Goal: Task Accomplishment & Management: Use online tool/utility

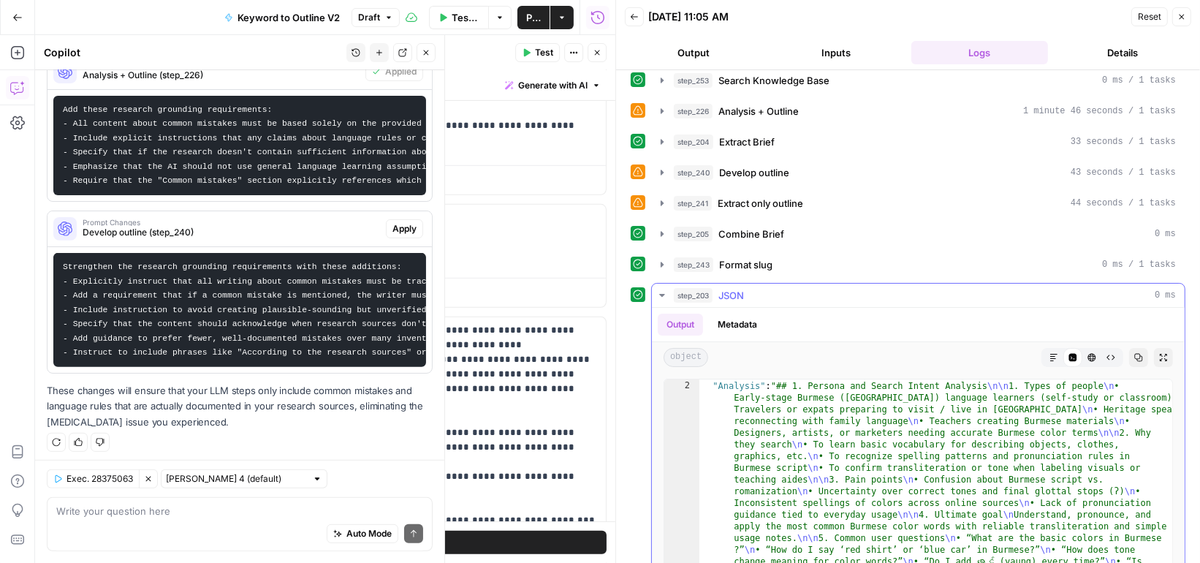
scroll to position [10, 0]
click at [425, 53] on icon "button" at bounding box center [426, 52] width 9 height 9
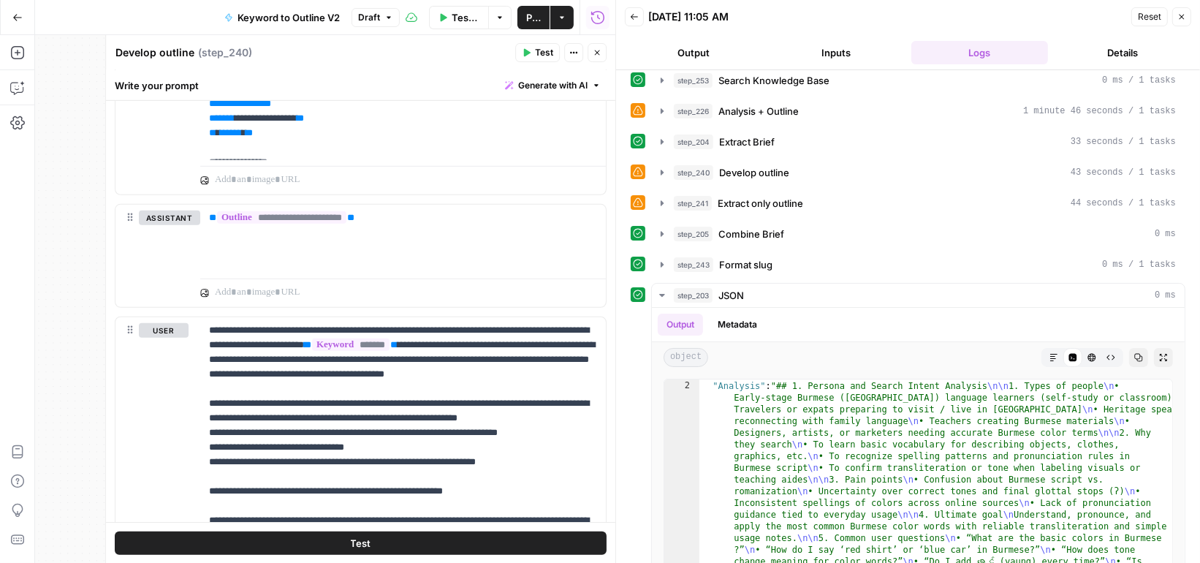
scroll to position [0, 0]
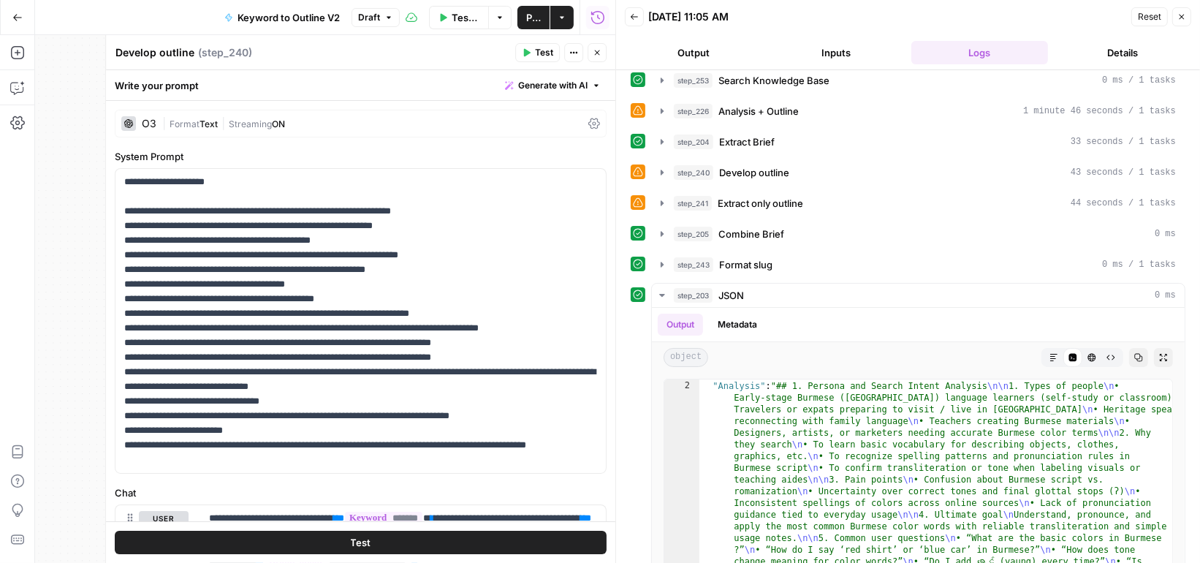
click at [595, 55] on icon "button" at bounding box center [597, 52] width 5 height 5
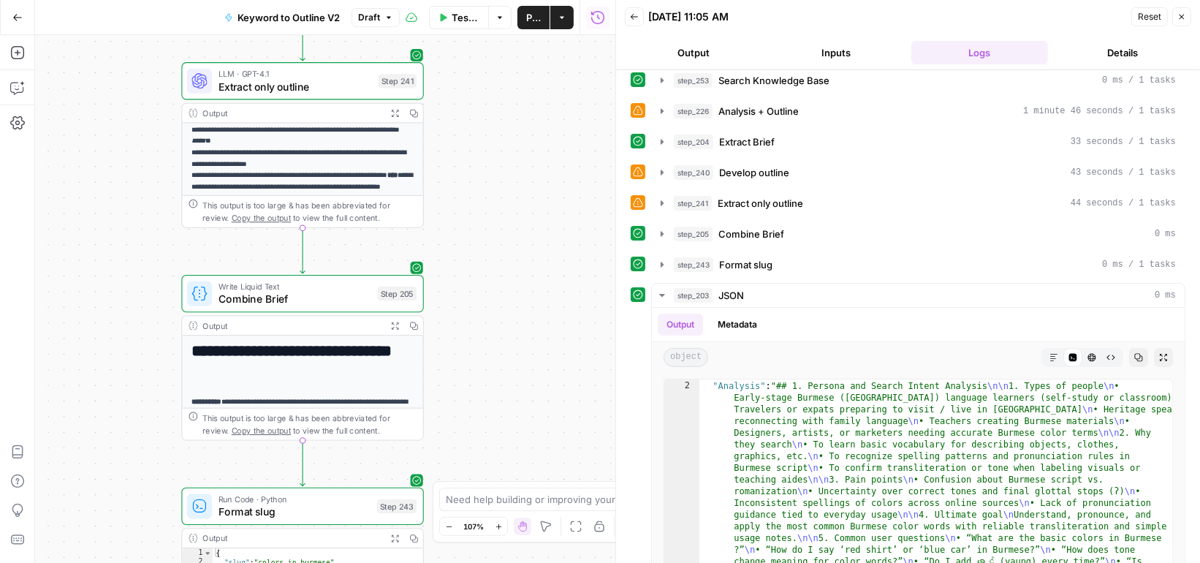
scroll to position [388, 0]
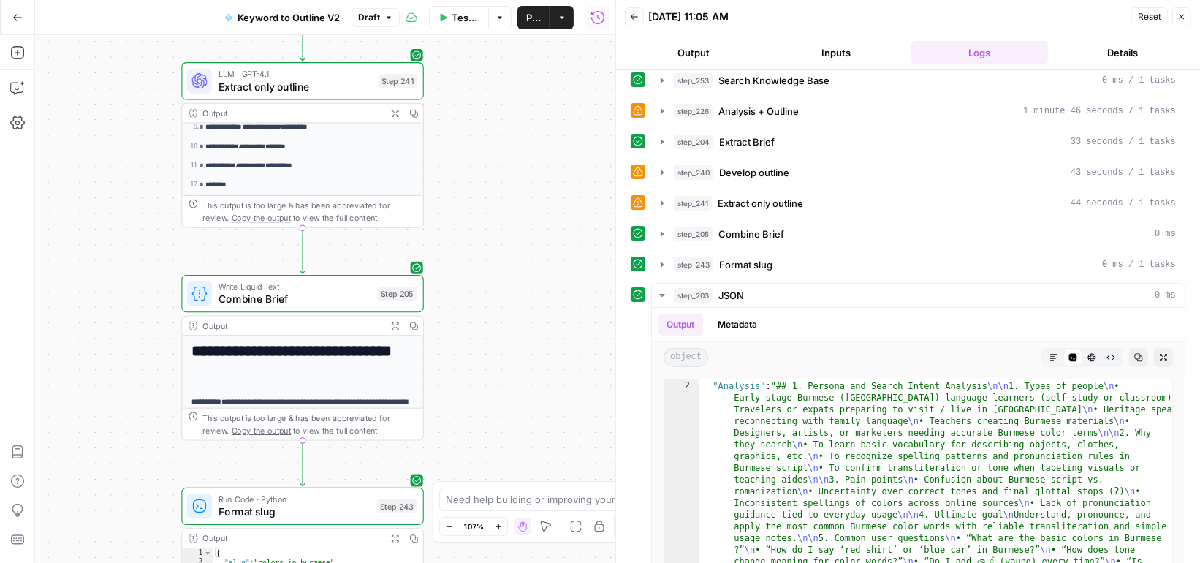
click at [390, 110] on button "Expand Output" at bounding box center [394, 113] width 19 height 19
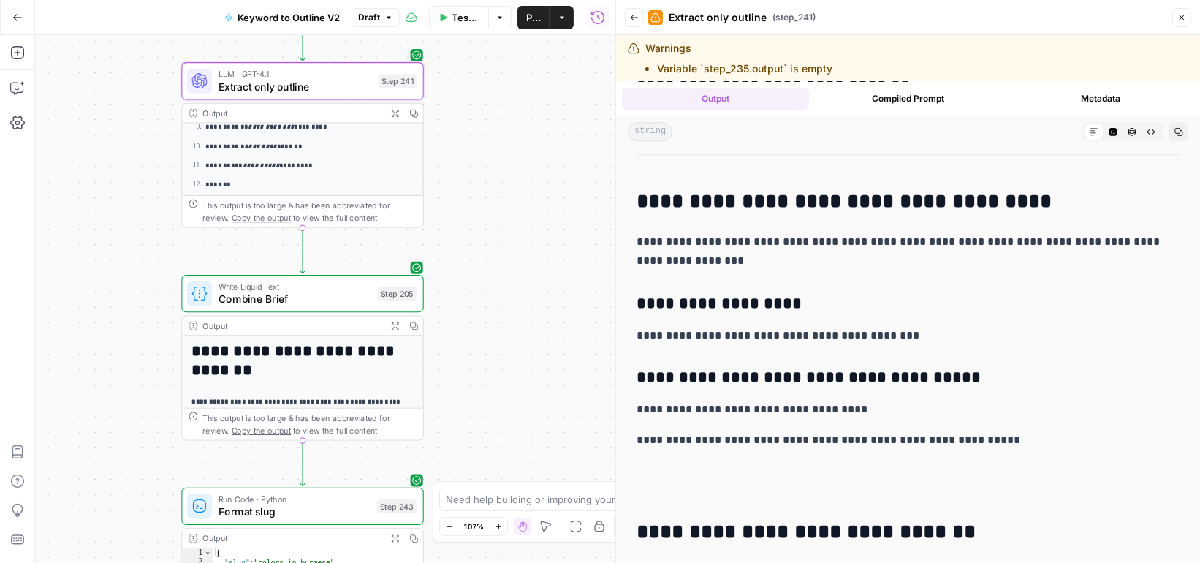
scroll to position [3472, 0]
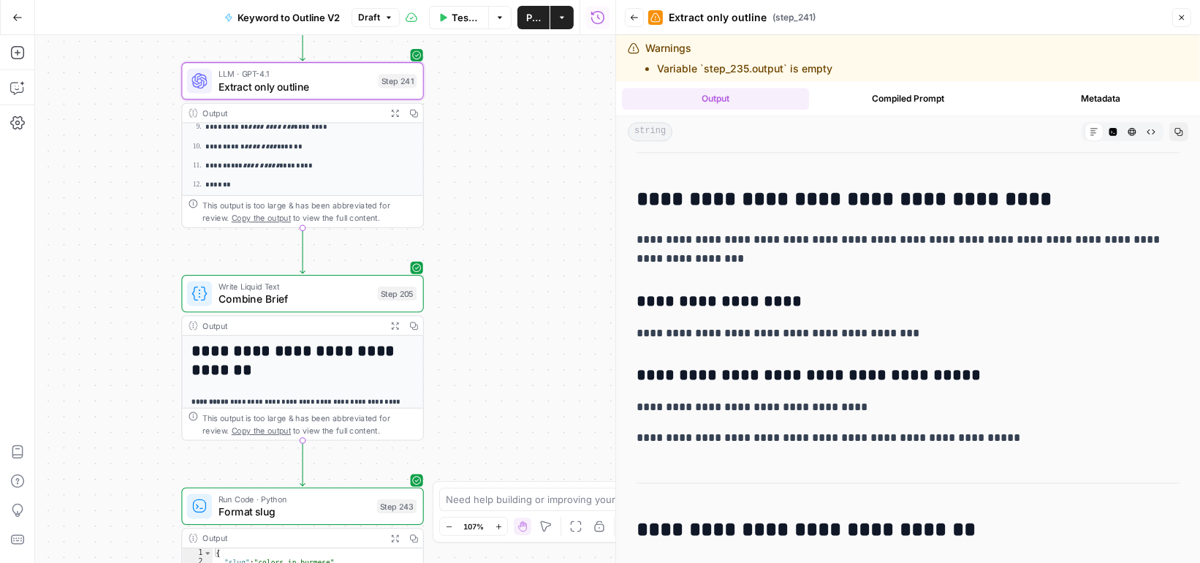
click at [393, 322] on icon "button" at bounding box center [394, 326] width 9 height 9
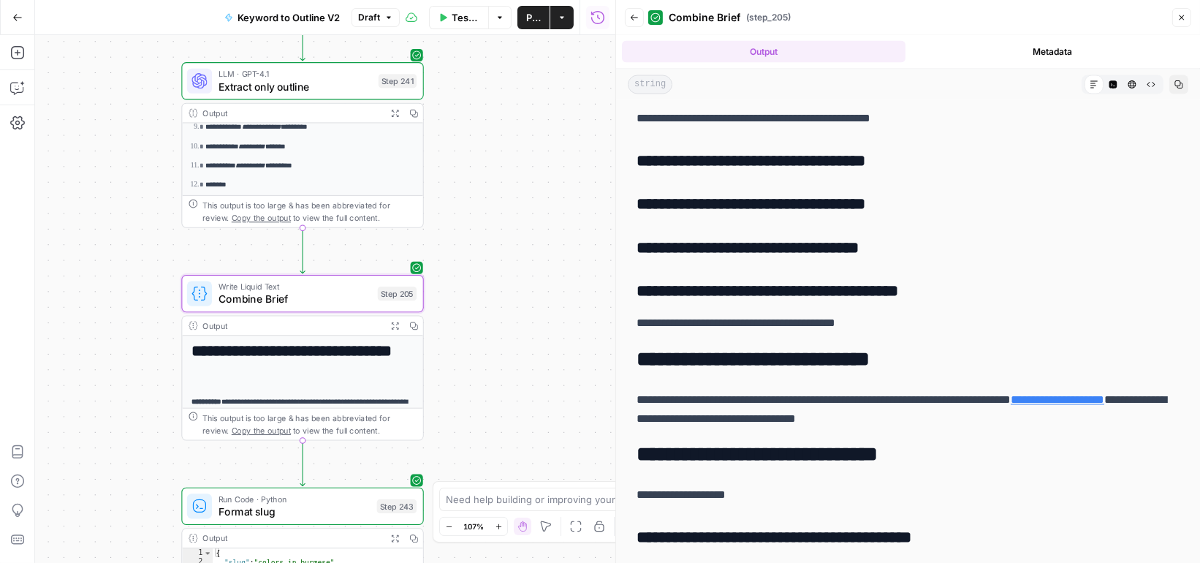
scroll to position [2613, 0]
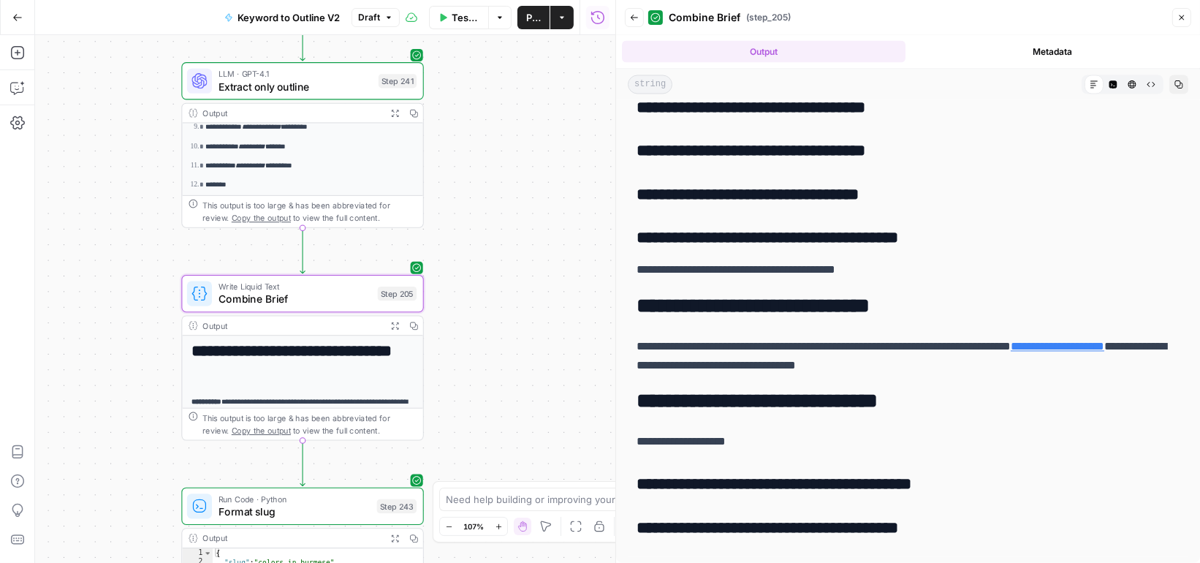
click at [338, 88] on span "Extract only outline" at bounding box center [296, 86] width 154 height 15
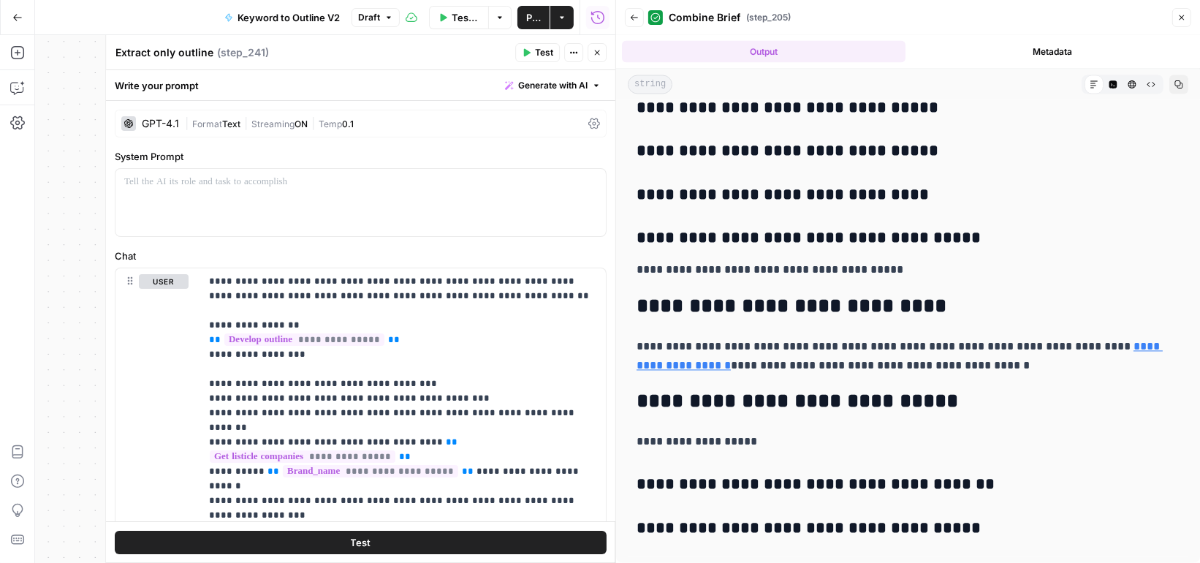
click at [594, 51] on icon "button" at bounding box center [597, 52] width 9 height 9
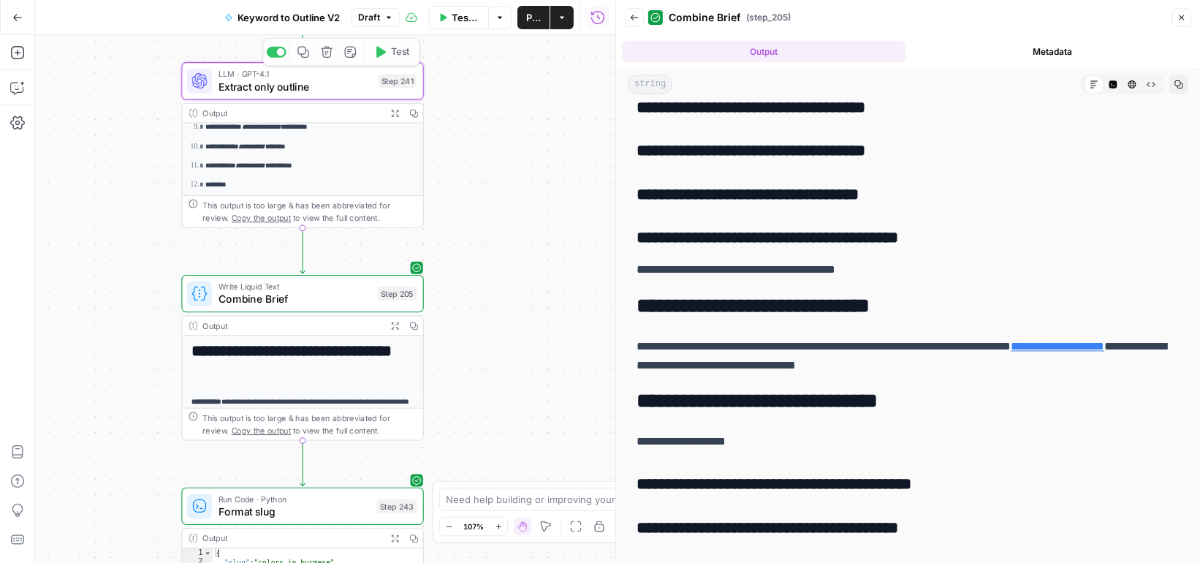
click at [398, 110] on icon "button" at bounding box center [394, 113] width 9 height 9
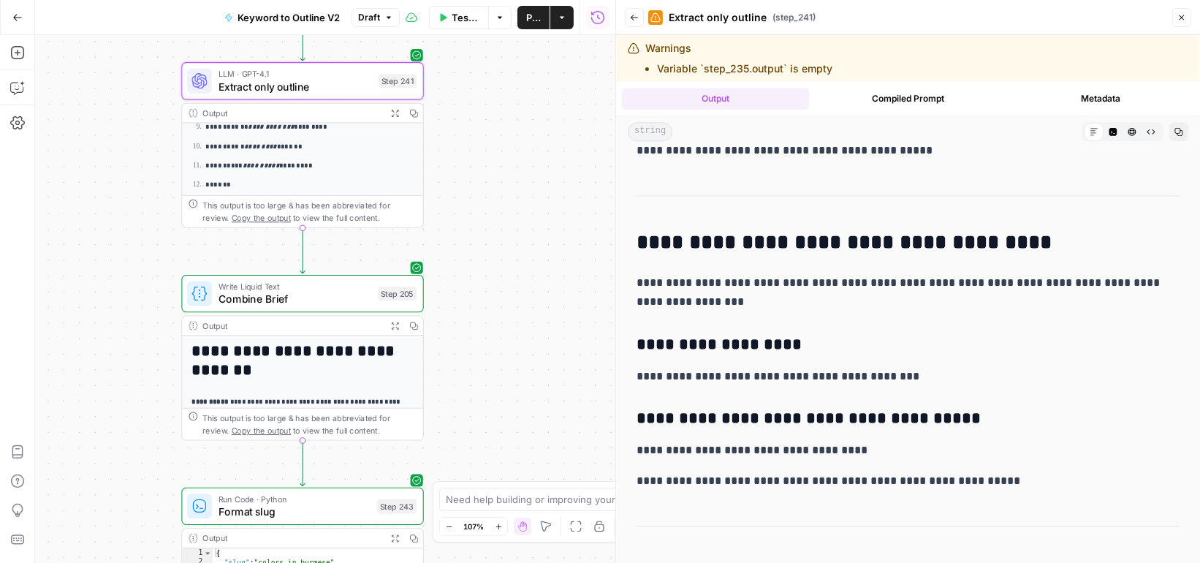
scroll to position [3430, 0]
drag, startPoint x: 839, startPoint y: 281, endPoint x: 699, endPoint y: 281, distance: 140.4
click at [699, 281] on p "**********" at bounding box center [908, 292] width 543 height 38
click at [16, 89] on icon "button" at bounding box center [17, 89] width 4 height 1
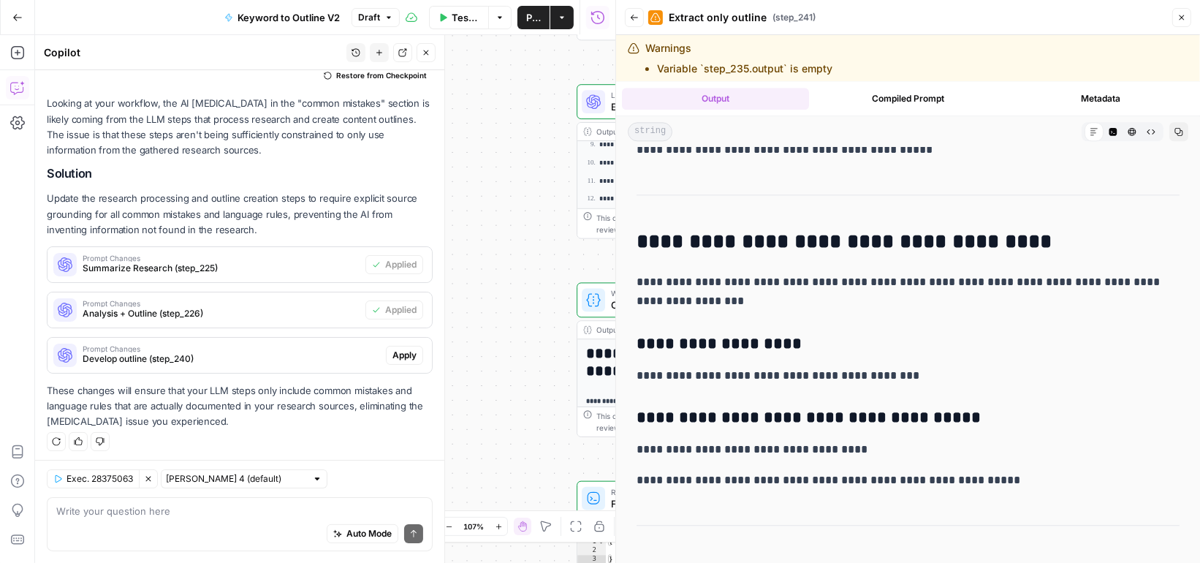
scroll to position [145, 0]
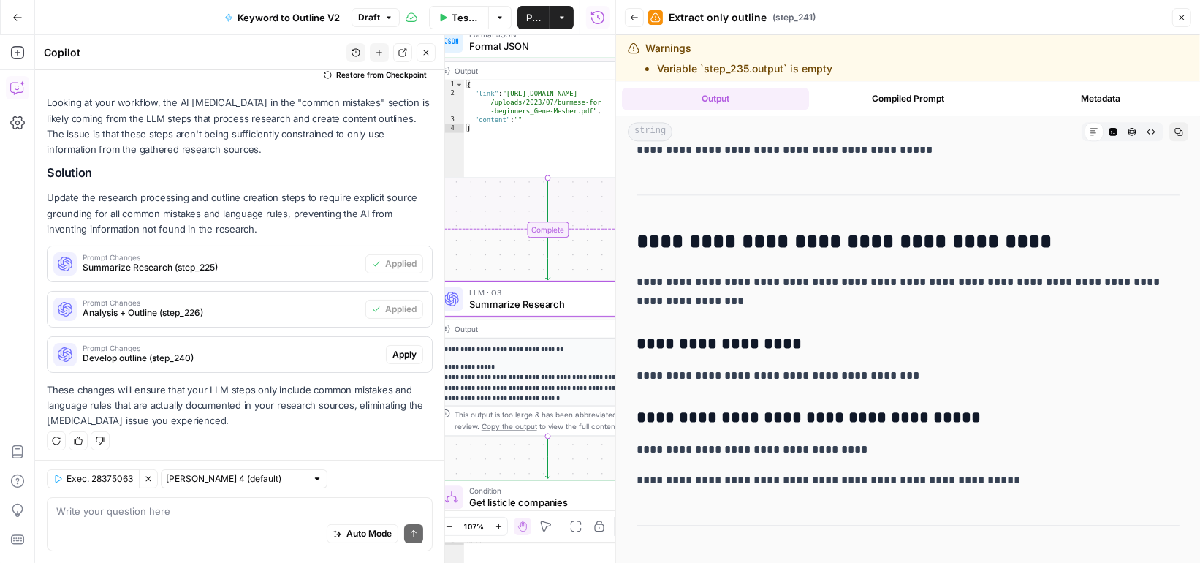
click at [202, 265] on span "Summarize Research (step_225)" at bounding box center [221, 267] width 277 height 13
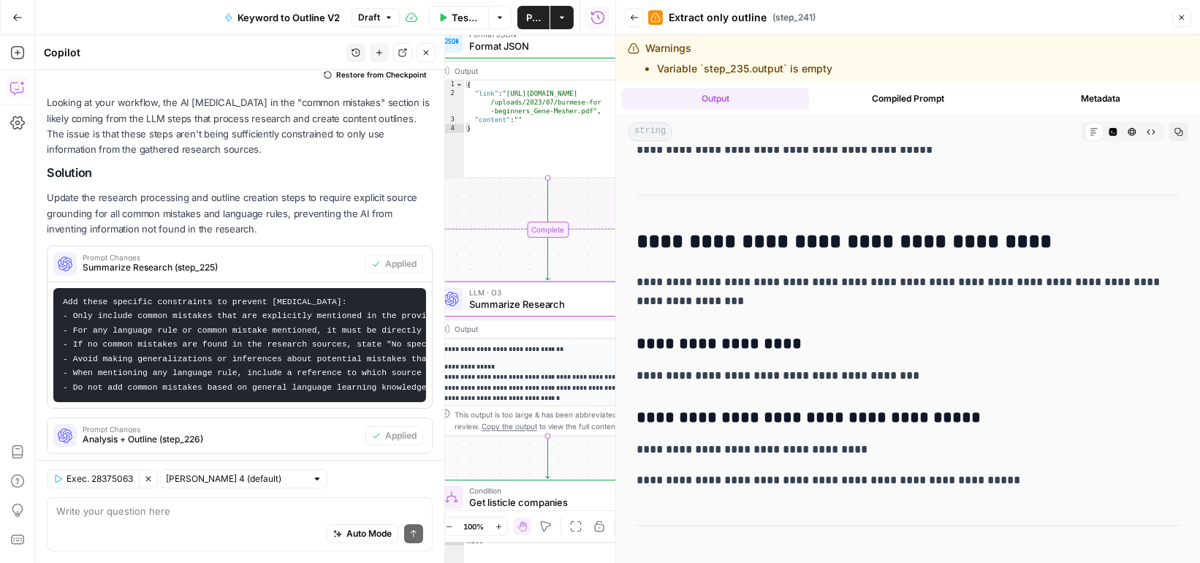
scroll to position [271, 0]
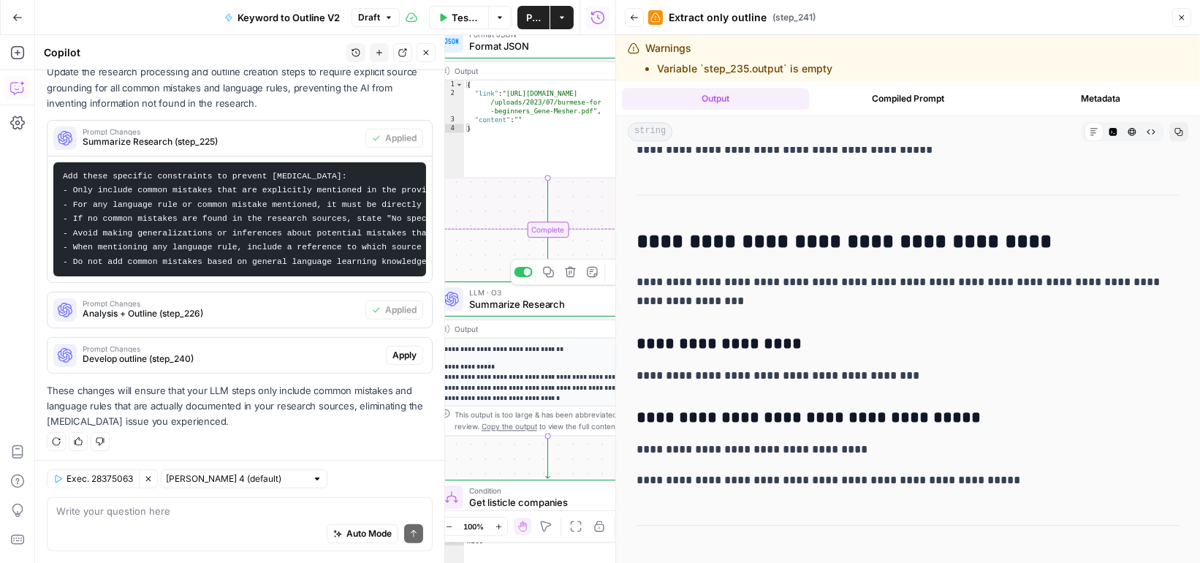
click at [569, 308] on span "Summarize Research" at bounding box center [540, 304] width 143 height 15
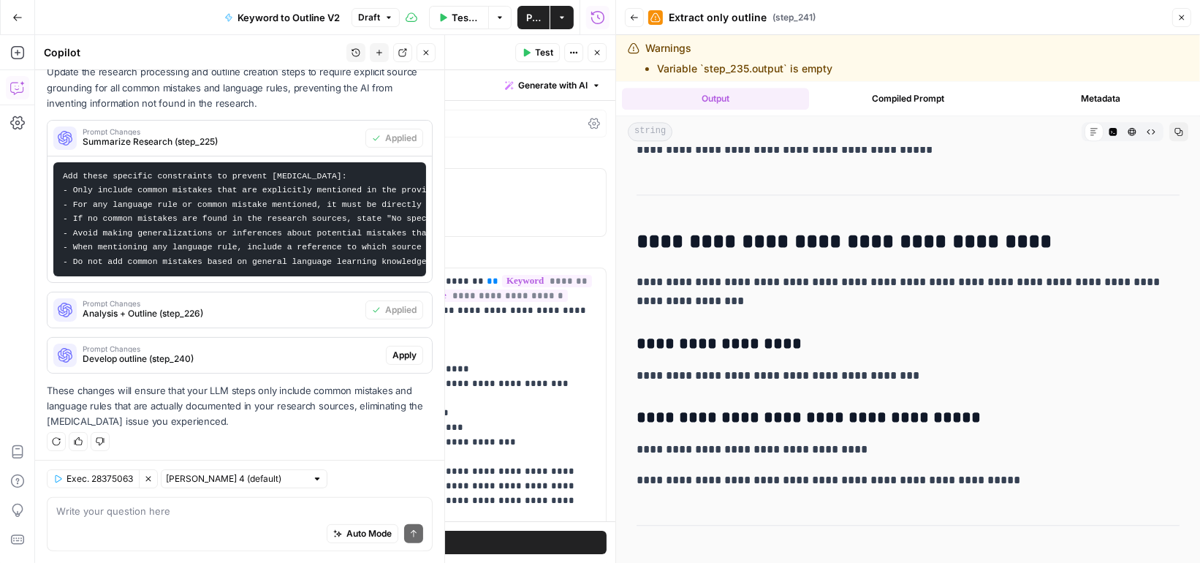
click at [1180, 20] on icon "button" at bounding box center [1182, 17] width 5 height 5
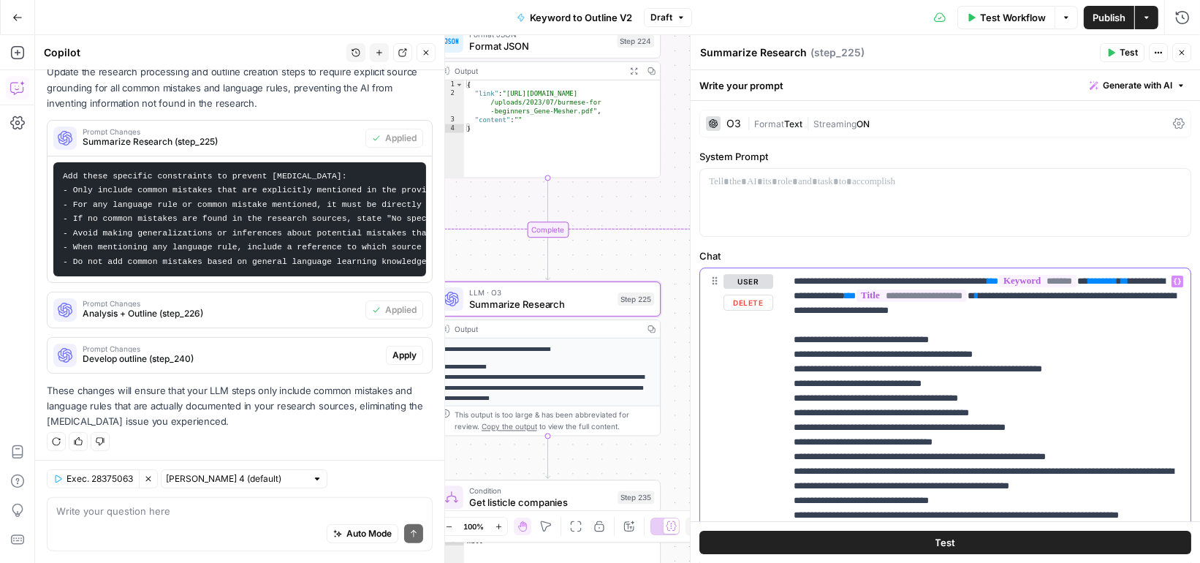
type input "refere"
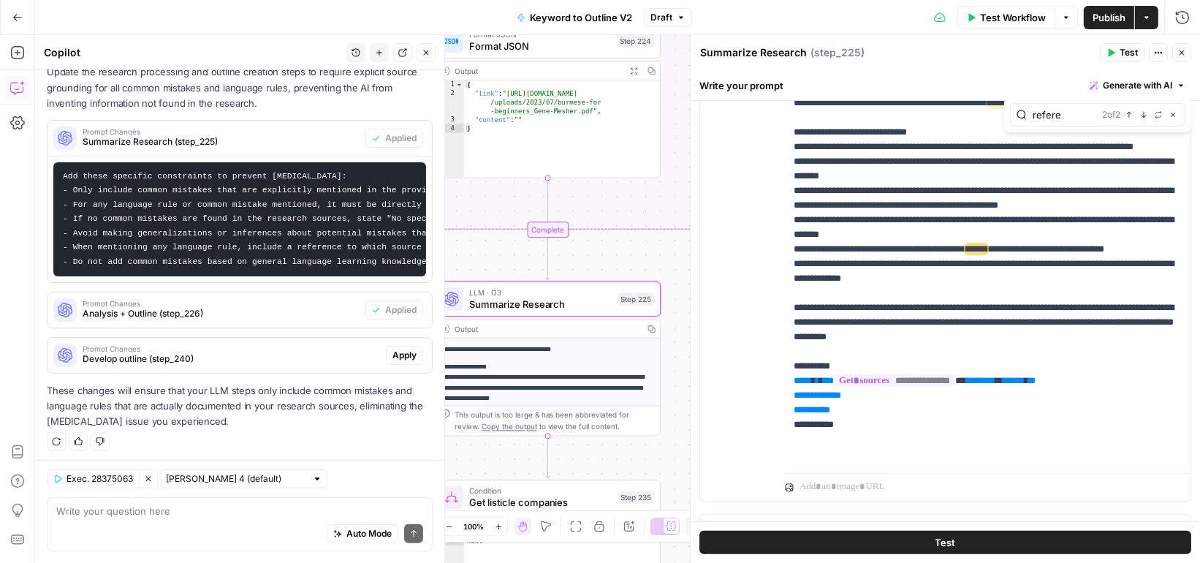
scroll to position [417, 0]
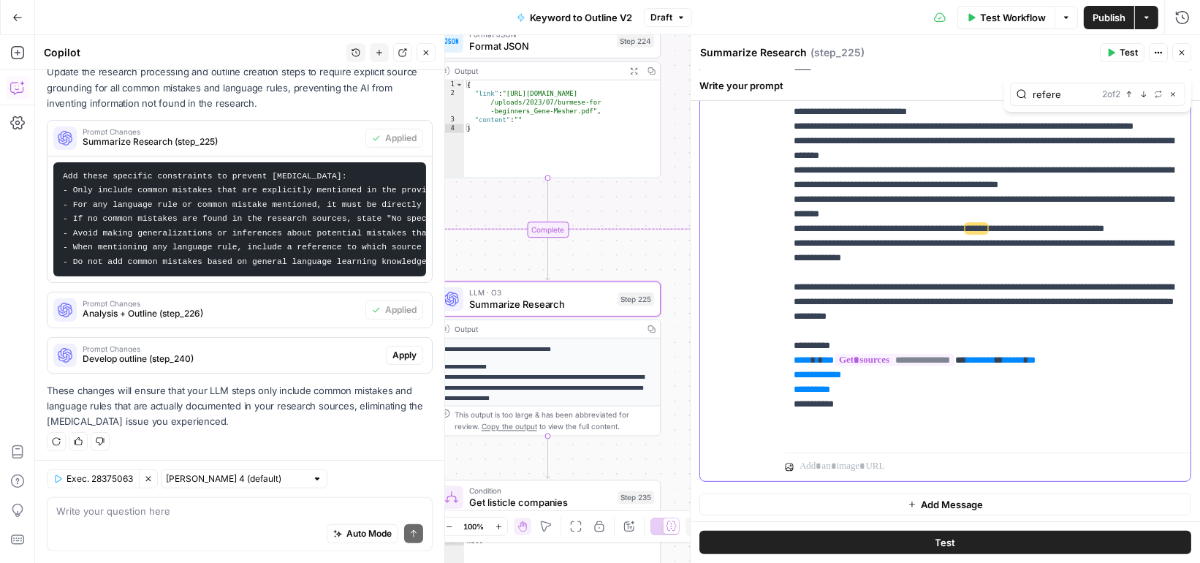
click at [944, 255] on p "**********" at bounding box center [988, 112] width 389 height 658
drag, startPoint x: 823, startPoint y: 264, endPoint x: 776, endPoint y: 246, distance: 50.7
click at [776, 246] on div "**********" at bounding box center [945, 166] width 491 height 630
click at [820, 260] on p "**********" at bounding box center [988, 112] width 389 height 658
drag, startPoint x: 828, startPoint y: 256, endPoint x: 782, endPoint y: 245, distance: 46.6
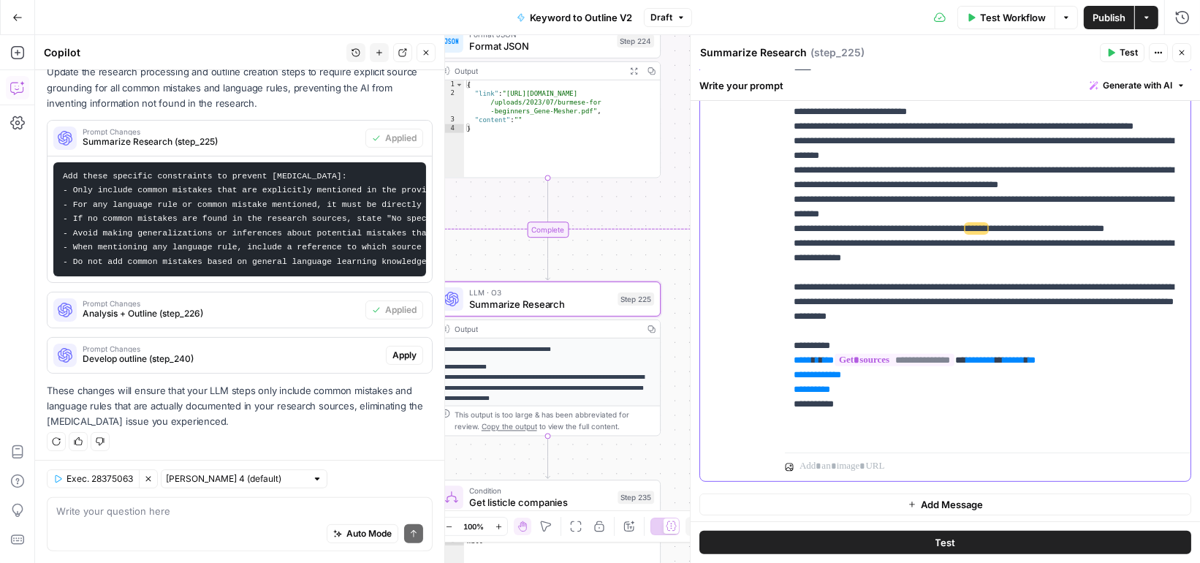
click at [782, 245] on div "**********" at bounding box center [945, 166] width 491 height 630
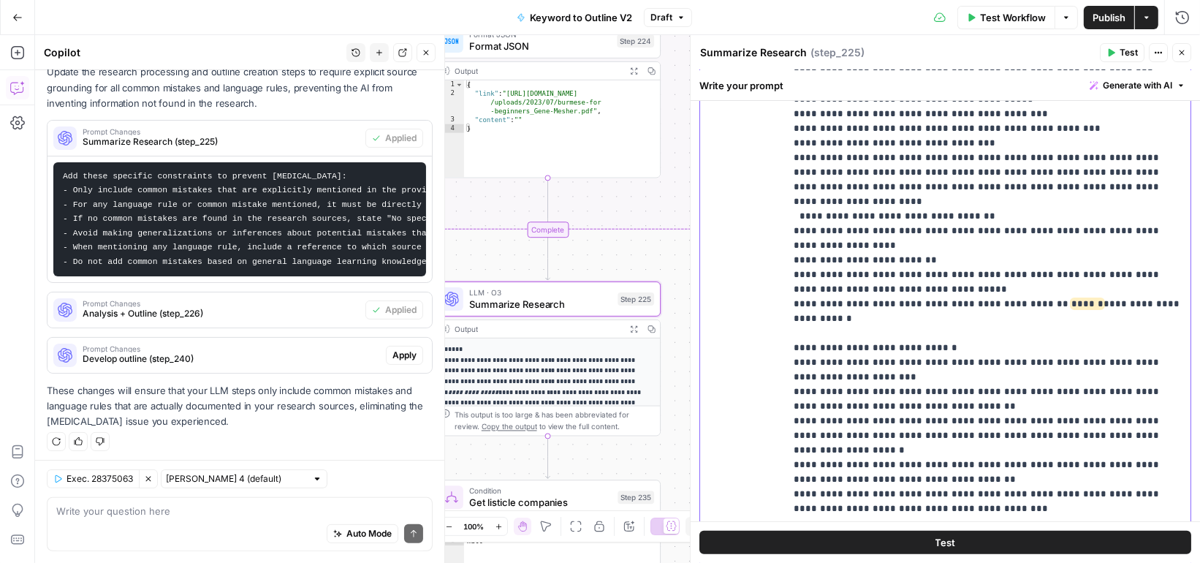
scroll to position [309, 0]
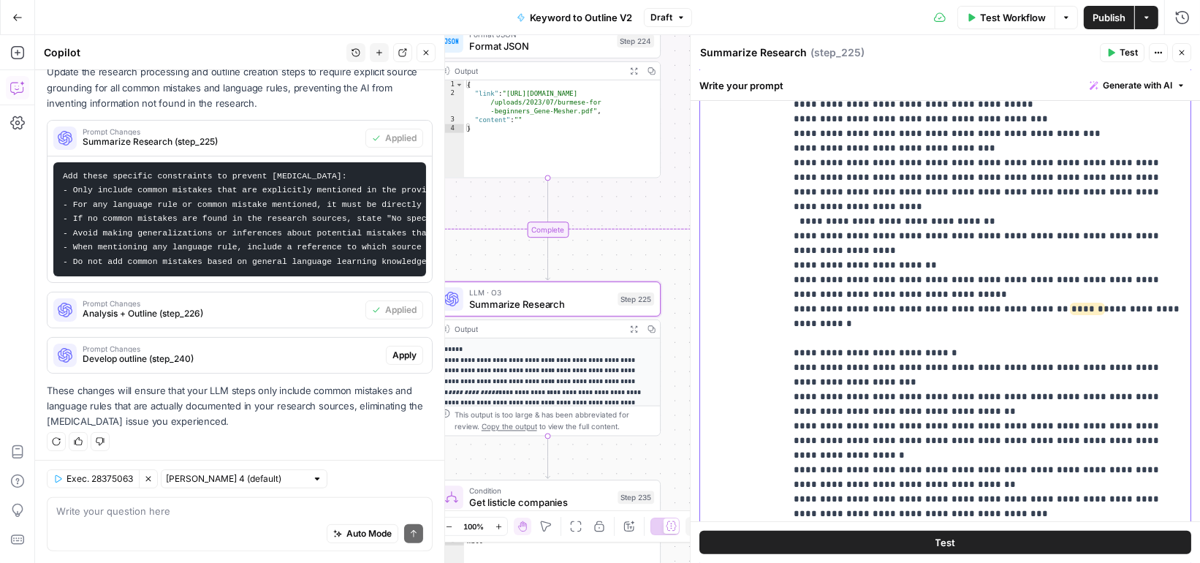
click at [1142, 259] on p "**********" at bounding box center [988, 280] width 389 height 629
click at [1178, 260] on p "**********" at bounding box center [988, 280] width 389 height 629
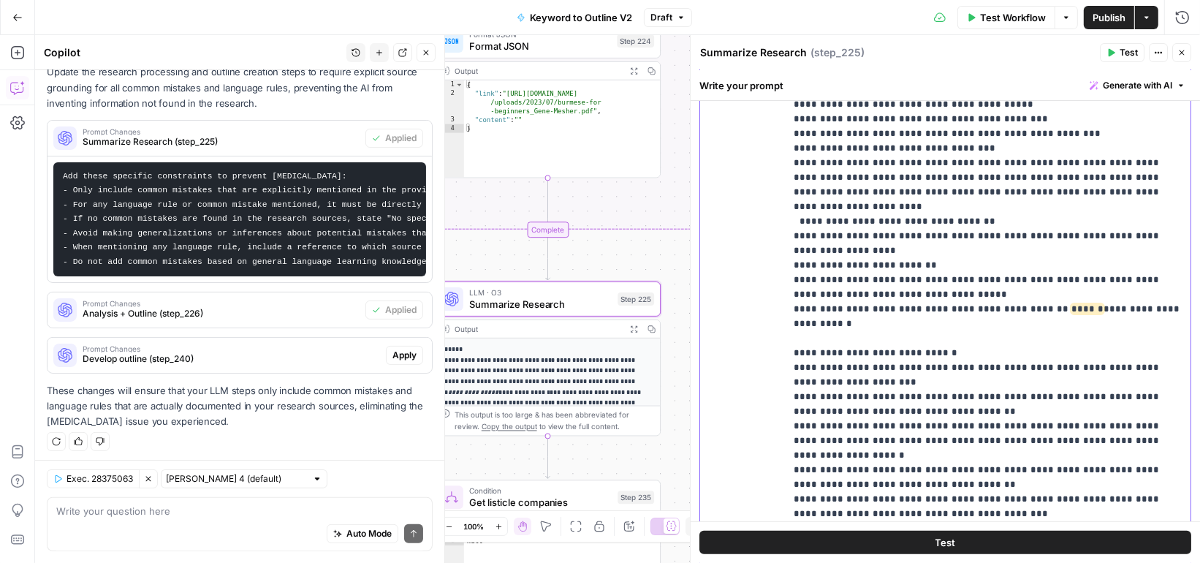
drag, startPoint x: 1178, startPoint y: 260, endPoint x: 794, endPoint y: 258, distance: 384.5
click at [794, 257] on p "**********" at bounding box center [988, 280] width 389 height 629
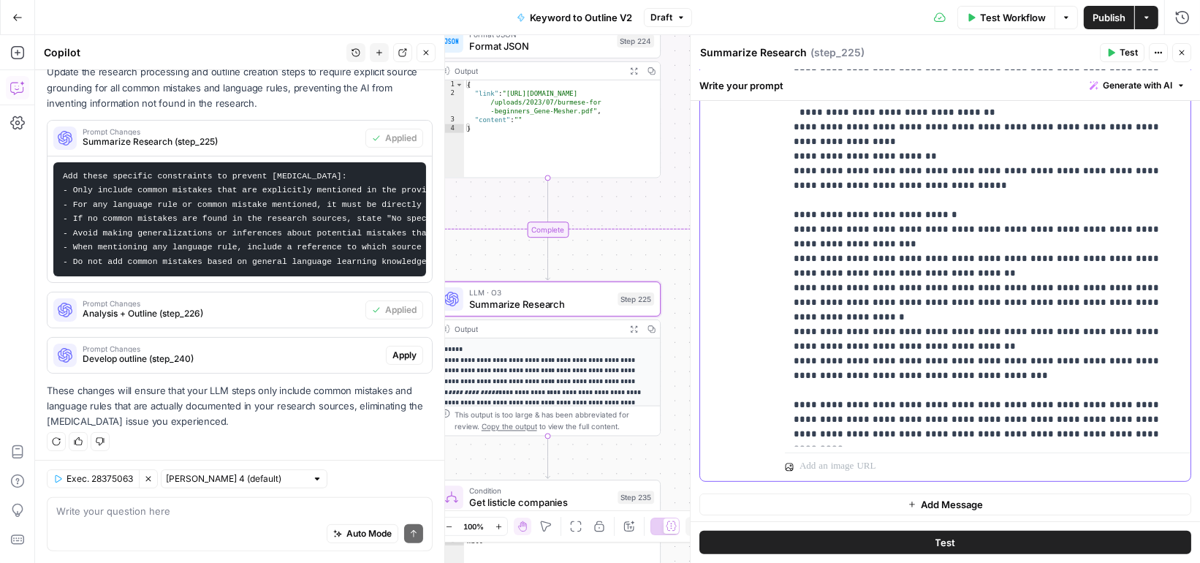
scroll to position [0, 0]
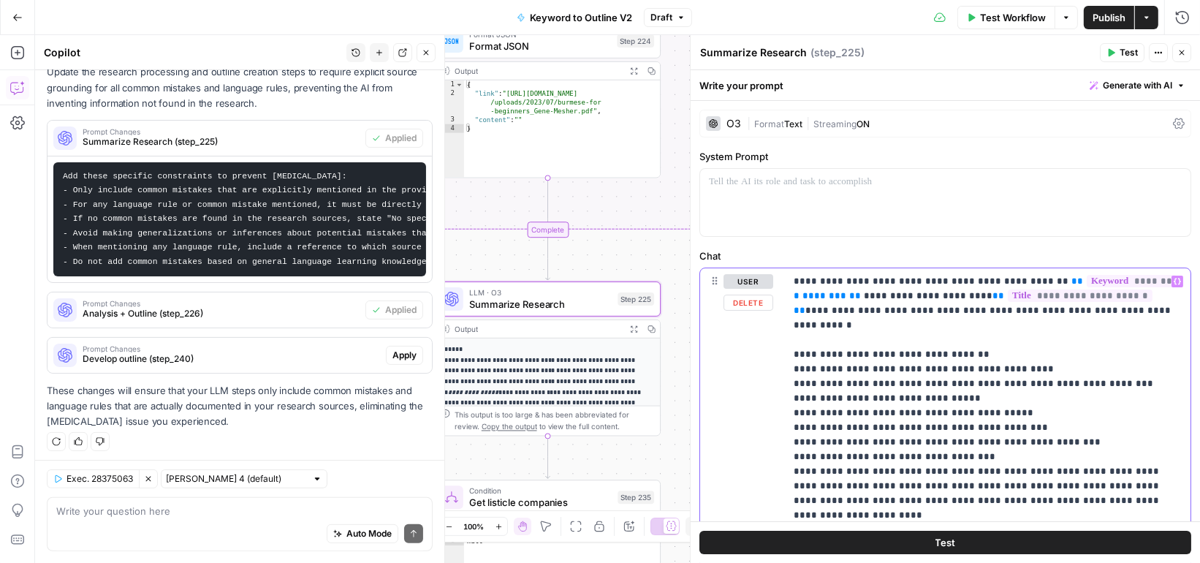
type input "referen"
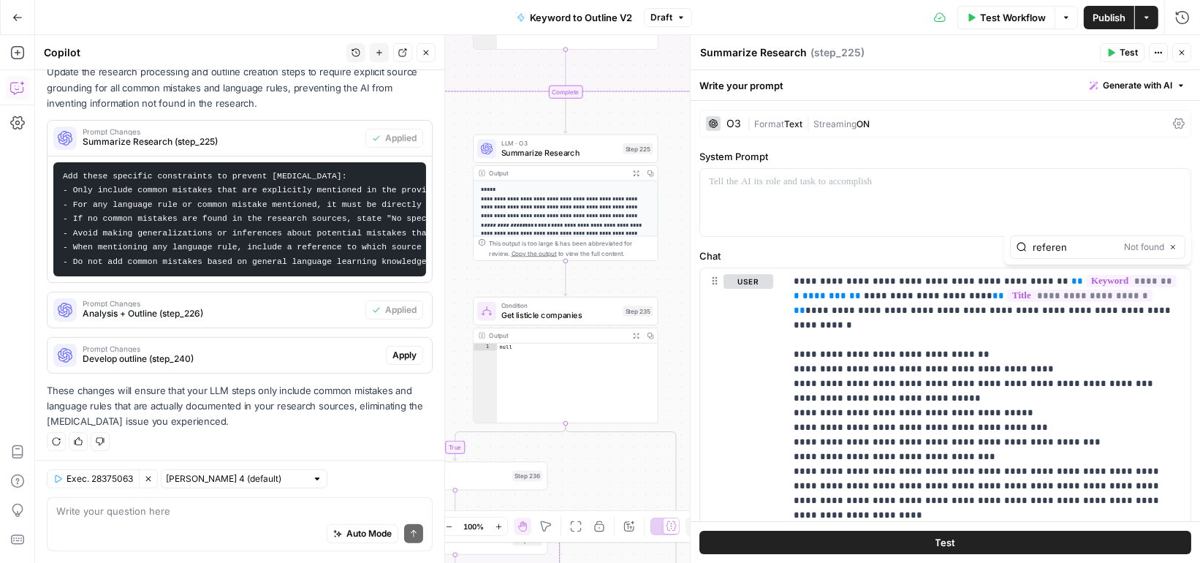
click at [260, 303] on span "Prompt Changes" at bounding box center [221, 303] width 277 height 7
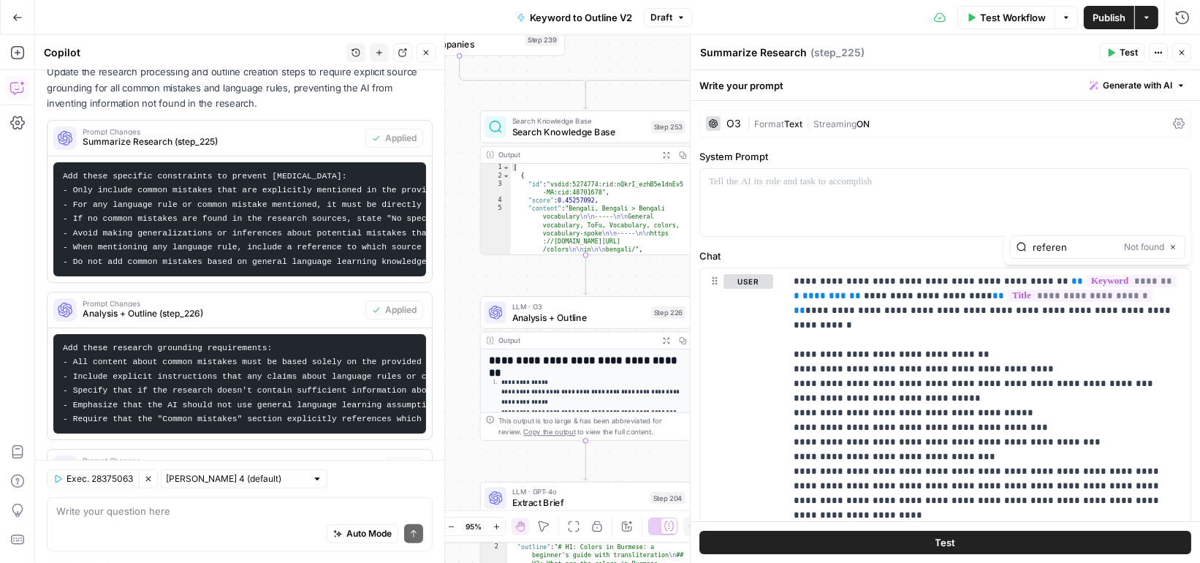
scroll to position [384, 0]
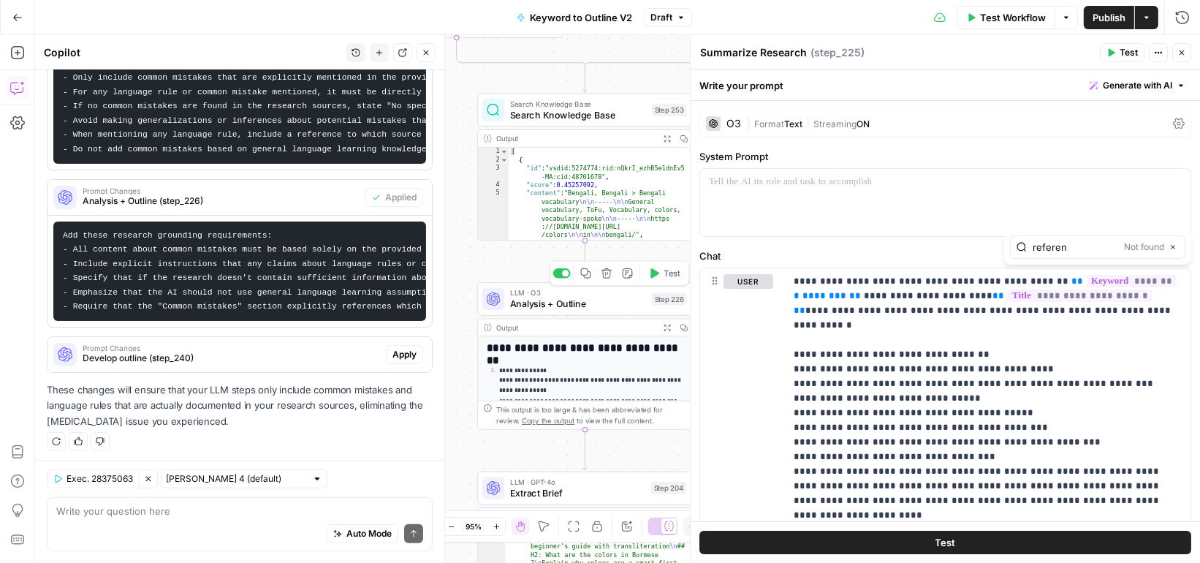
click at [612, 311] on div "LLM · O3 Analysis + Outline Step 226 Copy step Delete step Add Note Test" at bounding box center [585, 299] width 216 height 34
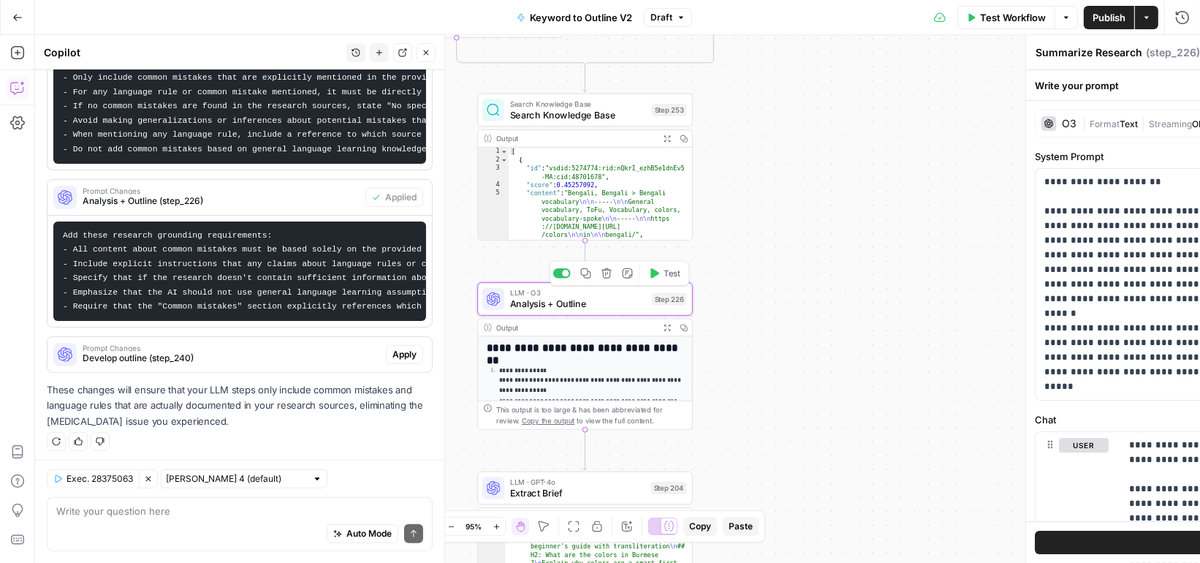
type textarea "Analysis + Outline"
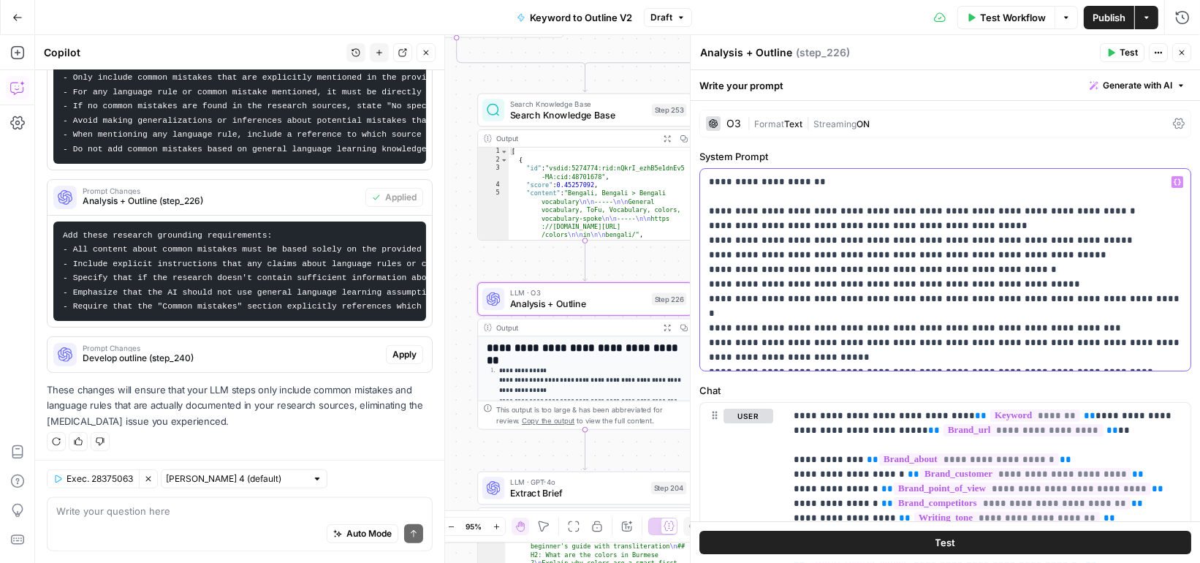
click at [897, 278] on p "**********" at bounding box center [946, 270] width 474 height 190
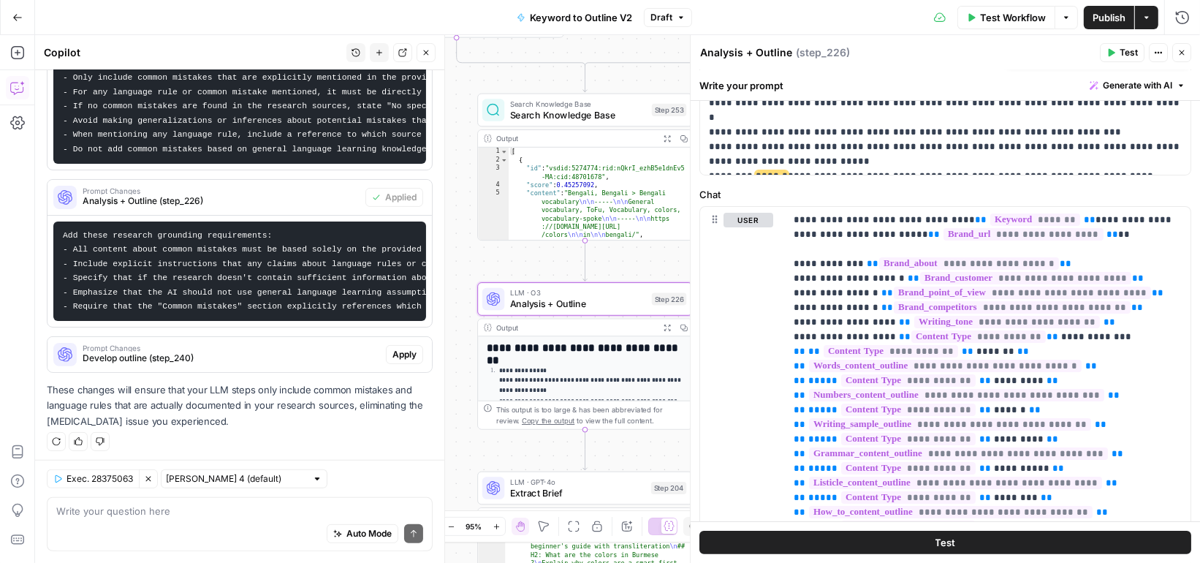
scroll to position [243, 0]
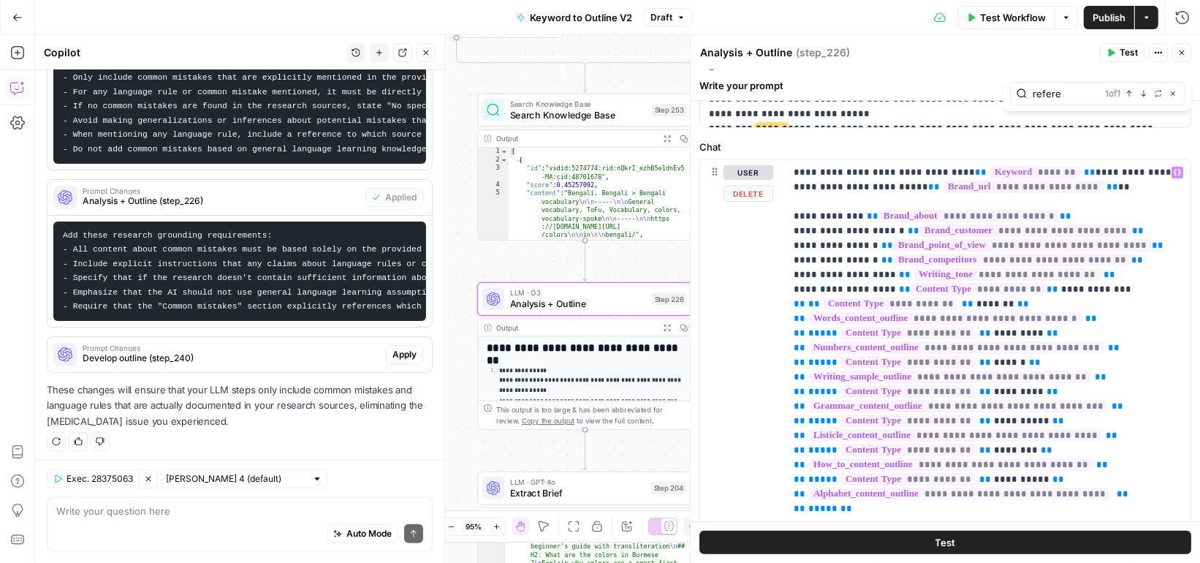
type input "refere"
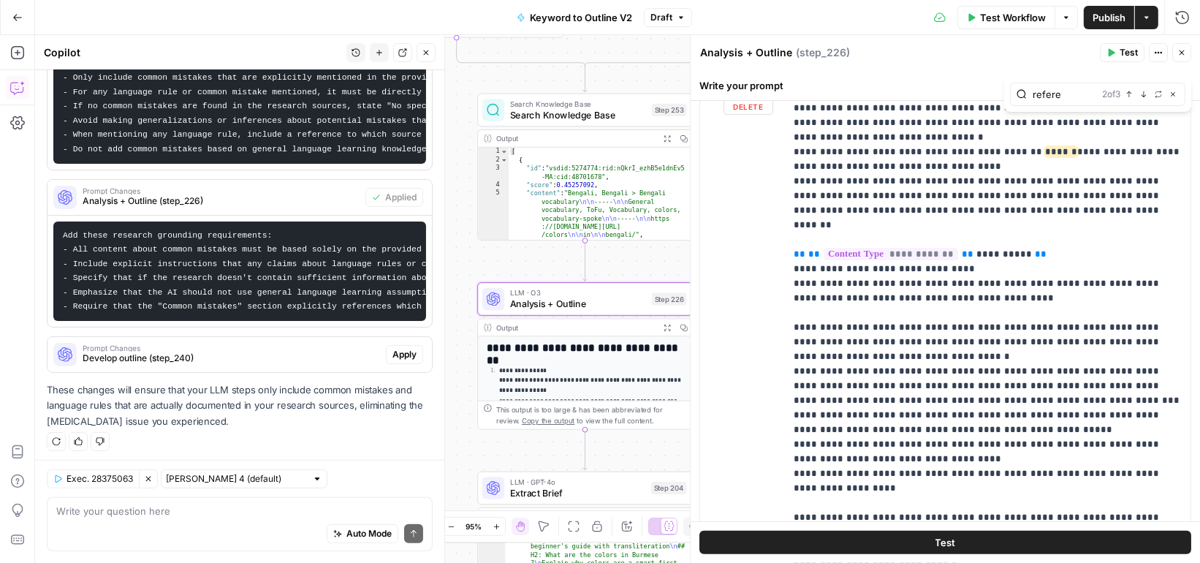
scroll to position [5293, 0]
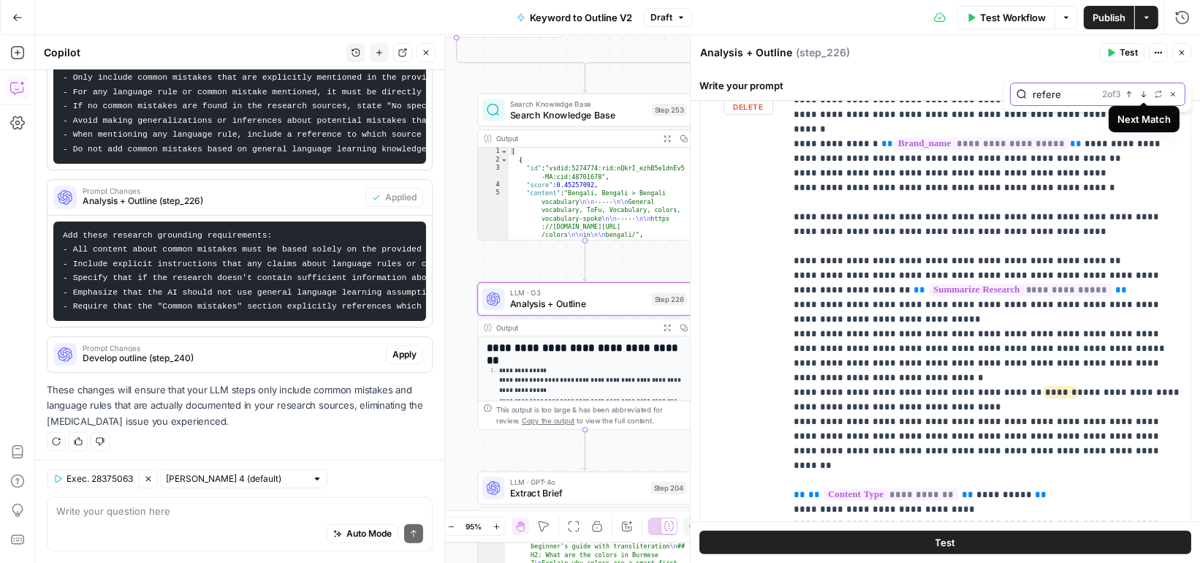
click at [1132, 94] on icon "button" at bounding box center [1129, 94] width 7 height 7
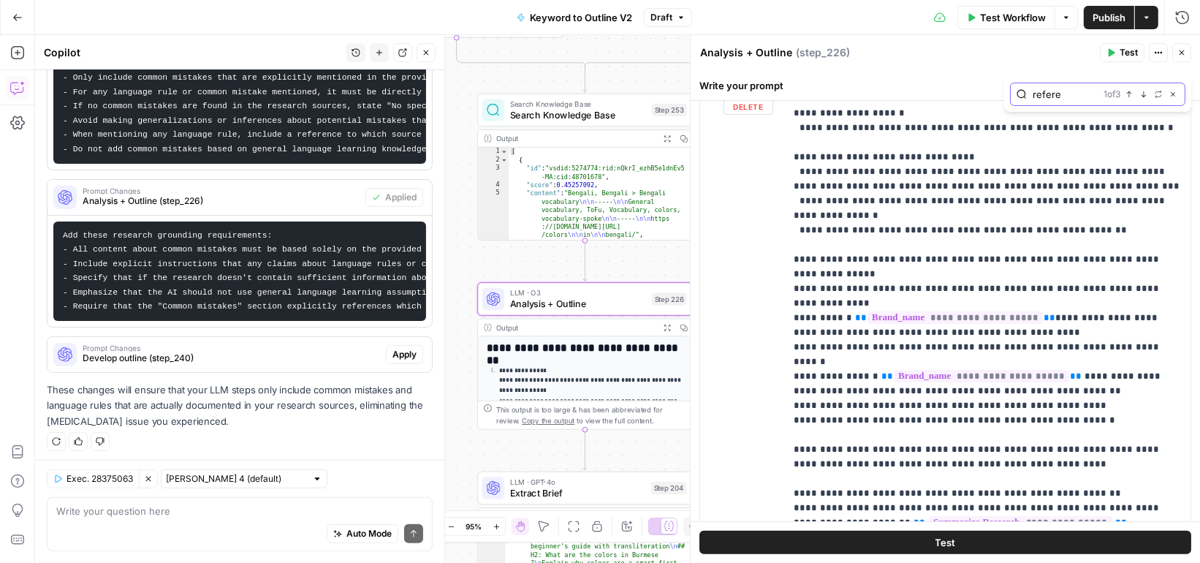
scroll to position [5051, 0]
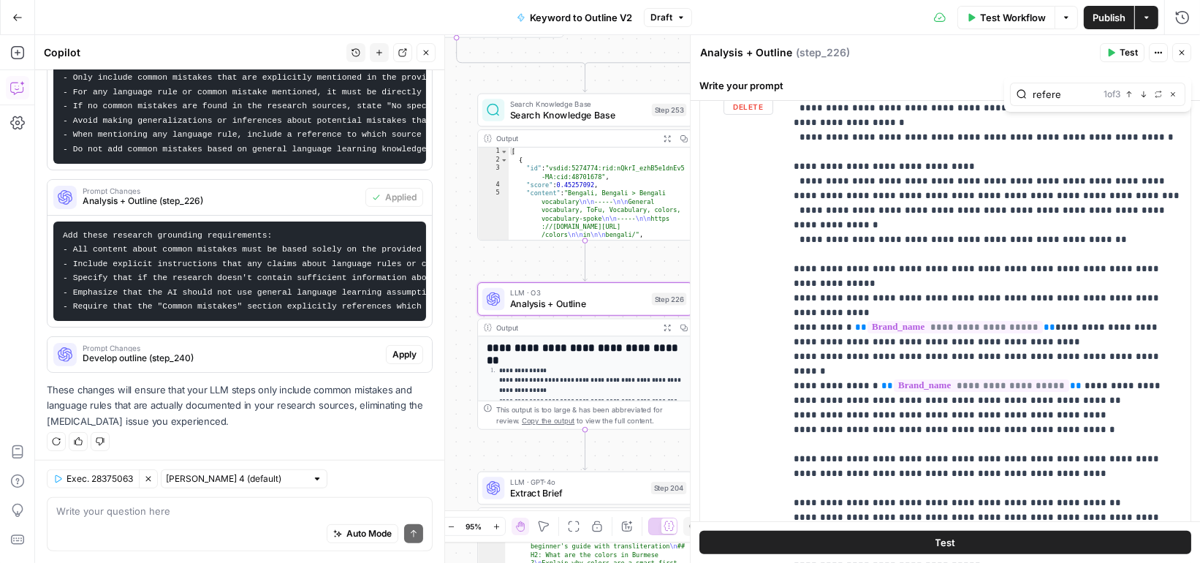
click at [1151, 94] on div "1 of 3 Previous match Next Match Replace Close" at bounding box center [1141, 94] width 75 height 13
click at [1146, 94] on icon "button" at bounding box center [1144, 94] width 5 height 6
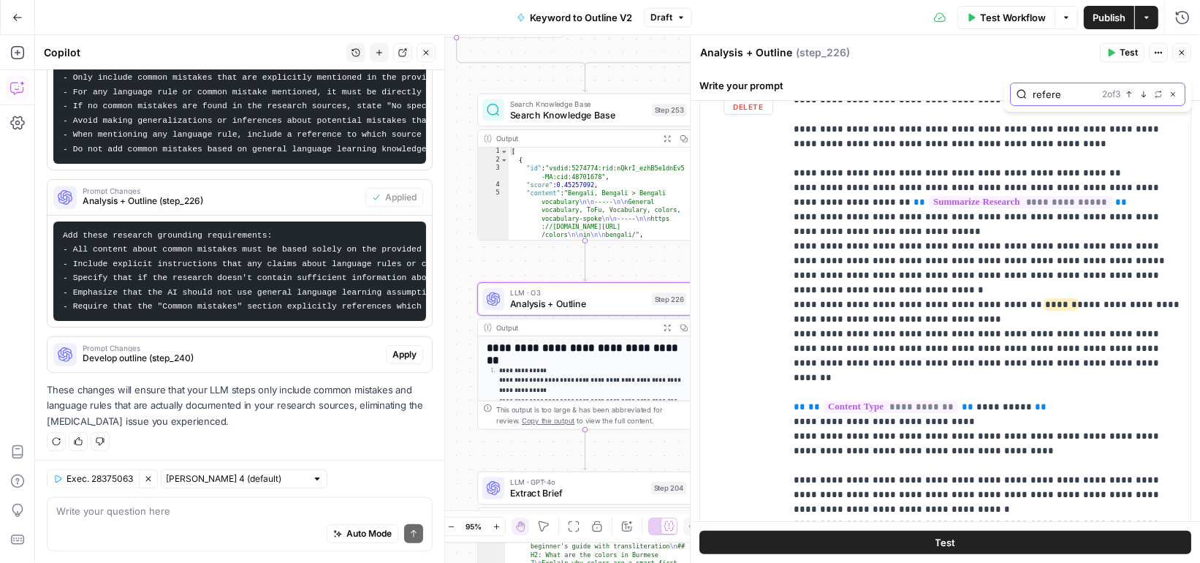
click at [1146, 94] on icon "button" at bounding box center [1144, 94] width 5 height 6
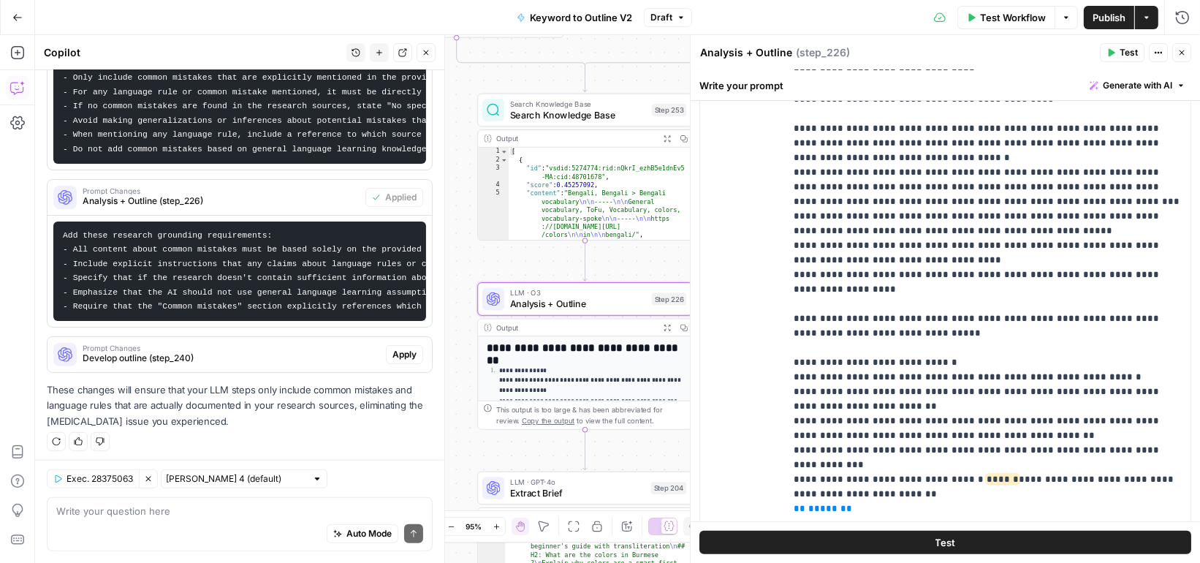
scroll to position [0, 0]
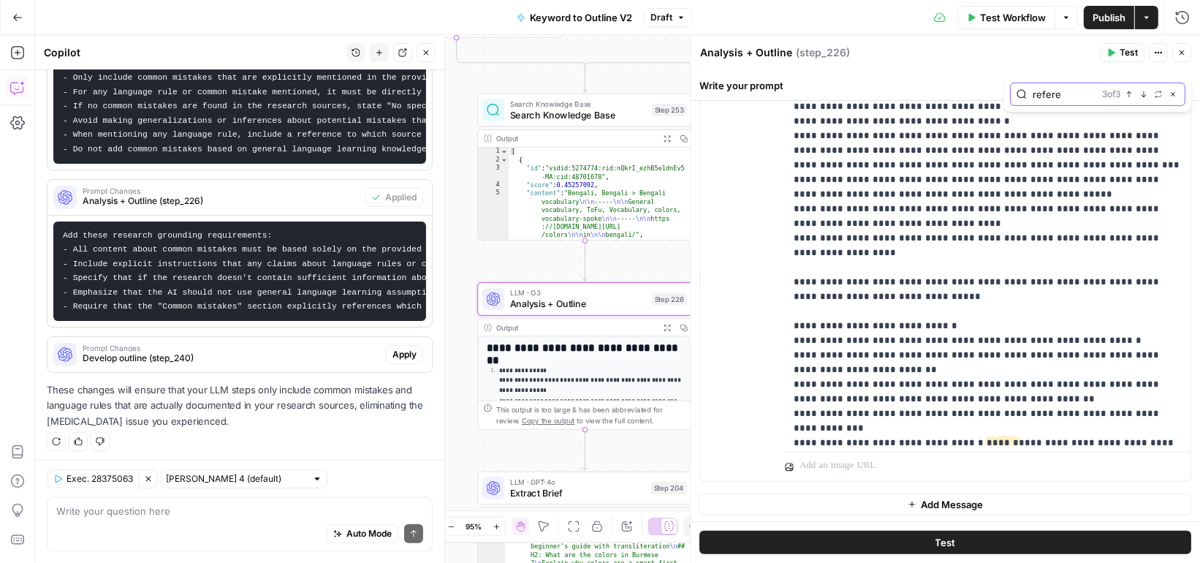
click at [1070, 100] on input "refere" at bounding box center [1065, 94] width 64 height 15
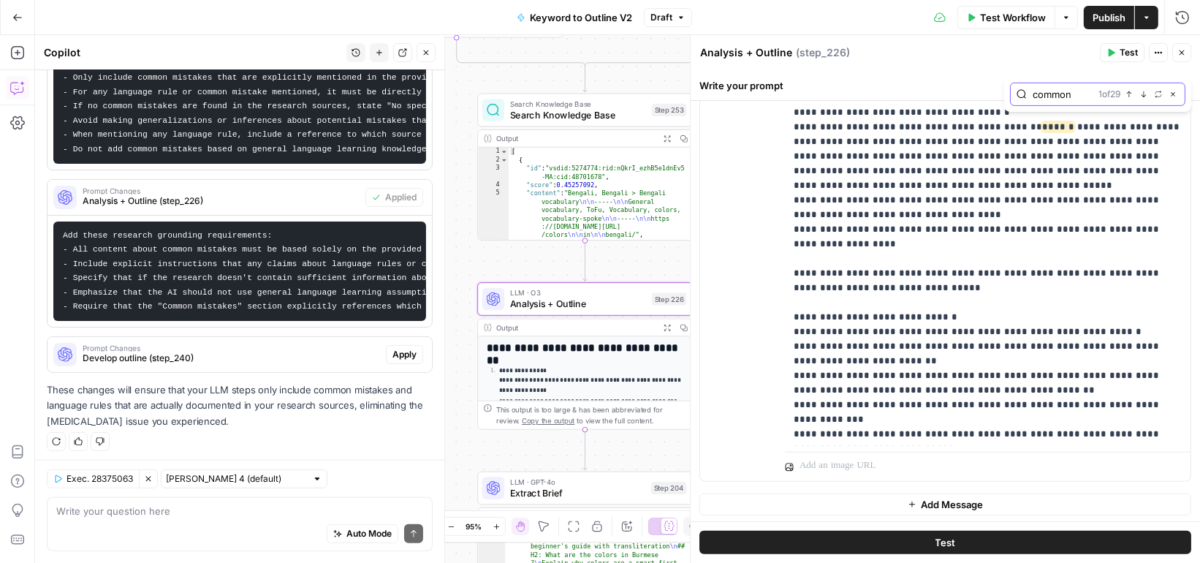
scroll to position [5481, 0]
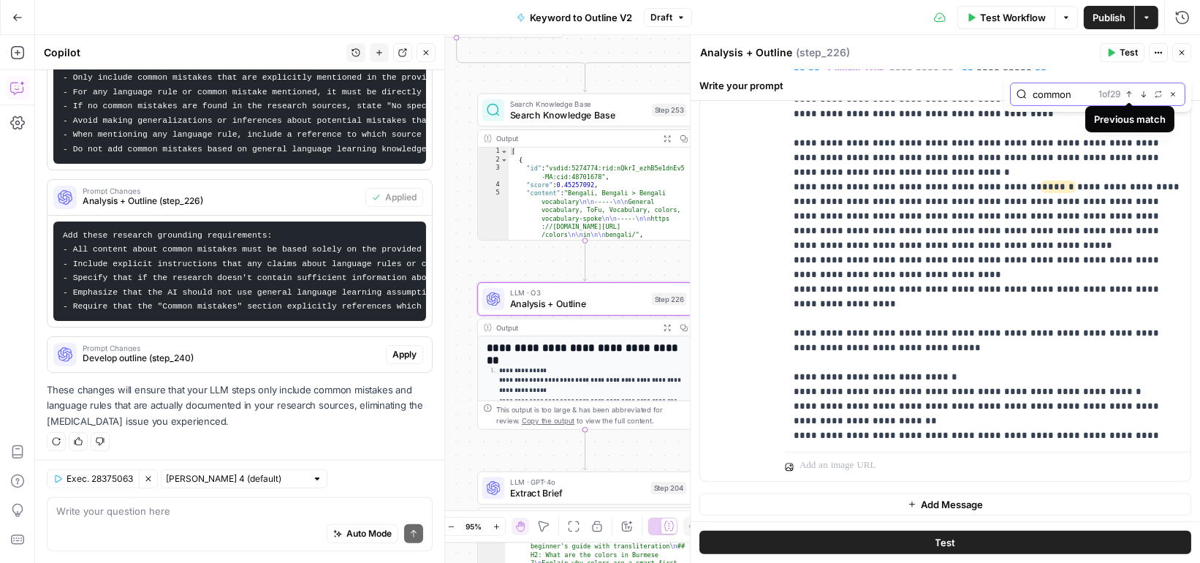
type input "common"
click at [1146, 93] on icon "button" at bounding box center [1143, 94] width 7 height 7
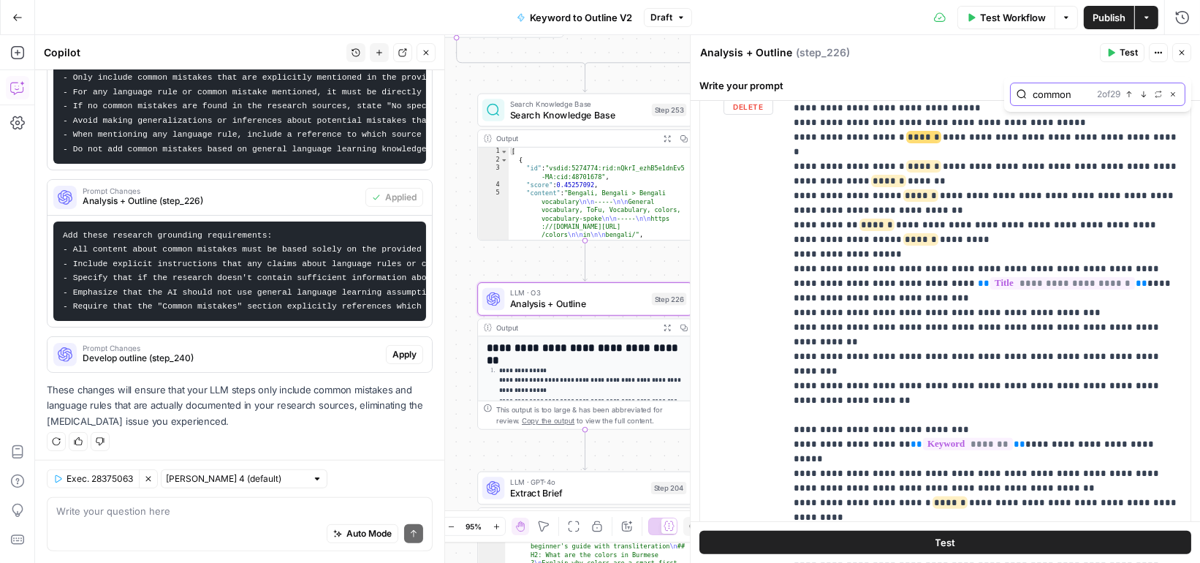
click at [1143, 91] on icon "button" at bounding box center [1143, 94] width 7 height 7
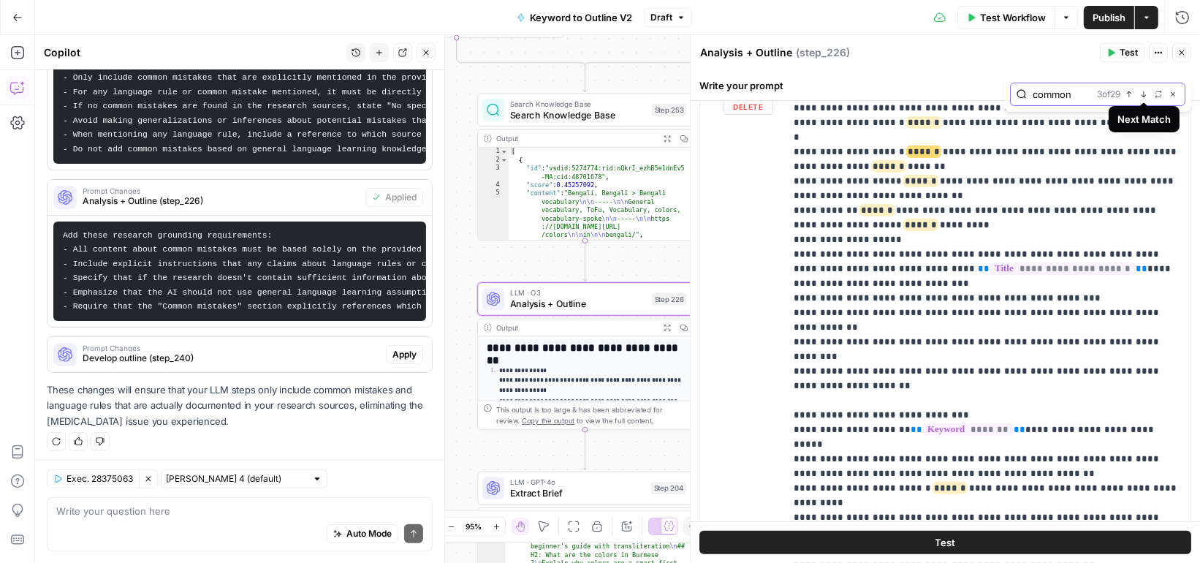
click at [1143, 91] on icon "button" at bounding box center [1143, 94] width 7 height 7
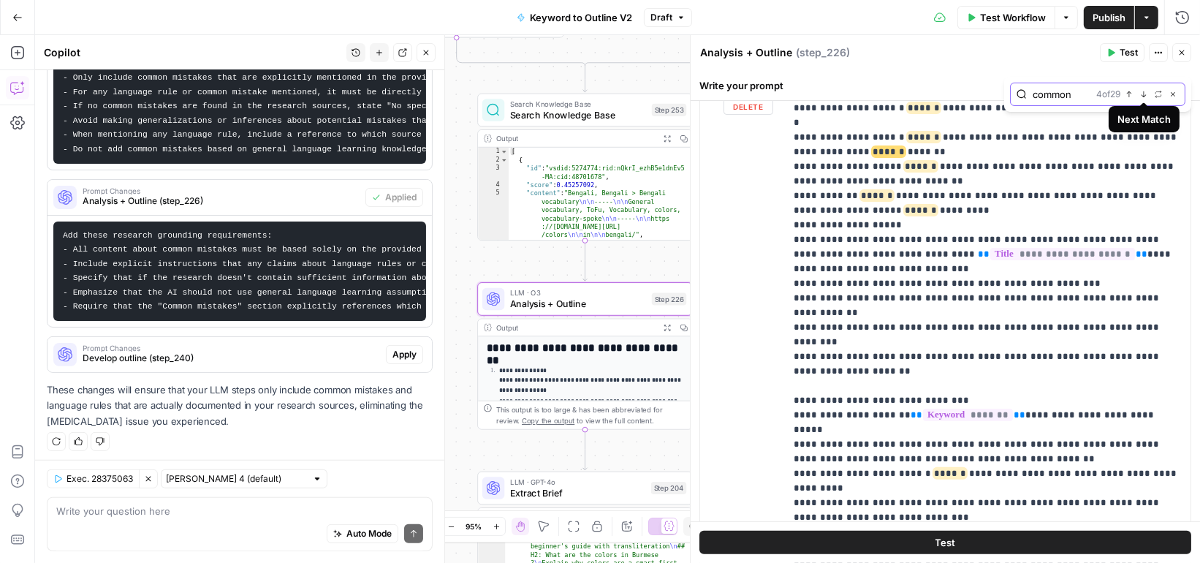
click at [1142, 92] on icon "button" at bounding box center [1143, 94] width 7 height 7
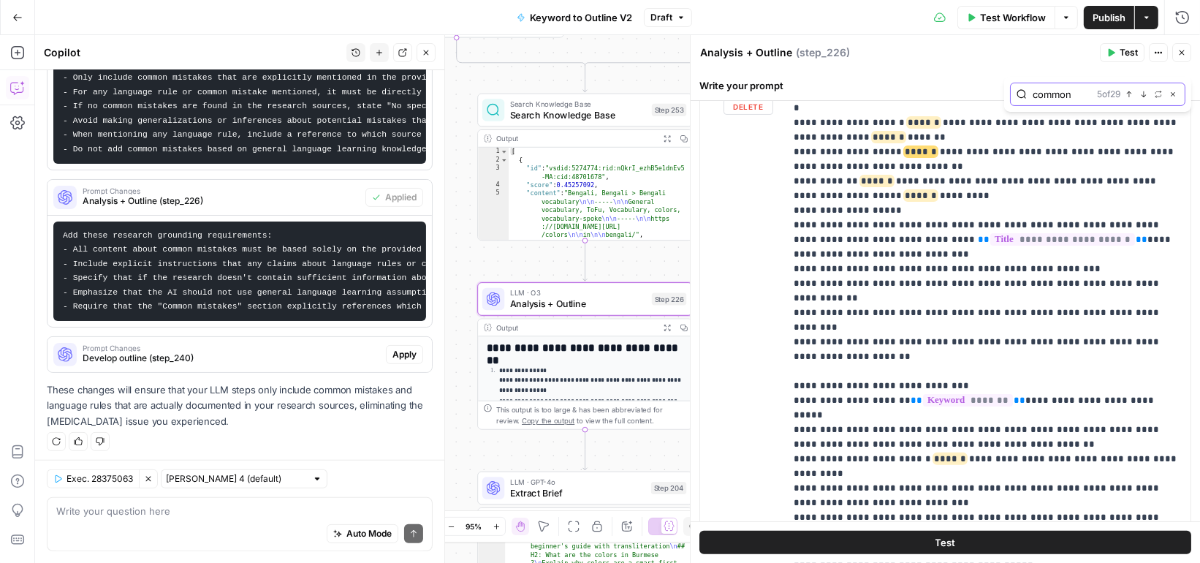
click at [1142, 92] on icon "button" at bounding box center [1143, 94] width 7 height 7
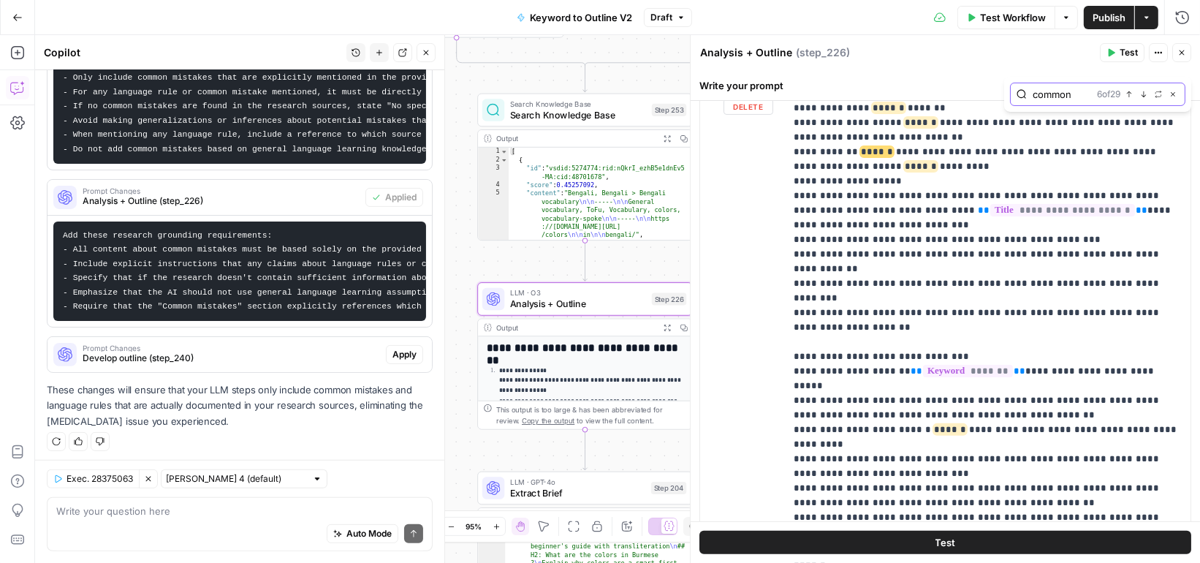
click at [1142, 92] on icon "button" at bounding box center [1143, 94] width 7 height 7
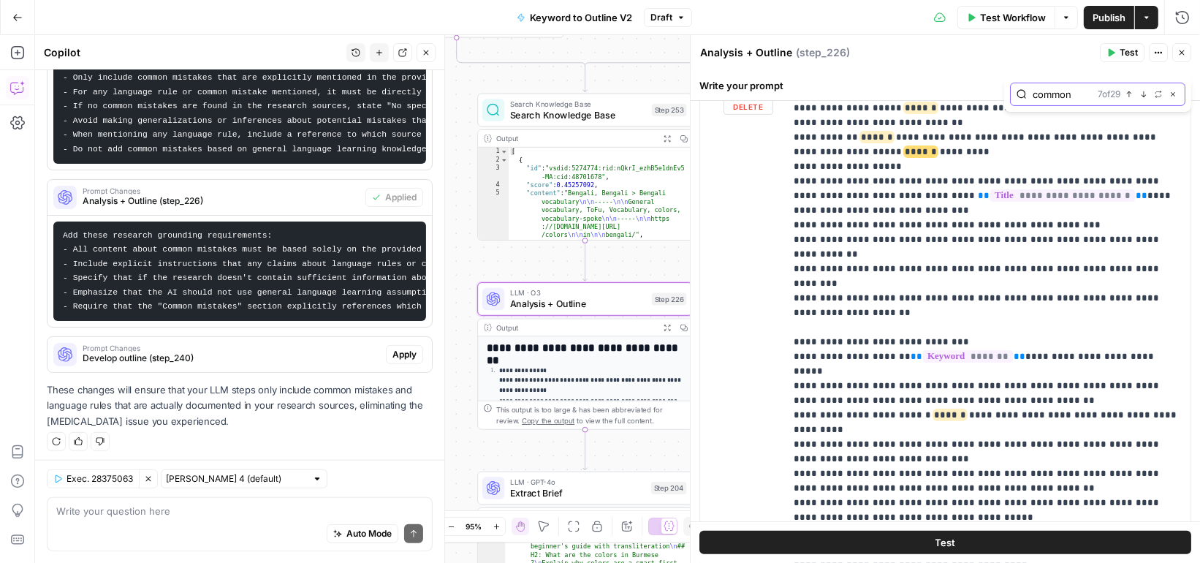
click at [1142, 92] on icon "button" at bounding box center [1143, 94] width 7 height 7
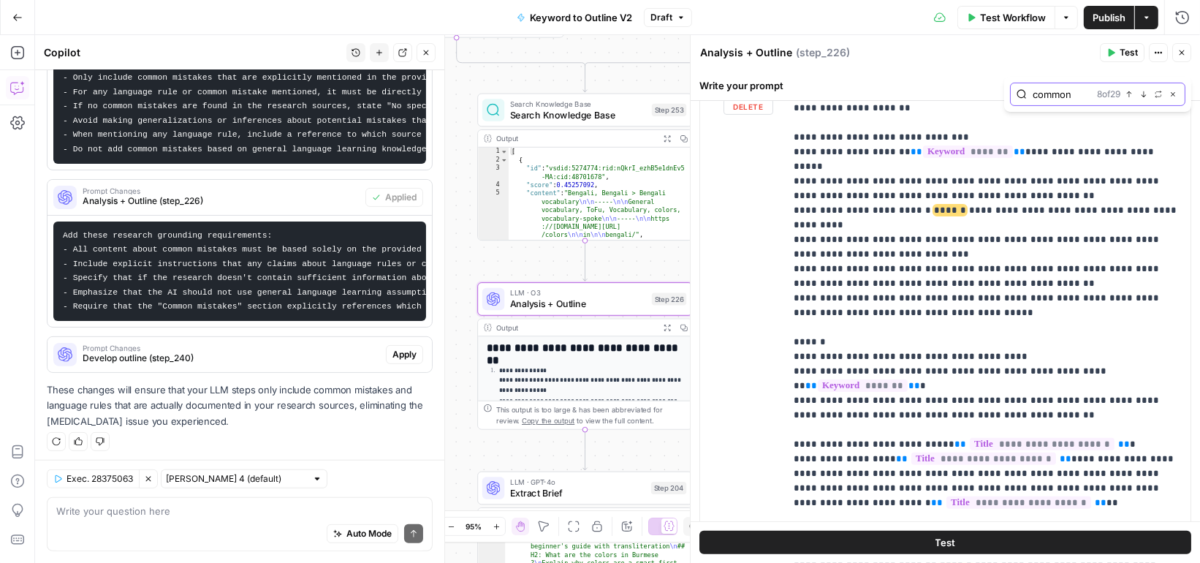
click at [1142, 93] on icon "button" at bounding box center [1143, 94] width 7 height 7
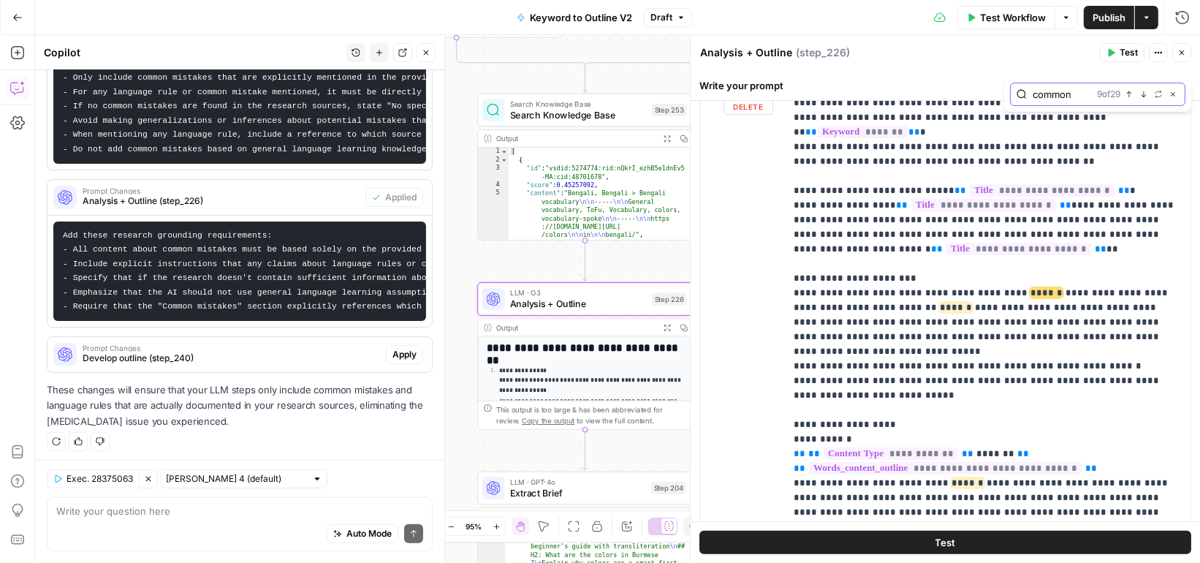
click at [1143, 93] on icon "button" at bounding box center [1143, 94] width 7 height 7
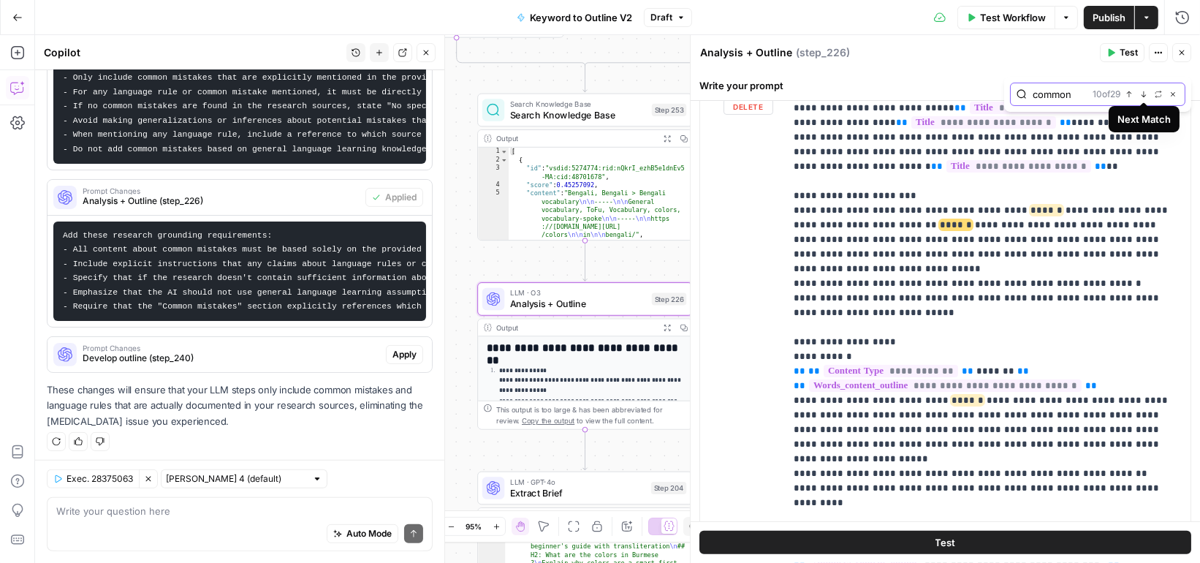
click at [1142, 93] on icon "button" at bounding box center [1143, 94] width 7 height 7
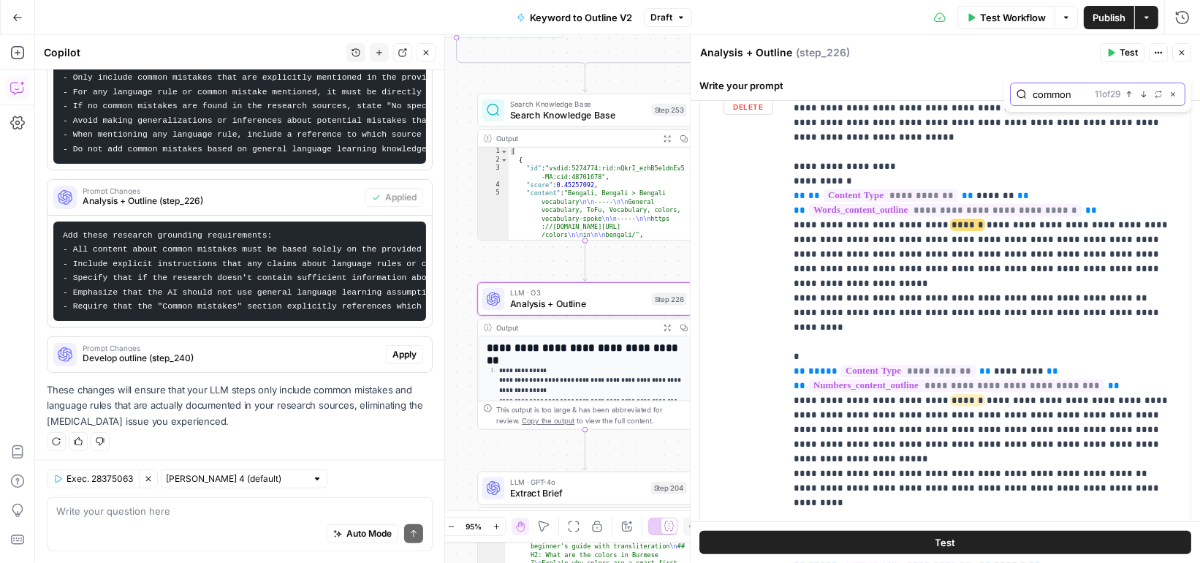
click at [1142, 93] on icon "button" at bounding box center [1143, 94] width 7 height 7
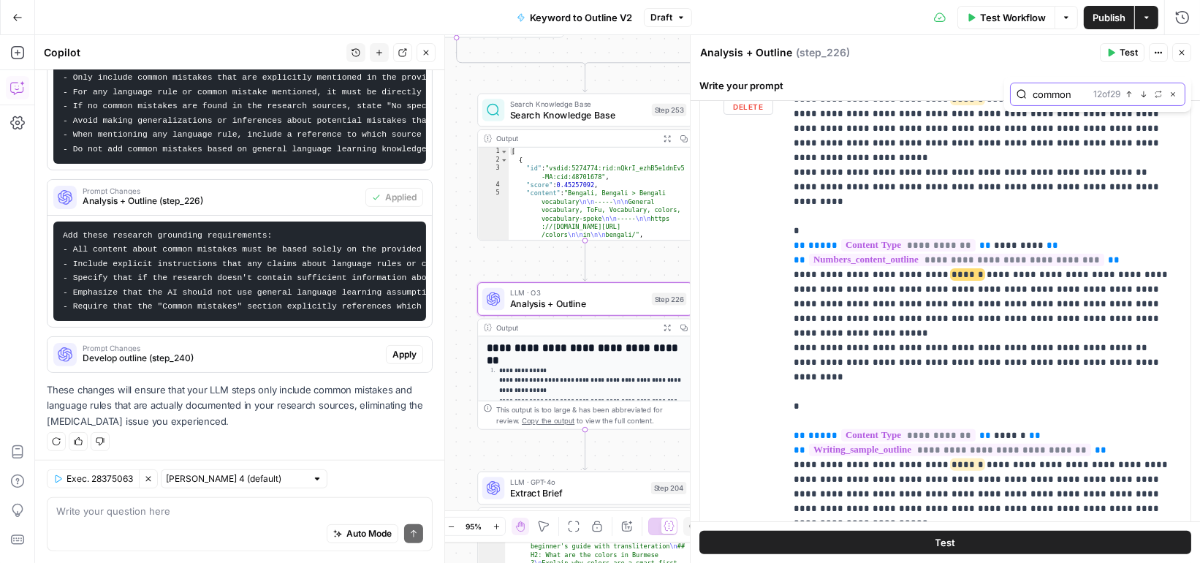
click at [1142, 93] on icon "button" at bounding box center [1143, 94] width 7 height 7
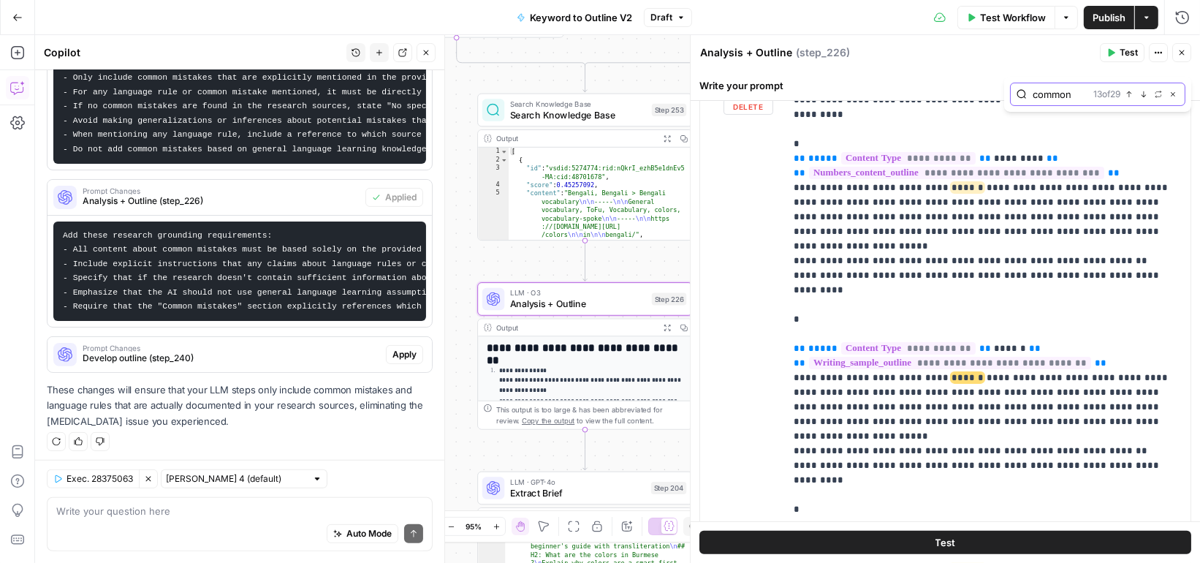
click at [1142, 93] on icon "button" at bounding box center [1143, 94] width 7 height 7
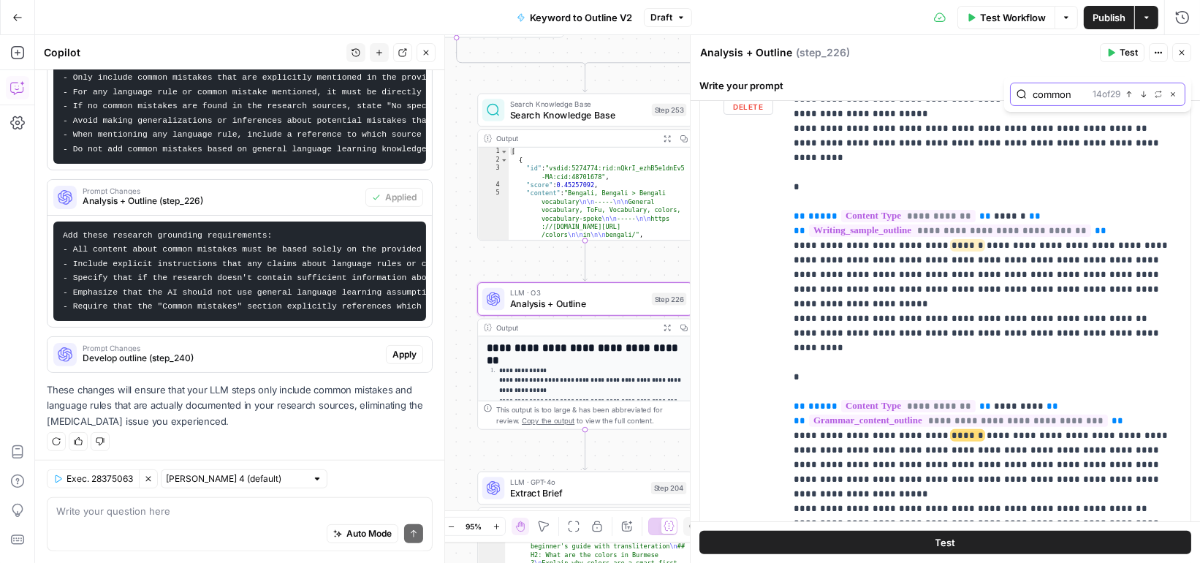
click at [1142, 93] on icon "button" at bounding box center [1143, 94] width 7 height 7
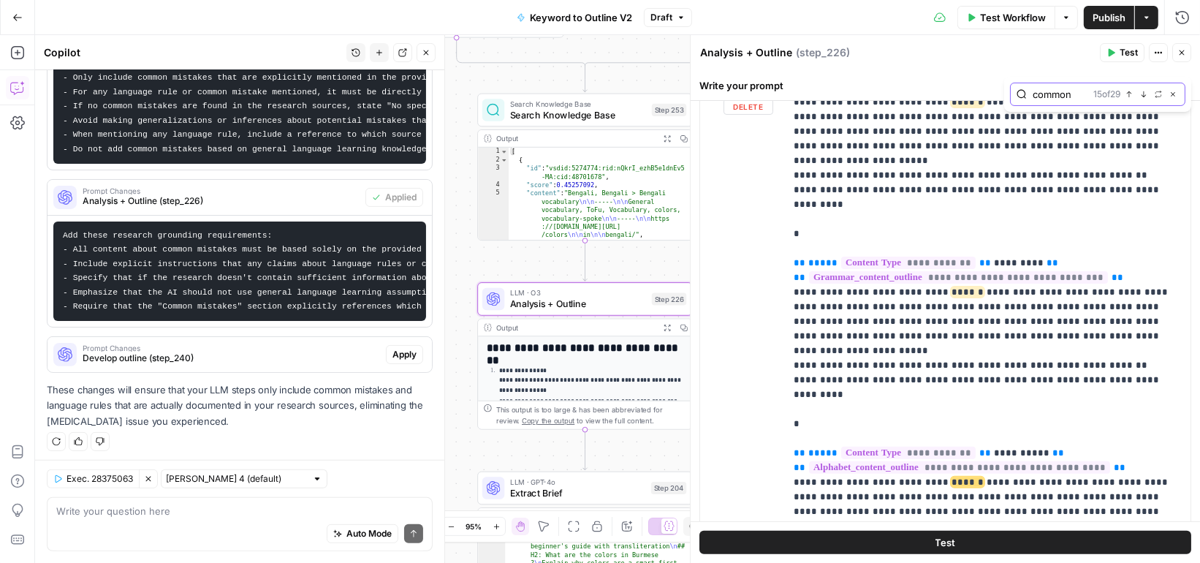
click at [1142, 93] on icon "button" at bounding box center [1143, 94] width 7 height 7
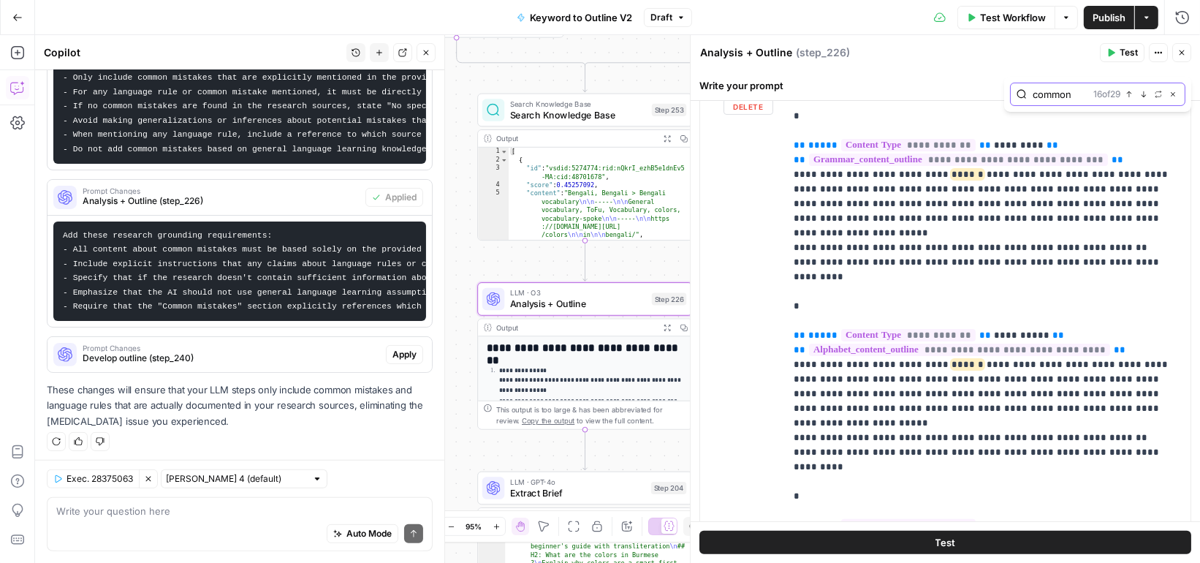
click at [1142, 93] on icon "button" at bounding box center [1143, 94] width 7 height 7
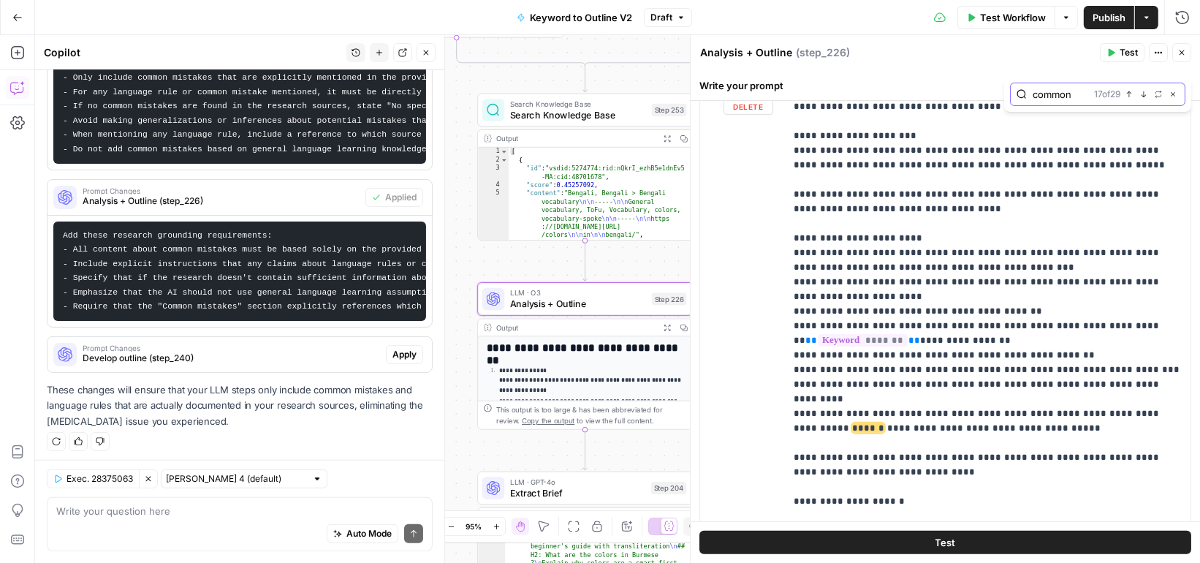
scroll to position [3282, 0]
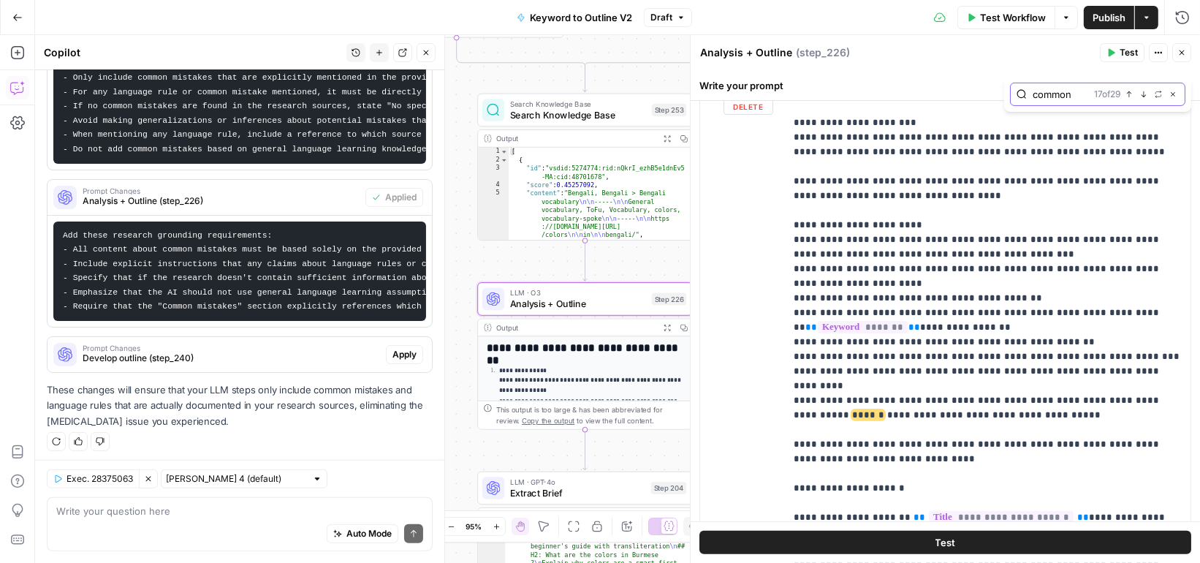
drag, startPoint x: 1142, startPoint y: 93, endPoint x: 1138, endPoint y: 180, distance: 87.1
click at [1138, 181] on div "**********" at bounding box center [946, 316] width 510 height 493
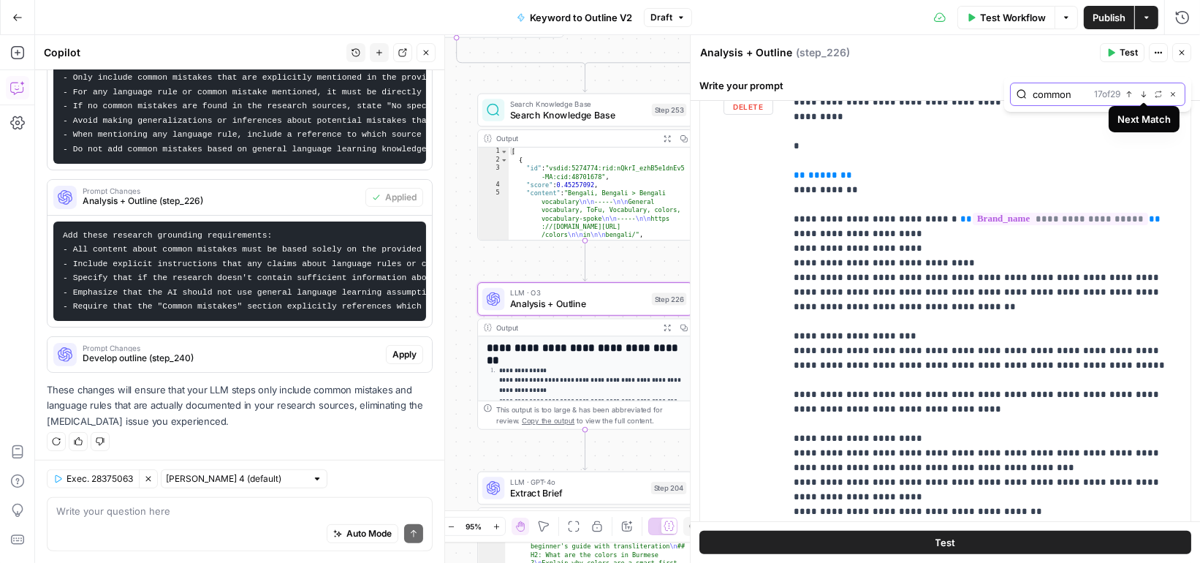
click at [1135, 94] on button "Previous match" at bounding box center [1130, 94] width 12 height 12
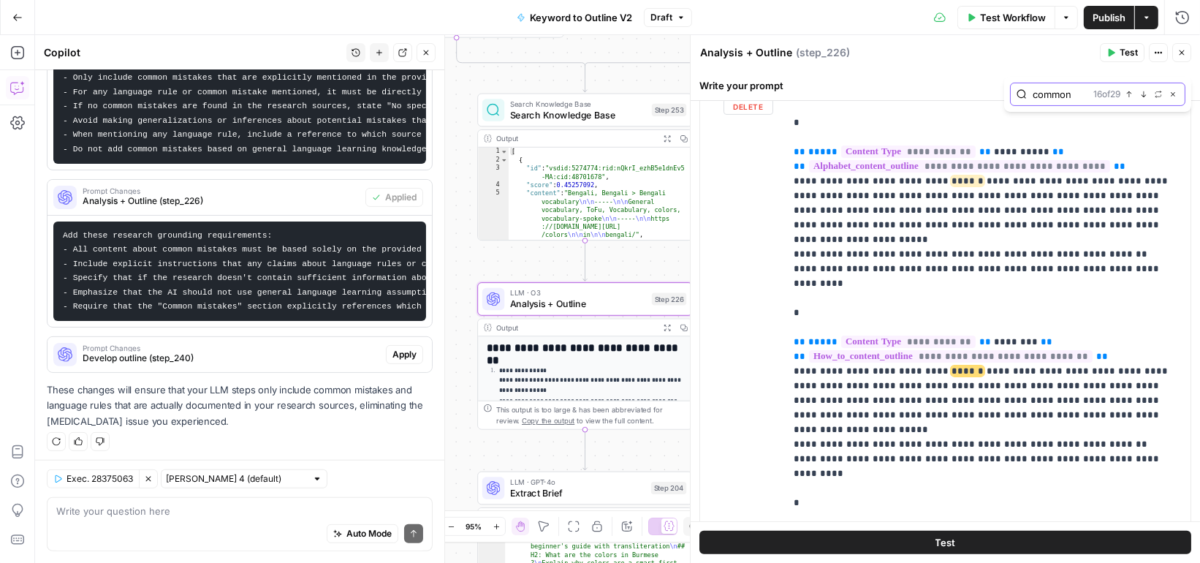
click at [1147, 95] on icon "button" at bounding box center [1143, 94] width 7 height 7
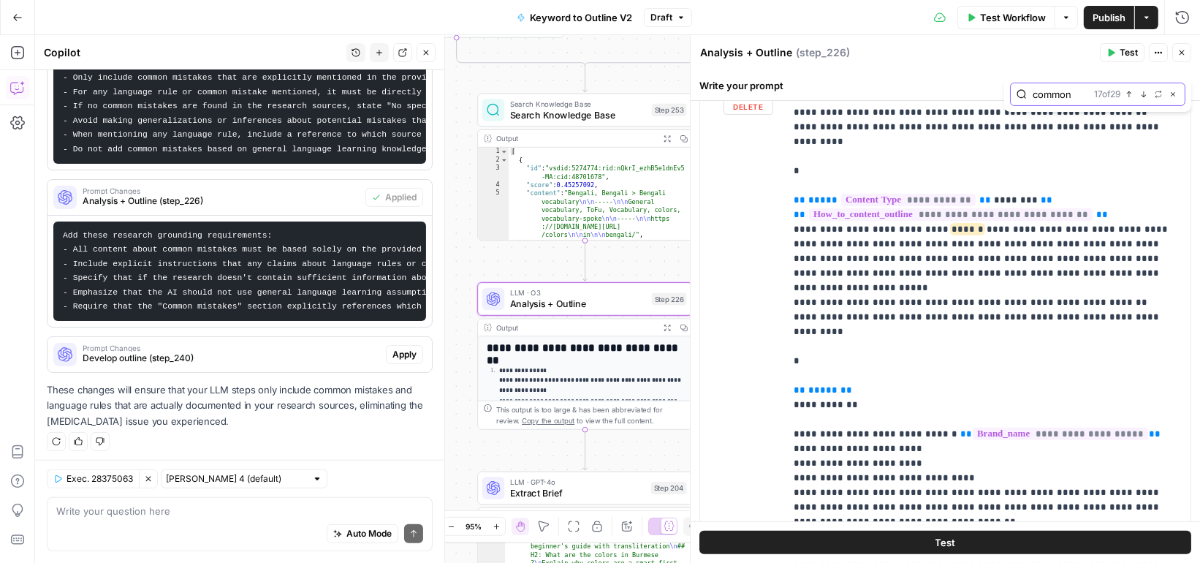
click at [1147, 95] on icon "button" at bounding box center [1143, 94] width 7 height 7
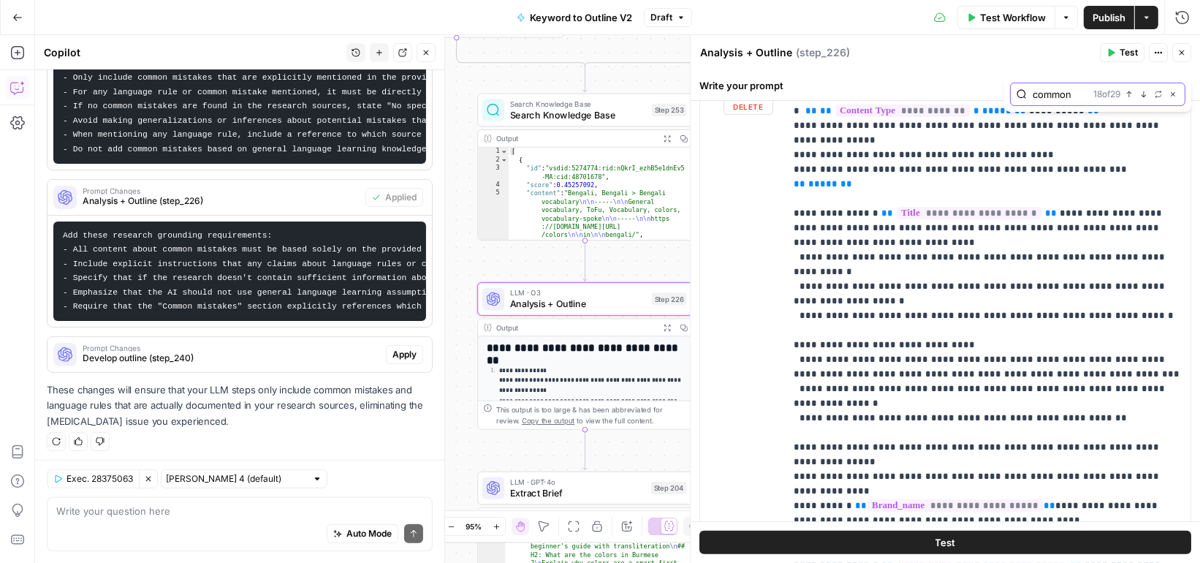
scroll to position [4876, 0]
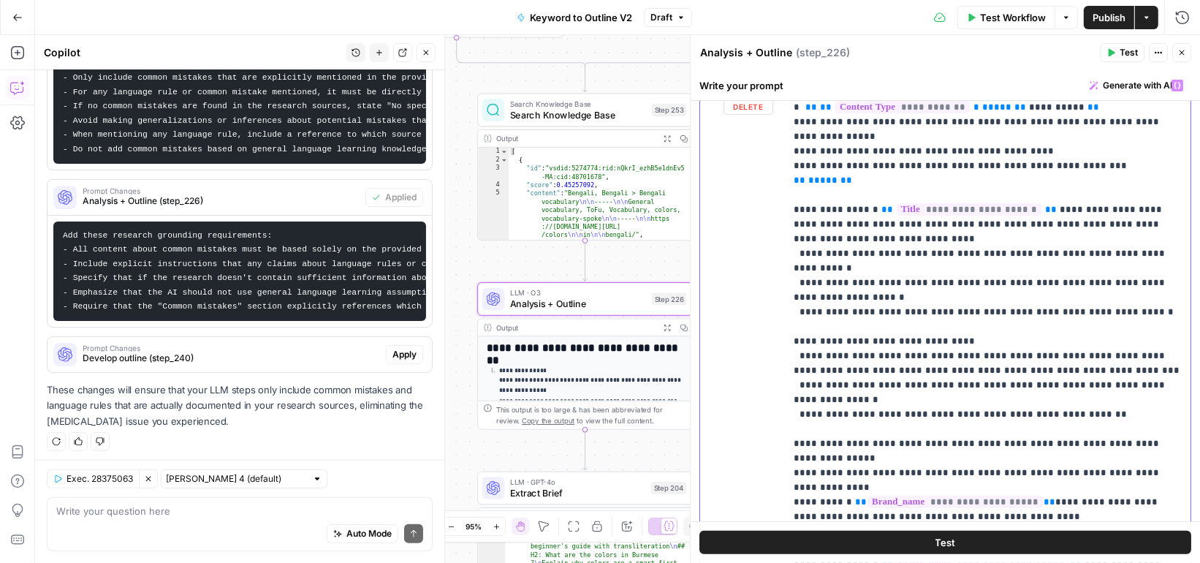
drag, startPoint x: 981, startPoint y: 279, endPoint x: 790, endPoint y: 266, distance: 191.9
click at [790, 266] on div "**********" at bounding box center [988, 369] width 406 height 595
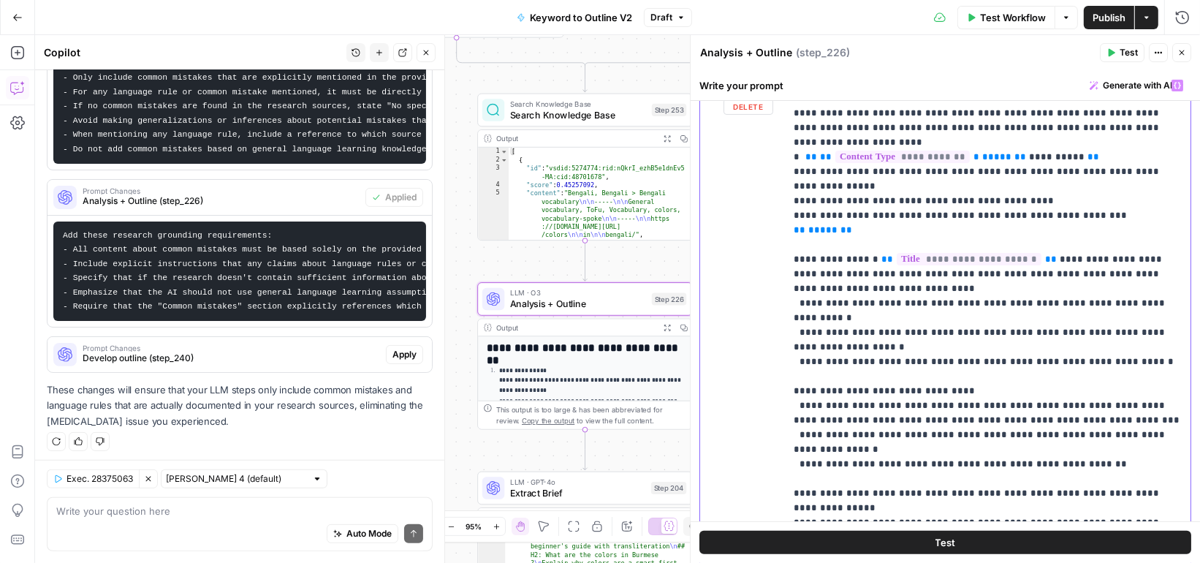
scroll to position [4821, 0]
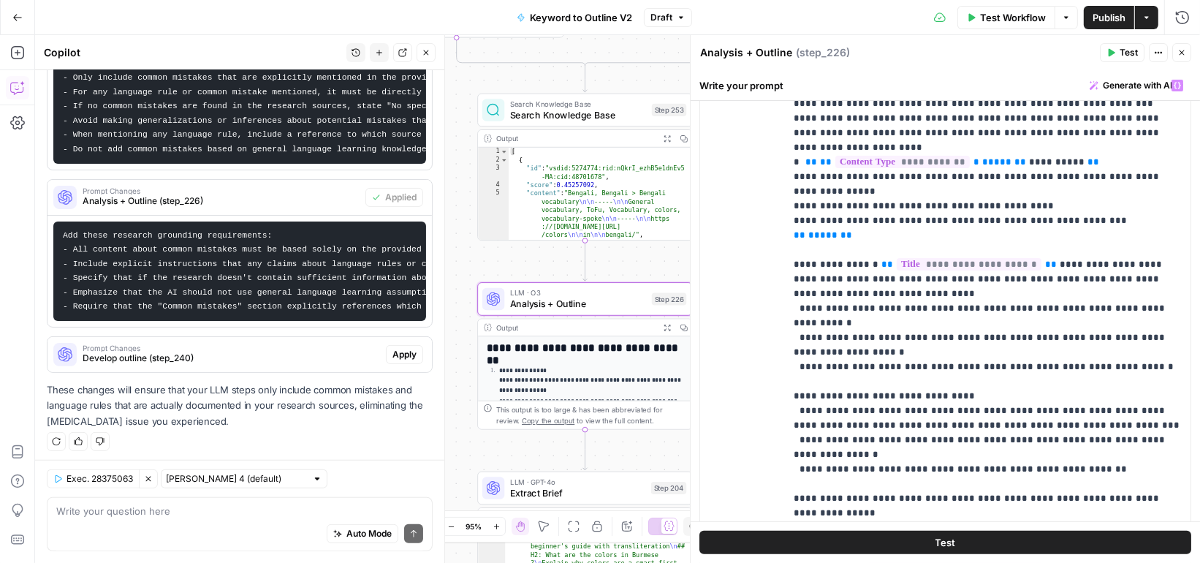
click at [1102, 20] on span "Publish" at bounding box center [1109, 17] width 33 height 15
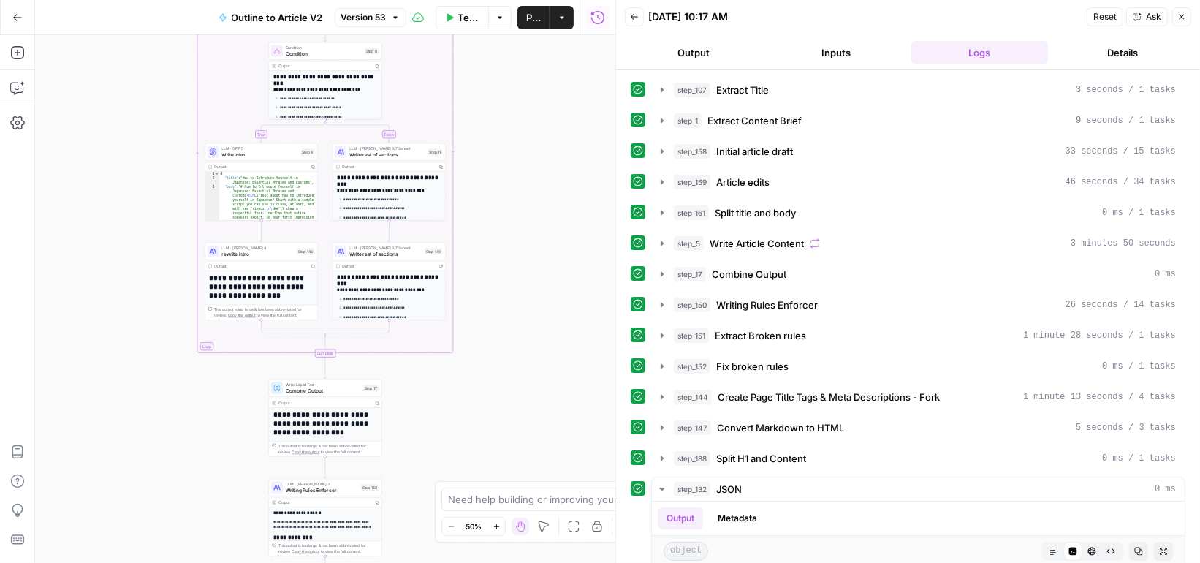
click at [1189, 15] on button "Close" at bounding box center [1182, 16] width 19 height 19
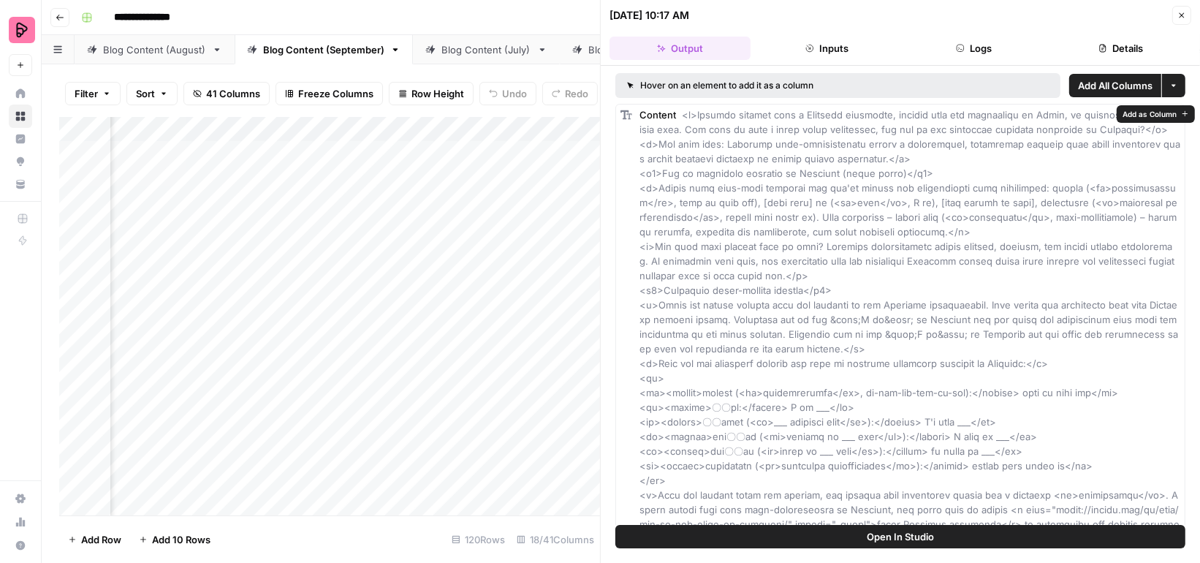
scroll to position [0, 499]
click at [1187, 13] on button "Close" at bounding box center [1182, 15] width 19 height 19
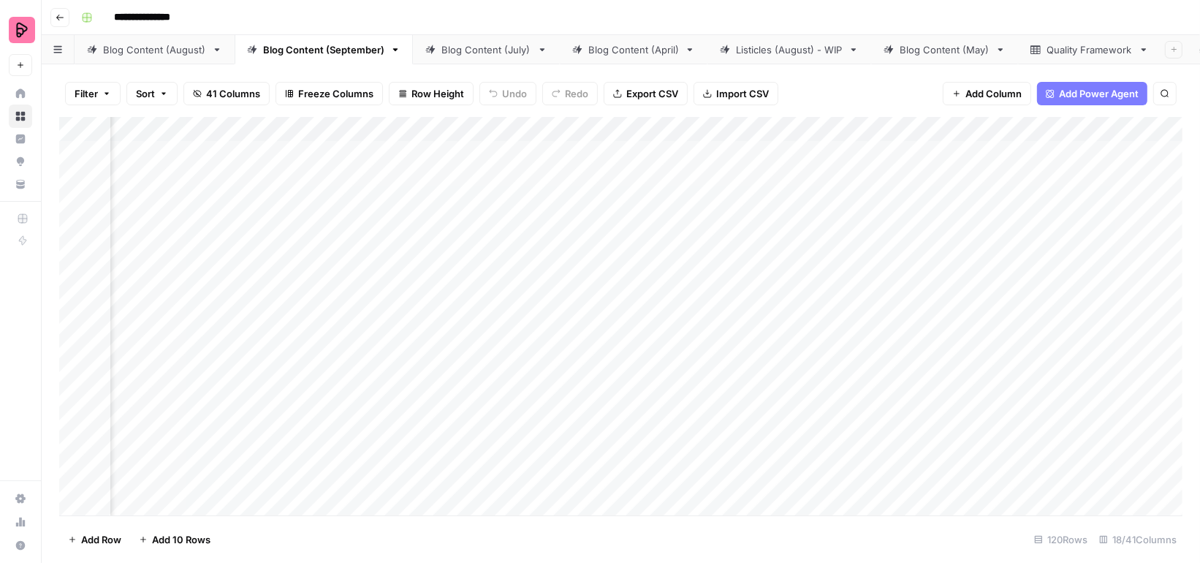
scroll to position [0, 208]
click at [504, 151] on div "Add Column" at bounding box center [621, 316] width 1124 height 398
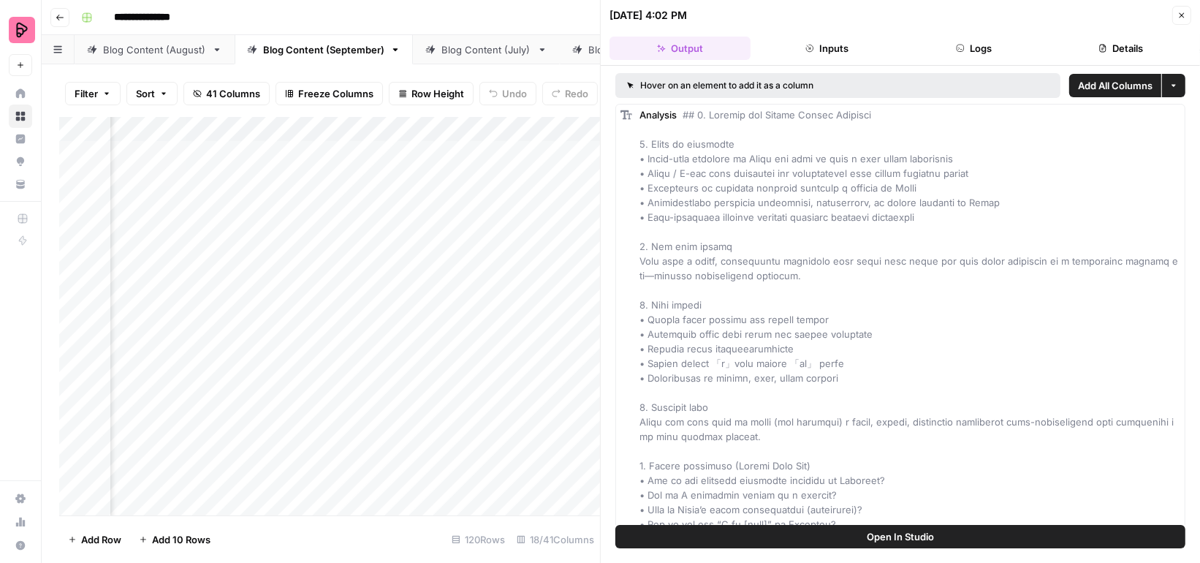
click at [1105, 45] on icon "button" at bounding box center [1103, 48] width 9 height 9
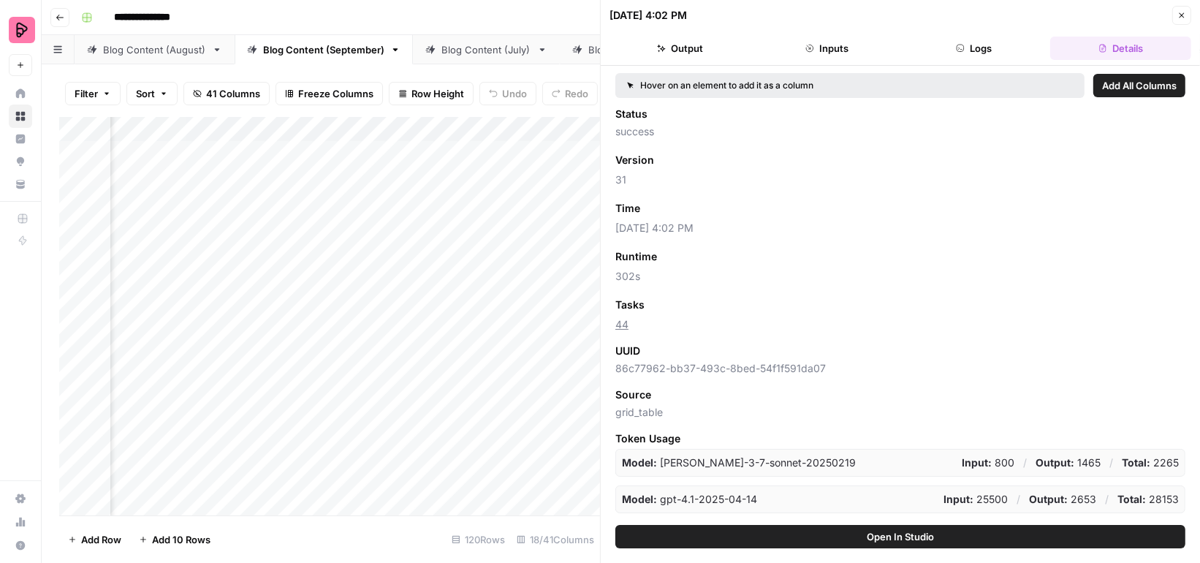
click at [1176, 18] on button "Close" at bounding box center [1182, 15] width 19 height 19
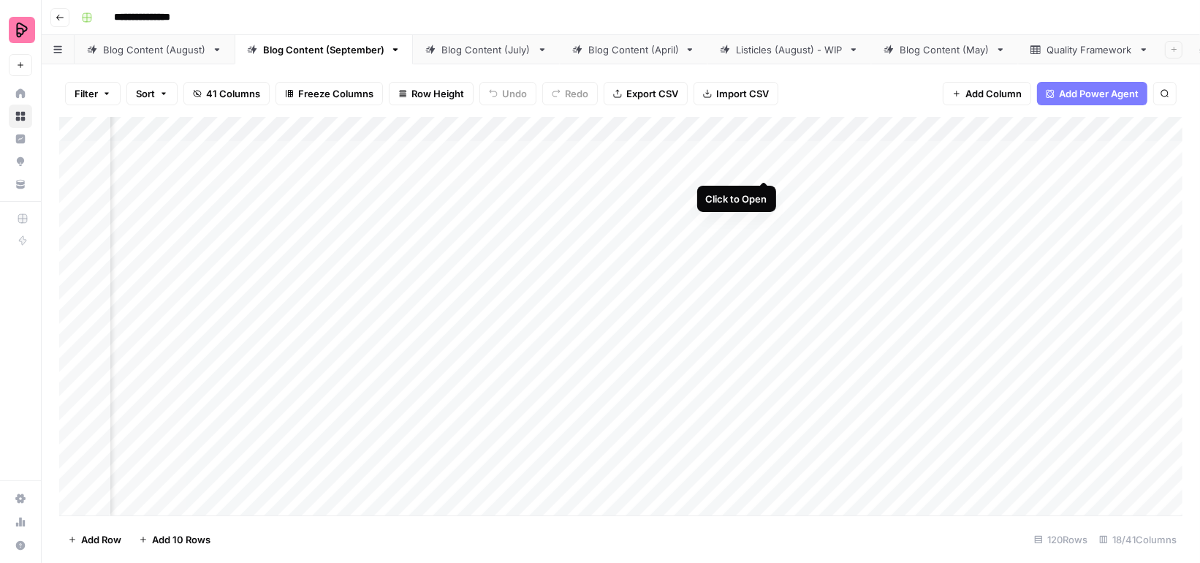
click at [766, 149] on div "Add Column" at bounding box center [621, 316] width 1124 height 398
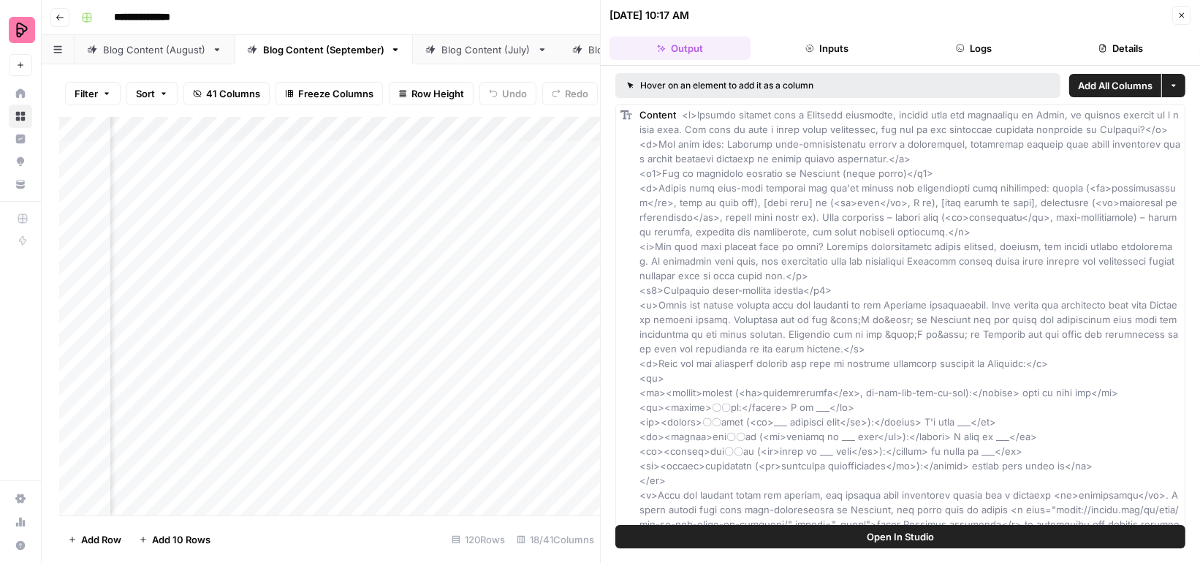
click at [1110, 52] on button "Details" at bounding box center [1121, 48] width 141 height 23
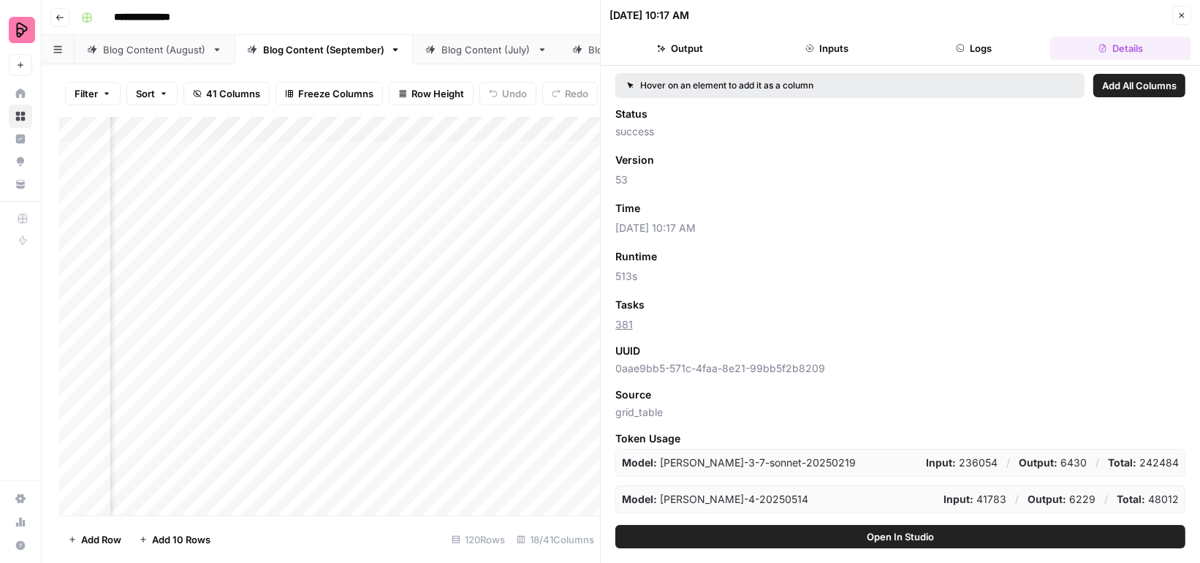
click at [1179, 9] on button "Close" at bounding box center [1182, 15] width 19 height 19
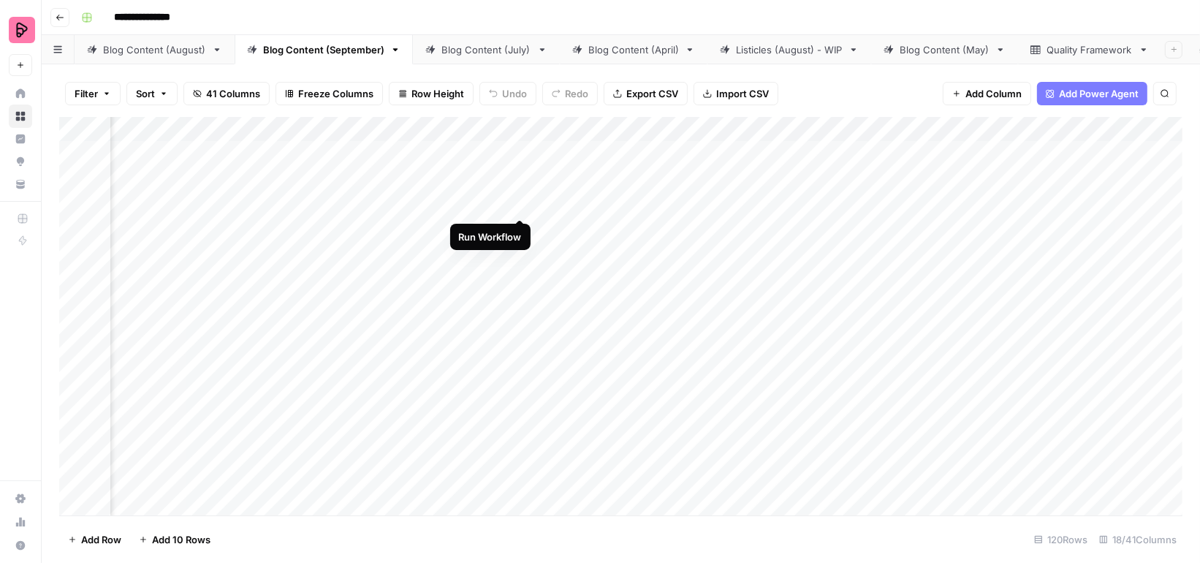
click at [519, 189] on div "Add Column" at bounding box center [621, 316] width 1124 height 398
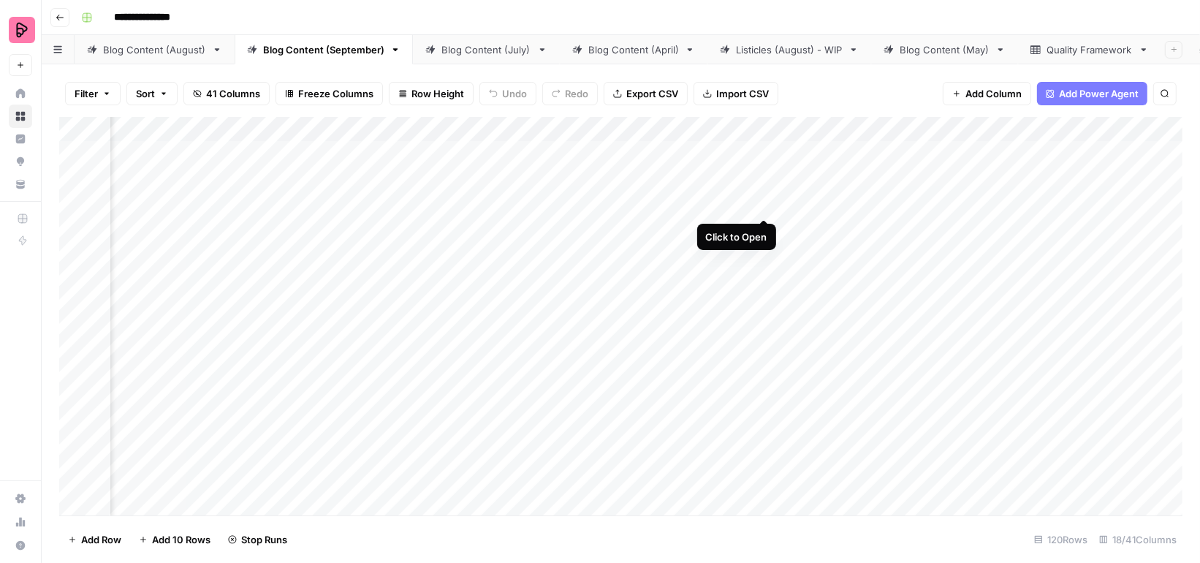
click at [765, 192] on div "Add Column" at bounding box center [621, 316] width 1124 height 398
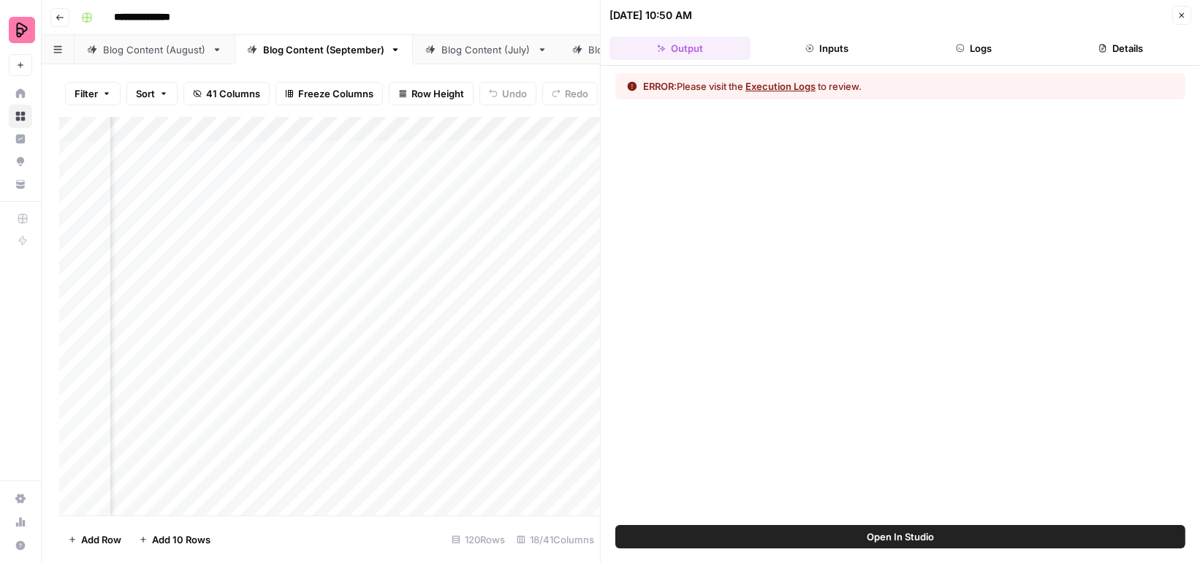
click at [904, 538] on span "Open In Studio" at bounding box center [900, 536] width 67 height 15
click at [488, 129] on div "Add Column" at bounding box center [329, 316] width 541 height 398
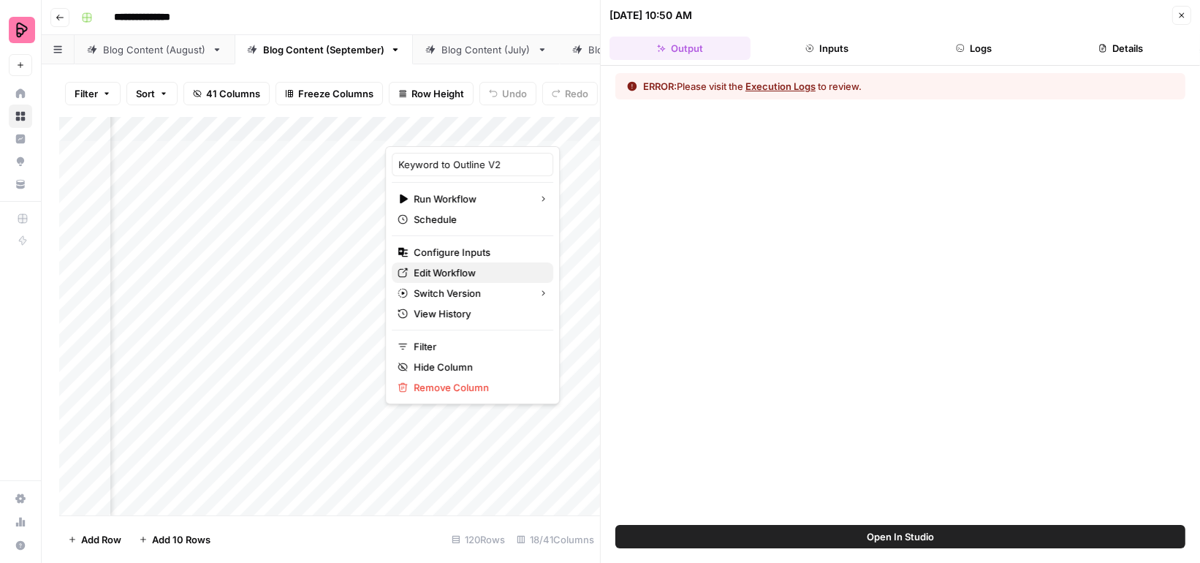
click at [462, 265] on span "Edit Workflow" at bounding box center [478, 272] width 128 height 15
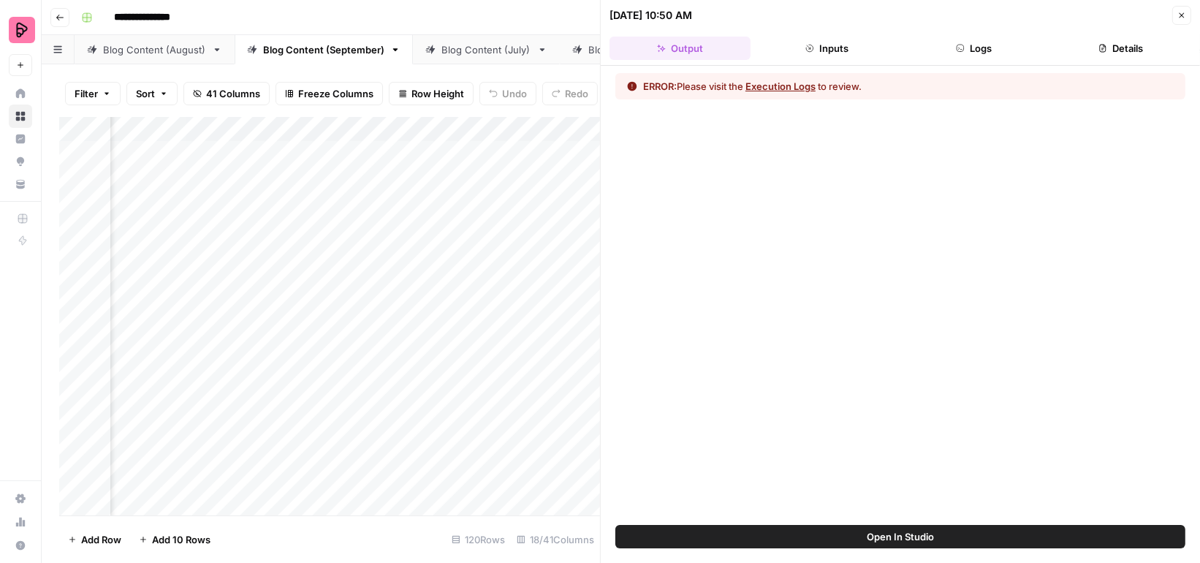
click at [1181, 13] on icon "button" at bounding box center [1182, 15] width 9 height 9
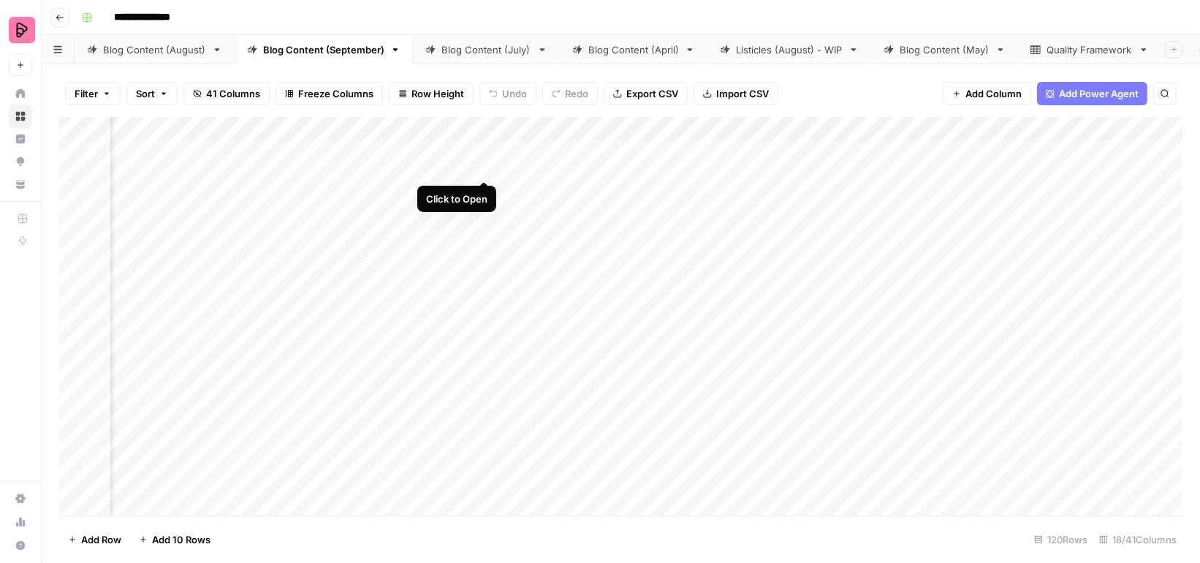
click at [485, 151] on div "Add Column" at bounding box center [621, 316] width 1124 height 398
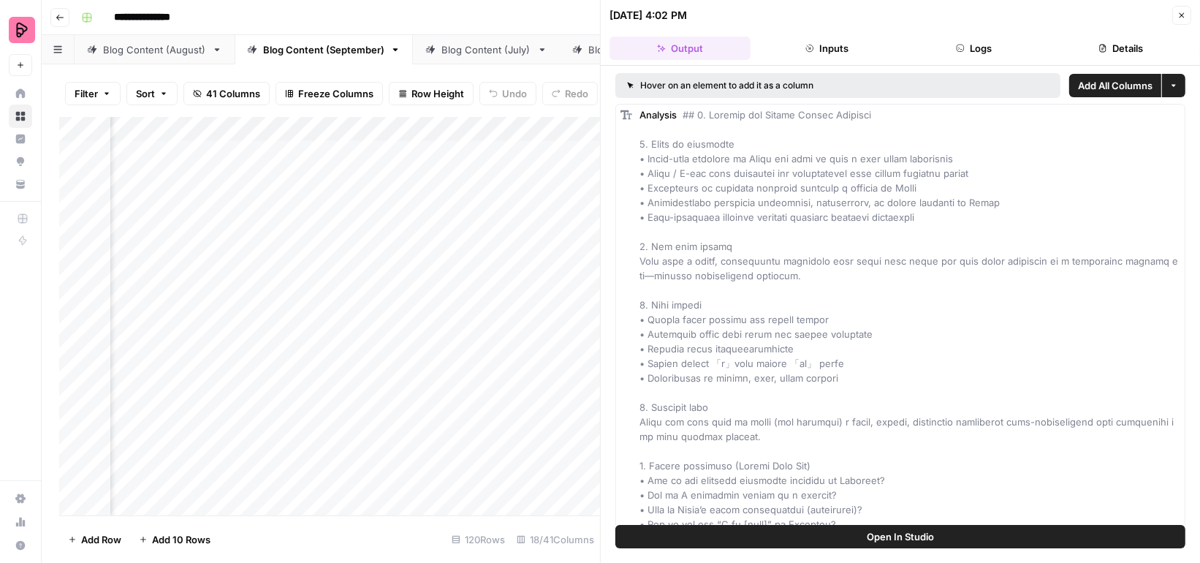
click at [754, 539] on button "Open In Studio" at bounding box center [901, 536] width 570 height 23
click at [1179, 6] on button "Close" at bounding box center [1182, 15] width 19 height 19
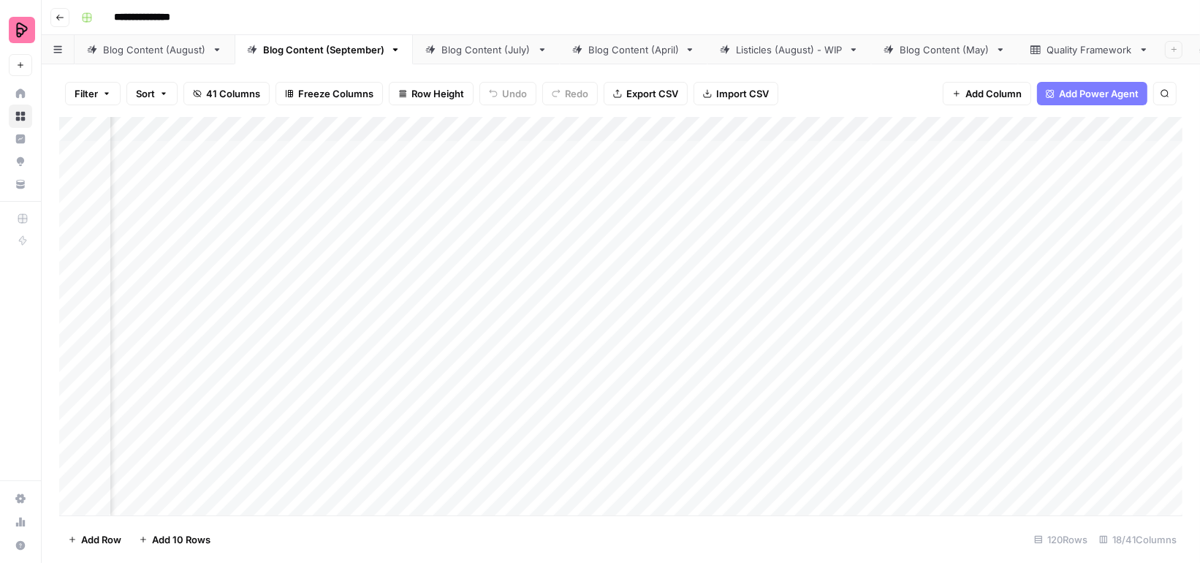
click at [632, 191] on div "Add Column" at bounding box center [621, 316] width 1124 height 398
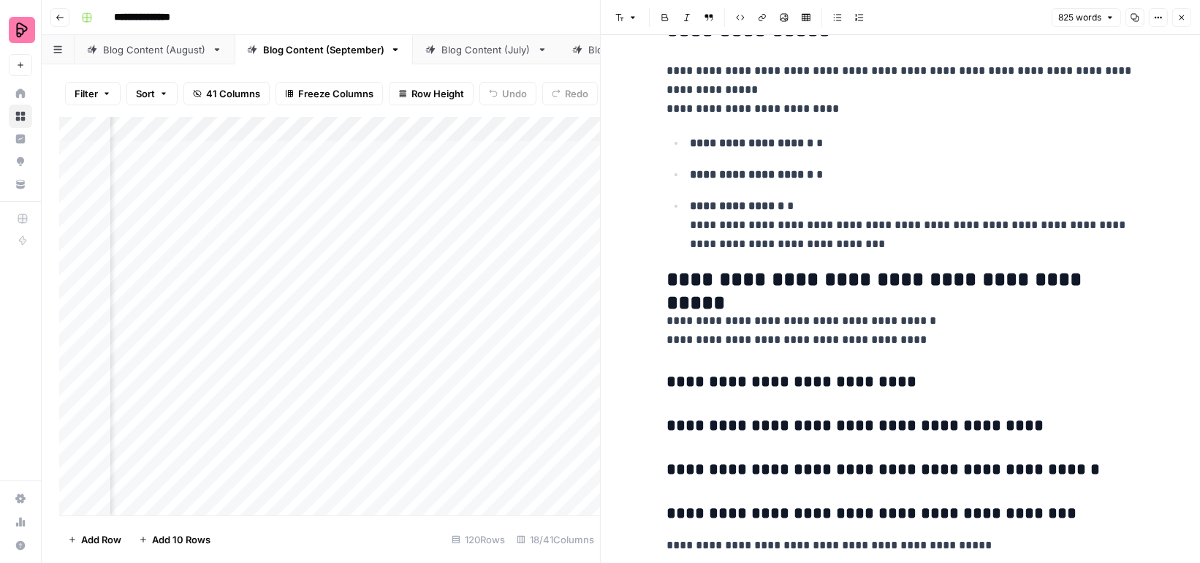
scroll to position [2243, 0]
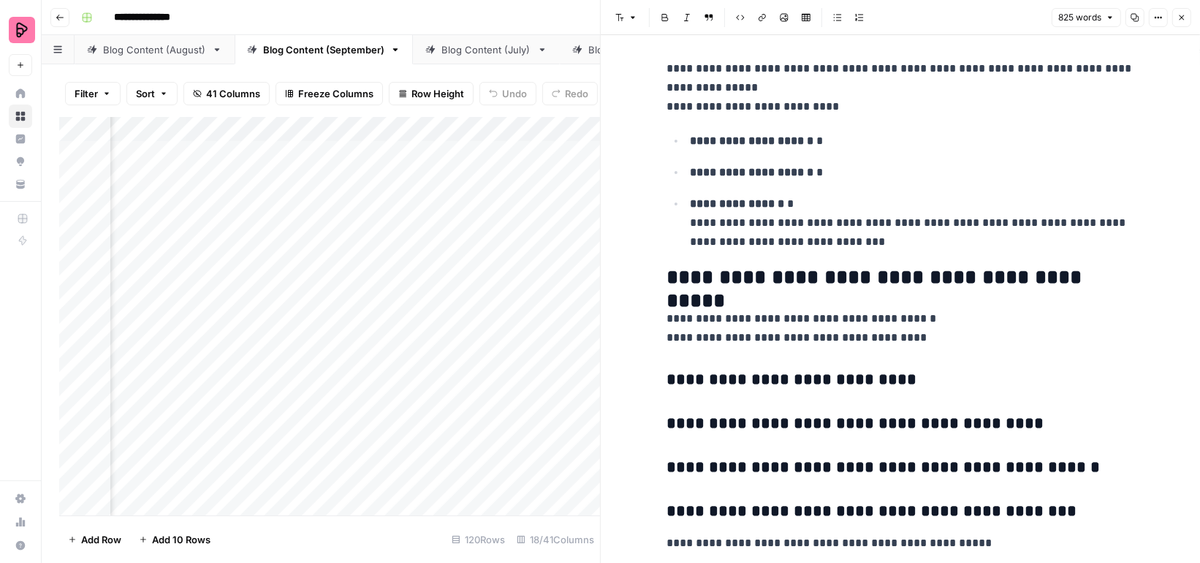
click at [1181, 17] on icon "button" at bounding box center [1182, 17] width 5 height 5
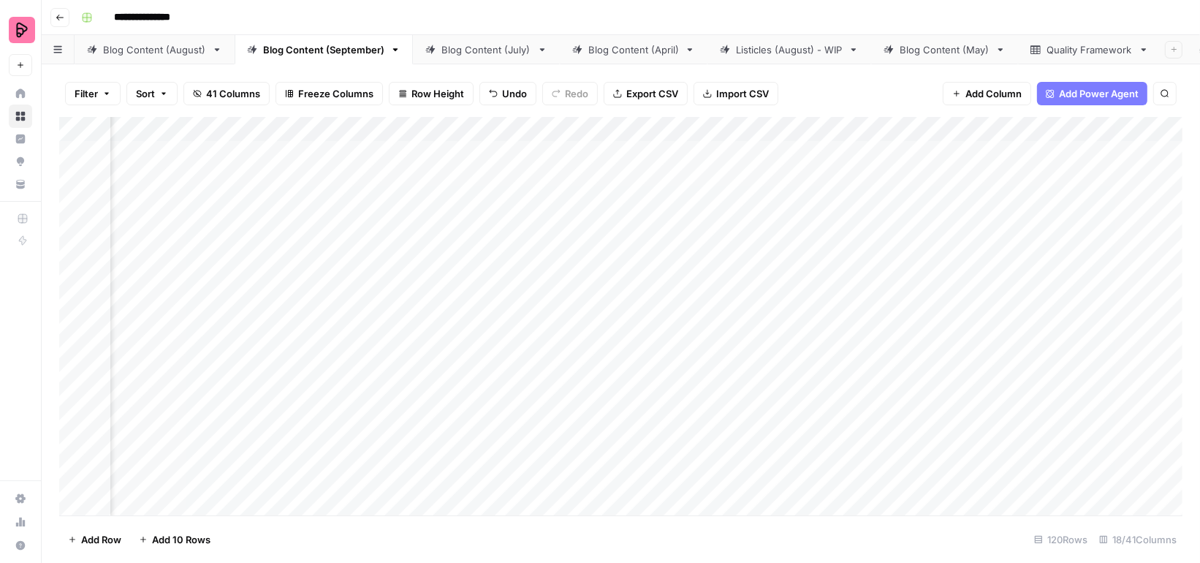
click at [488, 124] on div "Add Column" at bounding box center [621, 316] width 1124 height 398
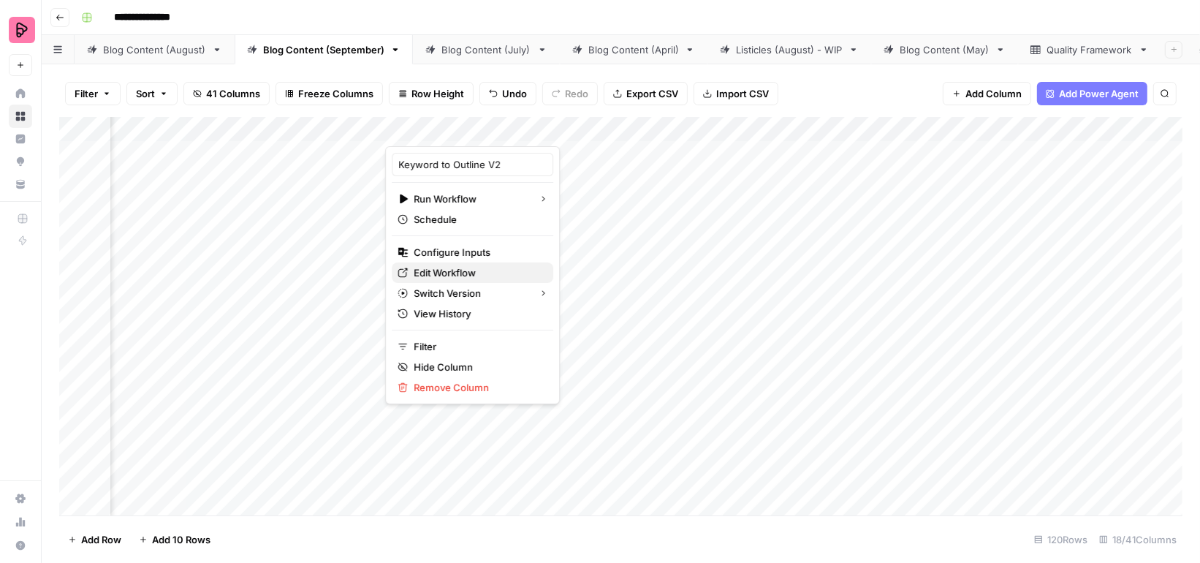
click at [454, 271] on span "Edit Workflow" at bounding box center [478, 272] width 128 height 15
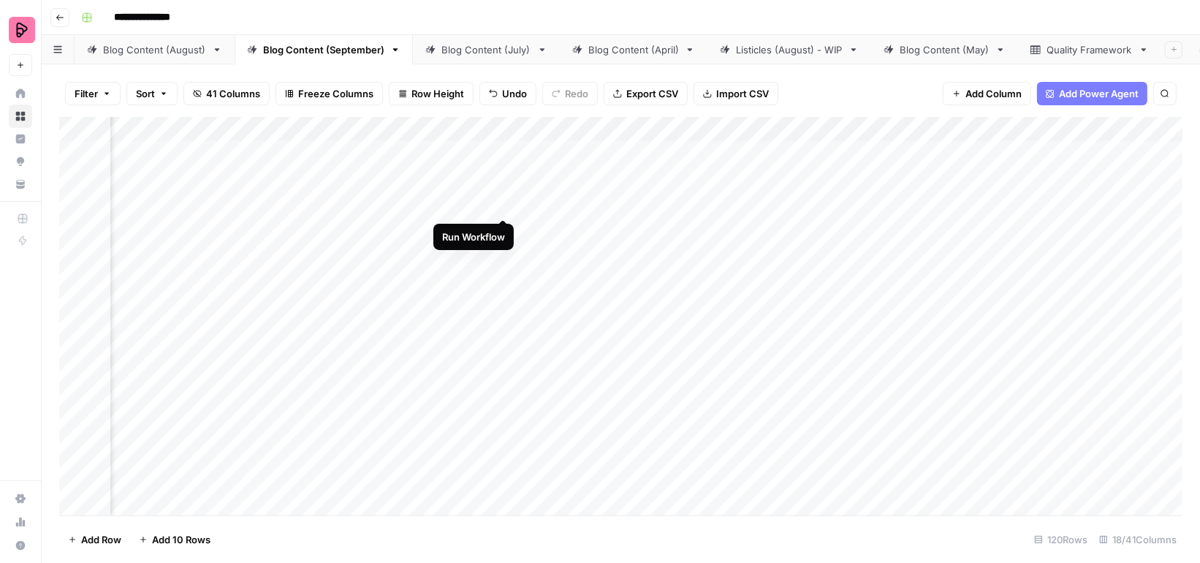
click at [504, 189] on div "Add Column" at bounding box center [621, 316] width 1124 height 398
click at [817, 164] on div "Add Column" at bounding box center [621, 316] width 1124 height 398
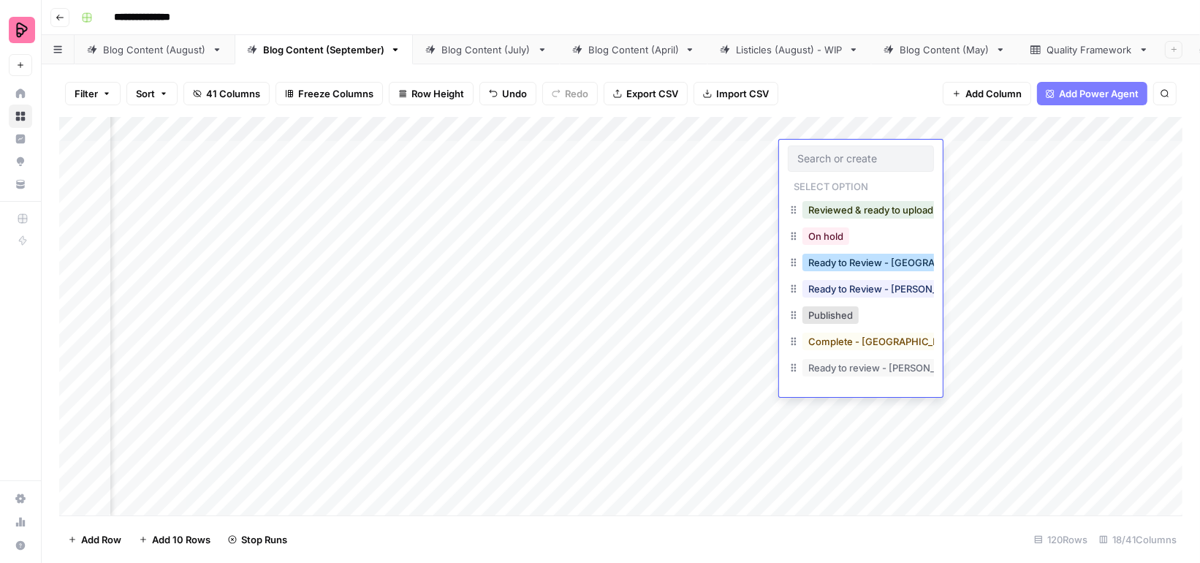
click at [837, 264] on button "Ready to Review - Victoria" at bounding box center [899, 263] width 193 height 18
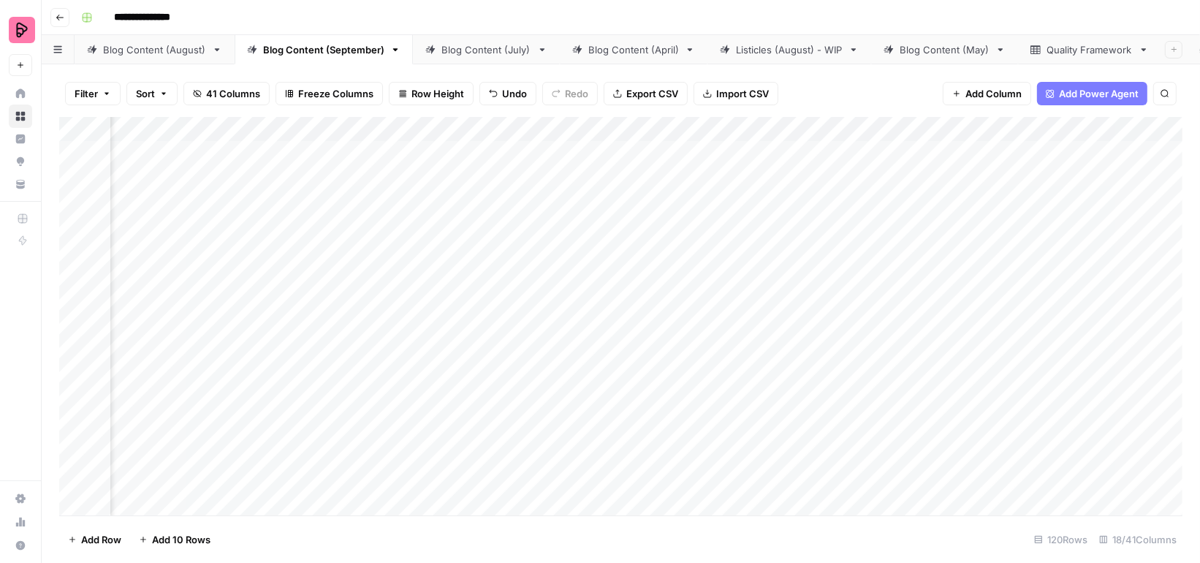
click at [830, 154] on div "Add Column" at bounding box center [621, 316] width 1124 height 398
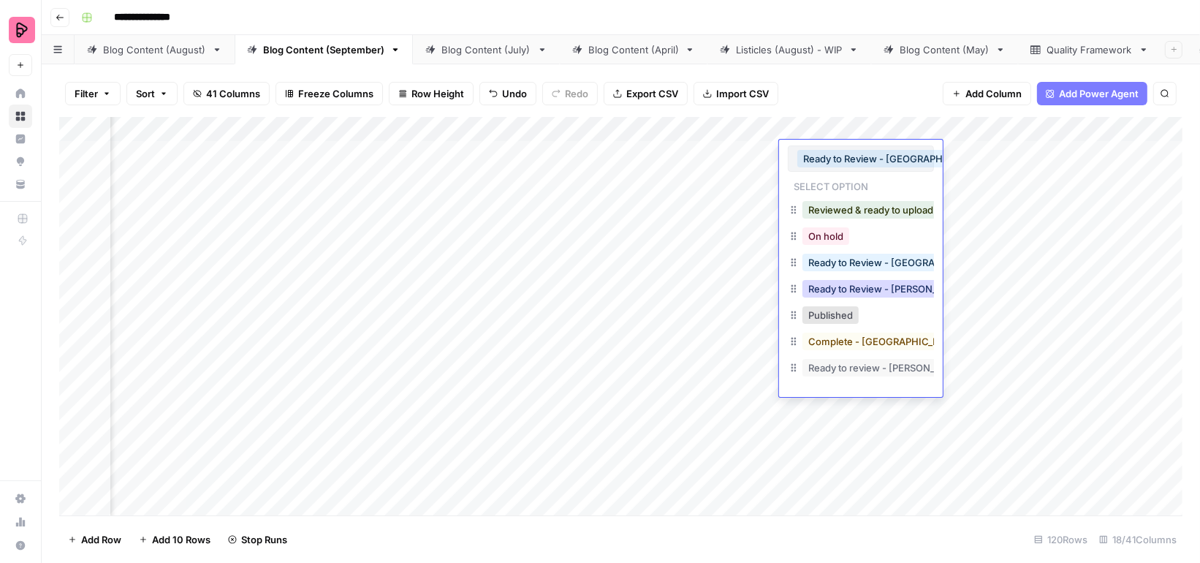
click at [858, 287] on button "Ready to Review - Rebekah" at bounding box center [889, 289] width 173 height 18
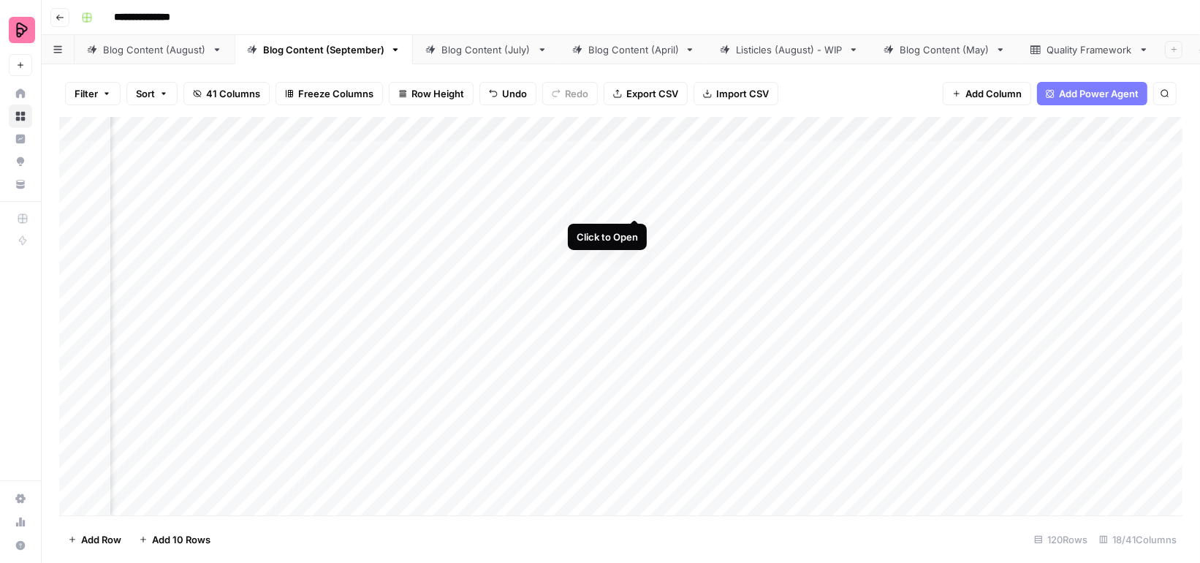
click at [634, 192] on div "Add Column" at bounding box center [621, 316] width 1124 height 398
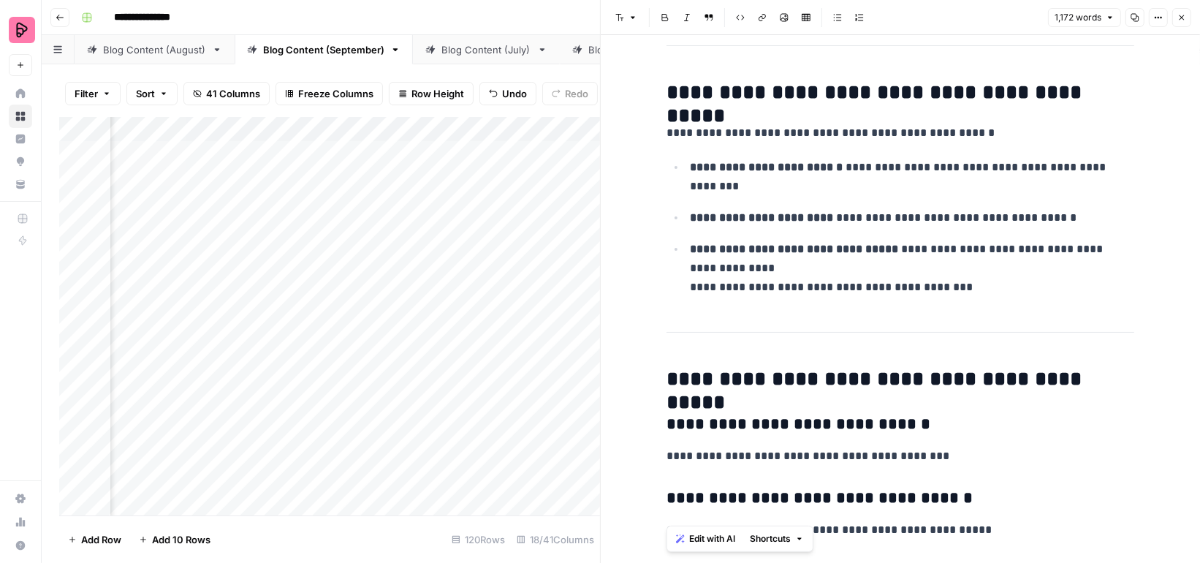
scroll to position [5133, 0]
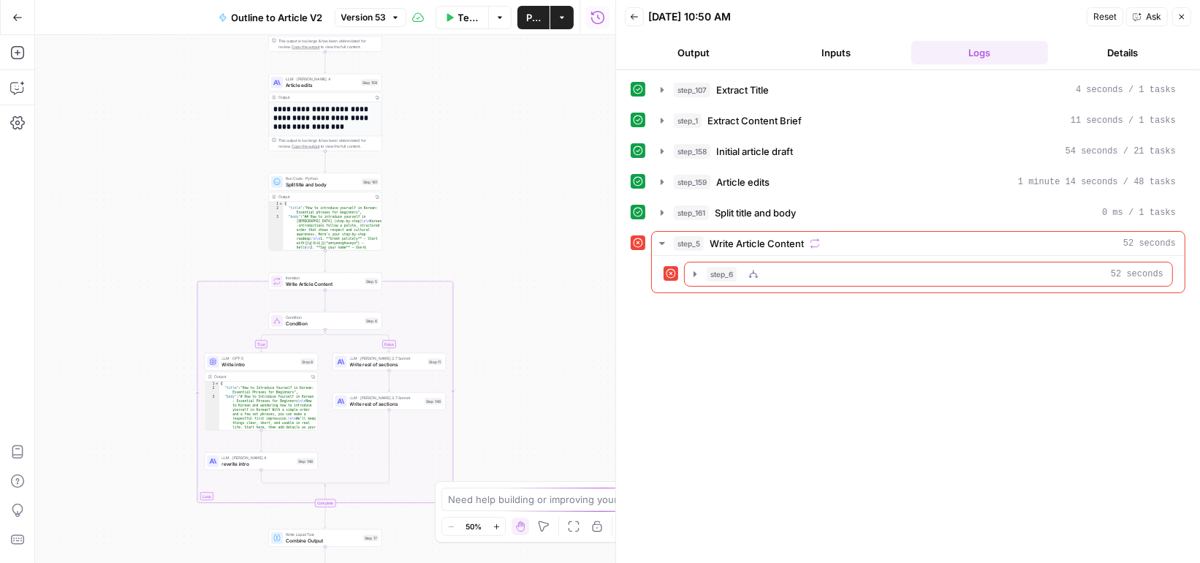
click at [774, 267] on div "step_6 52 seconds" at bounding box center [935, 274] width 457 height 15
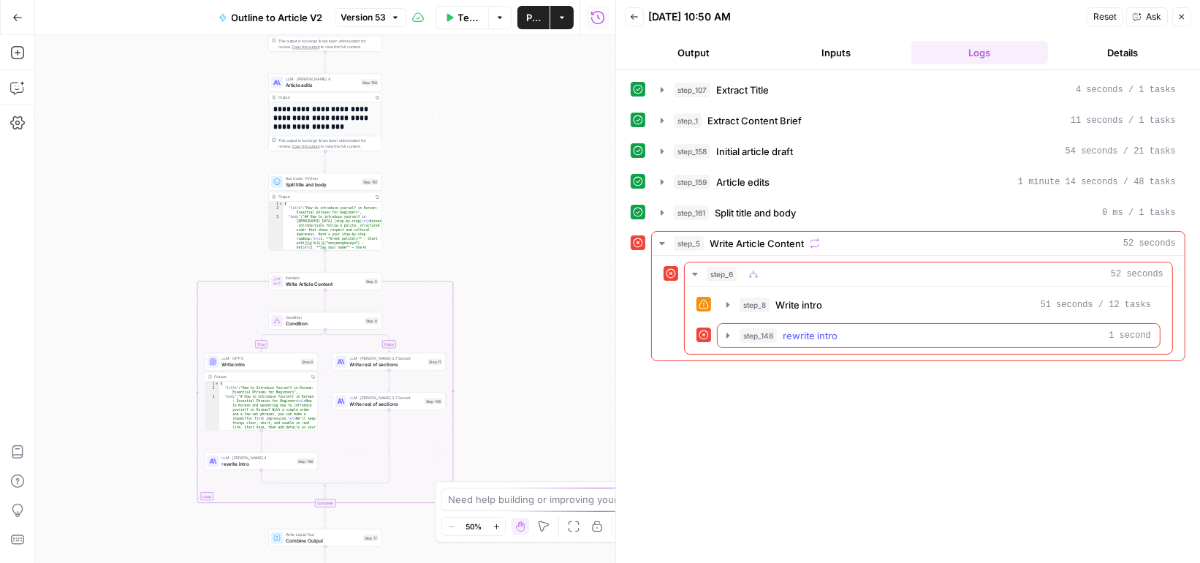
click at [780, 328] on div "step_148 rewrite intro 1 second" at bounding box center [946, 335] width 412 height 15
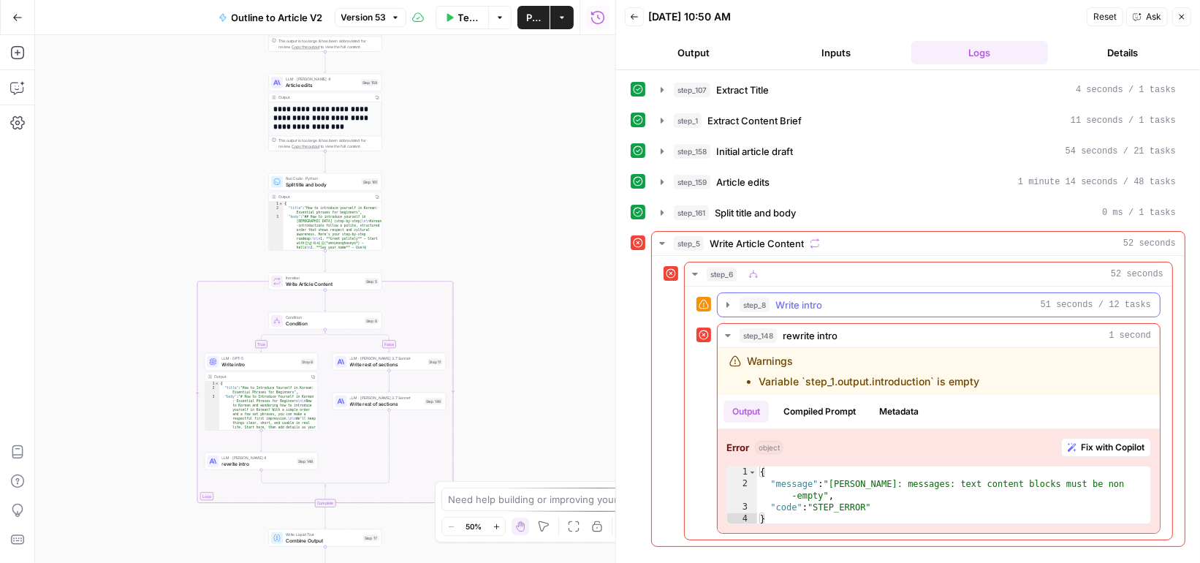
click at [730, 293] on button "step_8 Write intro 51 seconds / 12 tasks" at bounding box center [939, 304] width 442 height 23
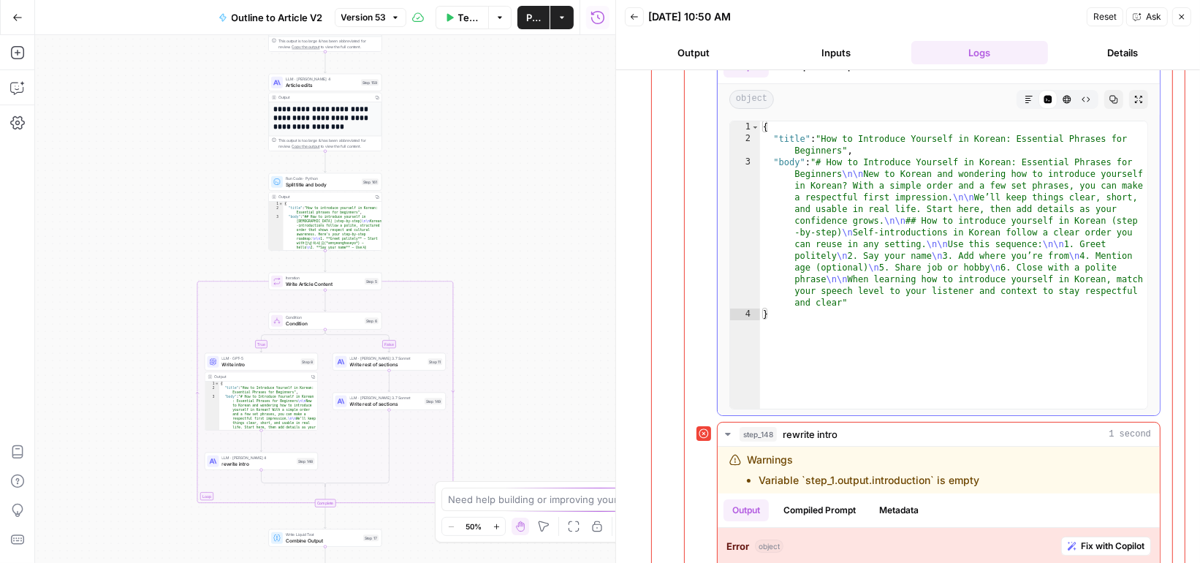
scroll to position [395, 0]
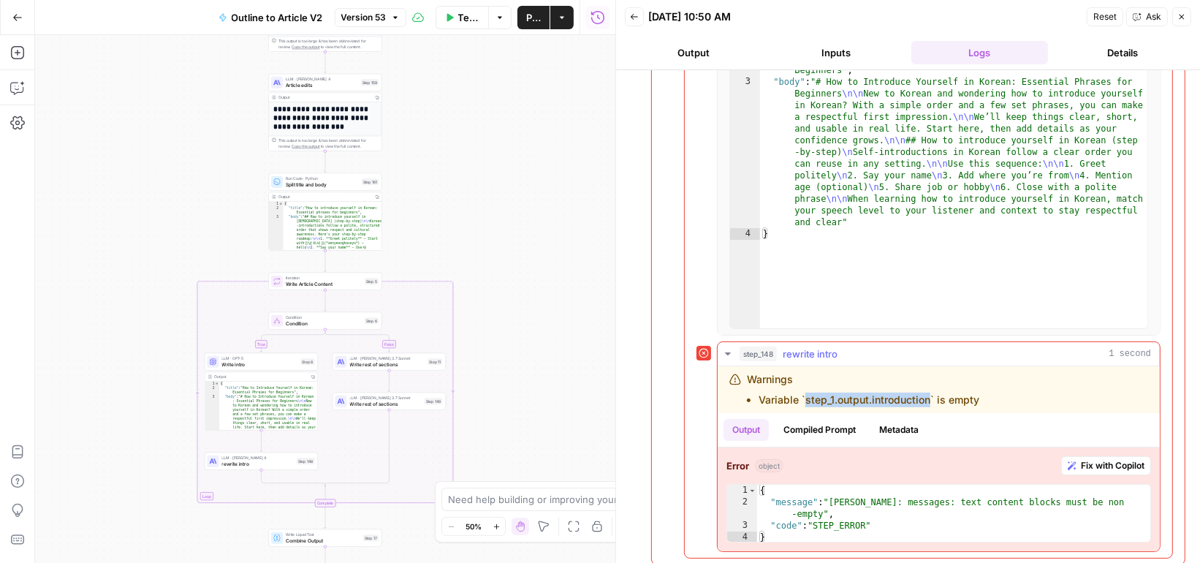
drag, startPoint x: 803, startPoint y: 395, endPoint x: 930, endPoint y: 391, distance: 126.5
click at [930, 393] on li "Variable `step_1.output.introduction` is empty" at bounding box center [869, 400] width 221 height 15
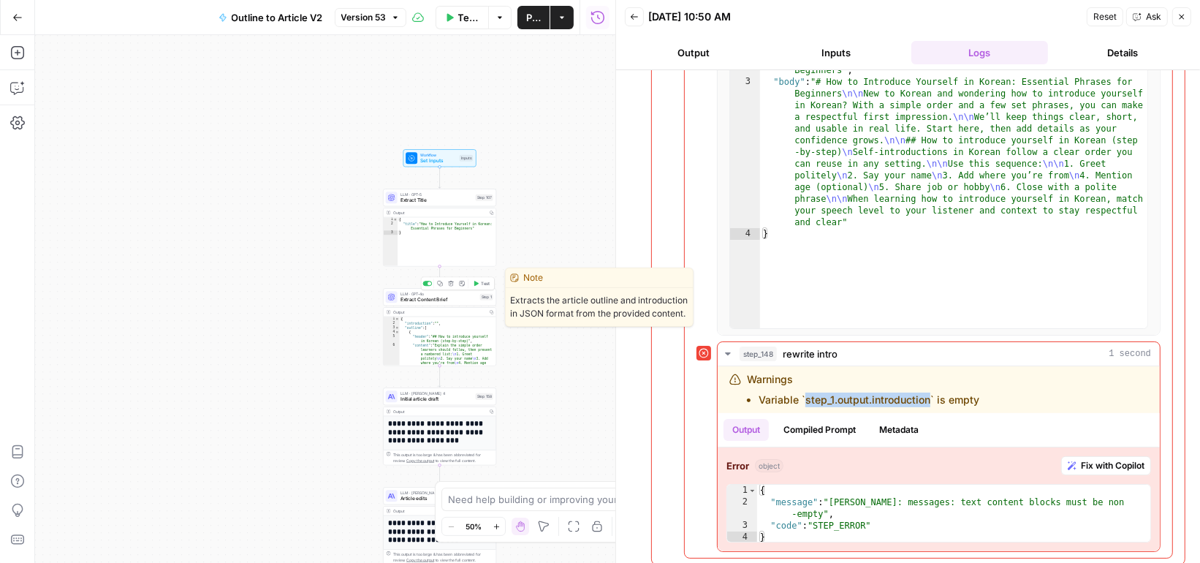
click at [463, 302] on span "Extract Content Brief" at bounding box center [439, 299] width 77 height 7
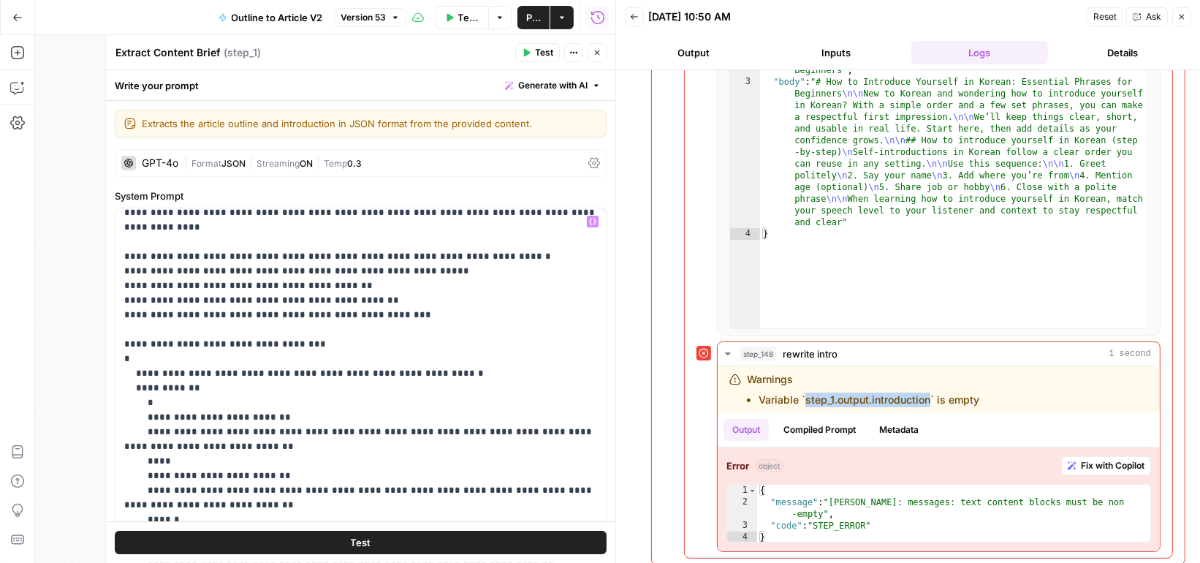
scroll to position [0, 0]
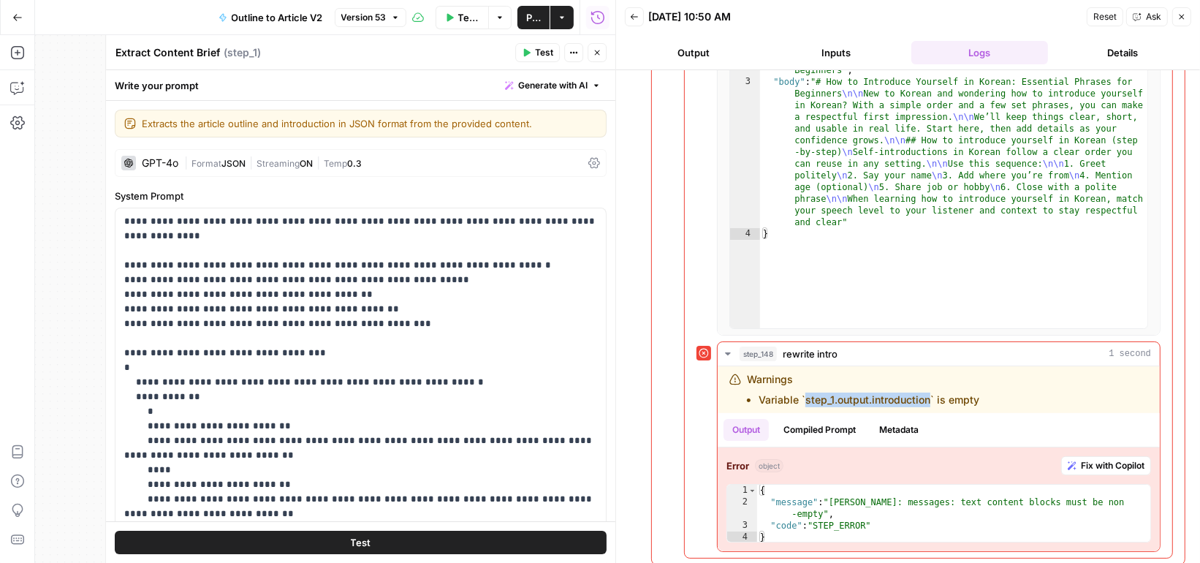
click at [598, 54] on icon "button" at bounding box center [597, 52] width 9 height 9
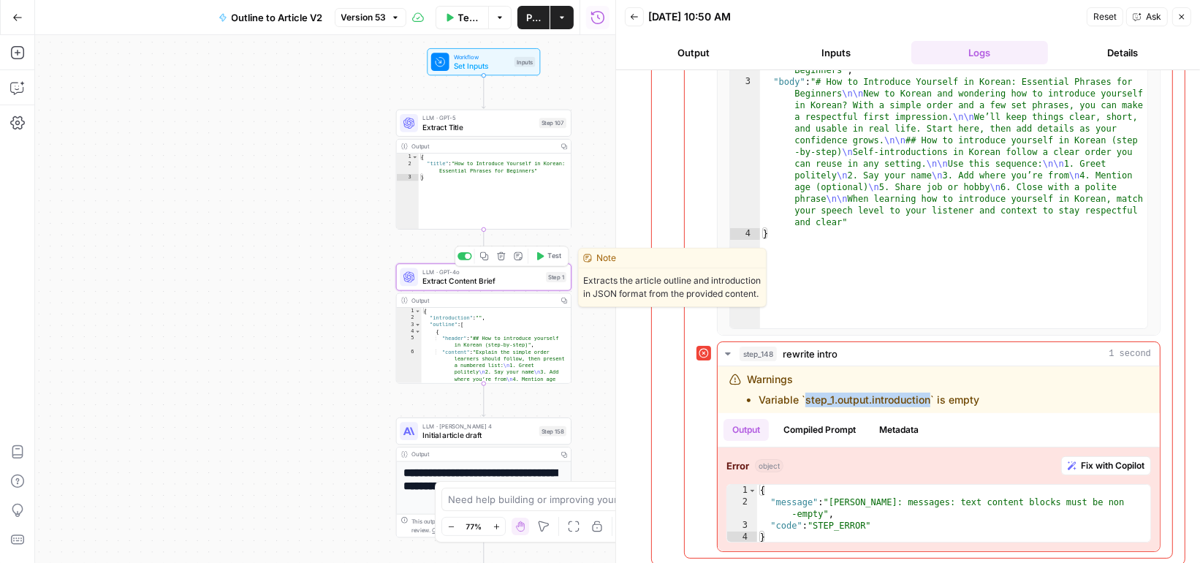
click at [515, 276] on span "Extract Content Brief" at bounding box center [482, 281] width 119 height 11
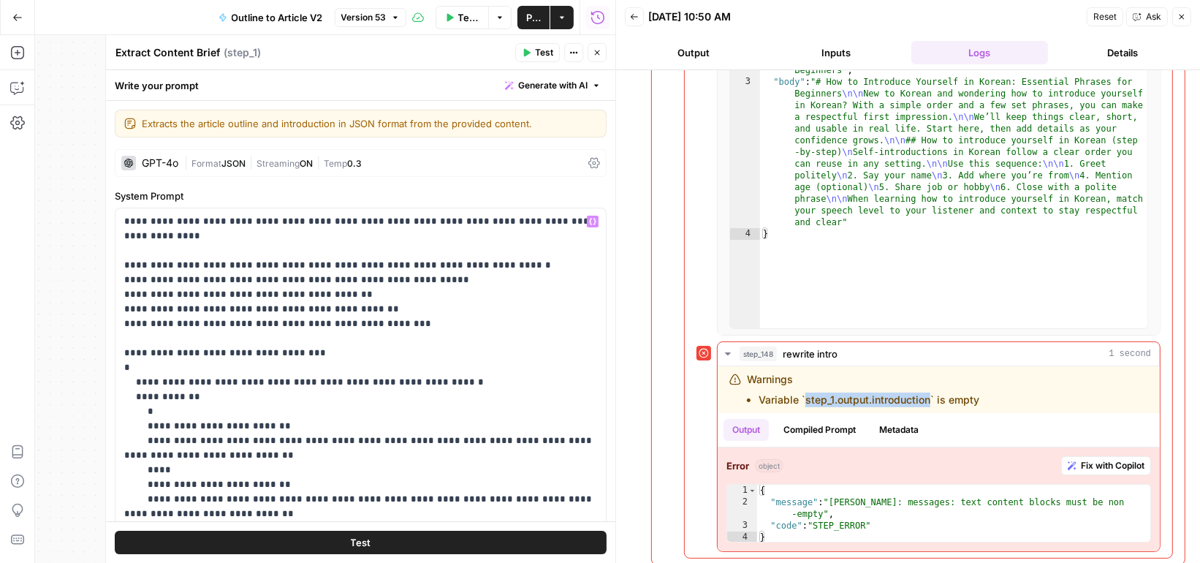
scroll to position [15, 0]
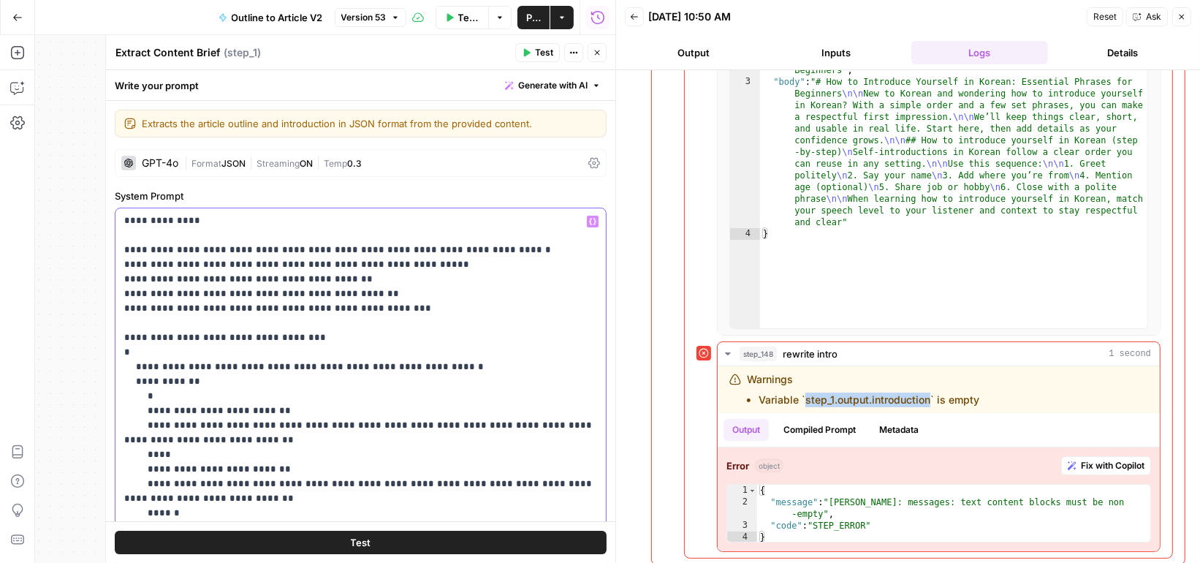
drag, startPoint x: 432, startPoint y: 347, endPoint x: 134, endPoint y: 346, distance: 298.3
click at [134, 347] on p "**********" at bounding box center [361, 498] width 474 height 599
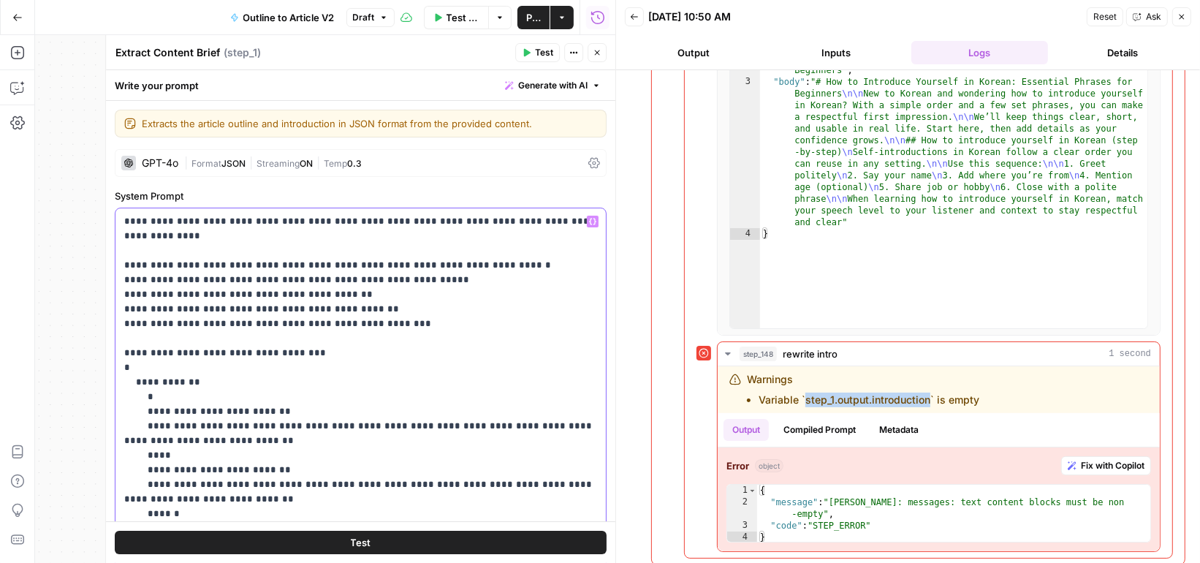
scroll to position [1, 0]
click at [596, 48] on icon "button" at bounding box center [597, 52] width 9 height 9
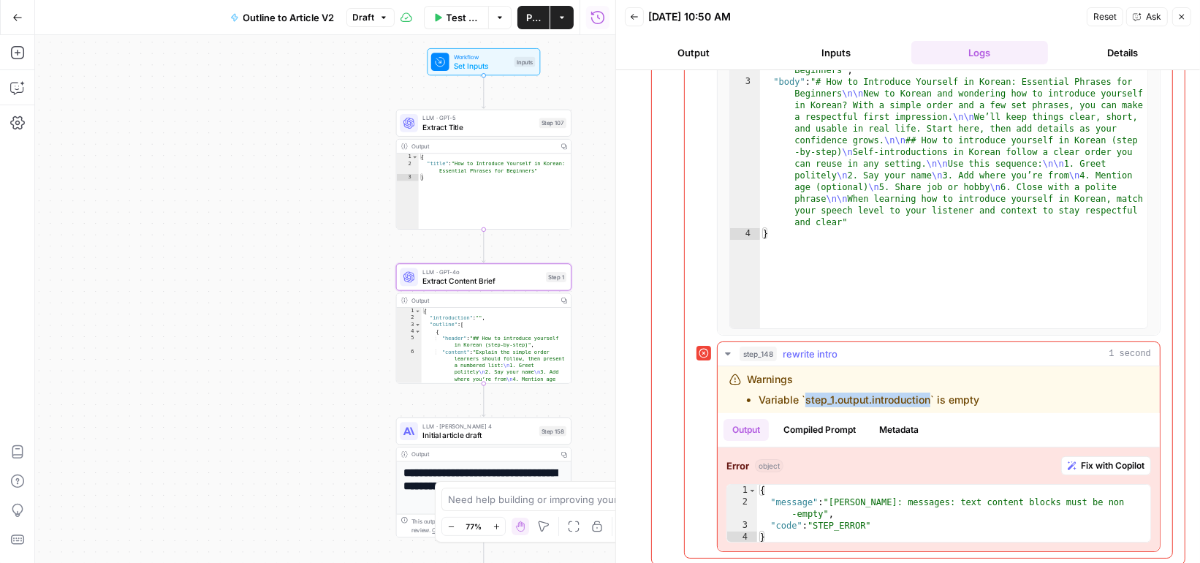
drag, startPoint x: 805, startPoint y: 396, endPoint x: 928, endPoint y: 392, distance: 123.6
click at [928, 393] on li "Variable `step_1.output.introduction` is empty" at bounding box center [869, 400] width 221 height 15
copy li "step_1.output.introduction"
click at [15, 83] on icon "button" at bounding box center [17, 87] width 15 height 15
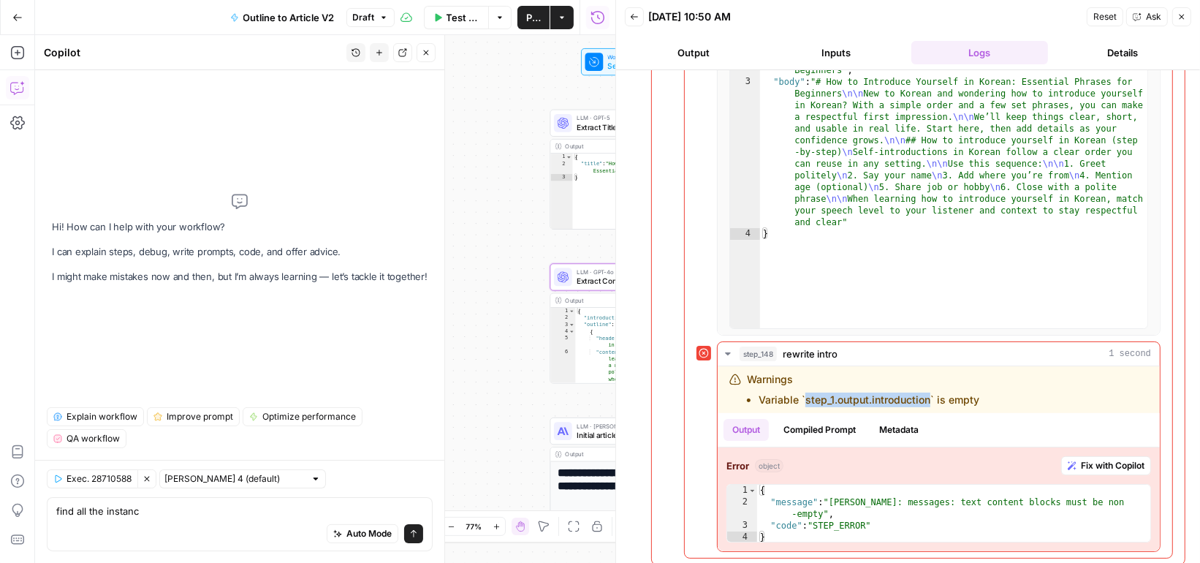
click at [116, 514] on textarea "find all the instanc" at bounding box center [239, 511] width 367 height 15
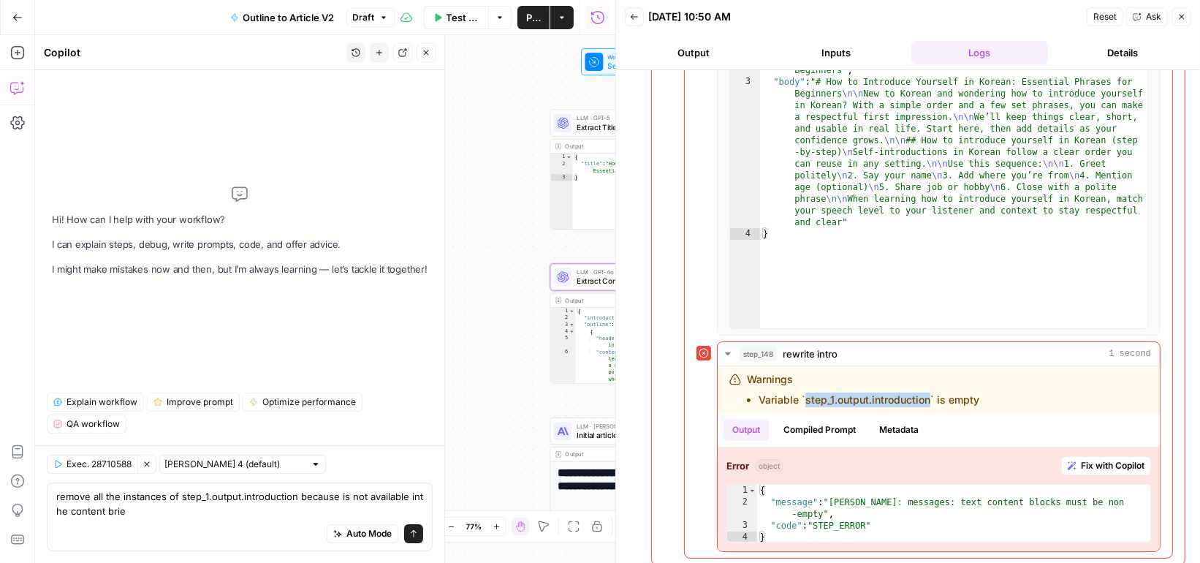
type textarea "remove all the instances of step_1.output.introduction because is not available…"
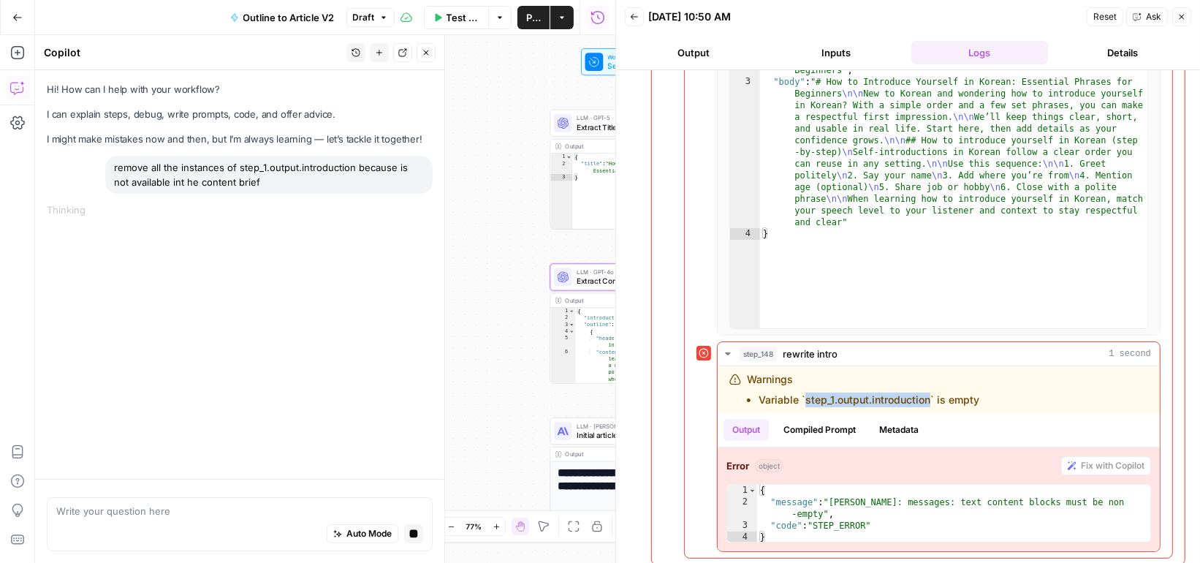
click at [1178, 21] on button "Close" at bounding box center [1182, 16] width 19 height 19
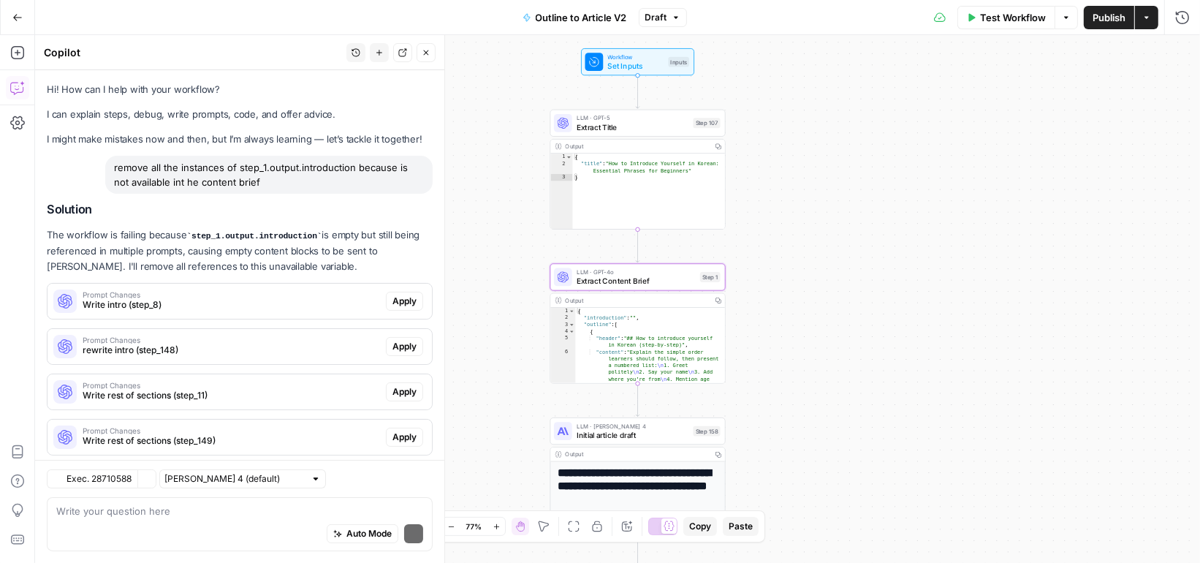
scroll to position [26, 0]
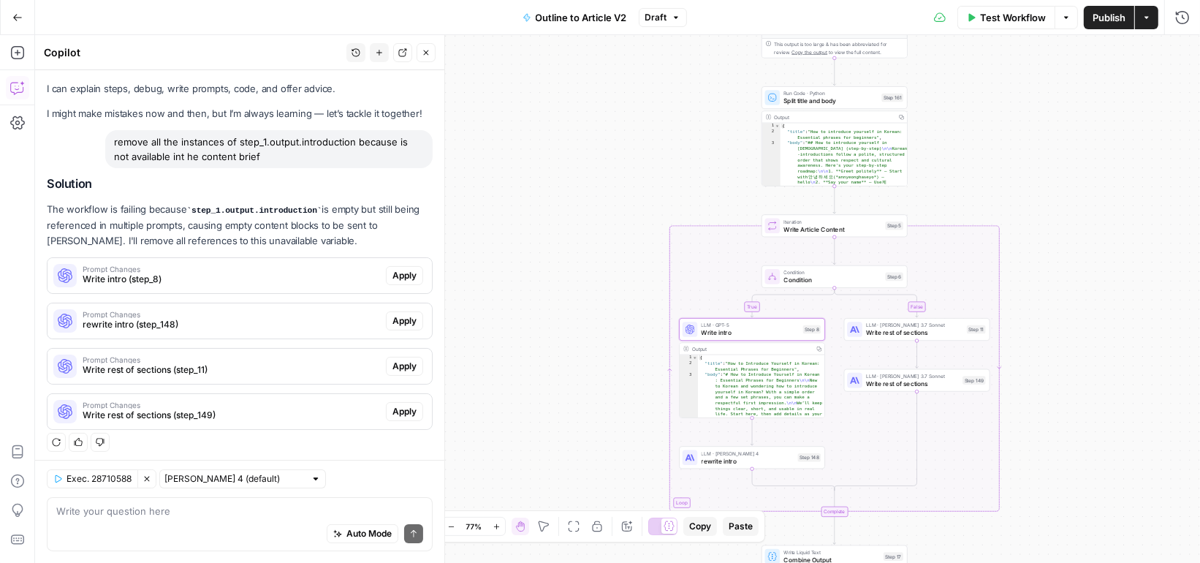
click at [271, 270] on span "Prompt Changes" at bounding box center [232, 268] width 298 height 7
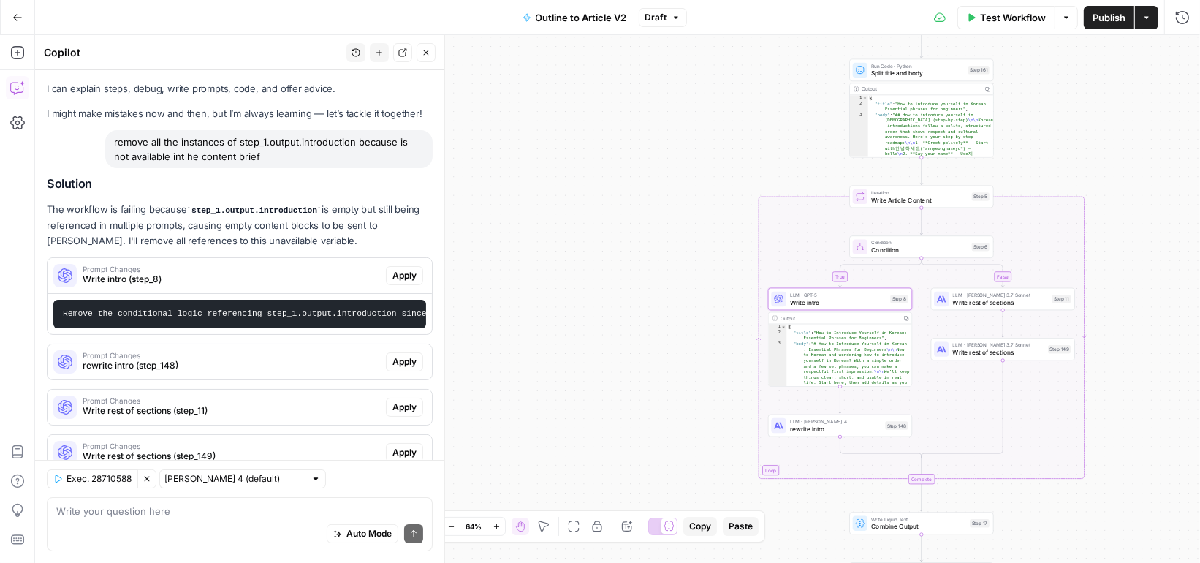
click at [404, 276] on span "Apply" at bounding box center [405, 275] width 24 height 13
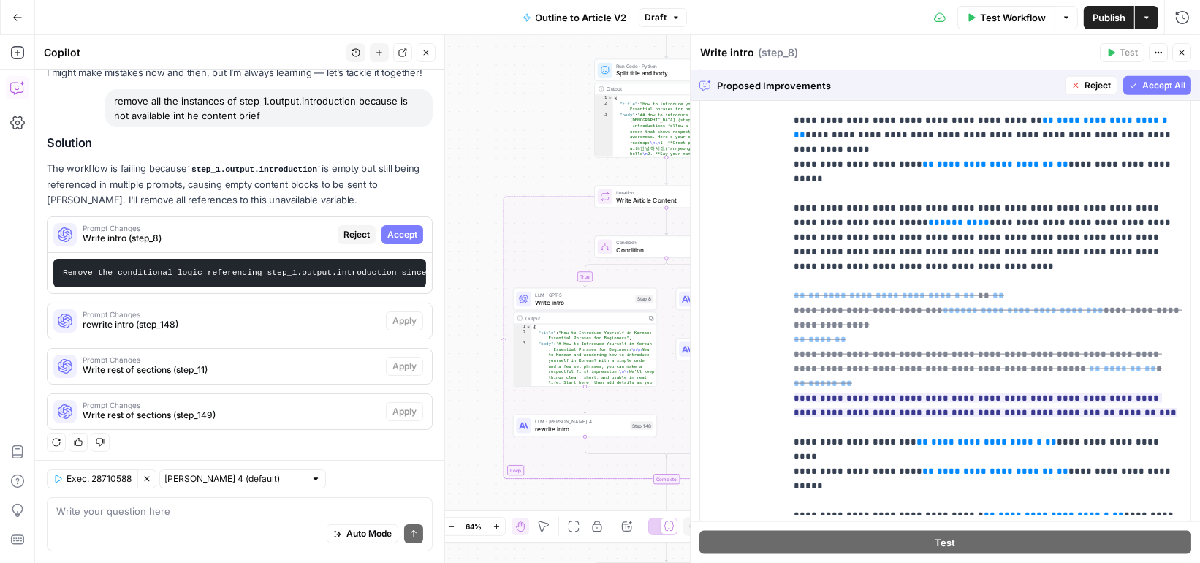
scroll to position [205, 0]
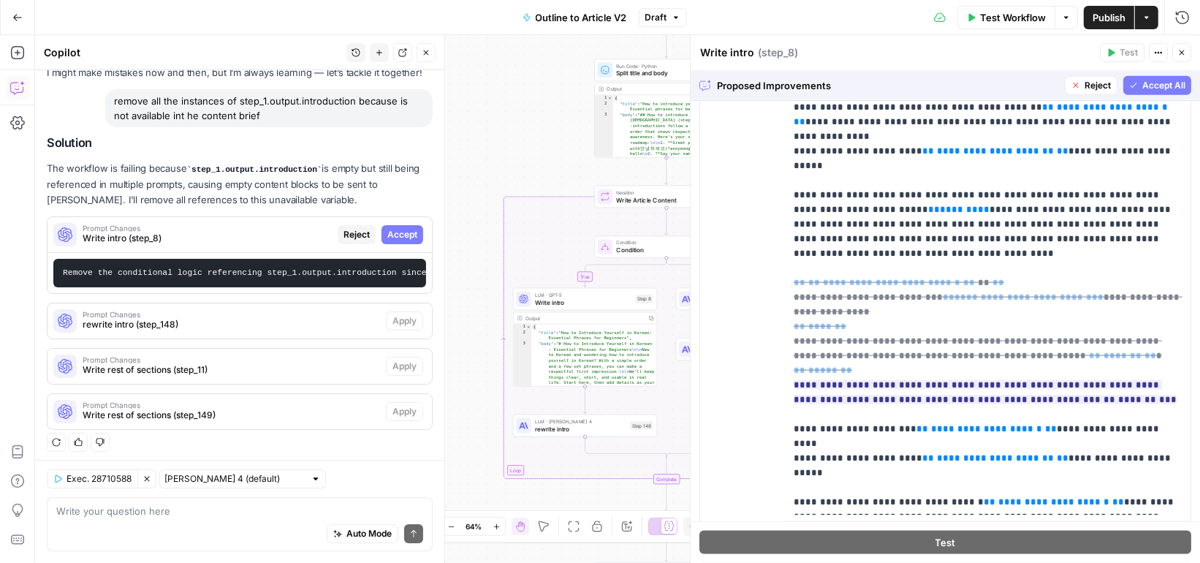
click at [1179, 84] on span "Accept All" at bounding box center [1164, 85] width 43 height 13
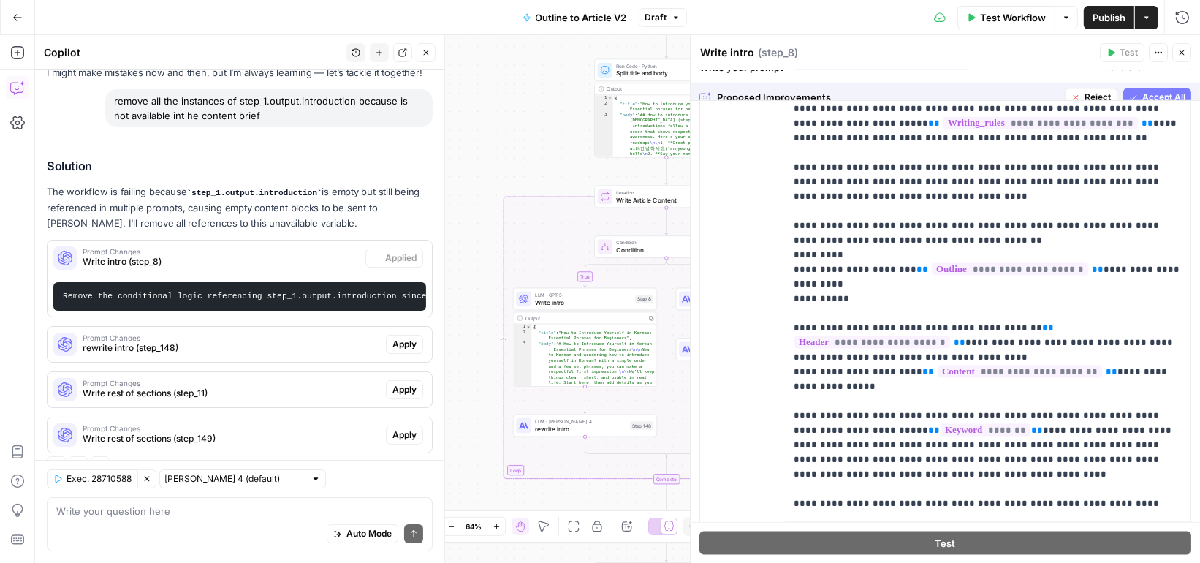
scroll to position [0, 0]
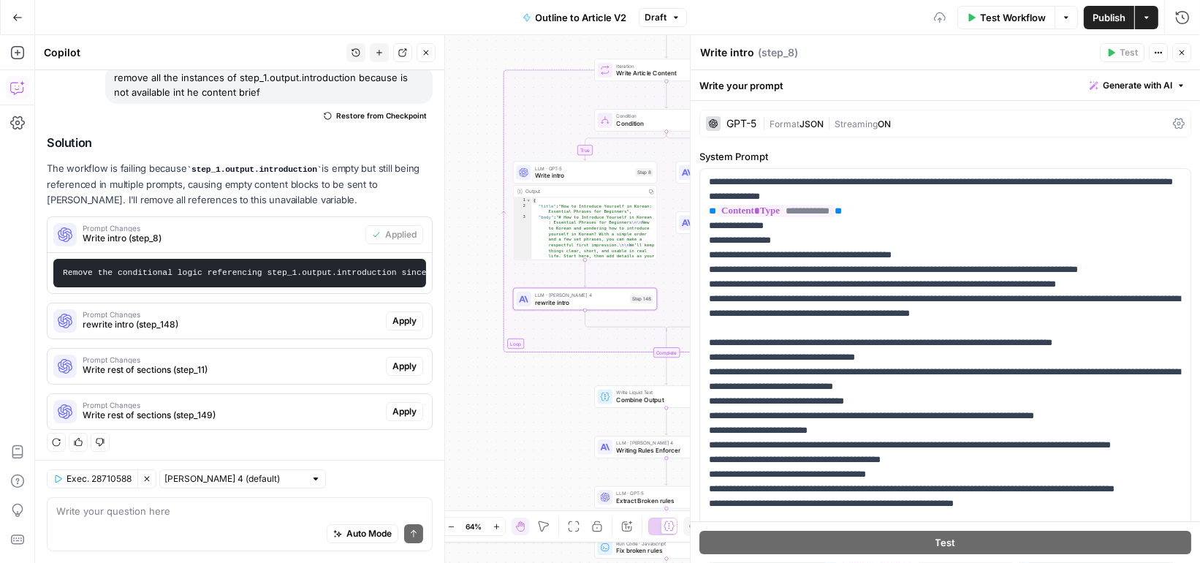
click at [270, 319] on span "rewrite intro (step_148)" at bounding box center [232, 324] width 298 height 13
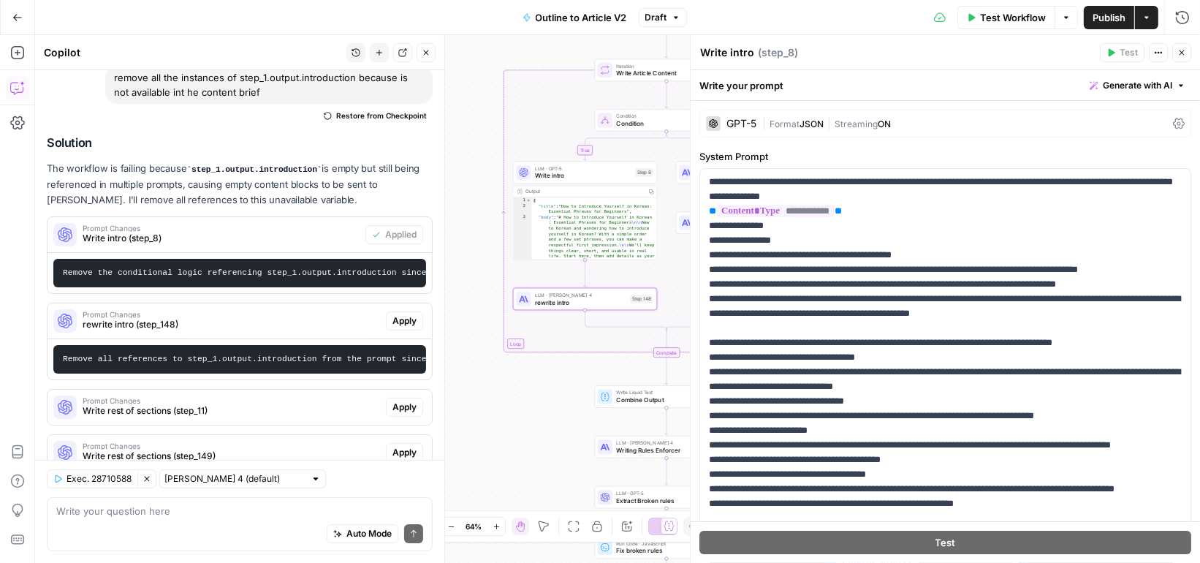
scroll to position [130, 0]
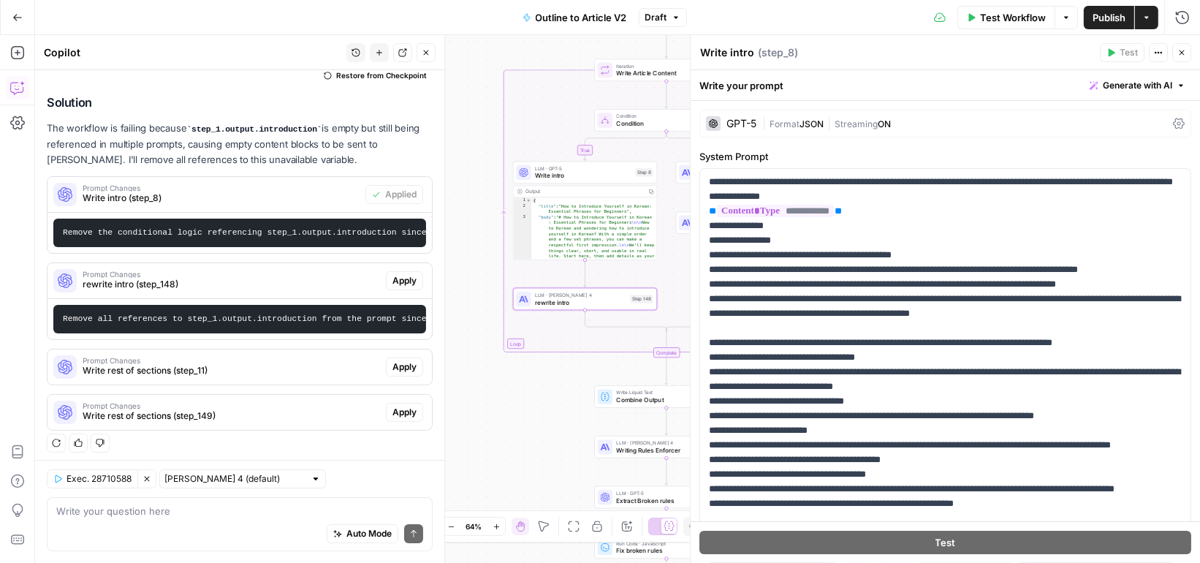
click at [407, 279] on span "Apply" at bounding box center [405, 280] width 24 height 13
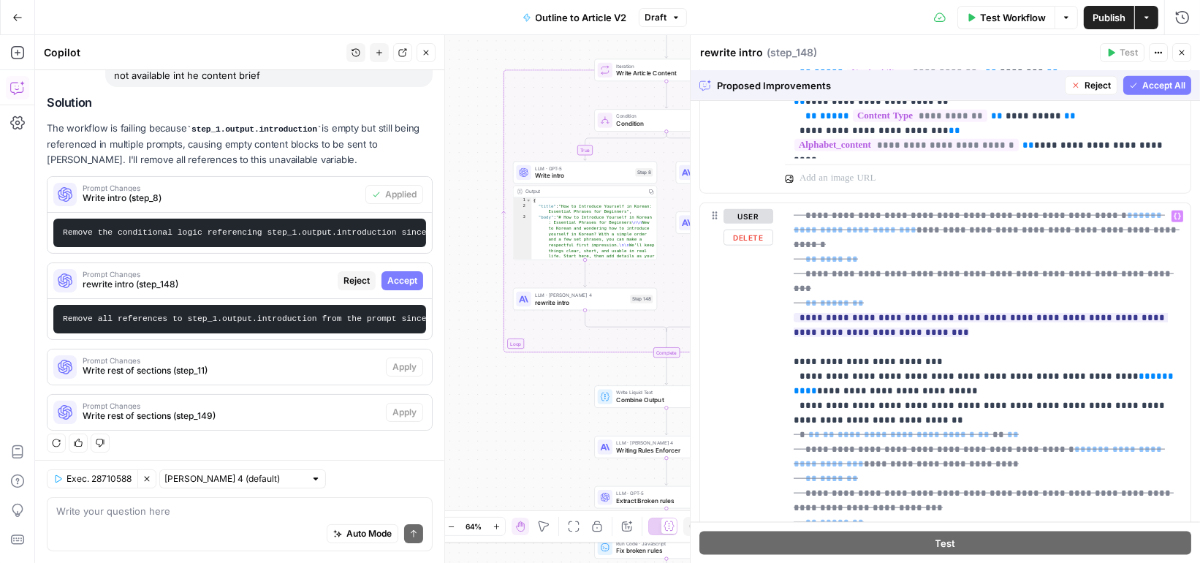
scroll to position [1626, 0]
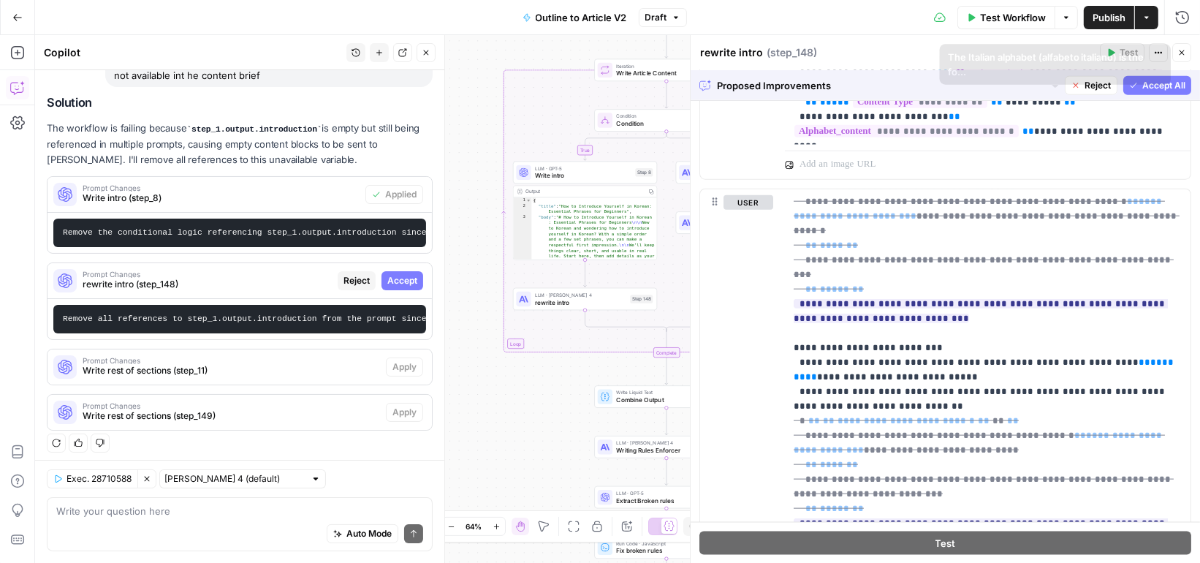
click at [1151, 88] on span "Accept All" at bounding box center [1164, 85] width 43 height 13
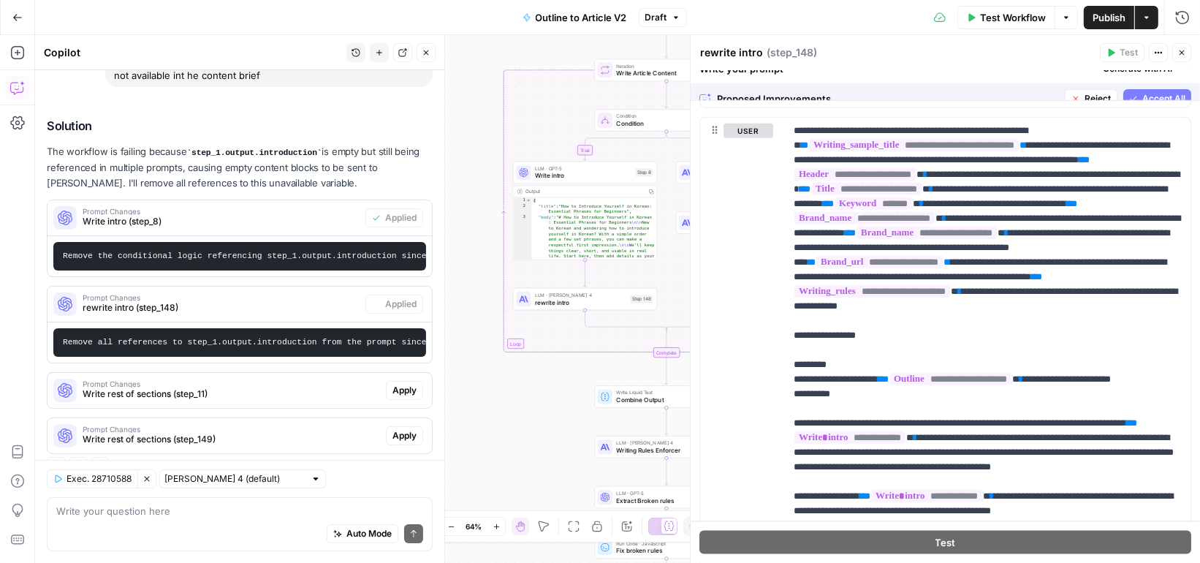
scroll to position [0, 0]
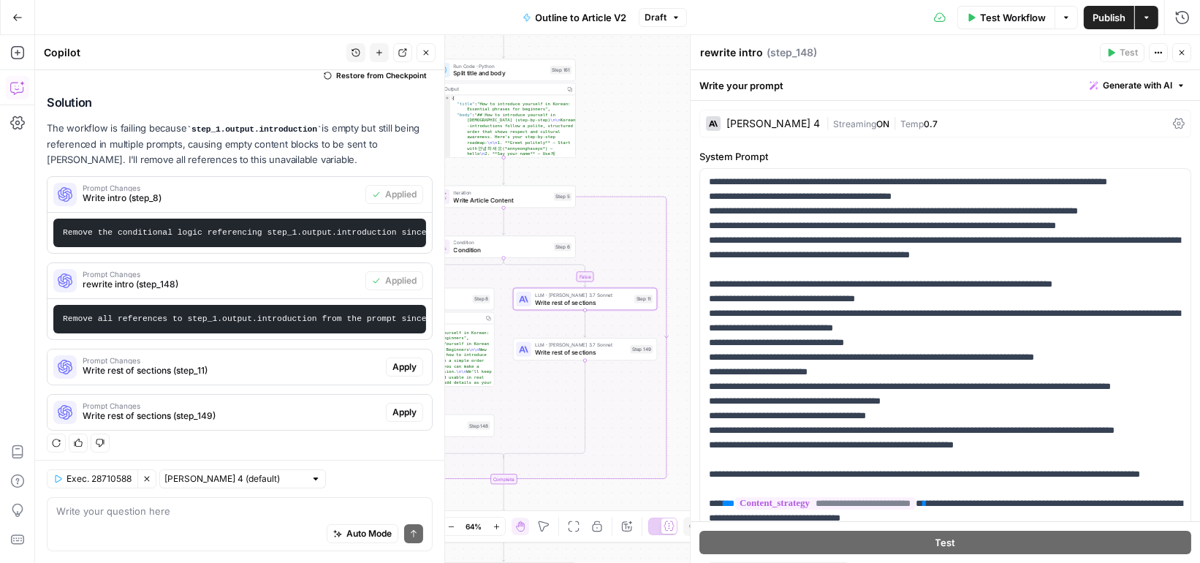
click at [403, 366] on span "Apply" at bounding box center [405, 366] width 24 height 13
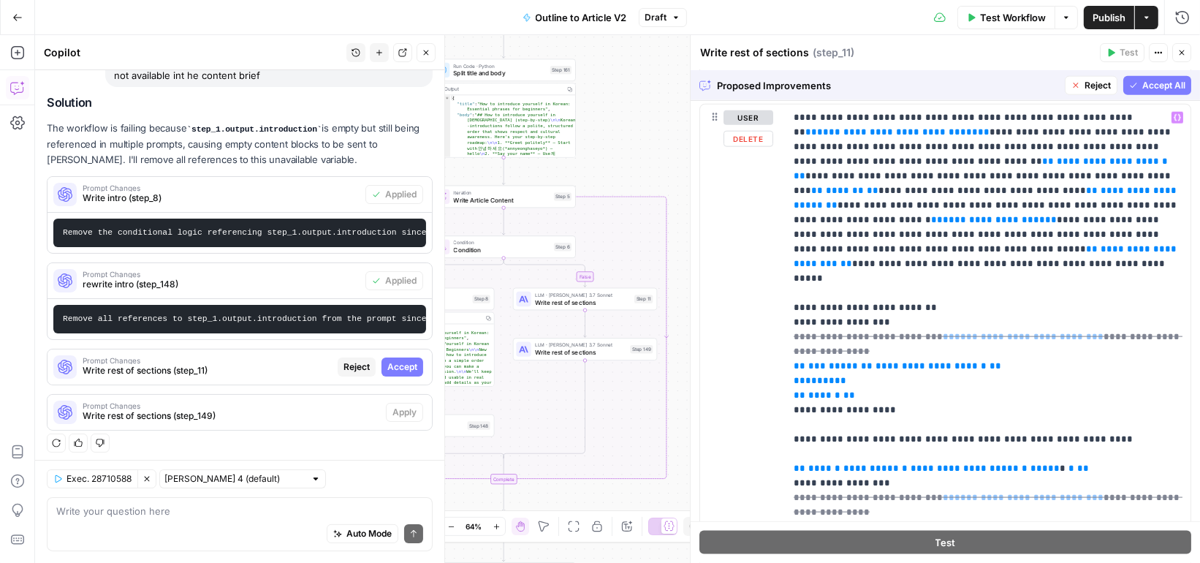
scroll to position [1709, 0]
click at [1148, 91] on span "Accept All" at bounding box center [1164, 85] width 43 height 13
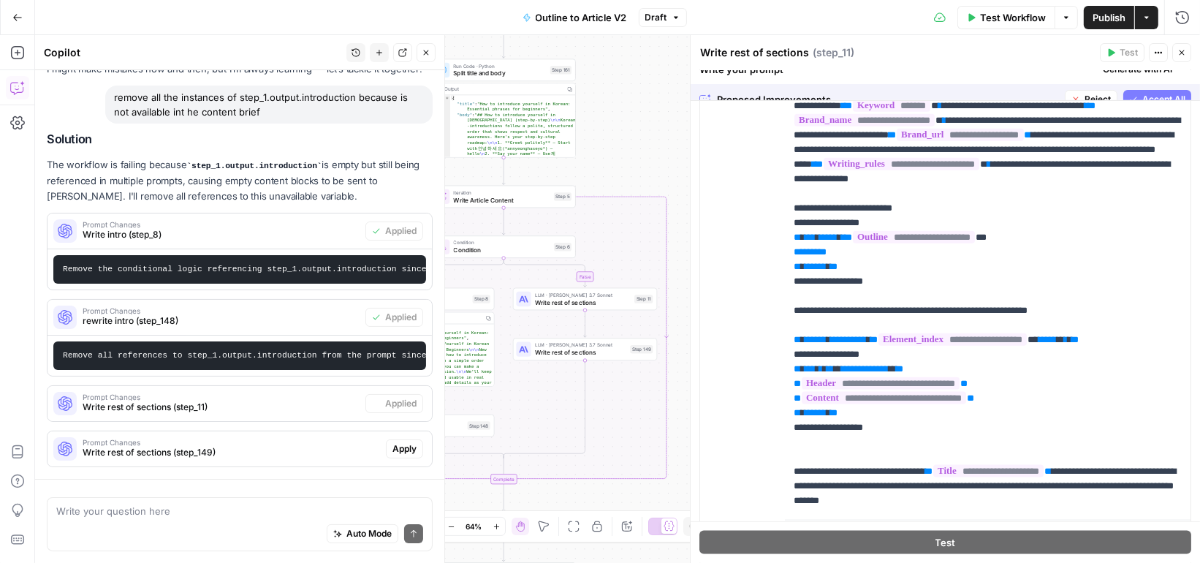
scroll to position [0, 0]
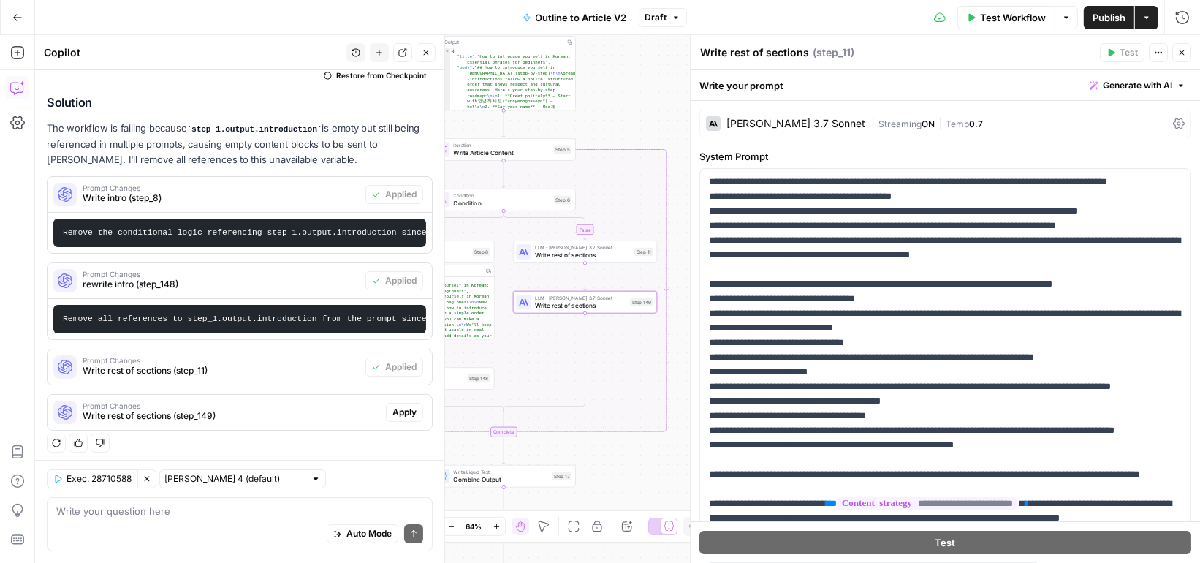
click at [398, 406] on span "Apply" at bounding box center [405, 412] width 24 height 13
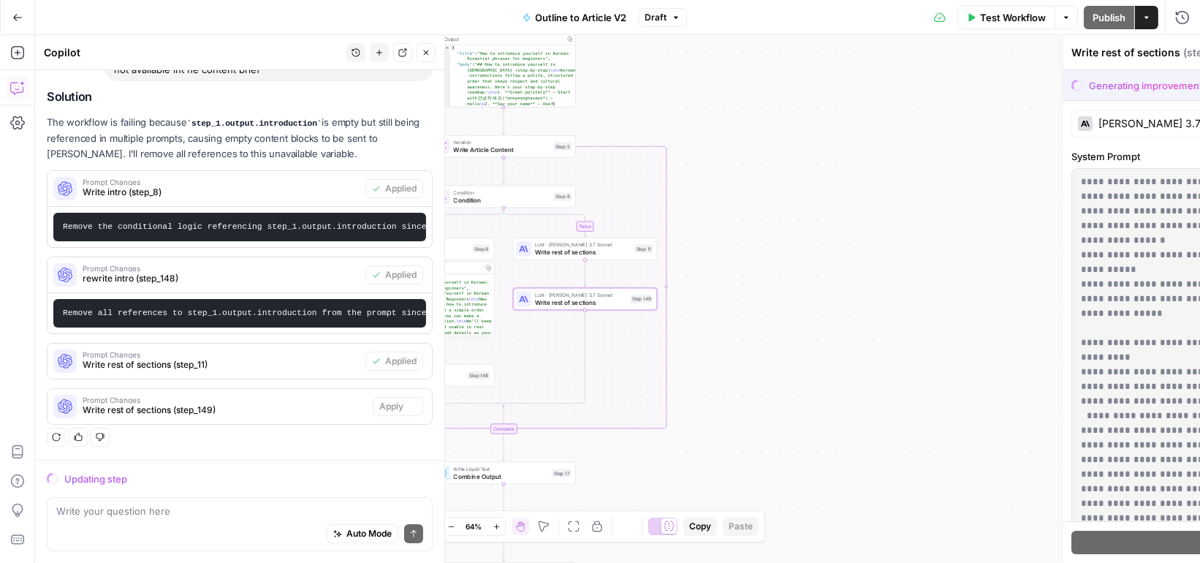
scroll to position [107, 0]
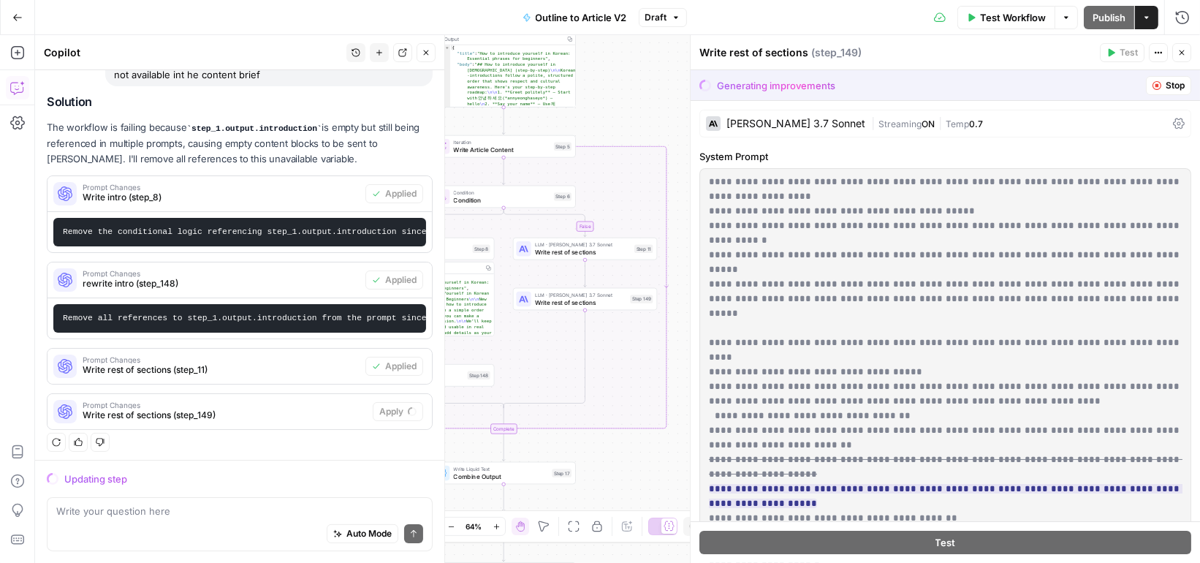
click at [678, 21] on button "Draft" at bounding box center [663, 17] width 48 height 19
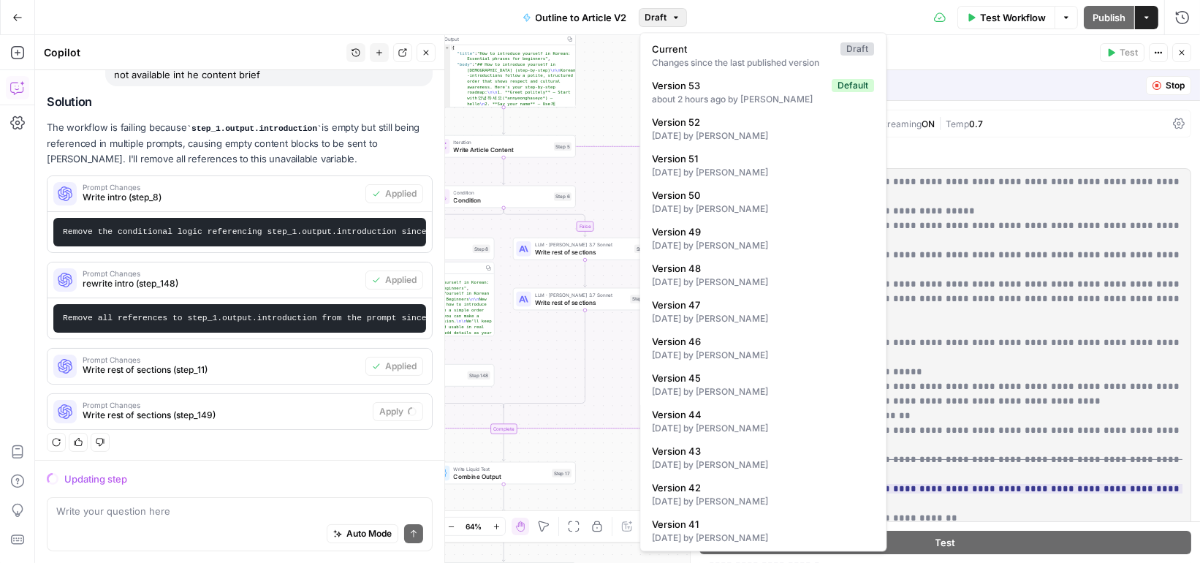
click at [735, 15] on div "Test Workflow Options Publish Actions Run History" at bounding box center [944, 17] width 514 height 34
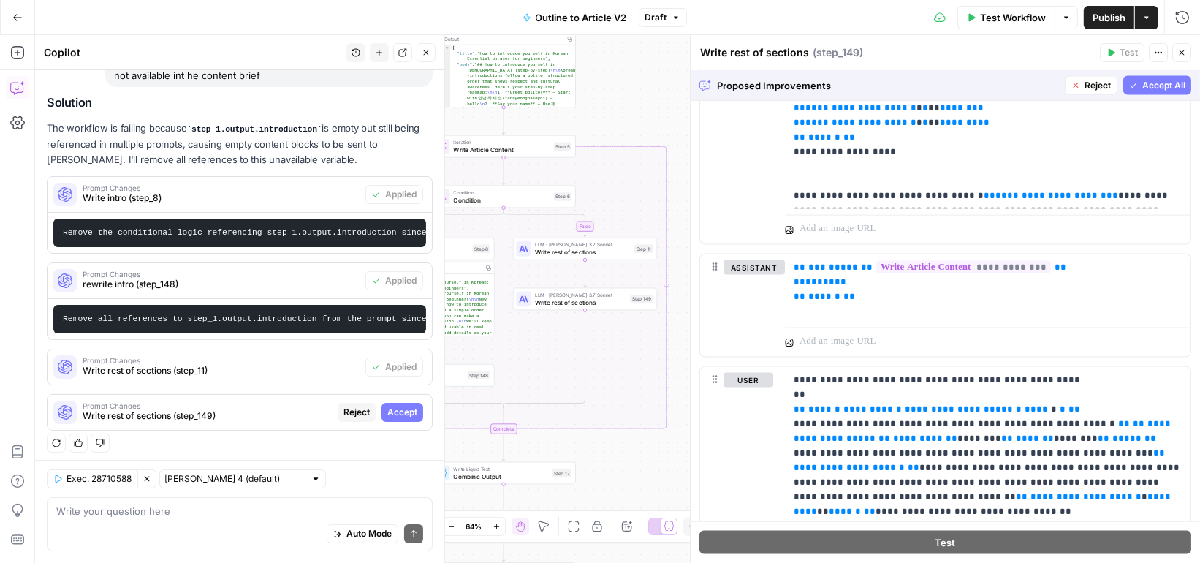
scroll to position [2584, 0]
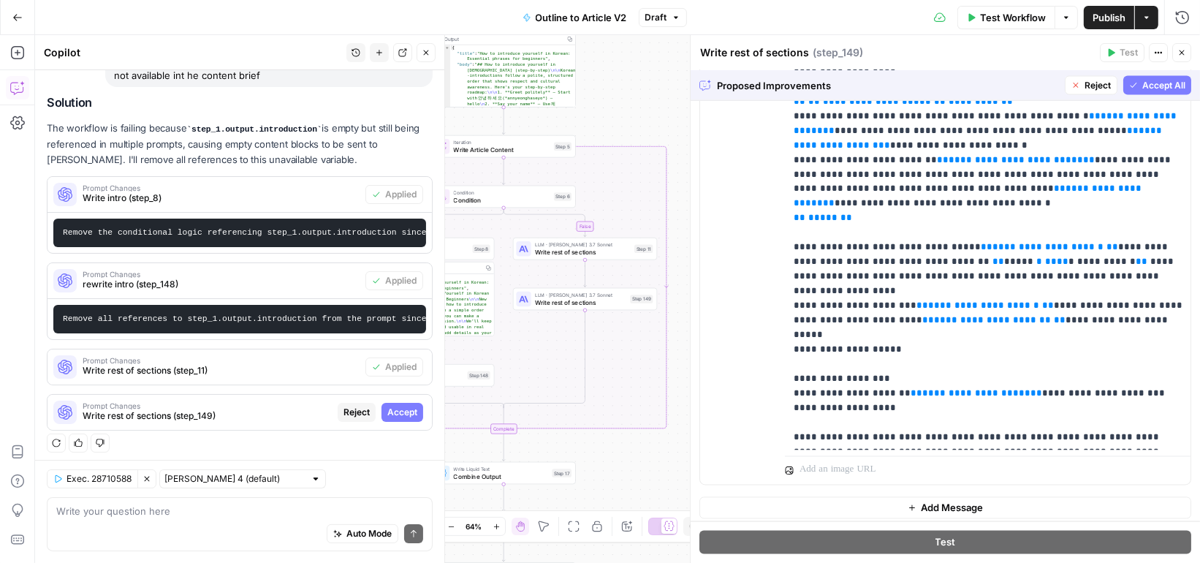
click at [1157, 87] on span "Accept All" at bounding box center [1164, 85] width 43 height 13
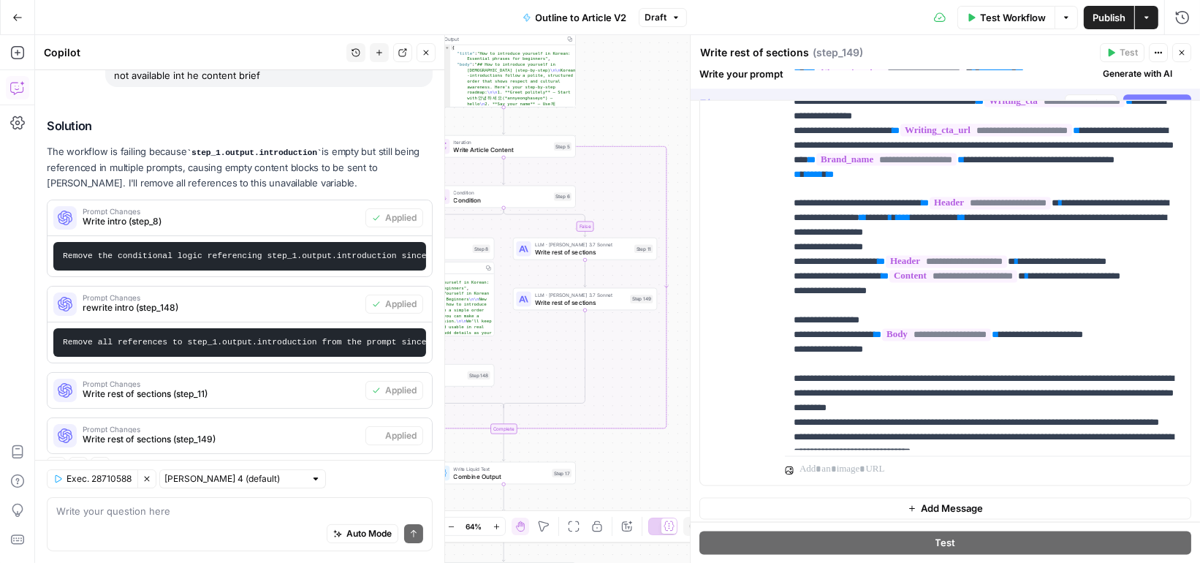
scroll to position [0, 0]
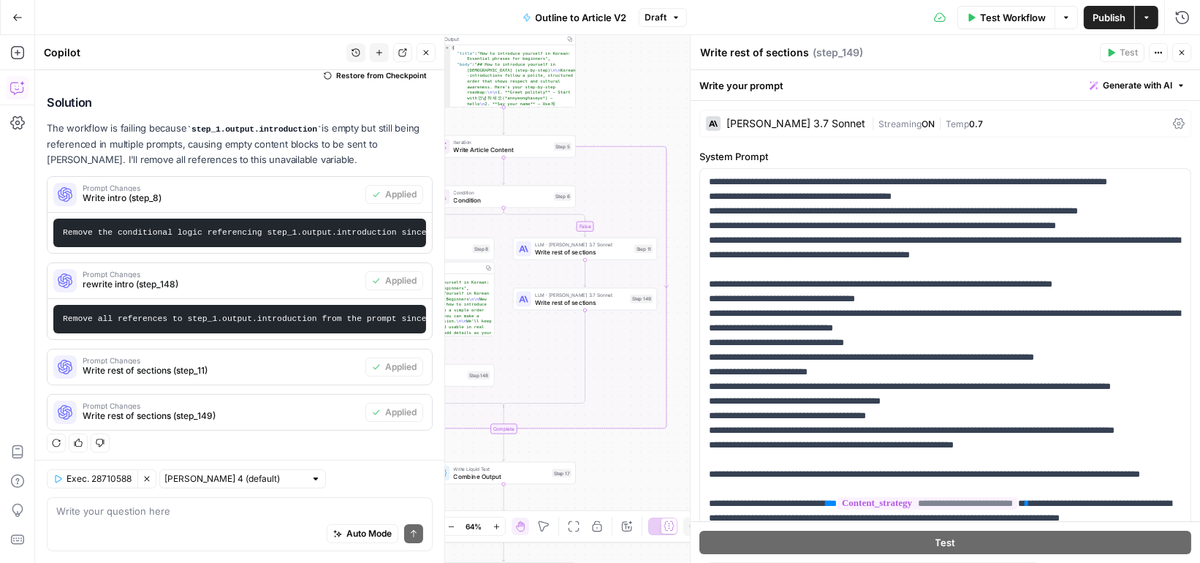
click at [1107, 13] on span "Publish" at bounding box center [1109, 17] width 33 height 15
click at [988, 15] on span "Test Workflow" at bounding box center [1013, 17] width 66 height 15
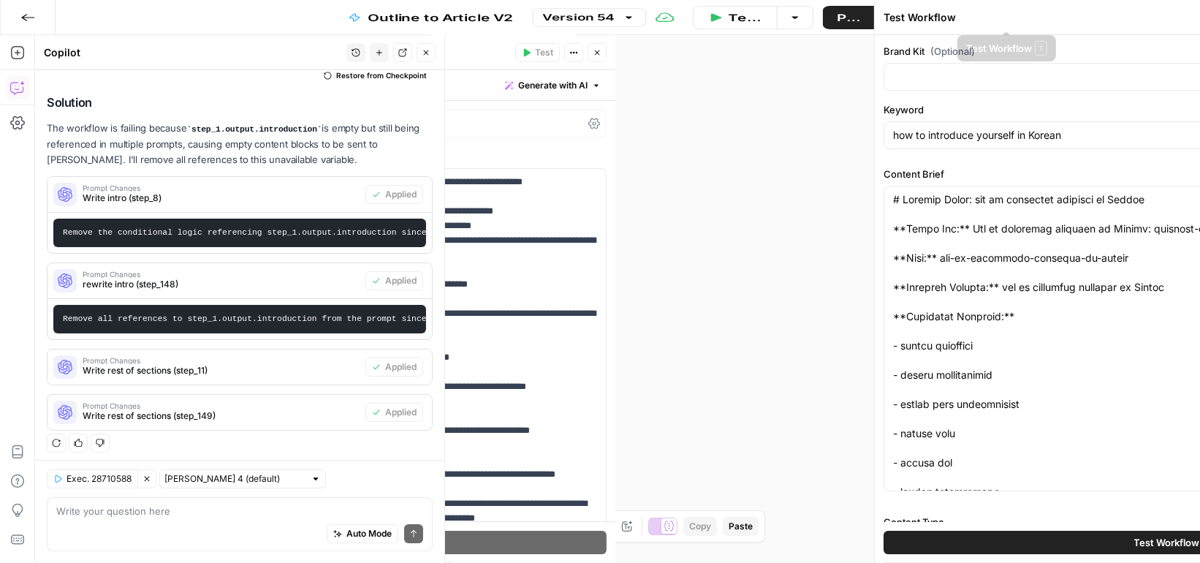
type input "Preply (EN)"
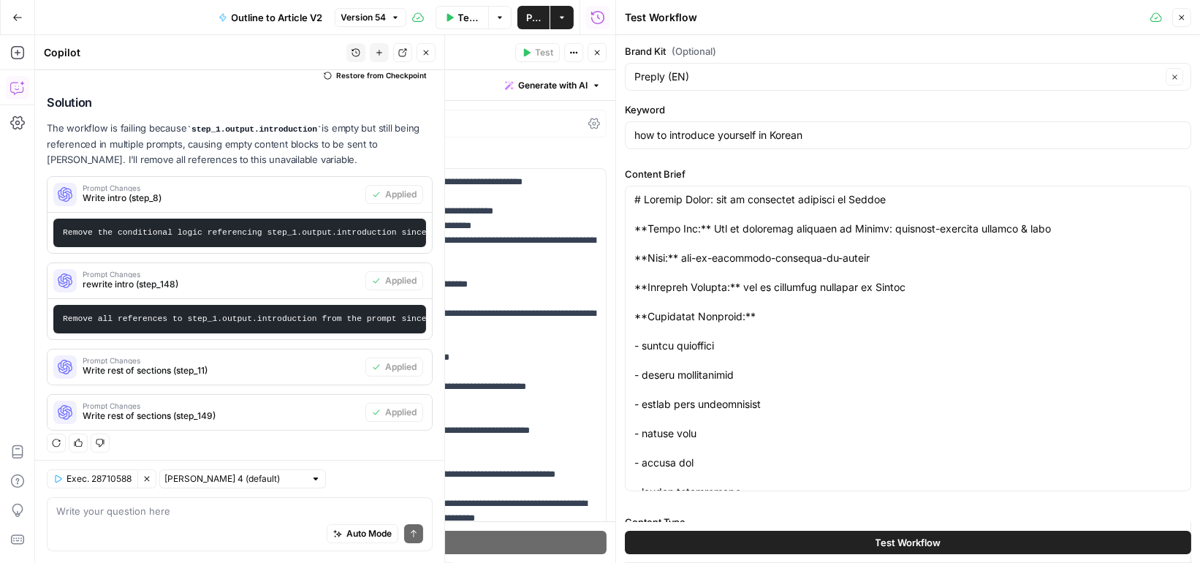
click at [804, 538] on button "Test Workflow" at bounding box center [908, 542] width 567 height 23
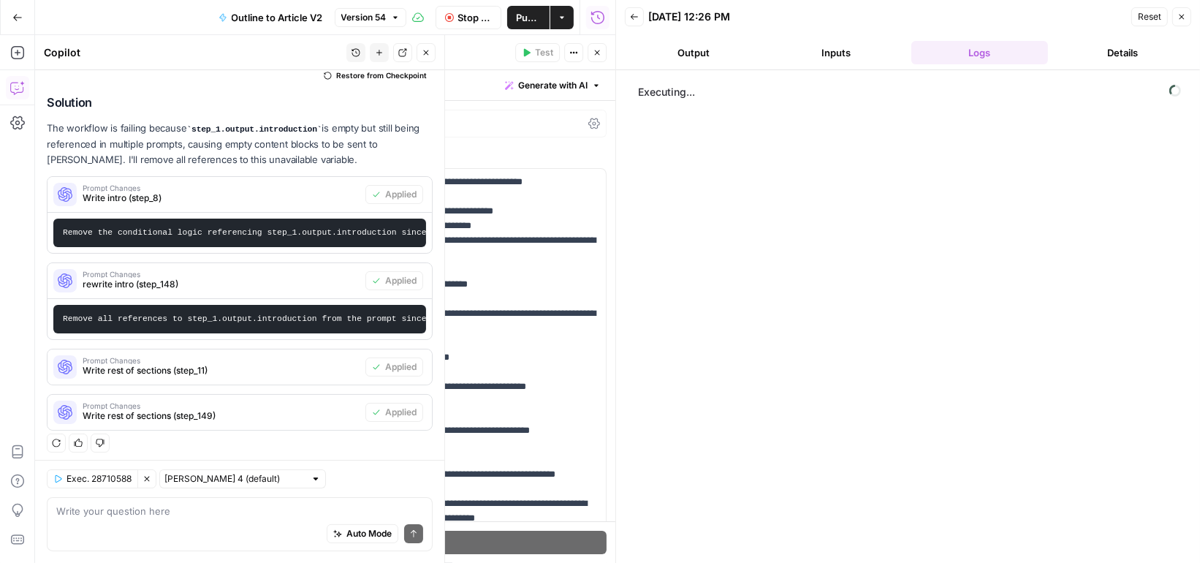
click at [596, 50] on icon "button" at bounding box center [597, 52] width 9 height 9
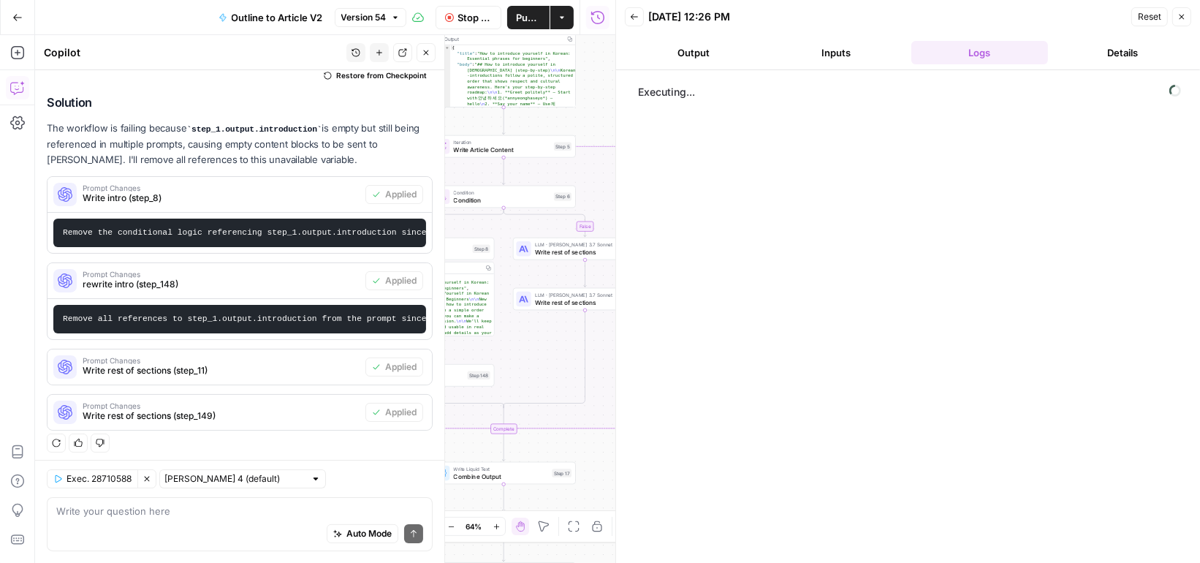
click at [425, 49] on div "All changes saved" at bounding box center [417, 43] width 80 height 14
click at [428, 57] on button "Close" at bounding box center [426, 52] width 19 height 19
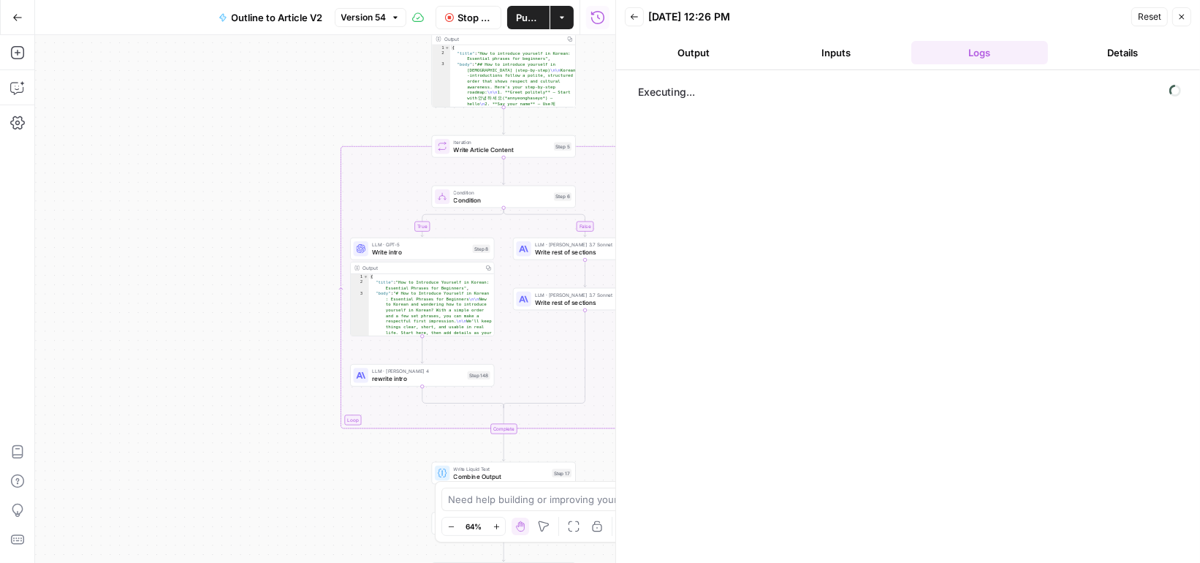
click at [453, 18] on button "Stop Run" at bounding box center [469, 17] width 67 height 23
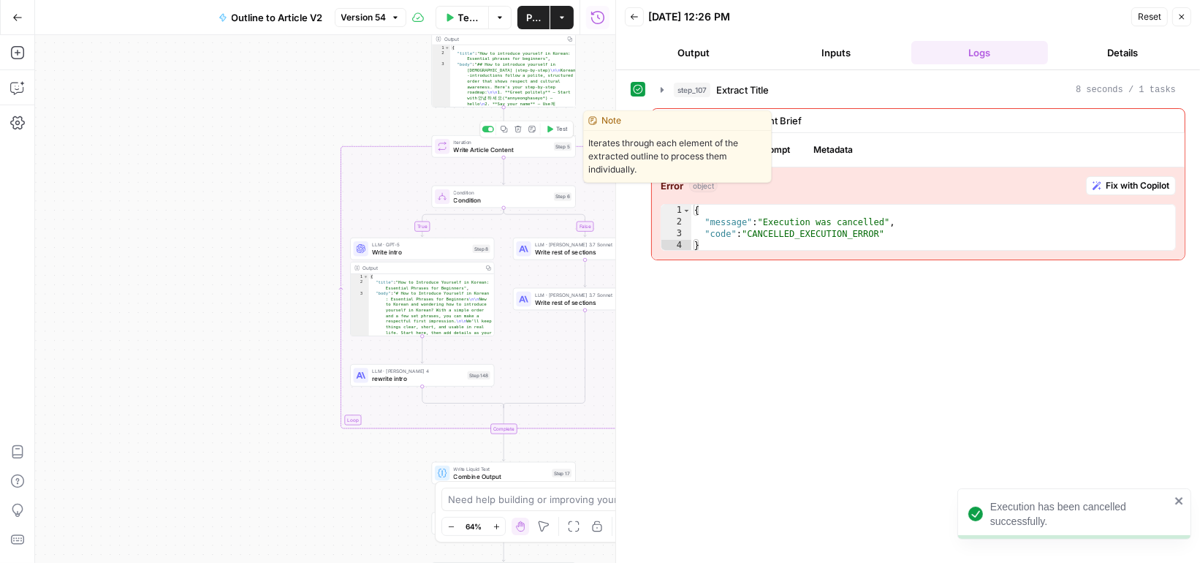
click at [558, 132] on span "Test" at bounding box center [561, 129] width 11 height 8
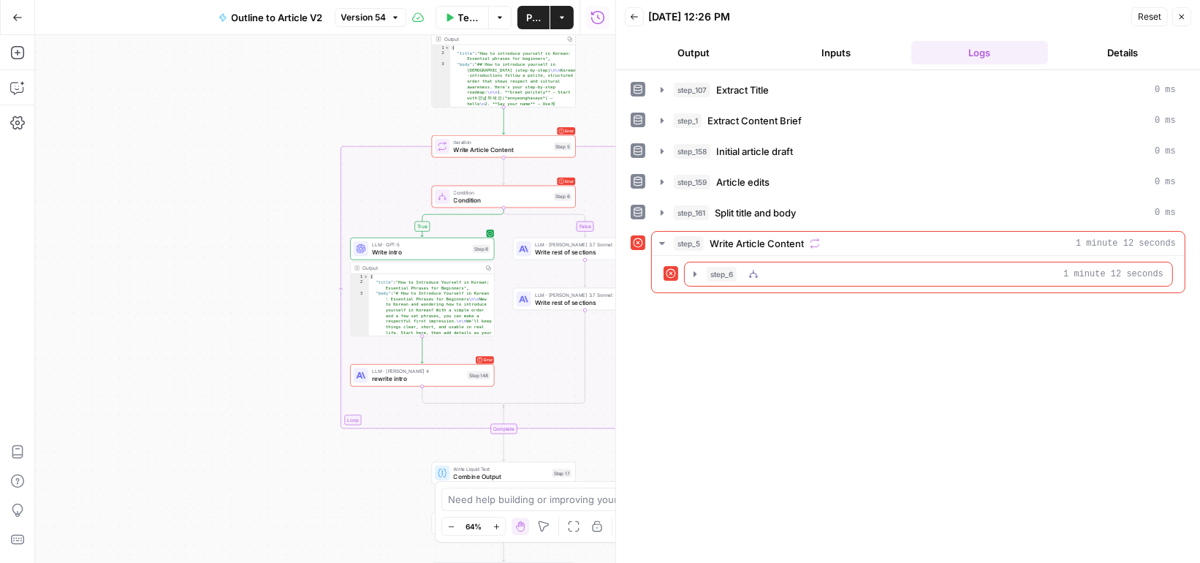
click at [703, 268] on button "step_6 1 minute 12 seconds" at bounding box center [929, 273] width 488 height 23
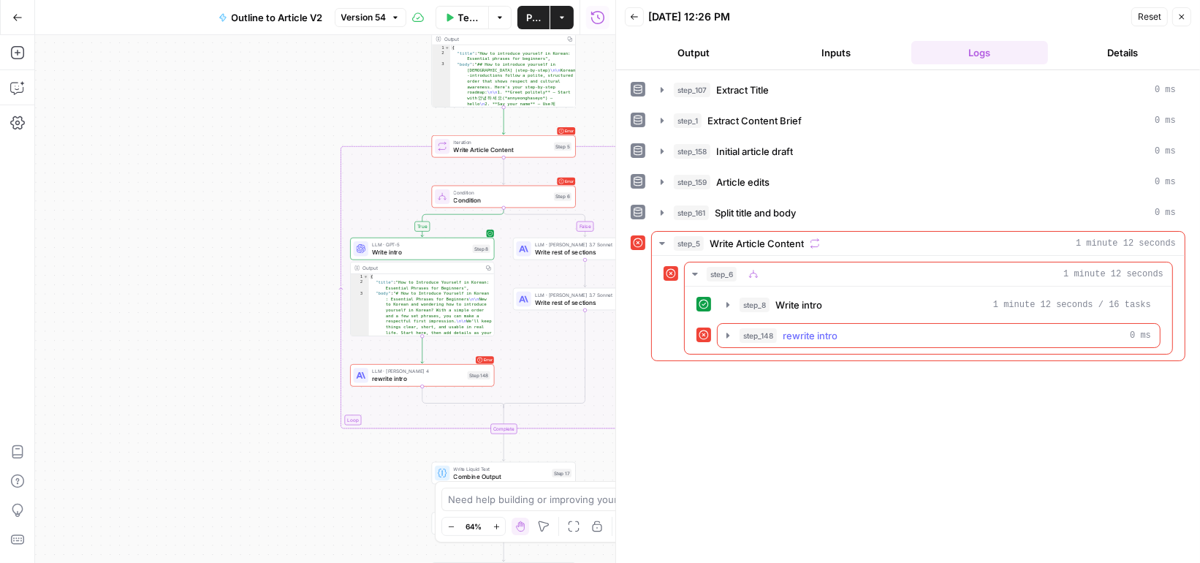
click at [766, 328] on span "step_148" at bounding box center [758, 335] width 37 height 15
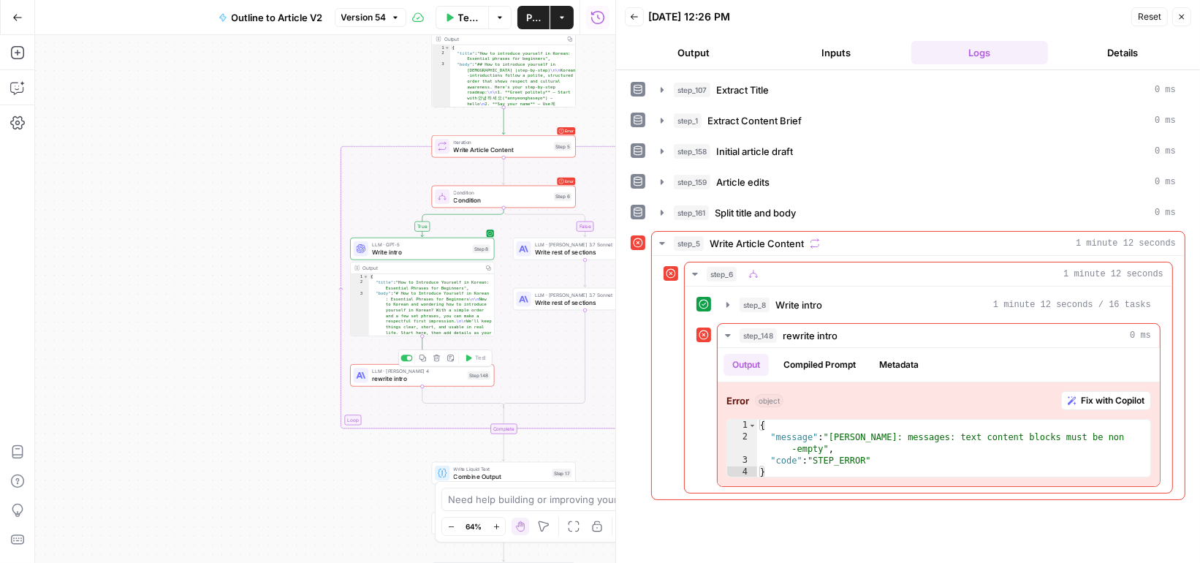
click at [458, 381] on span "rewrite intro" at bounding box center [417, 379] width 91 height 10
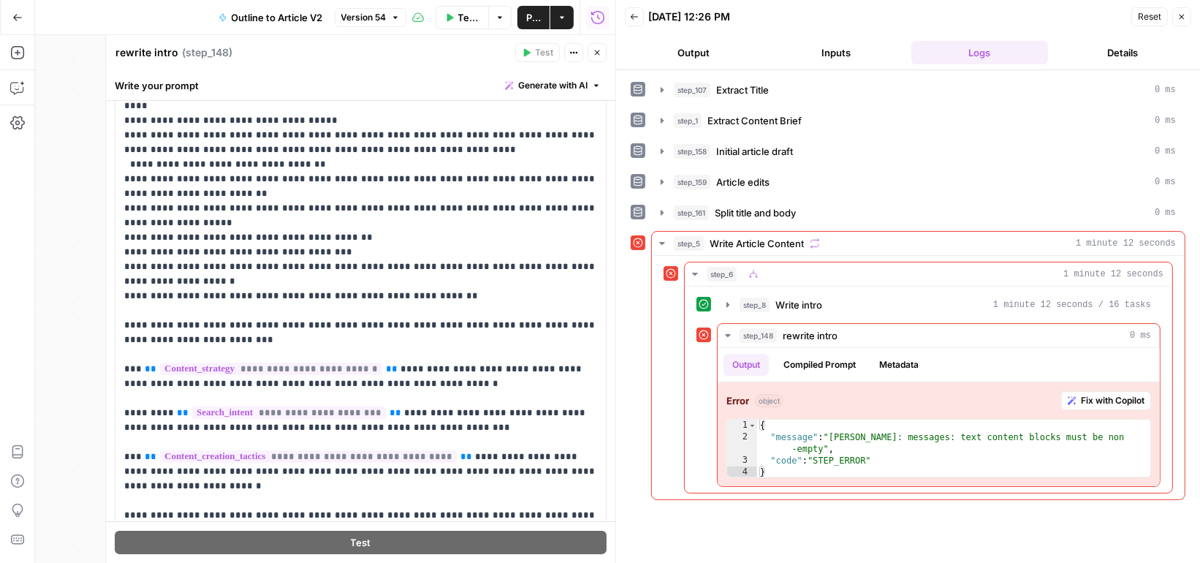
scroll to position [183, 0]
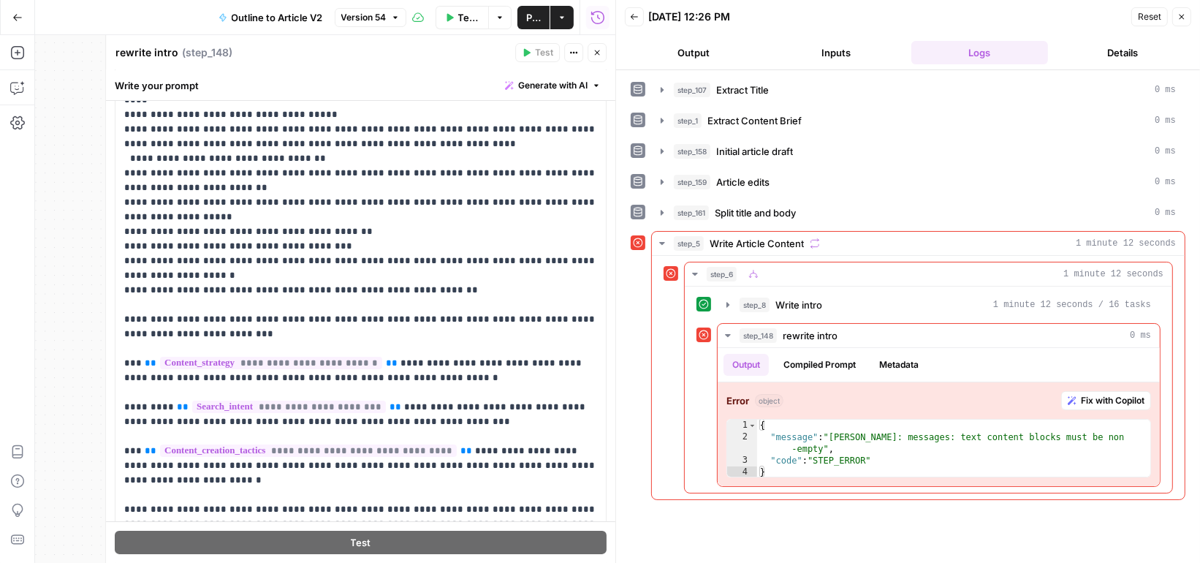
click at [595, 51] on icon "button" at bounding box center [597, 52] width 9 height 9
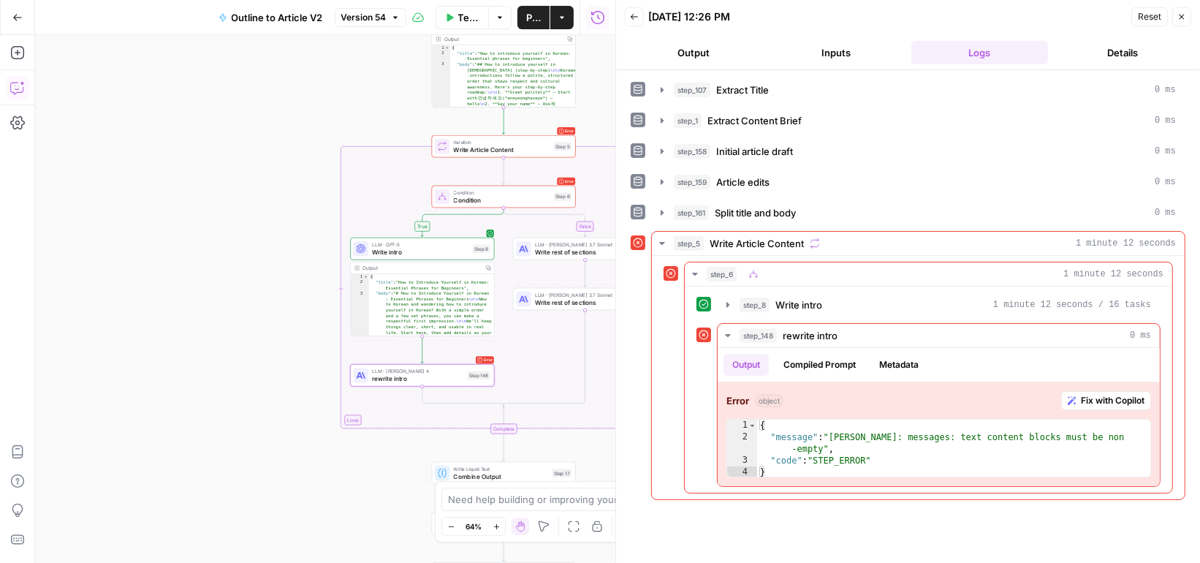
click at [24, 90] on icon "button" at bounding box center [17, 87] width 15 height 15
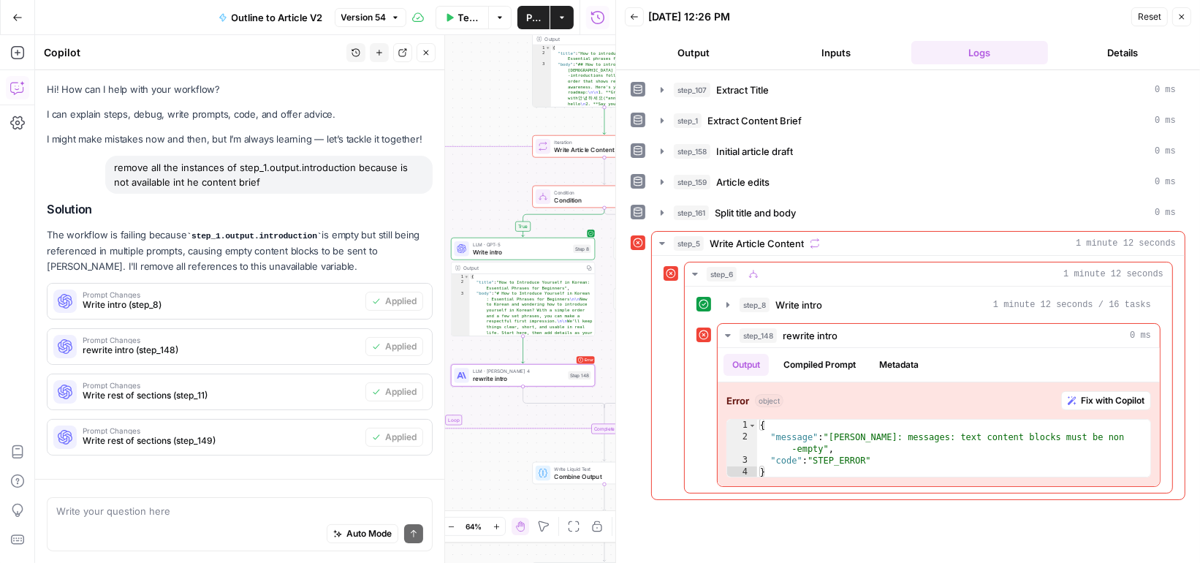
scroll to position [49, 0]
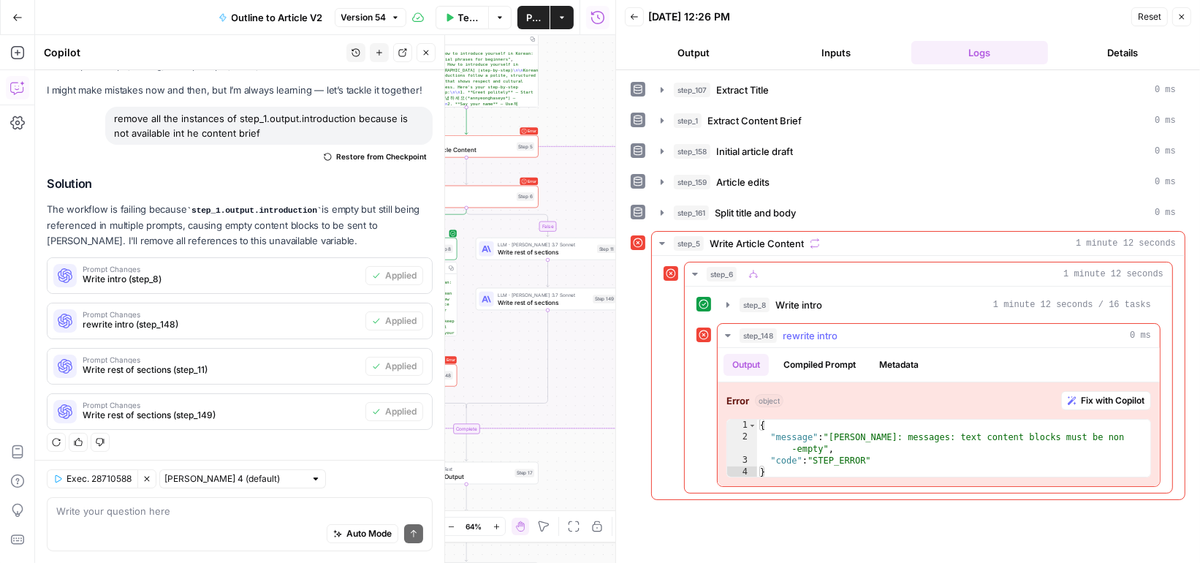
click at [1132, 394] on span "Fix with Copilot" at bounding box center [1113, 400] width 64 height 13
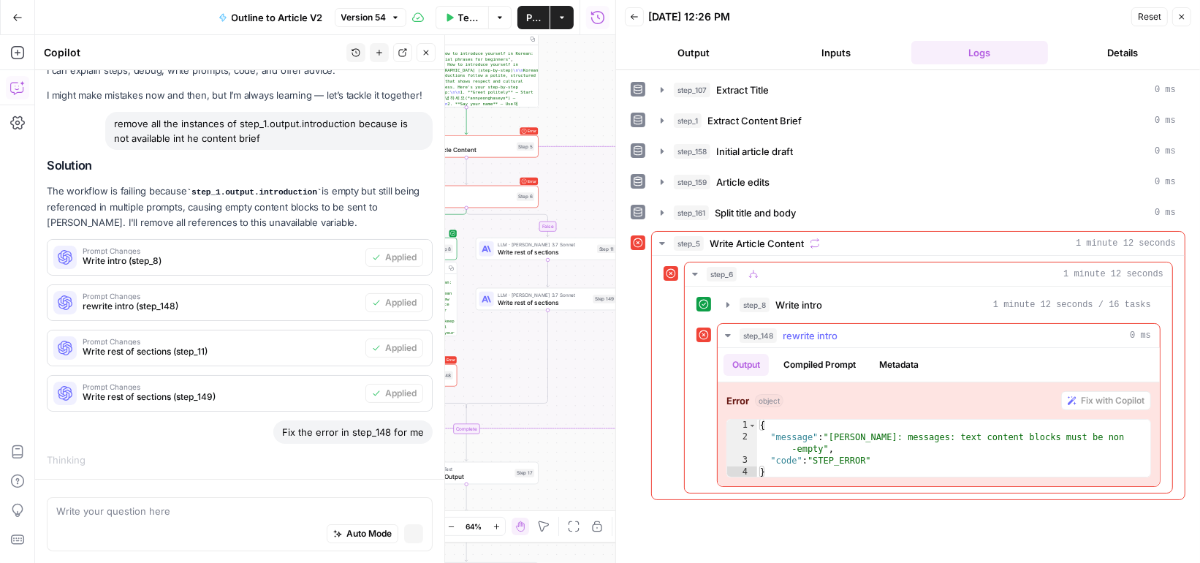
scroll to position [39, 0]
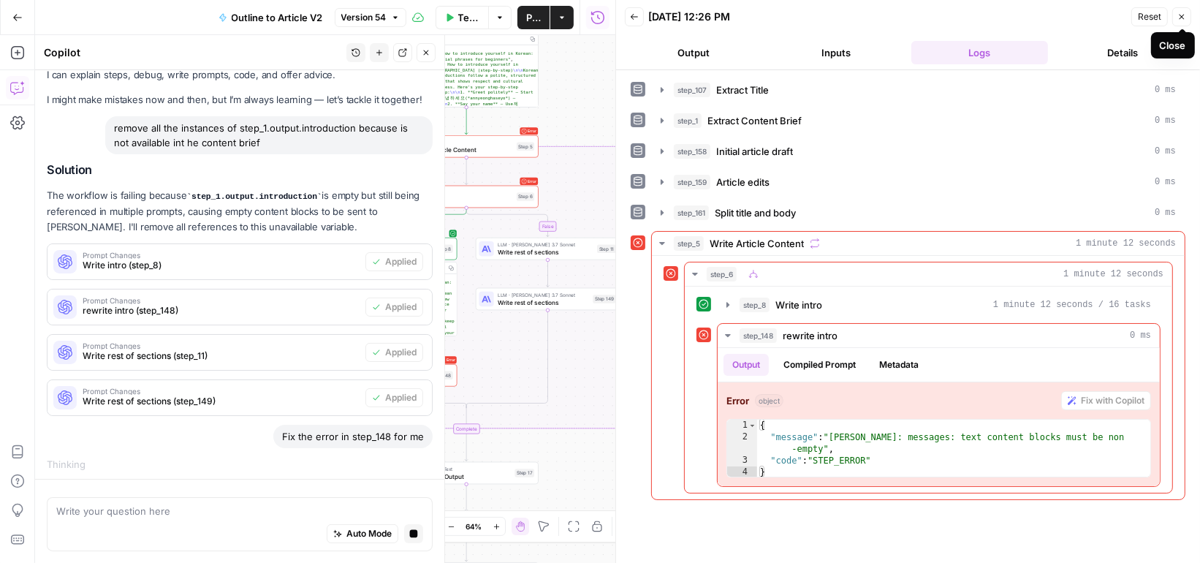
click at [1184, 14] on icon "button" at bounding box center [1182, 16] width 9 height 9
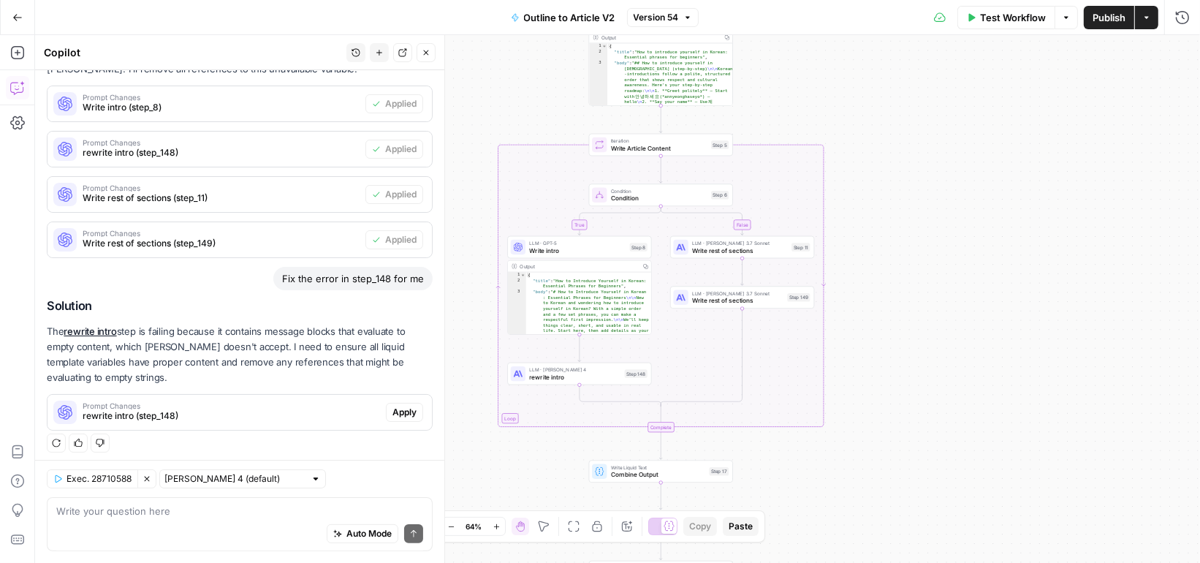
scroll to position [222, 0]
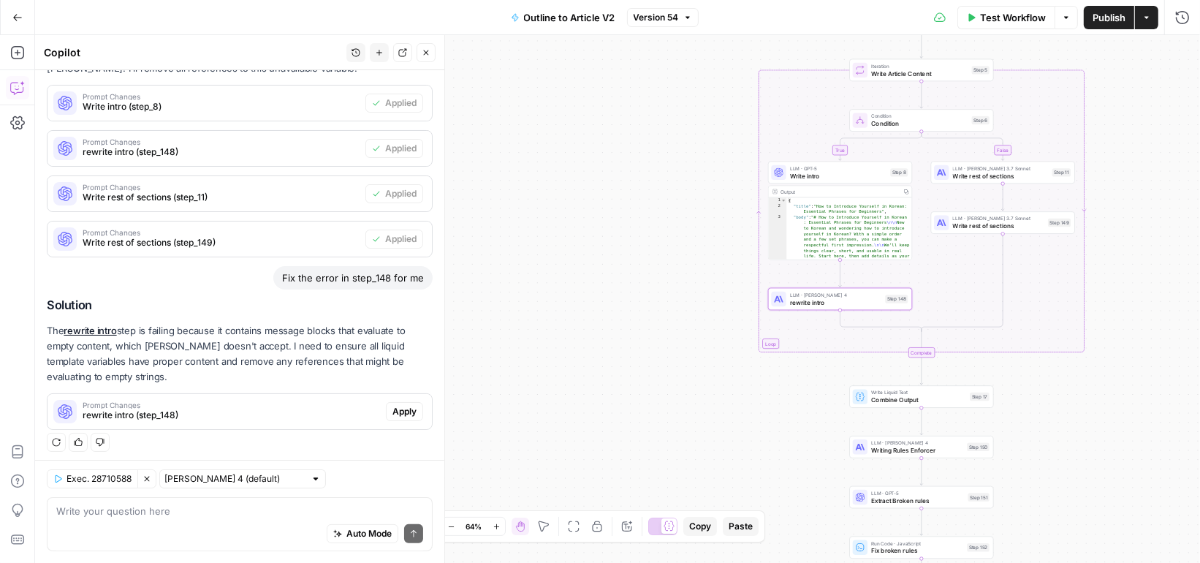
click at [163, 401] on span "Prompt Changes" at bounding box center [232, 404] width 298 height 7
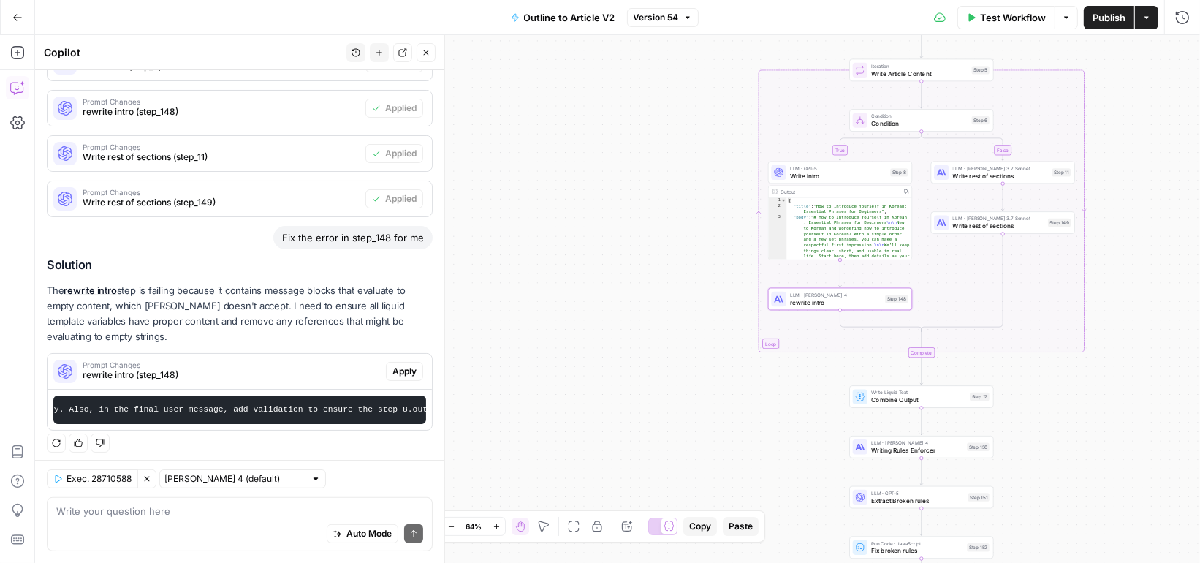
scroll to position [0, 1176]
click at [205, 510] on textarea at bounding box center [239, 511] width 367 height 15
type textarea "which one is the empty content"
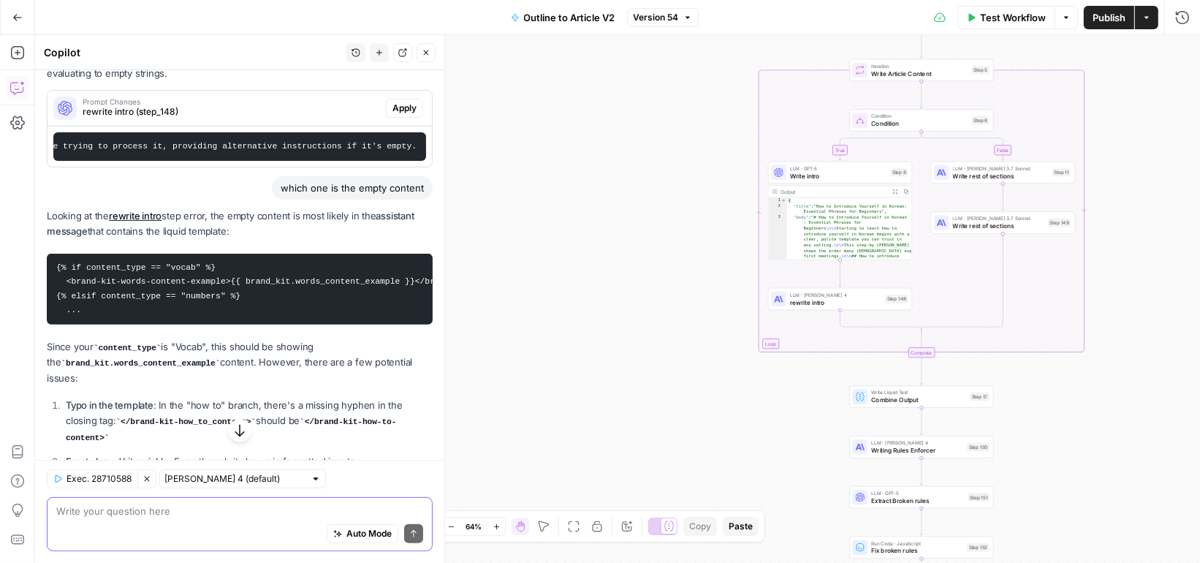
scroll to position [519, 0]
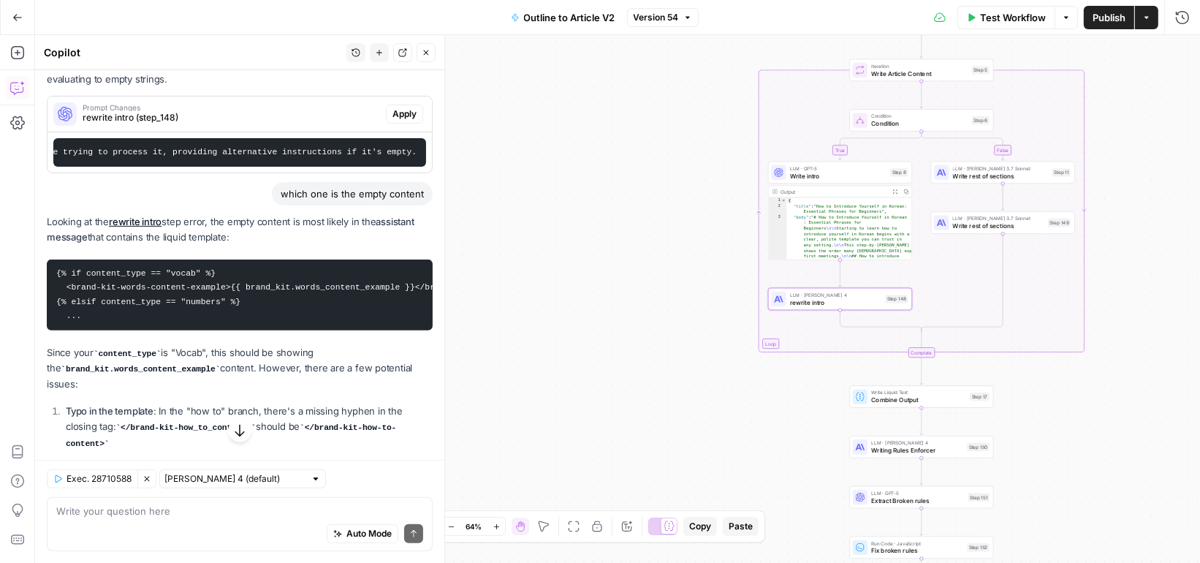
click at [148, 217] on link "rewrite intro" at bounding box center [135, 222] width 53 height 12
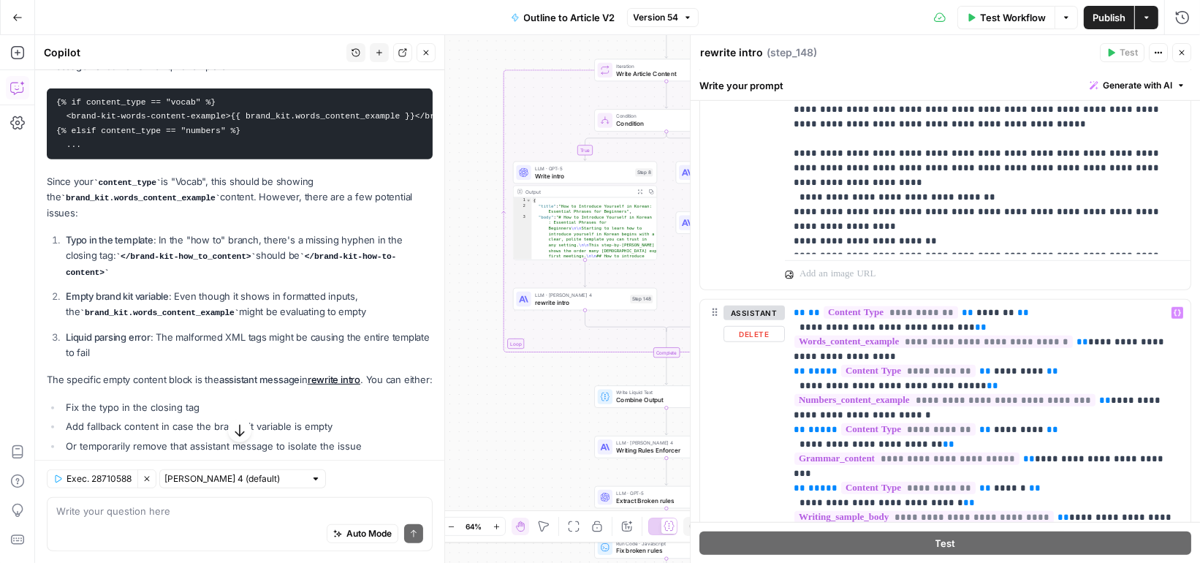
scroll to position [1140, 0]
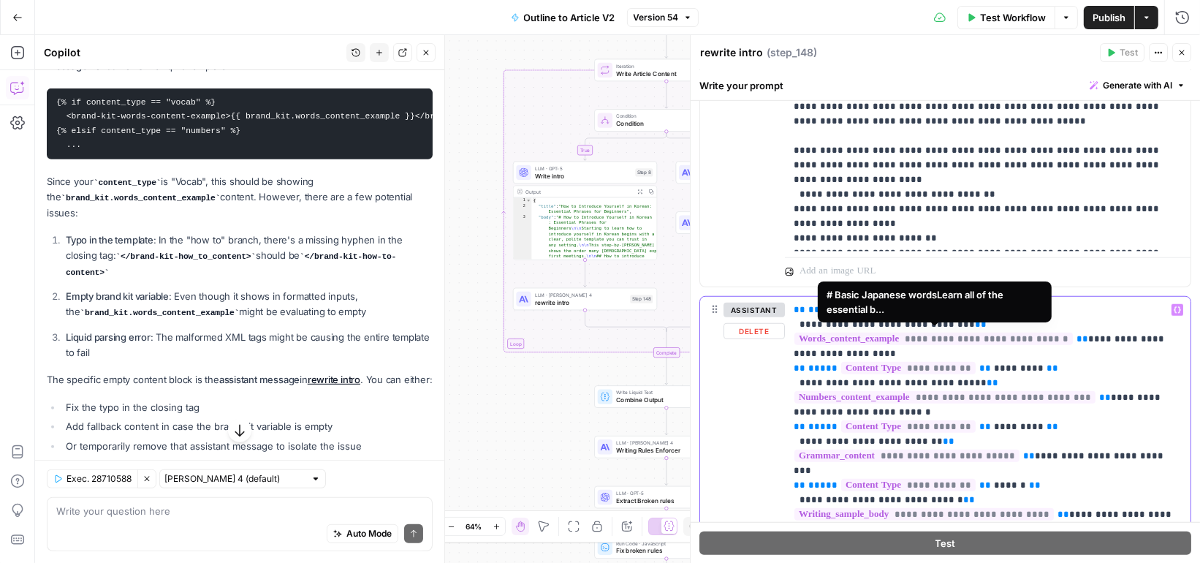
click at [968, 336] on span "**********" at bounding box center [934, 339] width 279 height 12
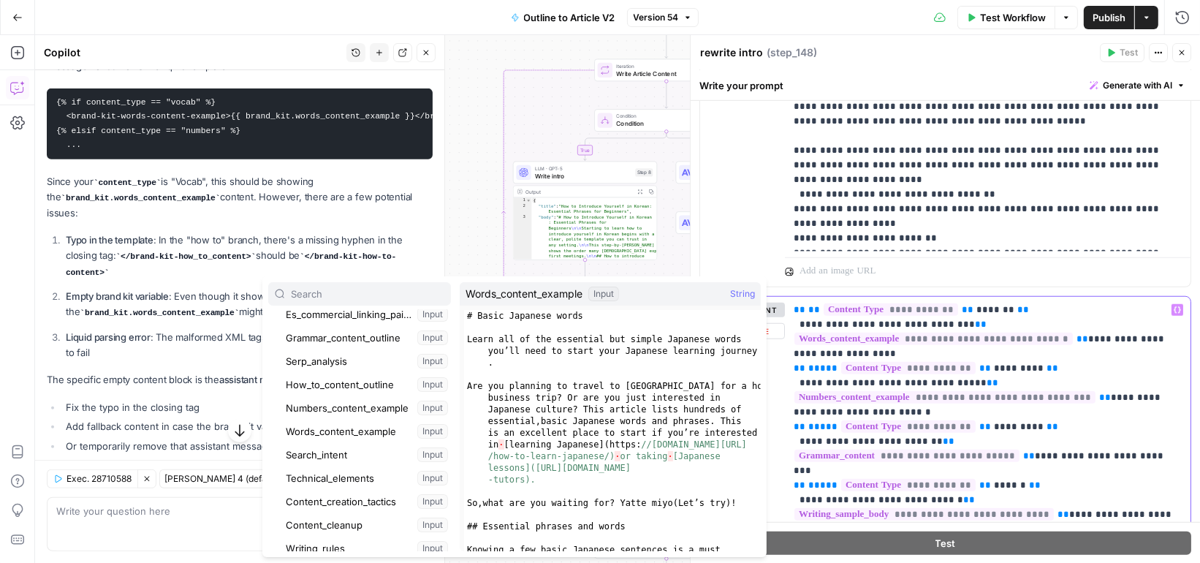
click at [1094, 315] on p "**********" at bounding box center [988, 464] width 389 height 322
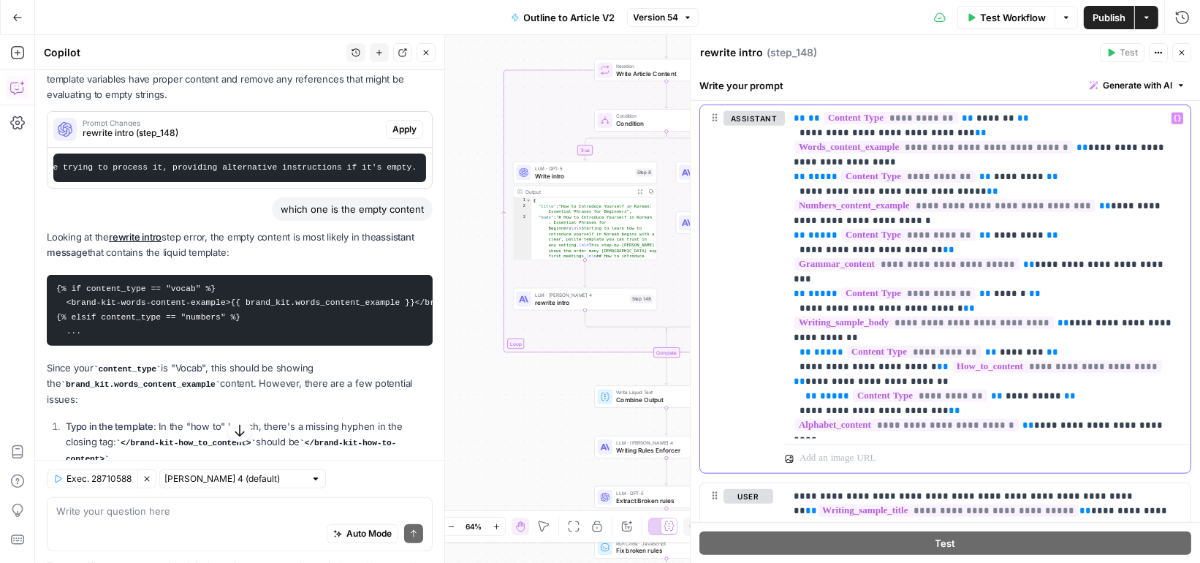
scroll to position [700, 0]
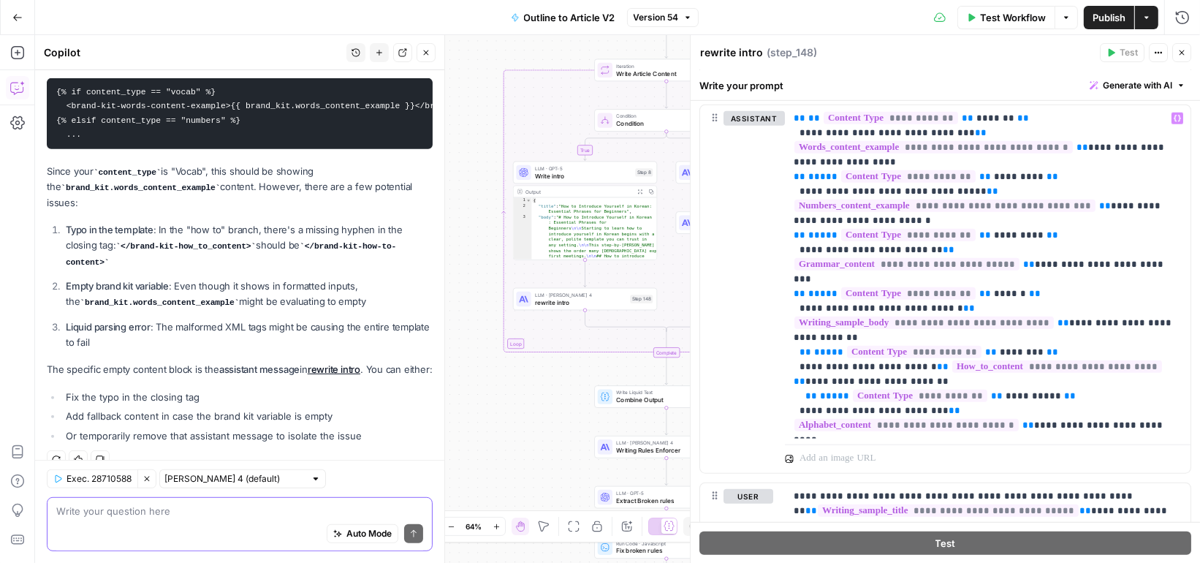
click at [294, 518] on div "Auto Mode Send" at bounding box center [239, 534] width 367 height 32
type textarea "there are no malformed tags"
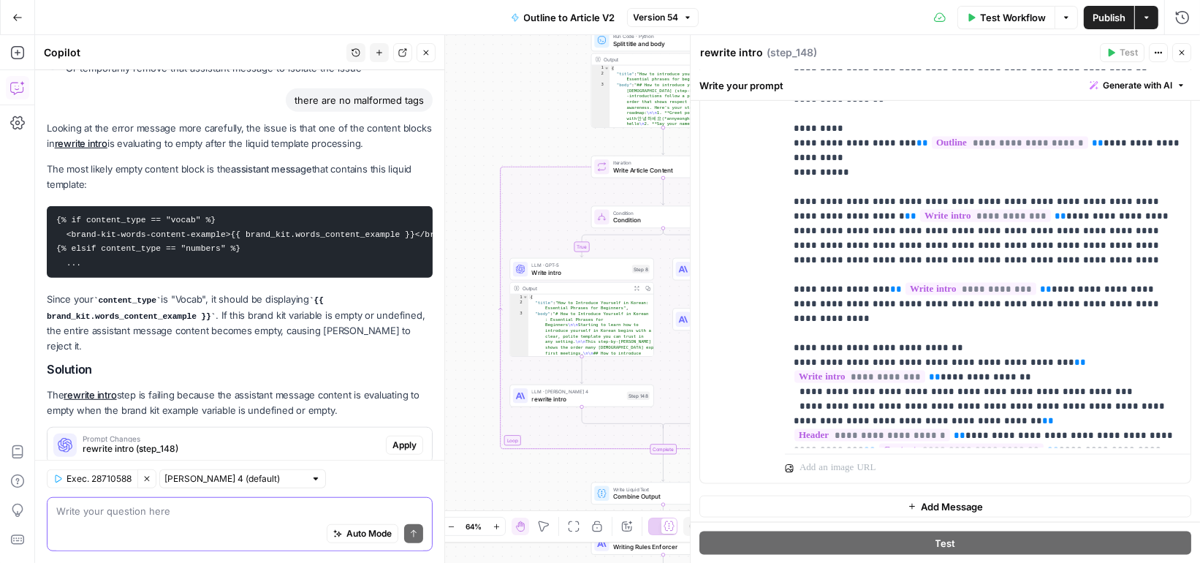
scroll to position [1067, 0]
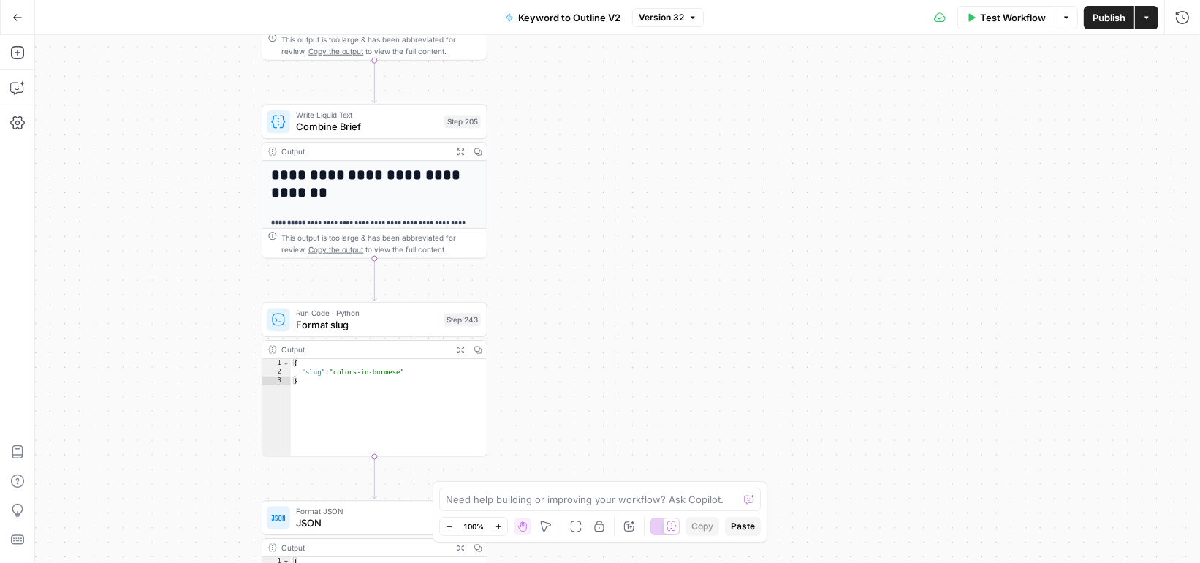
click at [461, 148] on icon "button" at bounding box center [460, 152] width 8 height 8
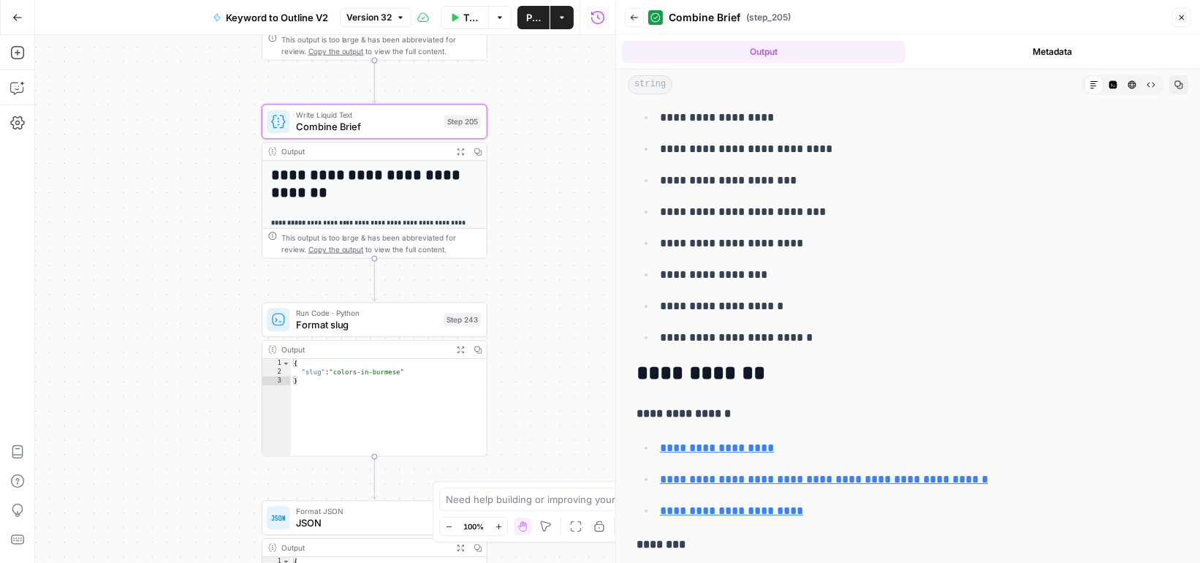
scroll to position [714, 0]
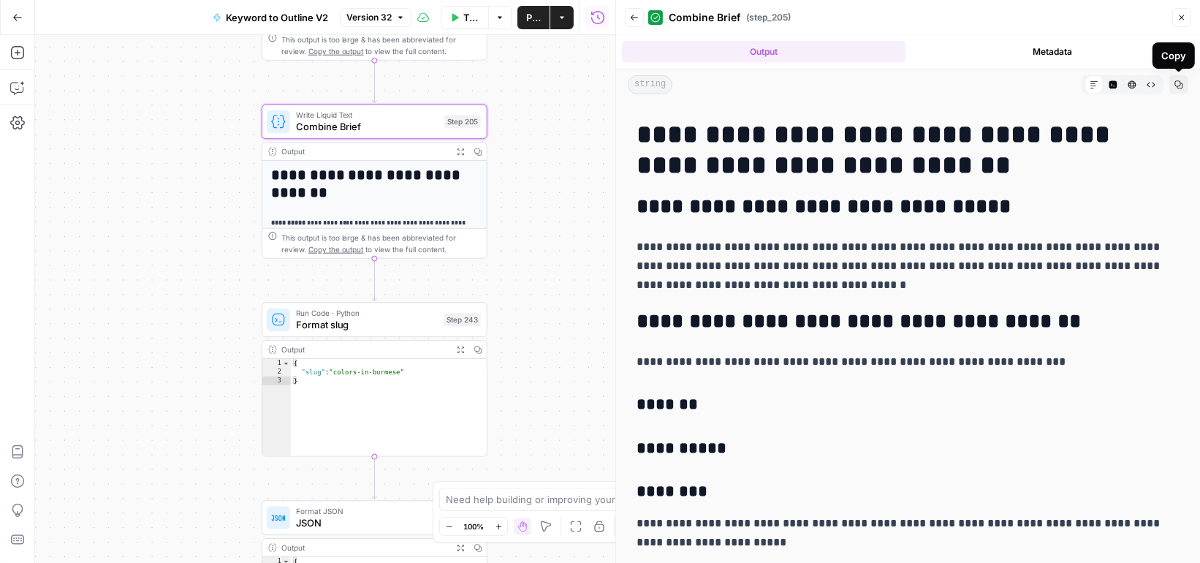
click at [1061, 50] on button "Metadata" at bounding box center [1054, 52] width 284 height 22
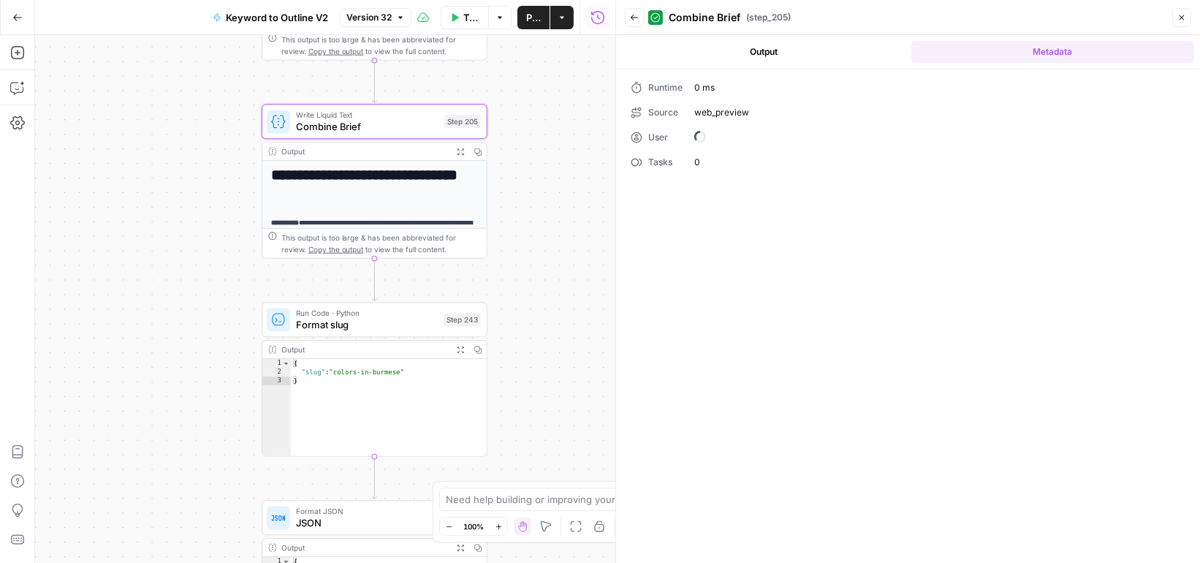
scroll to position [0, 0]
click at [1186, 15] on icon "button" at bounding box center [1182, 17] width 9 height 9
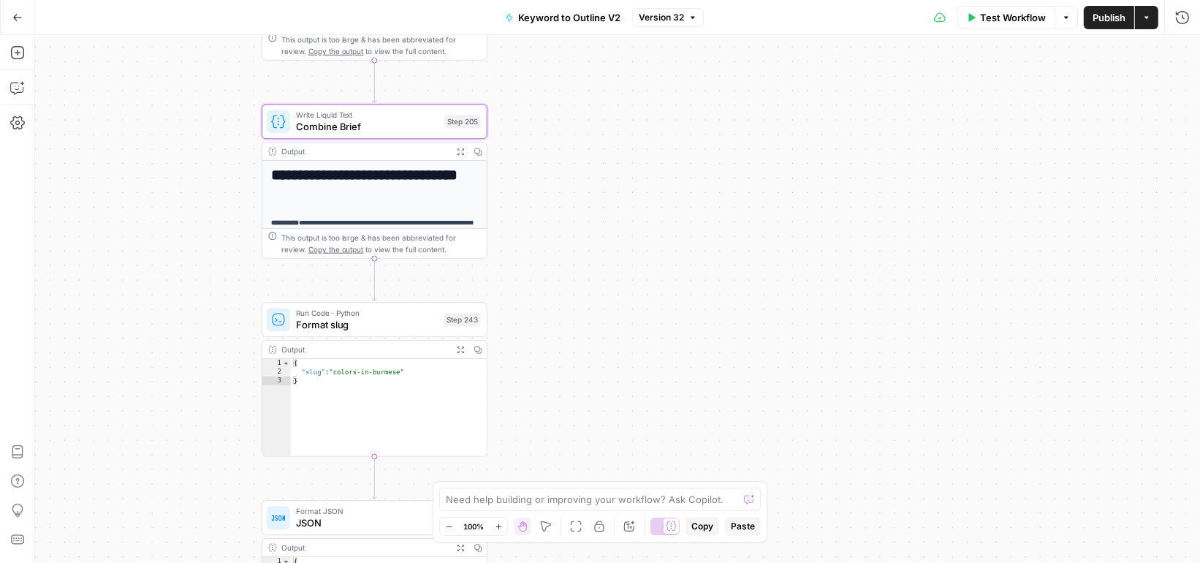
click at [300, 150] on div "Output" at bounding box center [364, 151] width 166 height 12
click at [336, 124] on span "Combine Brief" at bounding box center [367, 126] width 143 height 15
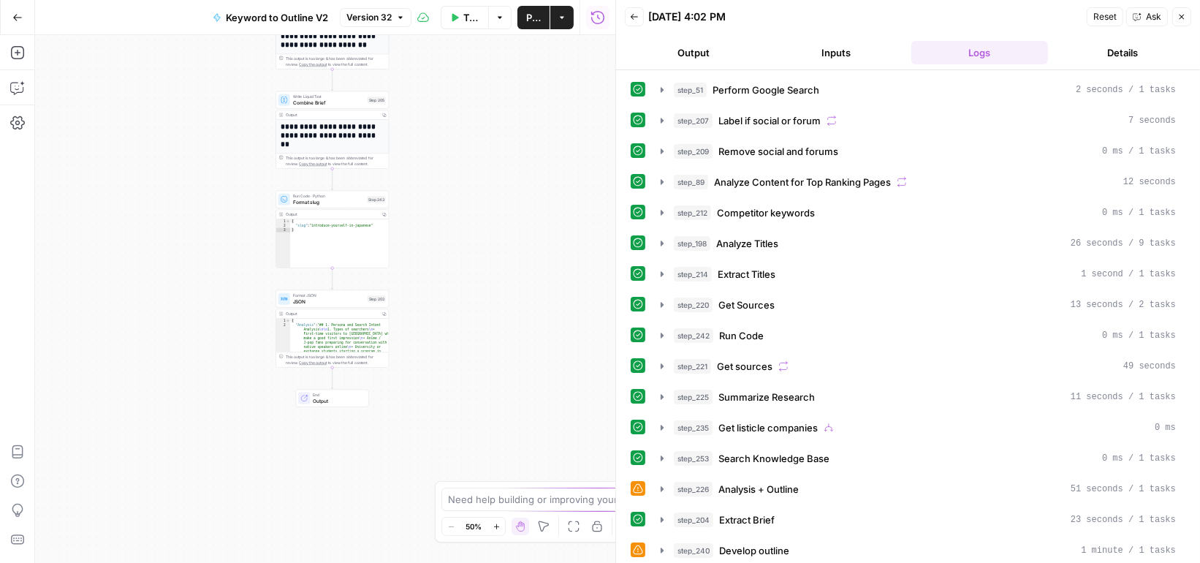
click at [342, 105] on span "Combine Brief" at bounding box center [329, 102] width 72 height 7
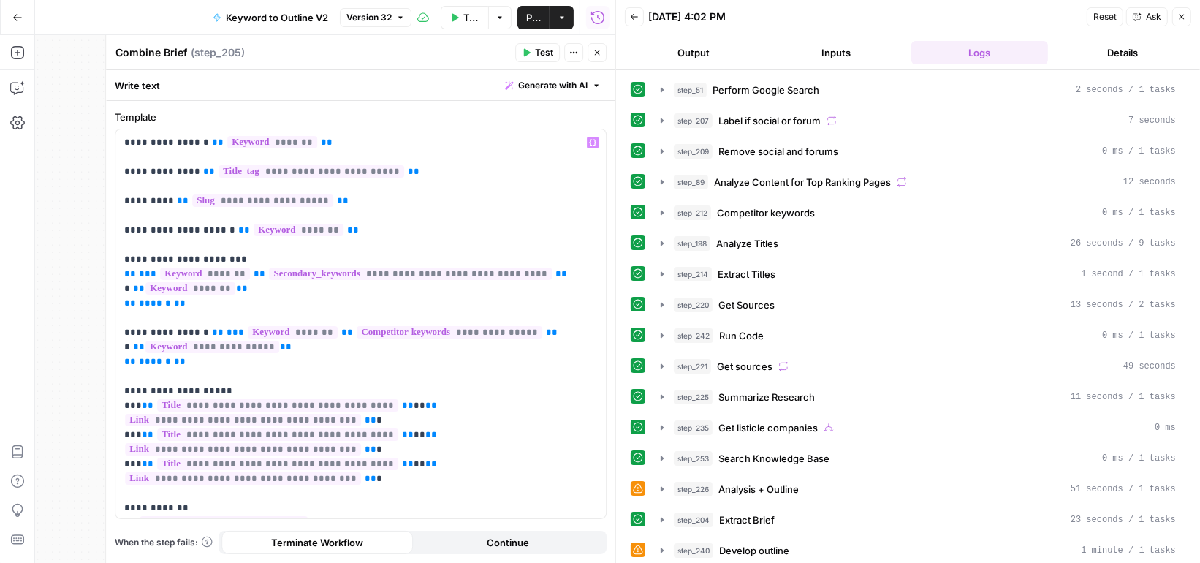
click at [597, 56] on icon "button" at bounding box center [597, 52] width 9 height 9
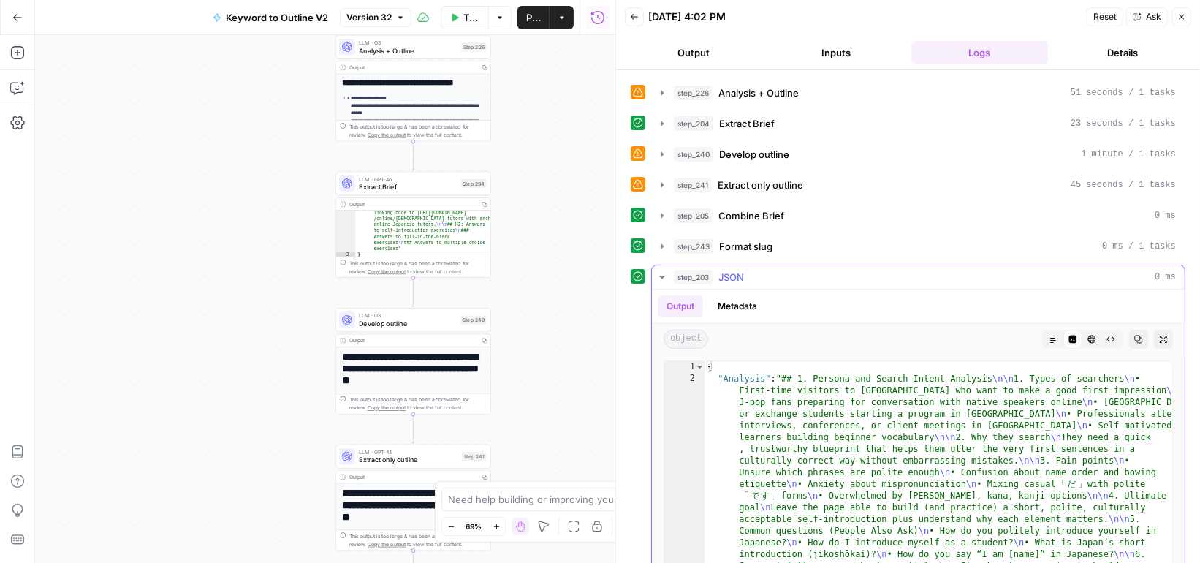
scroll to position [362, 0]
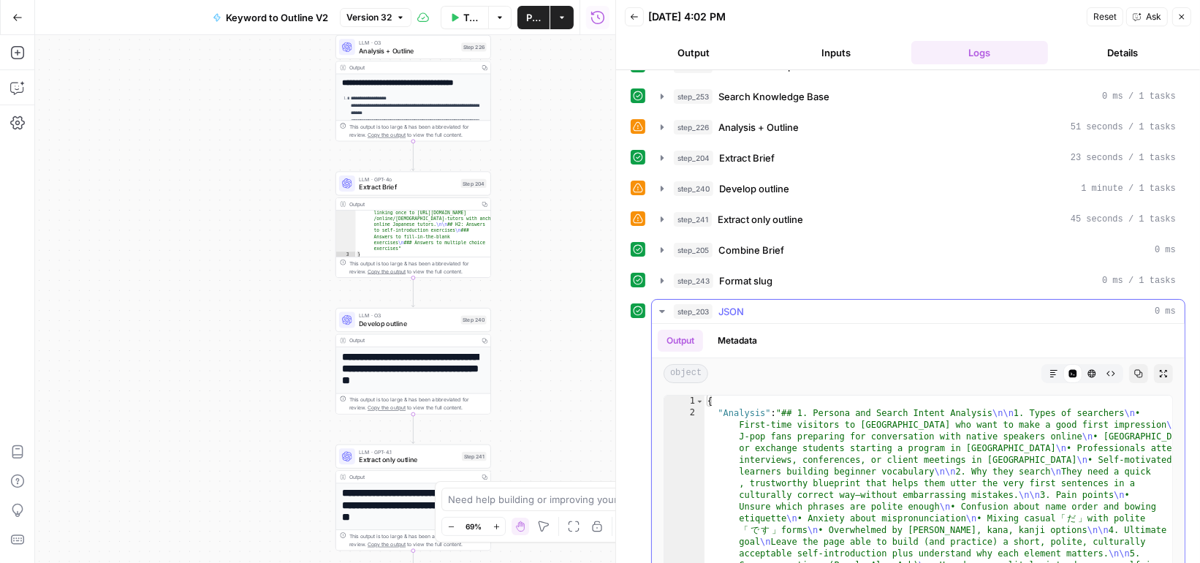
click at [662, 306] on icon "button" at bounding box center [662, 312] width 12 height 12
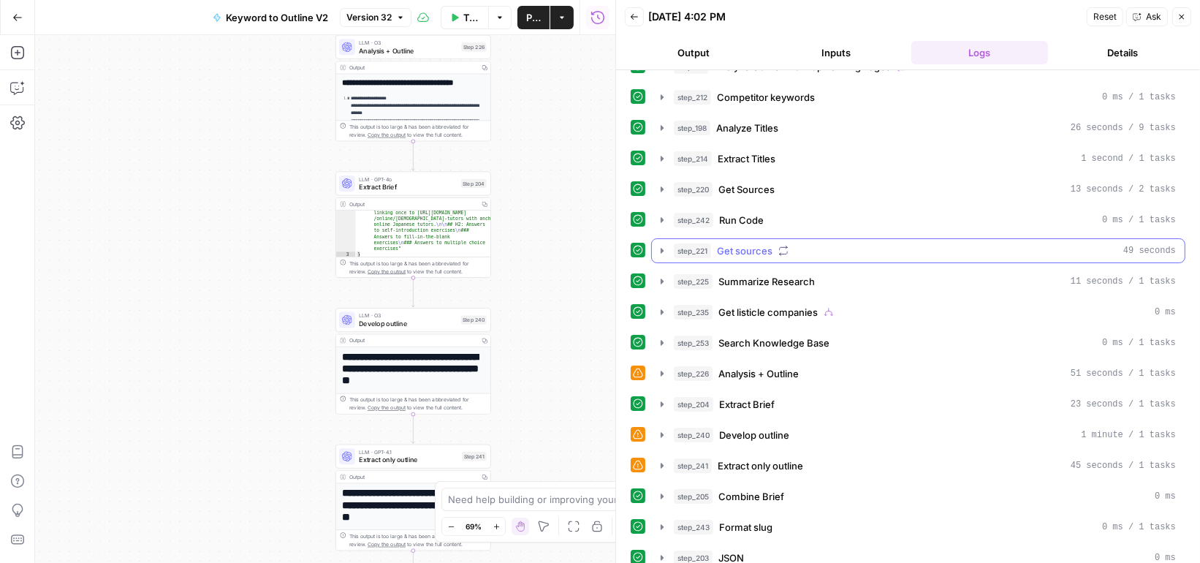
click at [665, 245] on icon "button" at bounding box center [662, 251] width 12 height 12
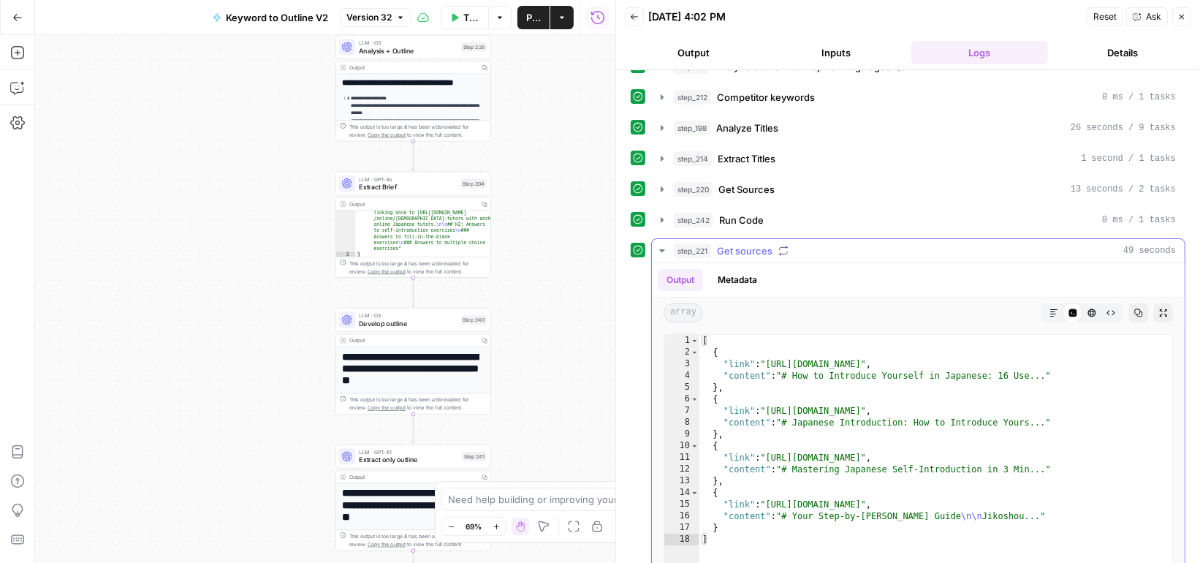
click at [665, 245] on icon "button" at bounding box center [662, 251] width 12 height 12
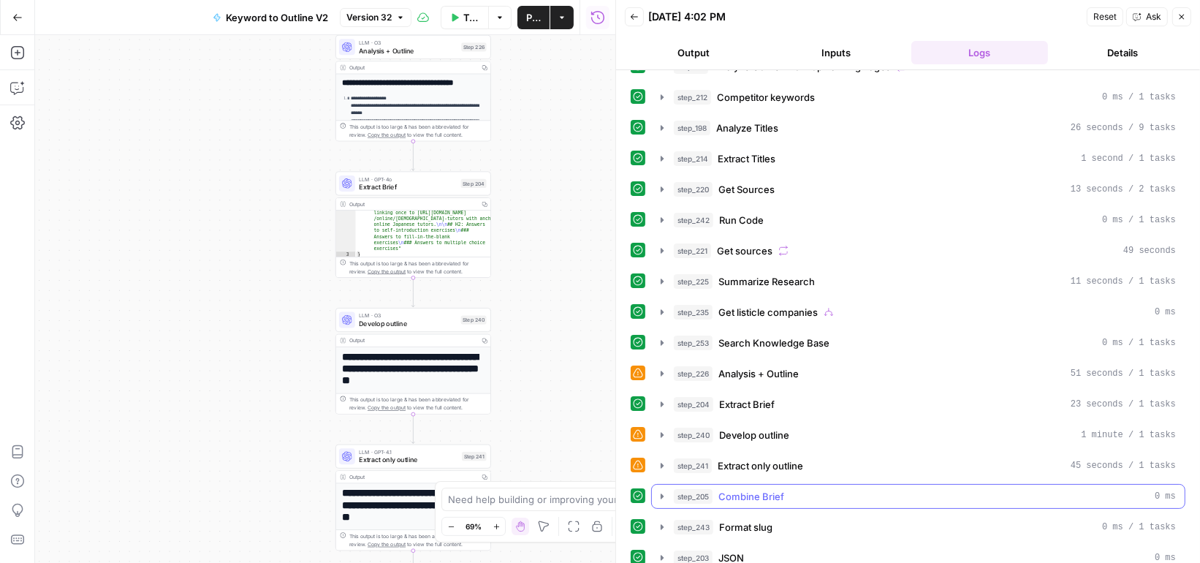
click at [660, 491] on icon "button" at bounding box center [662, 497] width 12 height 12
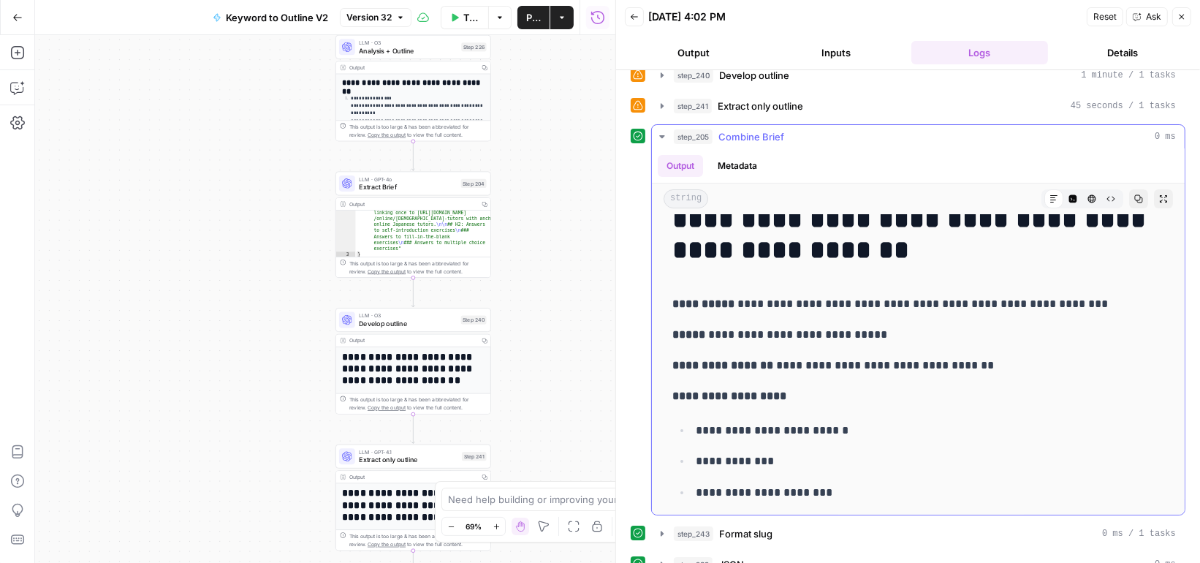
scroll to position [1, 0]
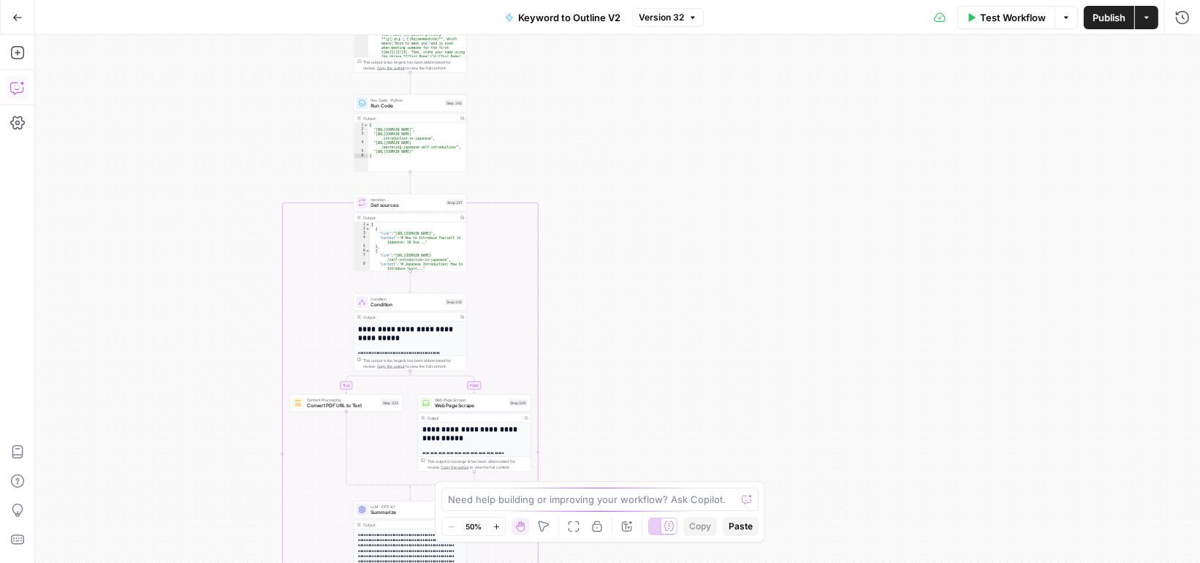
click at [10, 87] on icon "button" at bounding box center [17, 87] width 15 height 15
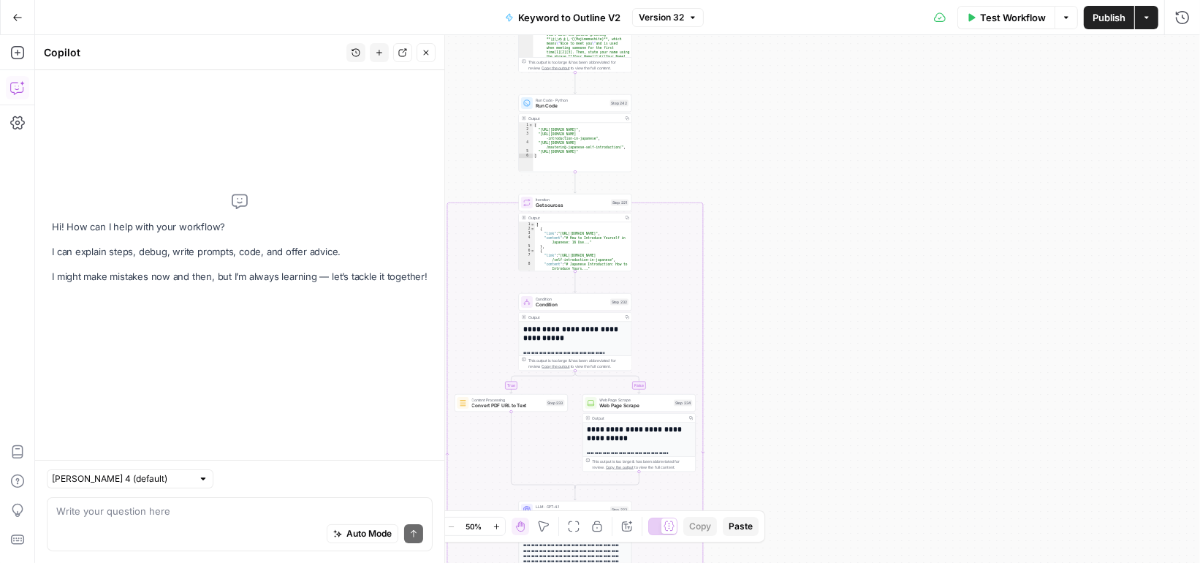
click at [141, 525] on div "Auto Mode Send" at bounding box center [239, 534] width 367 height 32
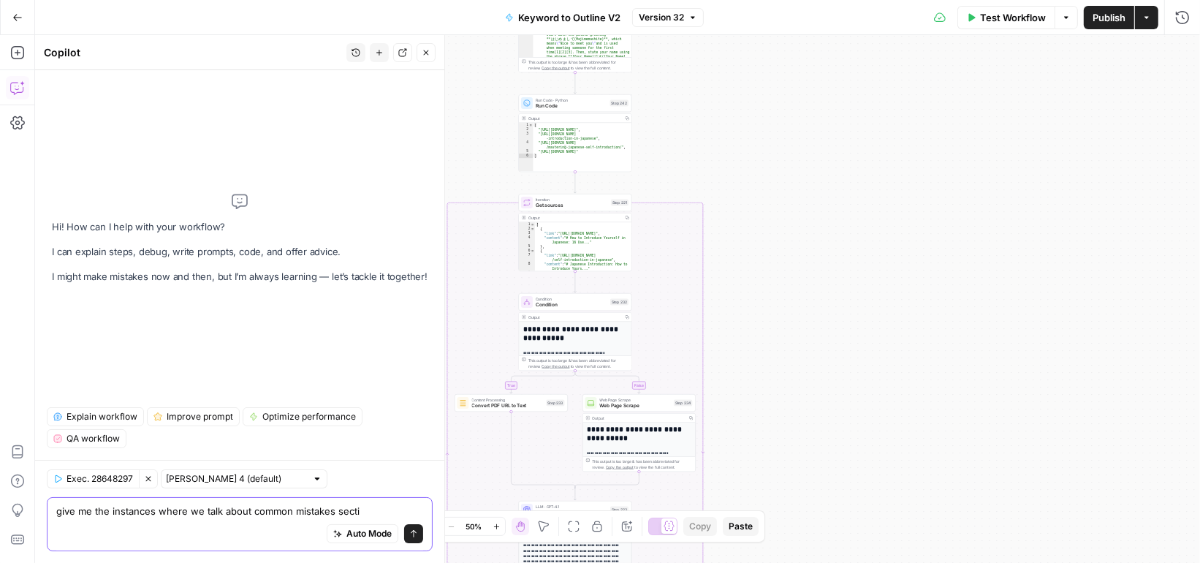
type textarea "give me the instances where we talk about common mistakes sectin"
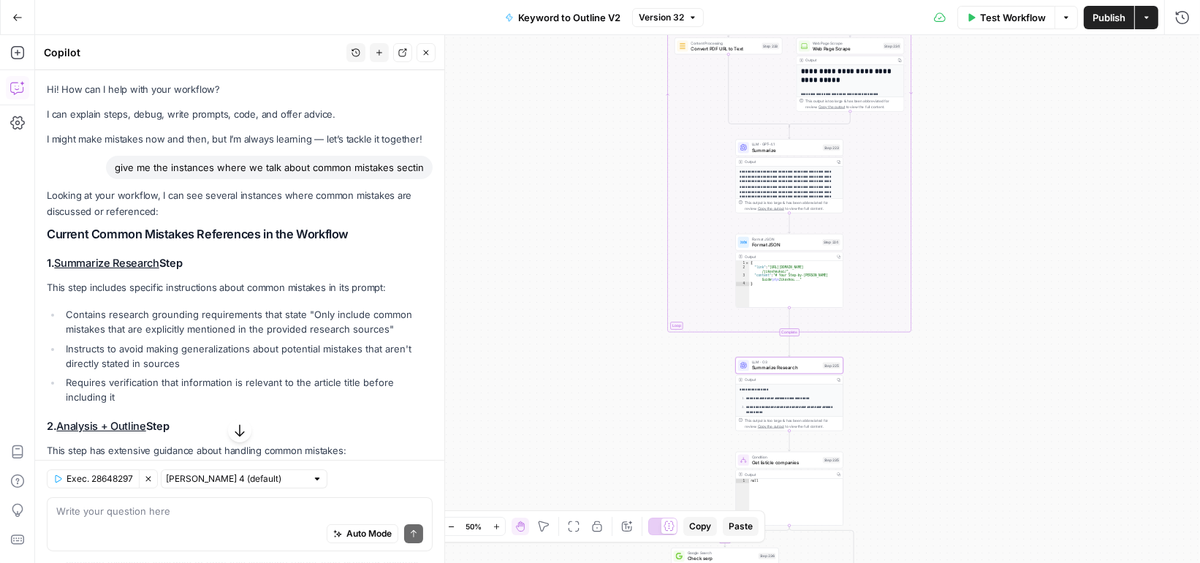
click at [104, 263] on link "Summarize Research" at bounding box center [106, 263] width 105 height 13
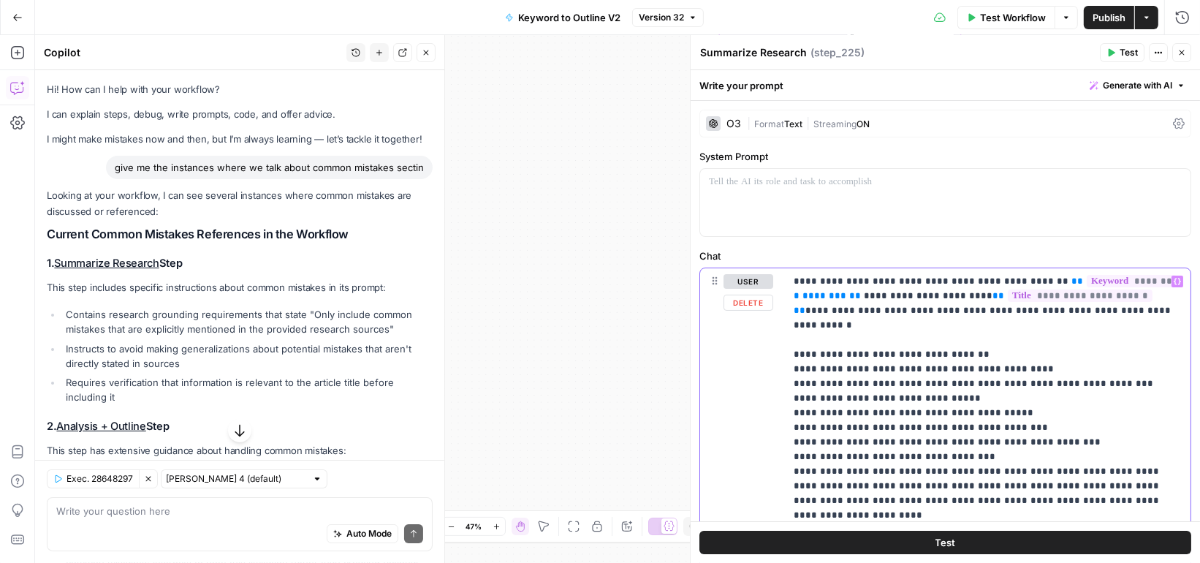
type input "common"
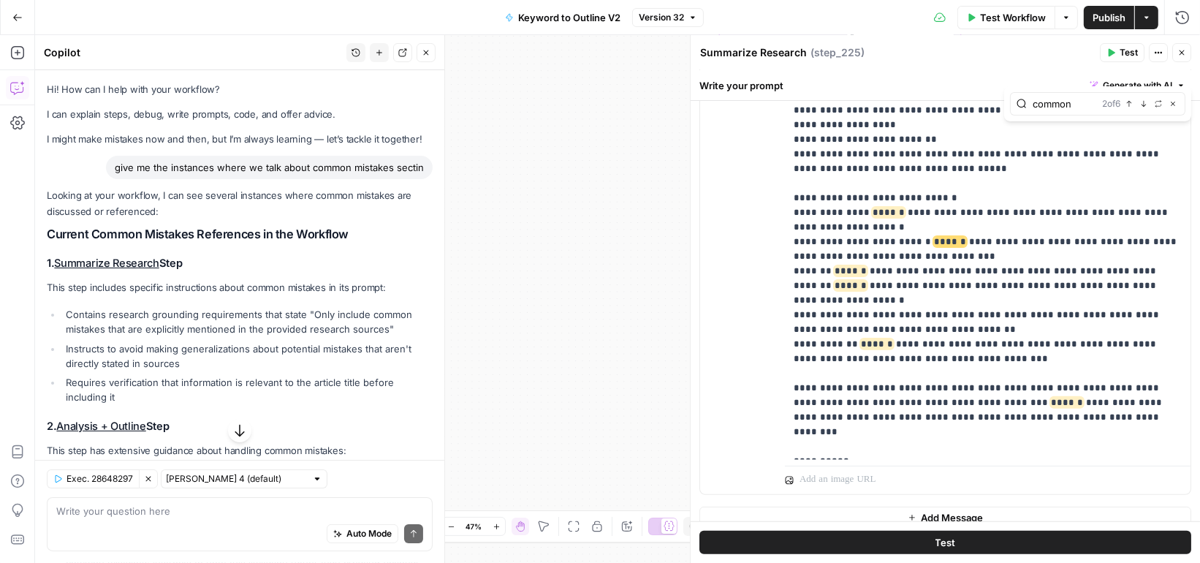
scroll to position [417, 0]
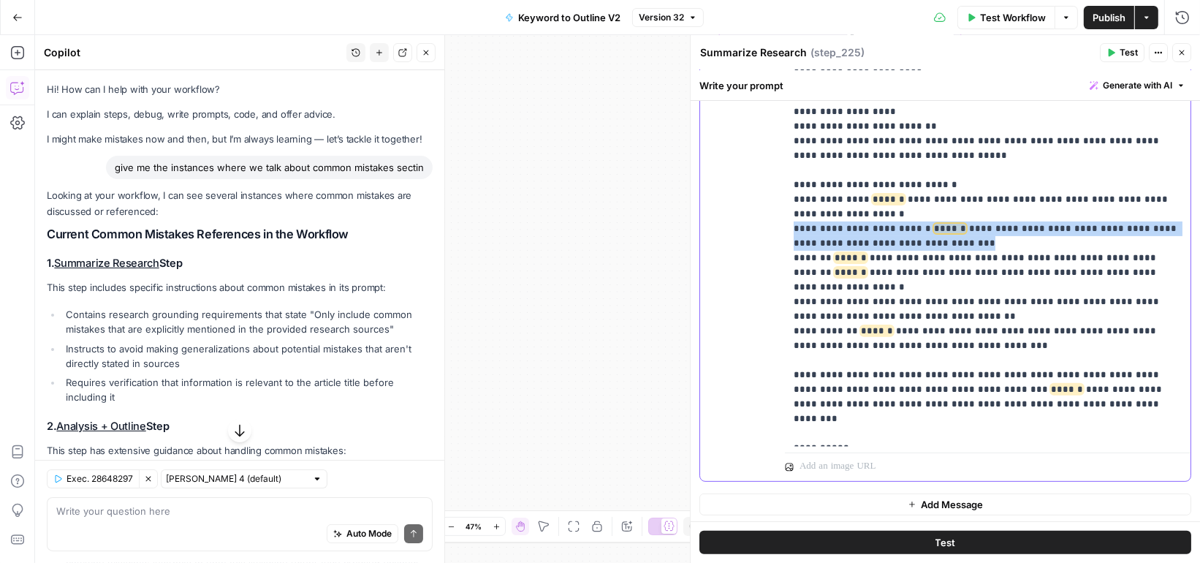
drag, startPoint x: 987, startPoint y: 192, endPoint x: 763, endPoint y: 188, distance: 223.7
click at [763, 188] on div "**********" at bounding box center [945, 166] width 491 height 630
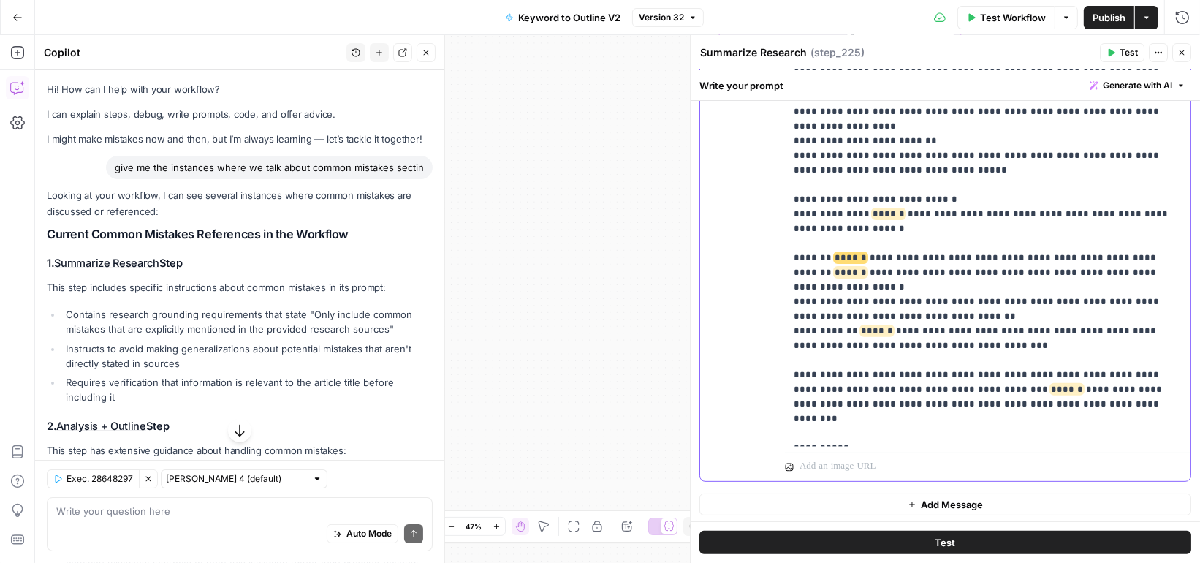
scroll to position [1, 0]
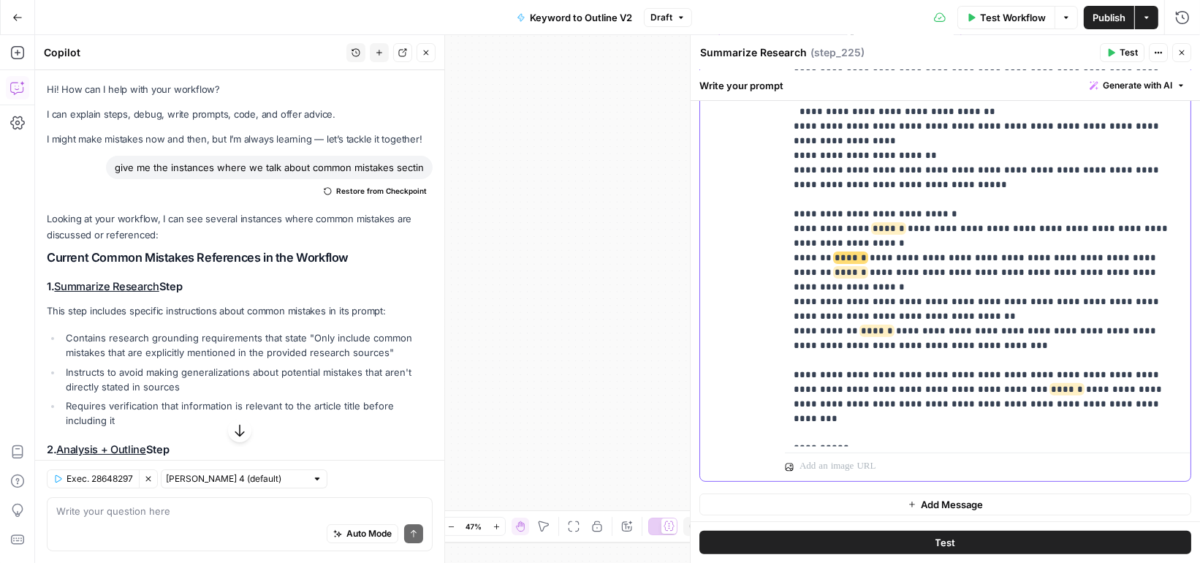
click at [988, 284] on p "**********" at bounding box center [988, 148] width 389 height 585
click at [1081, 201] on p "**********" at bounding box center [988, 148] width 389 height 585
click at [1143, 93] on icon "button" at bounding box center [1143, 94] width 7 height 7
click at [1143, 93] on icon "button" at bounding box center [1144, 94] width 5 height 6
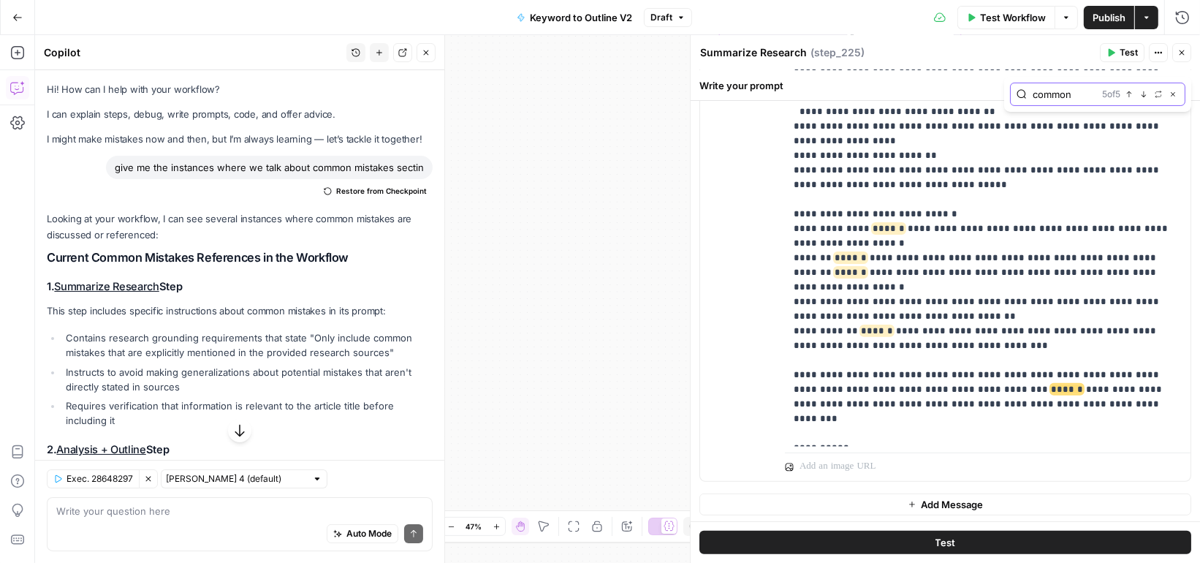
click at [1143, 93] on icon "button" at bounding box center [1144, 94] width 5 height 6
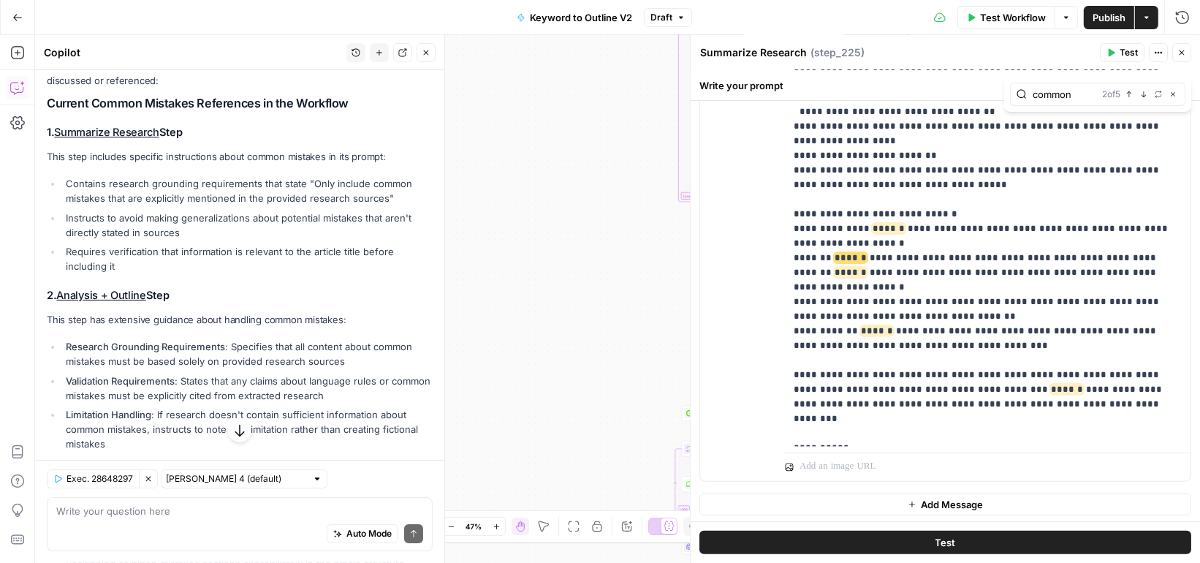
click at [114, 296] on link "Analysis + Outline" at bounding box center [100, 295] width 89 height 13
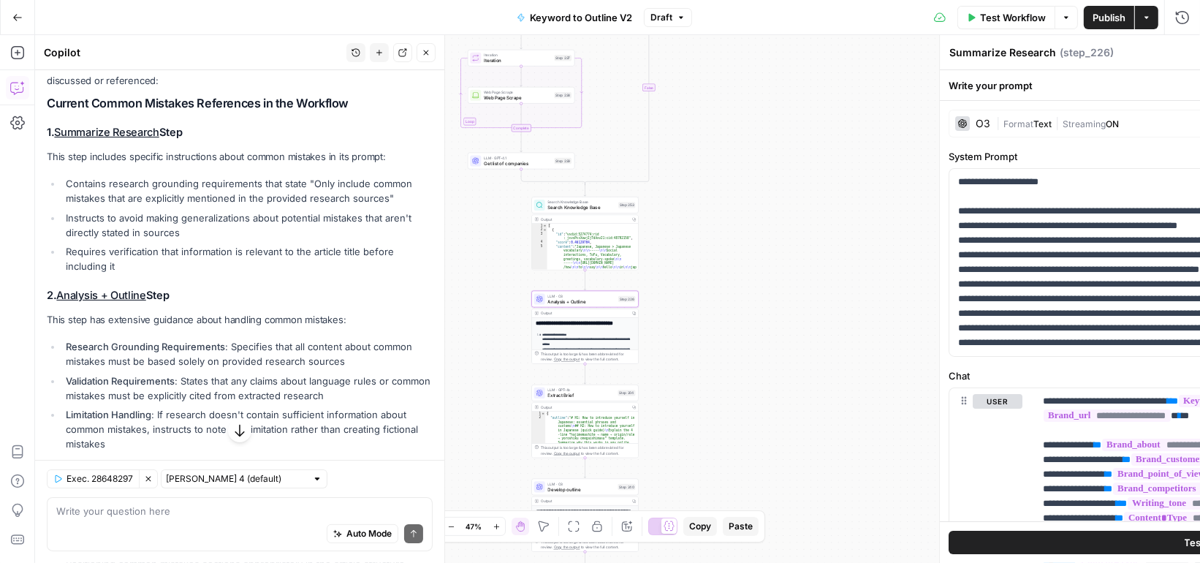
type textarea "Analysis + Outline"
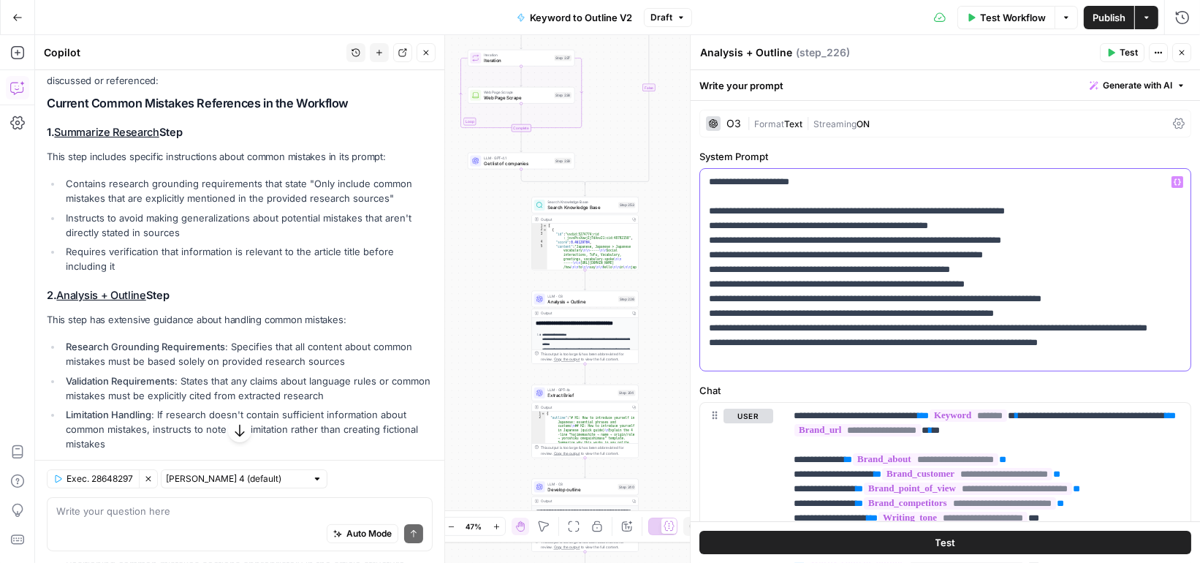
click at [847, 237] on p "**********" at bounding box center [946, 270] width 474 height 190
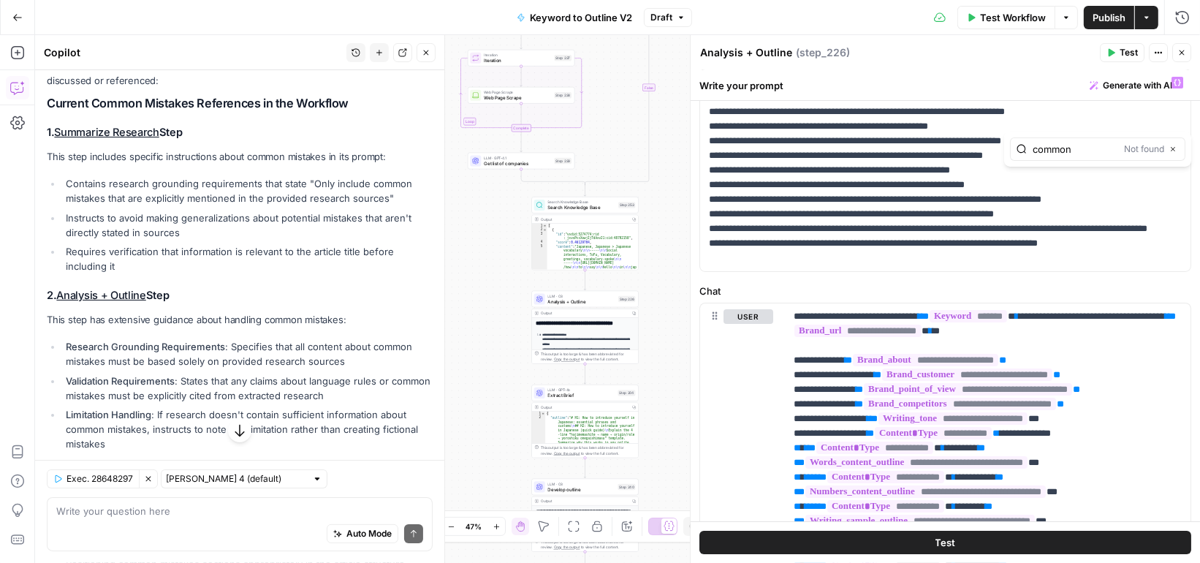
scroll to position [173, 0]
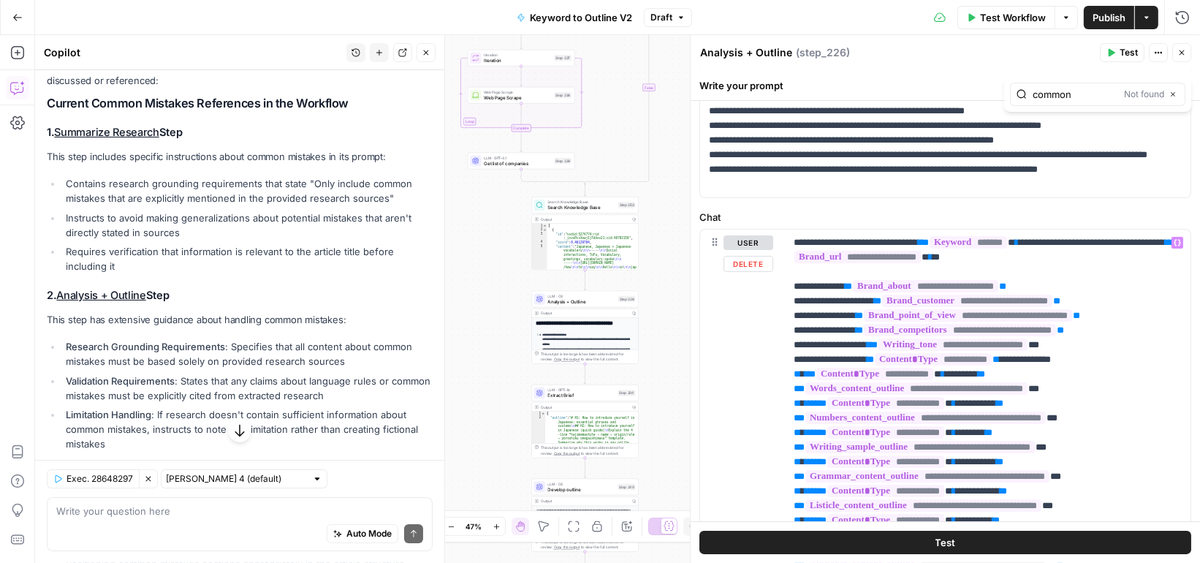
type input "common"
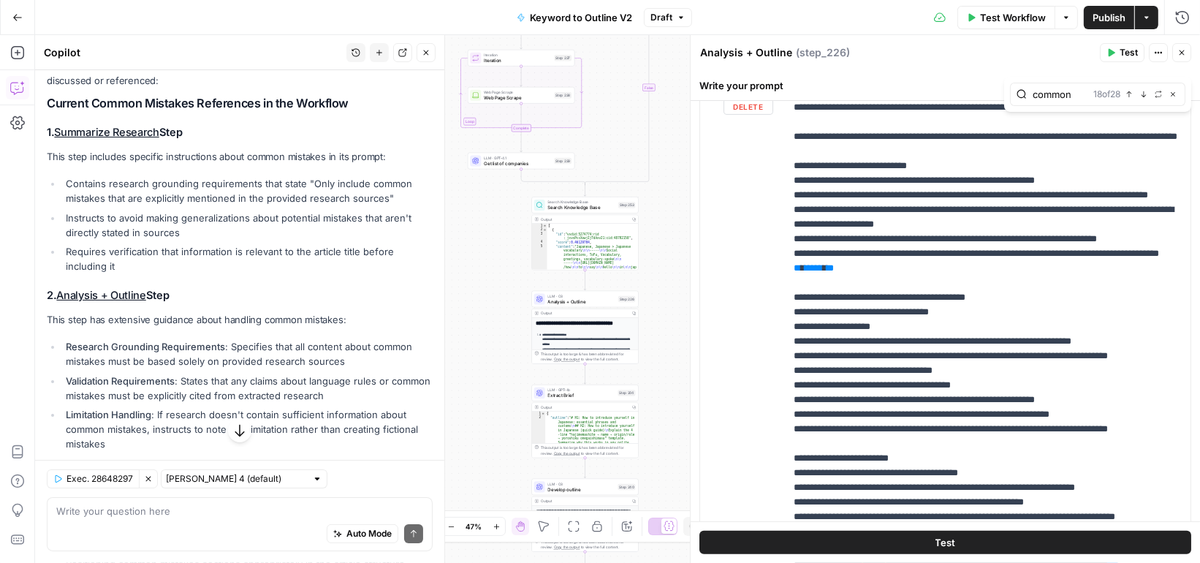
scroll to position [4736, 0]
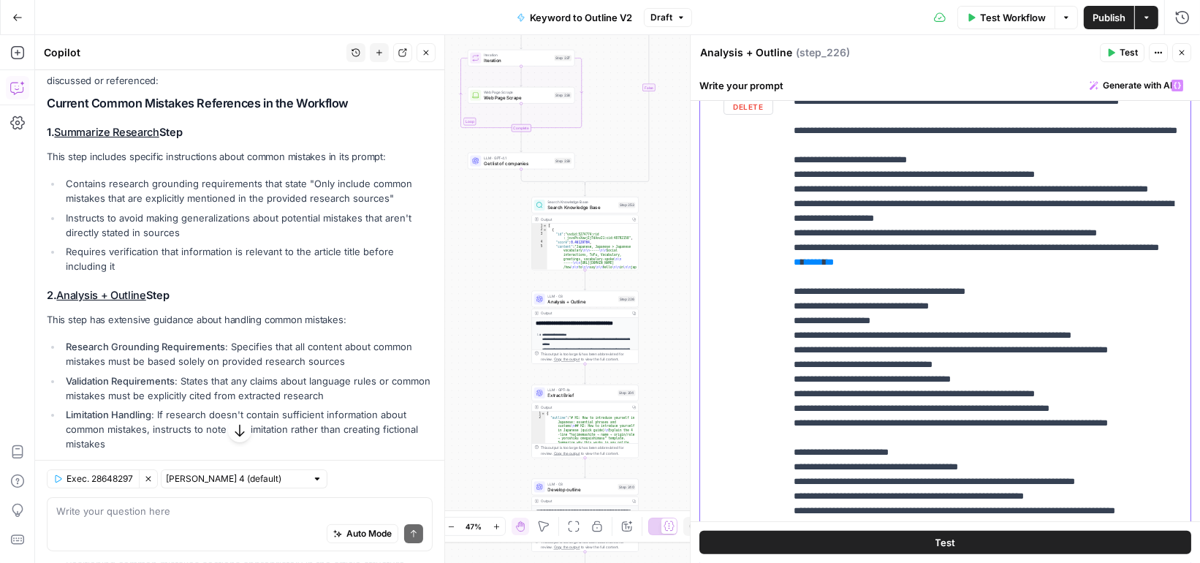
drag, startPoint x: 943, startPoint y: 304, endPoint x: 749, endPoint y: 286, distance: 195.3
click at [748, 285] on div "**********" at bounding box center [945, 387] width 491 height 630
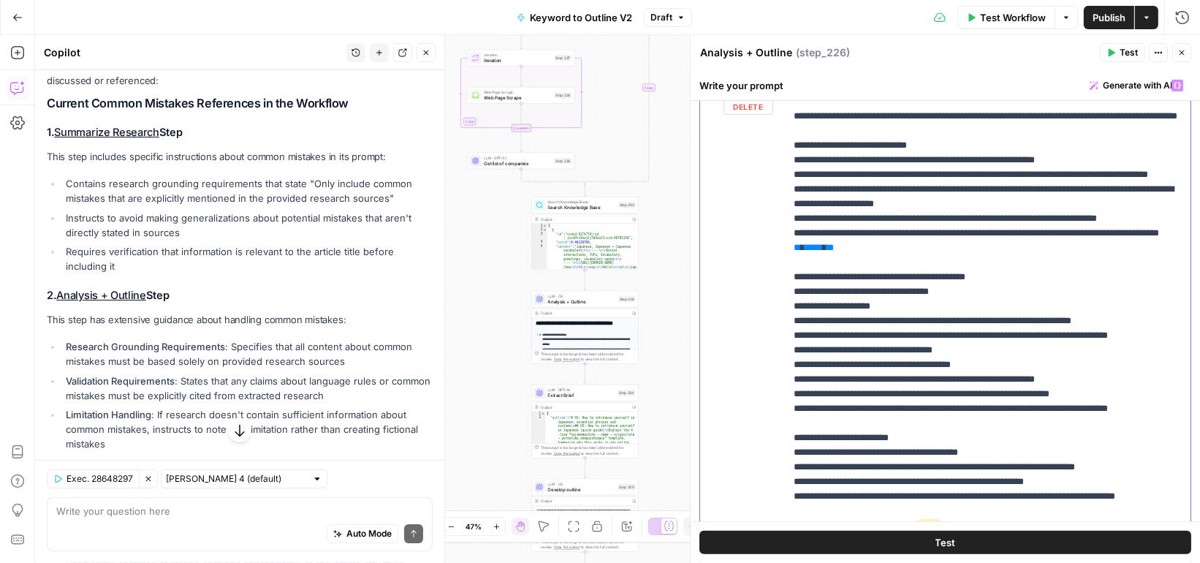
drag, startPoint x: 1154, startPoint y: 288, endPoint x: 854, endPoint y: 301, distance: 300.7
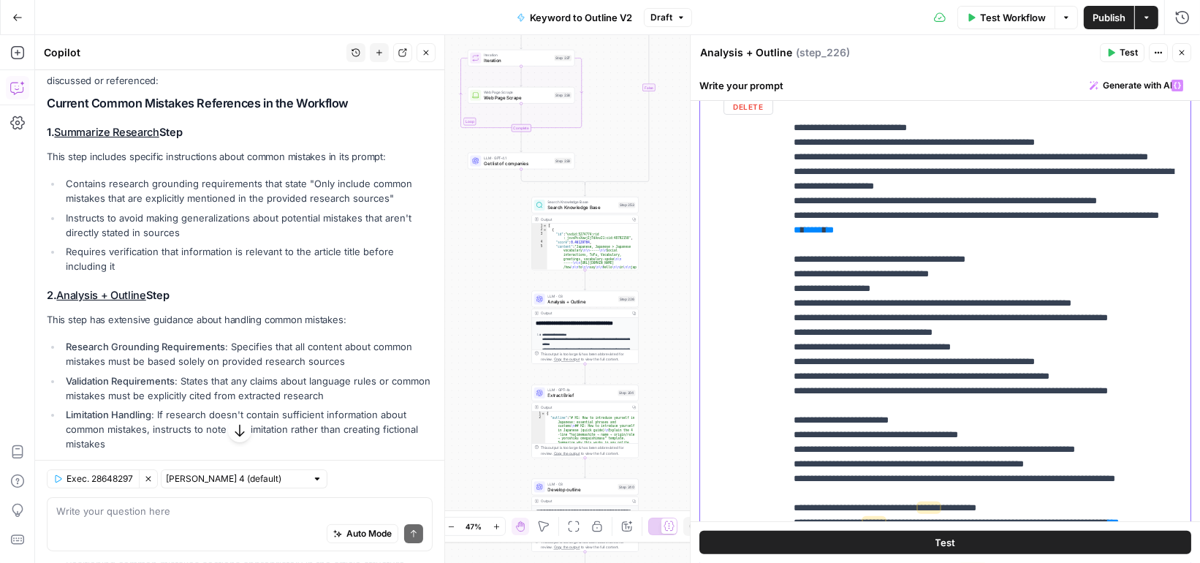
scroll to position [4755, 0]
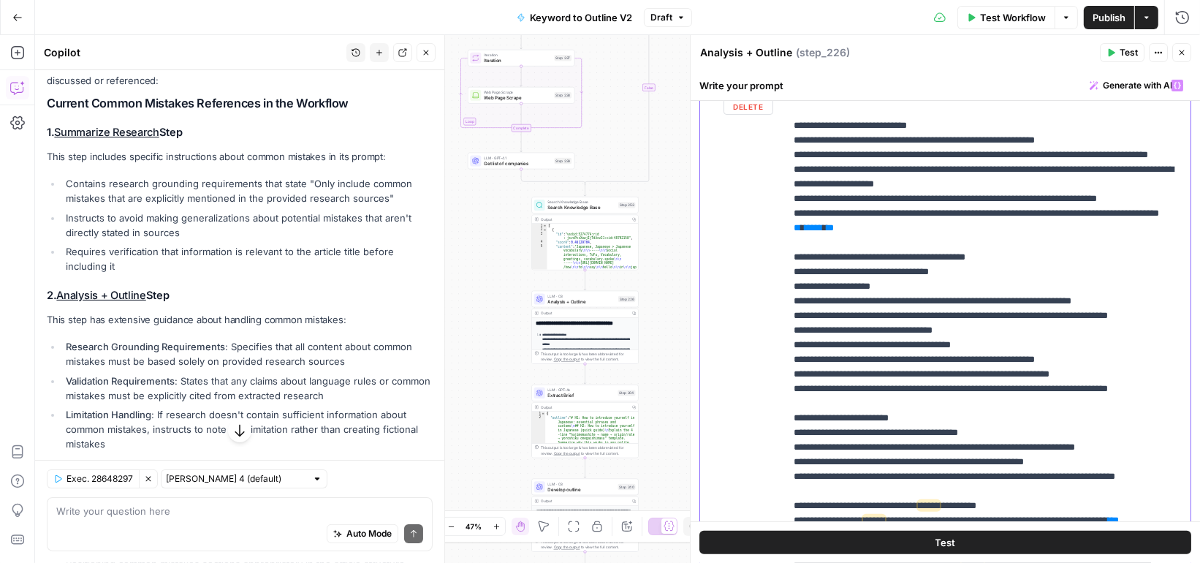
drag, startPoint x: 1067, startPoint y: 360, endPoint x: 871, endPoint y: 345, distance: 197.2
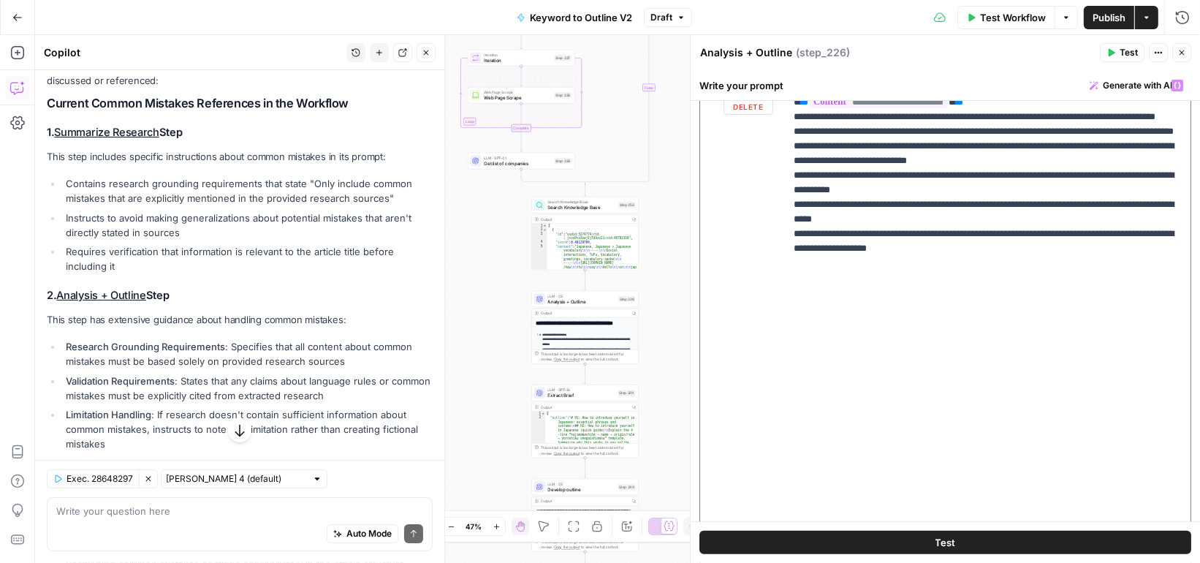
scroll to position [5612, 0]
drag, startPoint x: 1075, startPoint y: 316, endPoint x: 1070, endPoint y: 306, distance: 11.1
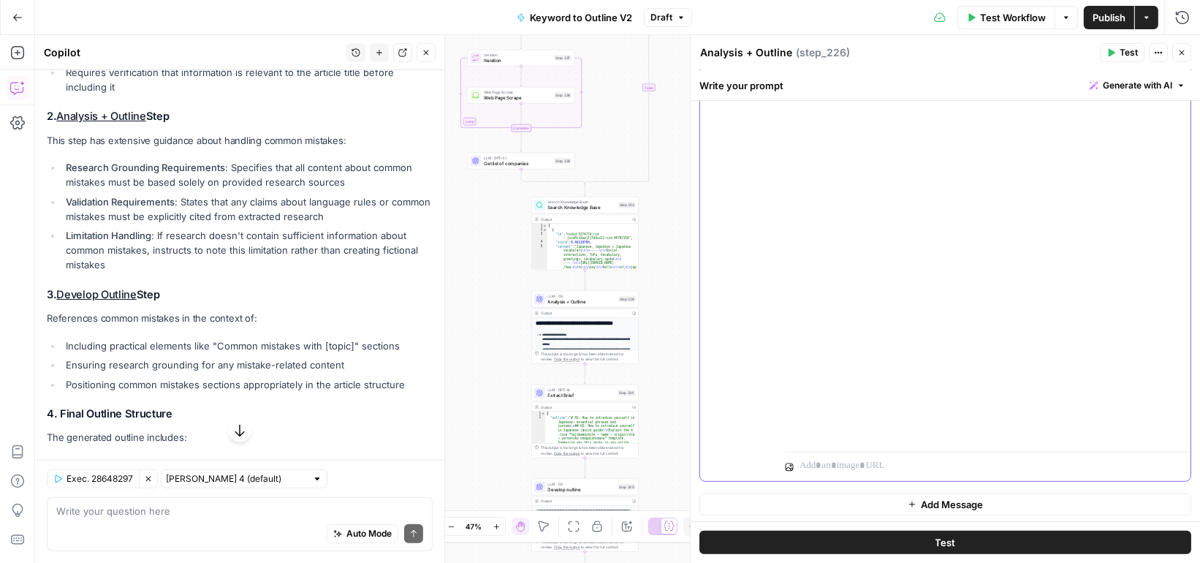
scroll to position [461, 0]
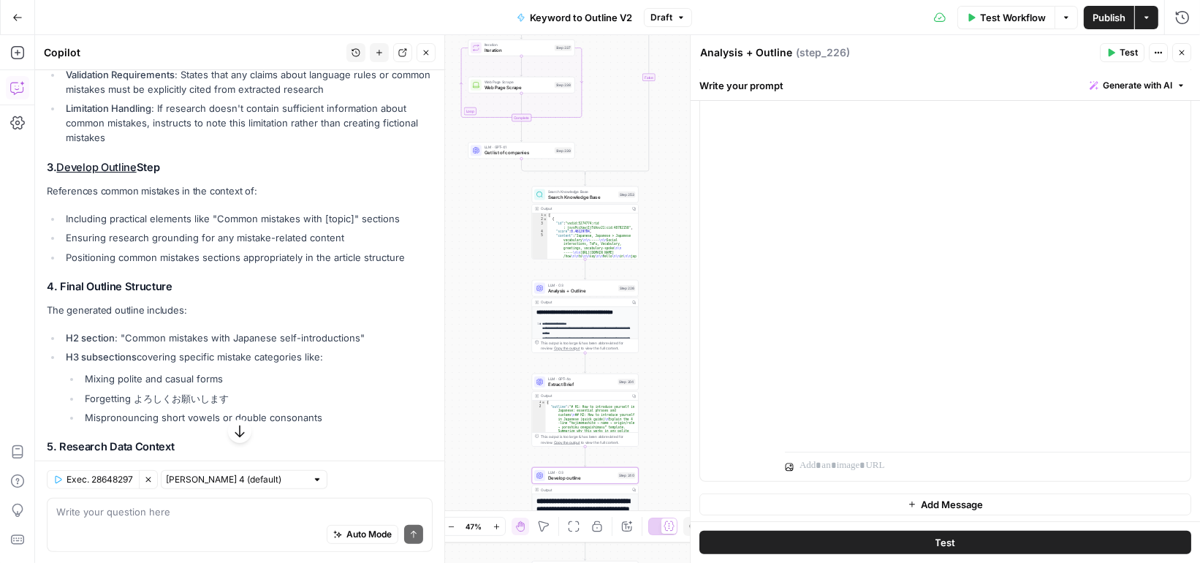
click at [117, 169] on link "Develop Outline" at bounding box center [96, 167] width 80 height 13
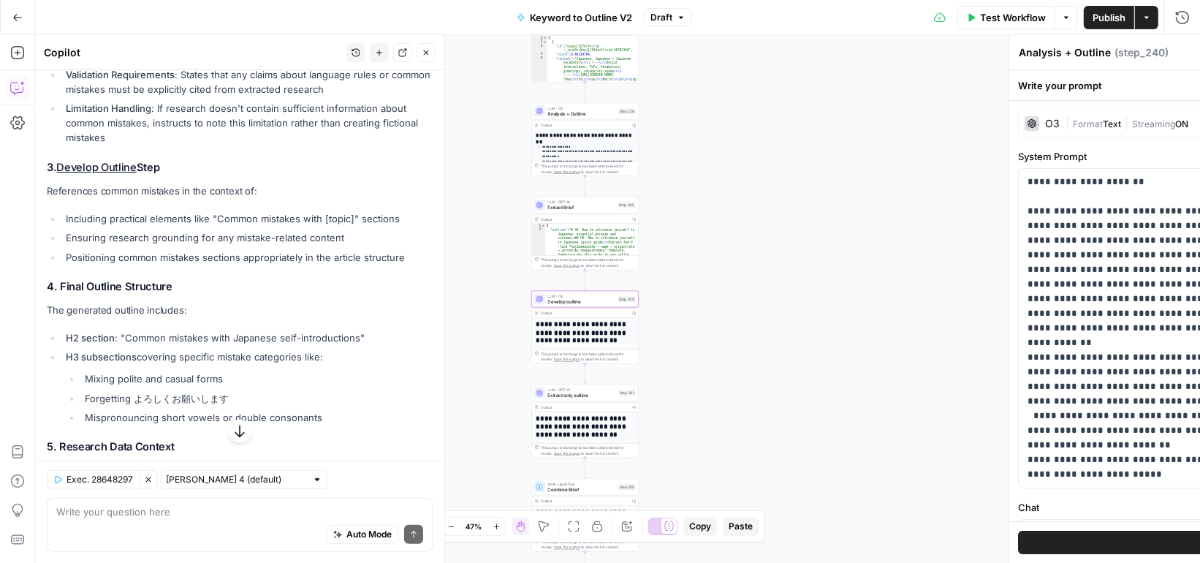
type textarea "Develop outline"
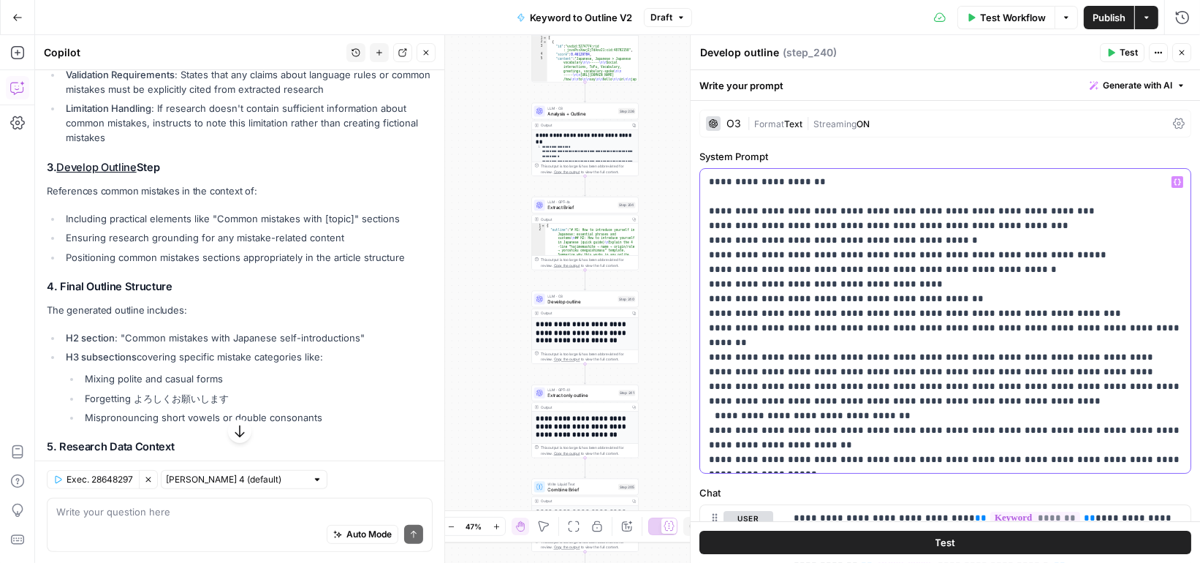
click at [866, 300] on p "**********" at bounding box center [946, 321] width 474 height 292
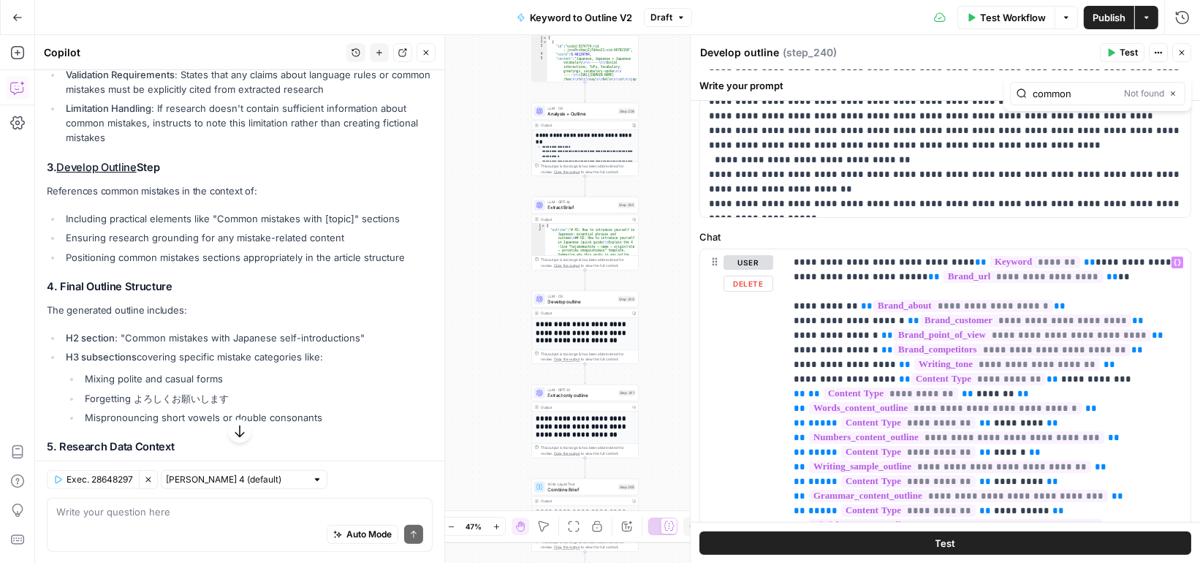
type input "common"
click at [792, 320] on div "**********" at bounding box center [988, 547] width 406 height 596
type input "common"
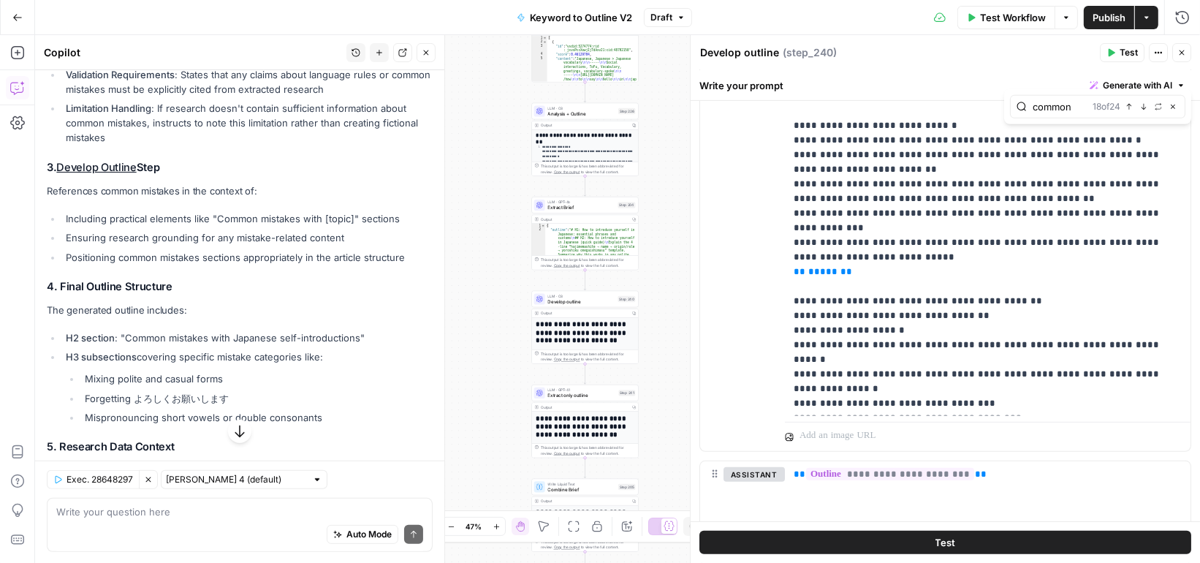
scroll to position [700, 0]
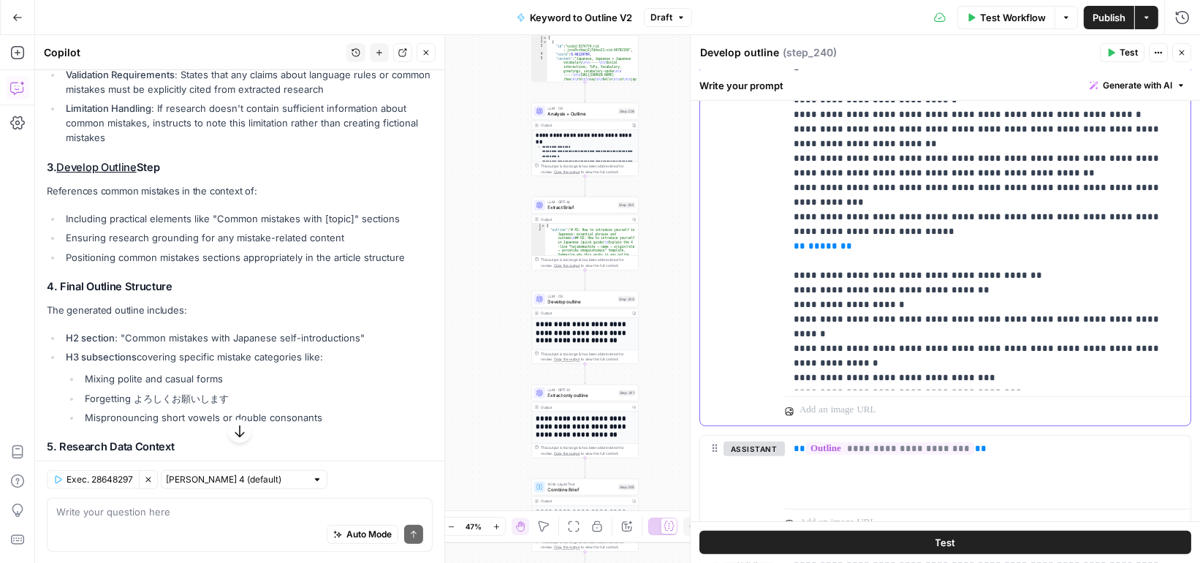
scroll to position [716, 0]
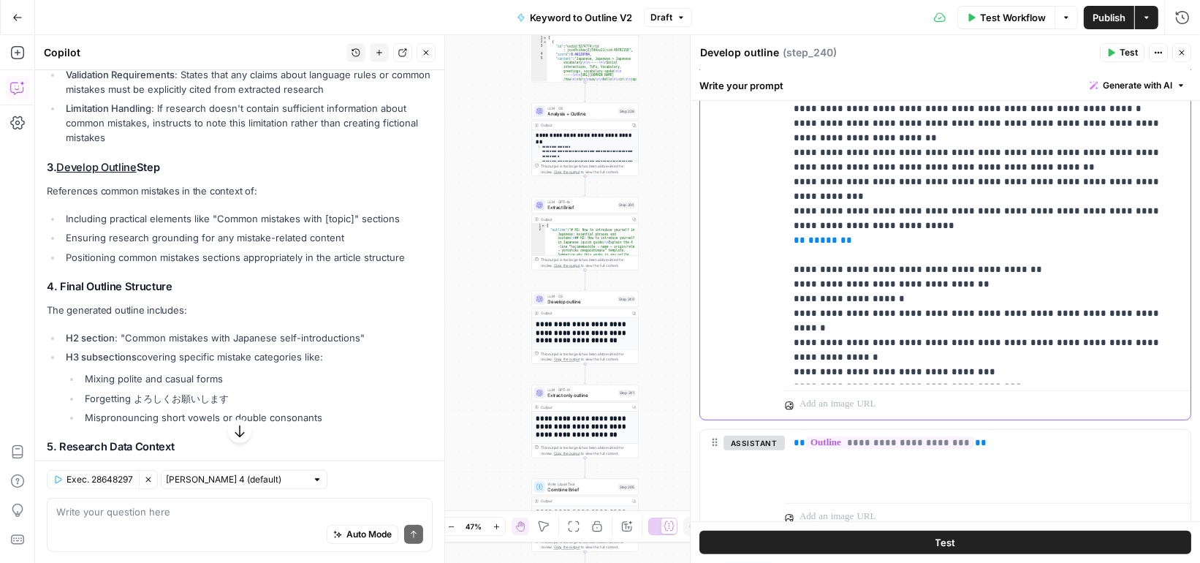
drag, startPoint x: 964, startPoint y: 336, endPoint x: 779, endPoint y: 325, distance: 184.5
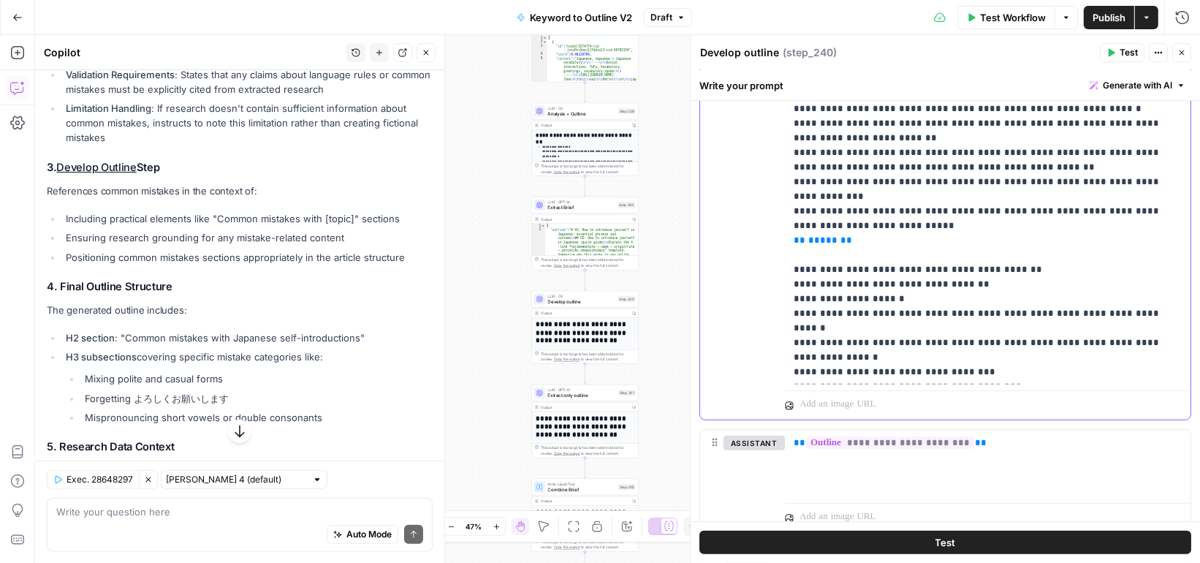
click at [779, 325] on div "**********" at bounding box center [945, 104] width 491 height 630
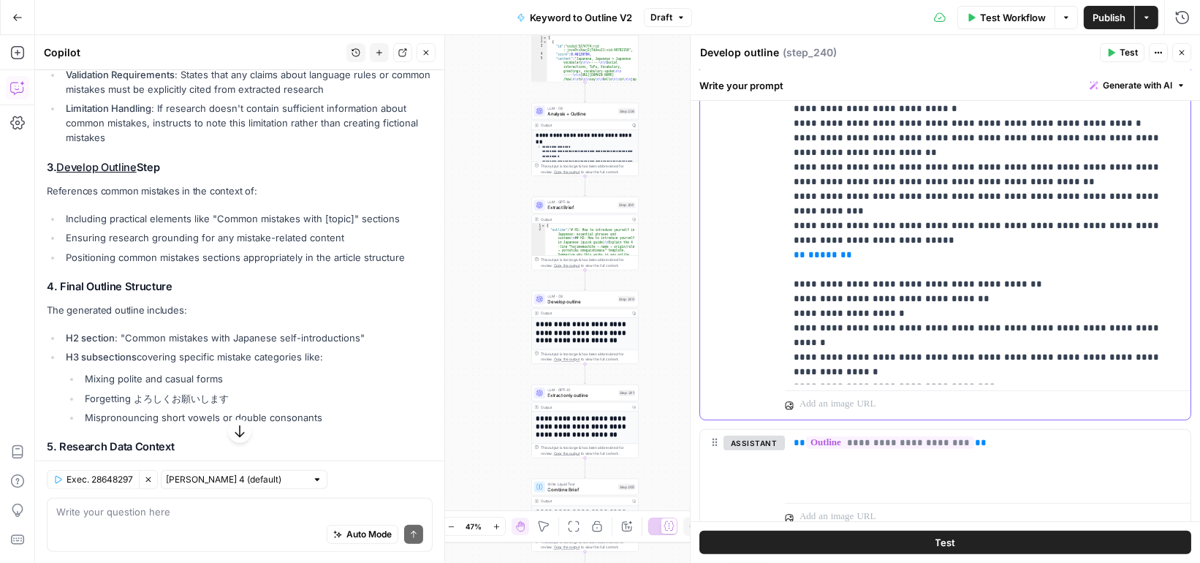
scroll to position [5513, 0]
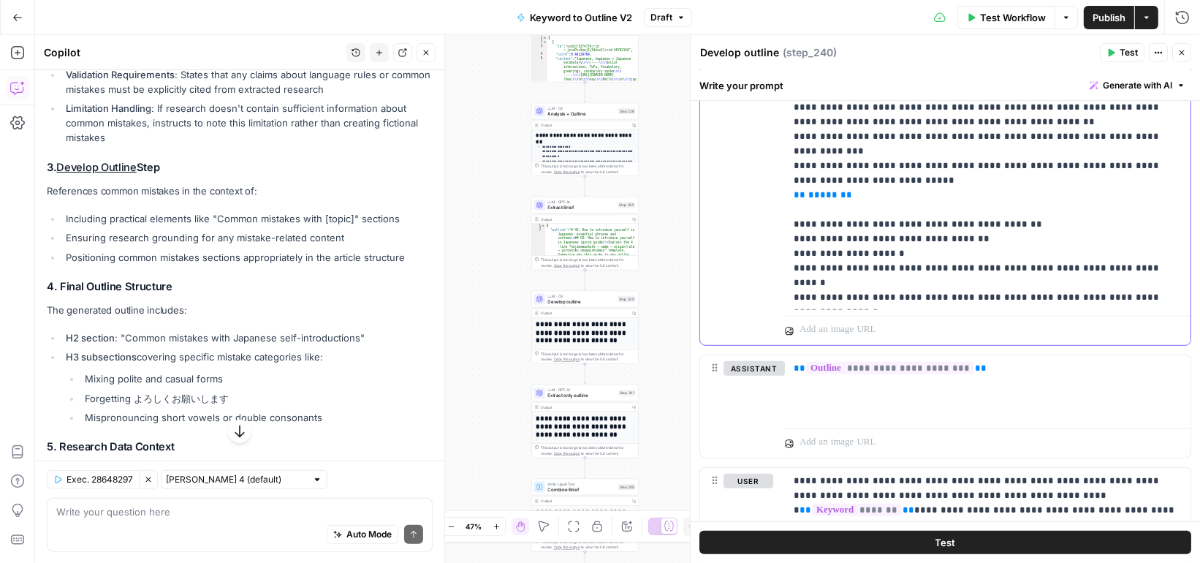
scroll to position [797, 0]
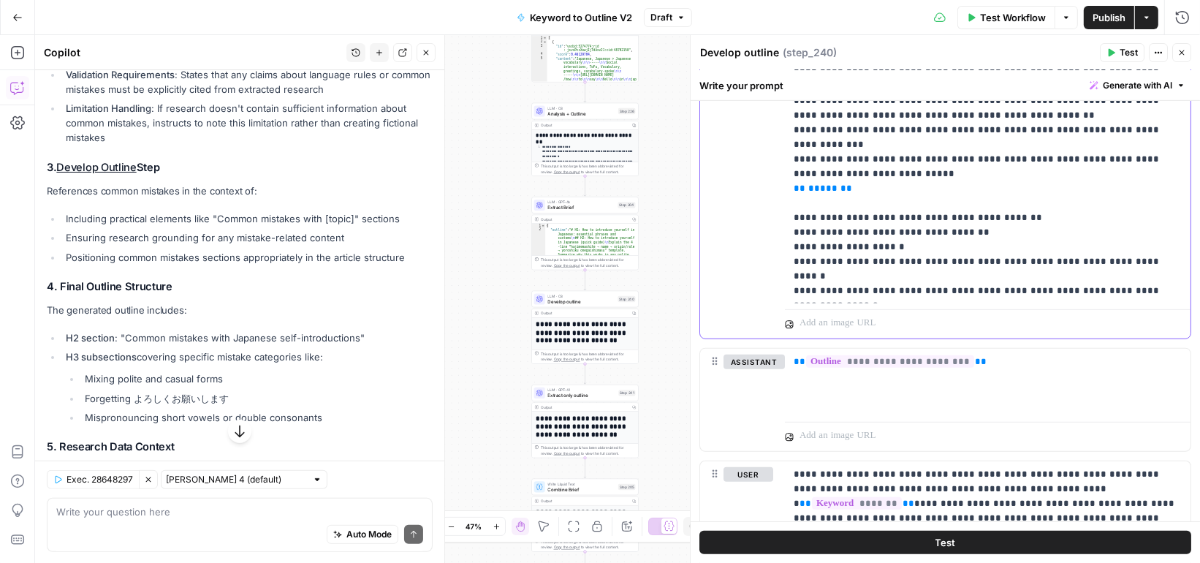
drag, startPoint x: 1108, startPoint y: 258, endPoint x: 726, endPoint y: 258, distance: 382.3
click at [726, 258] on div "**********" at bounding box center [945, 23] width 491 height 630
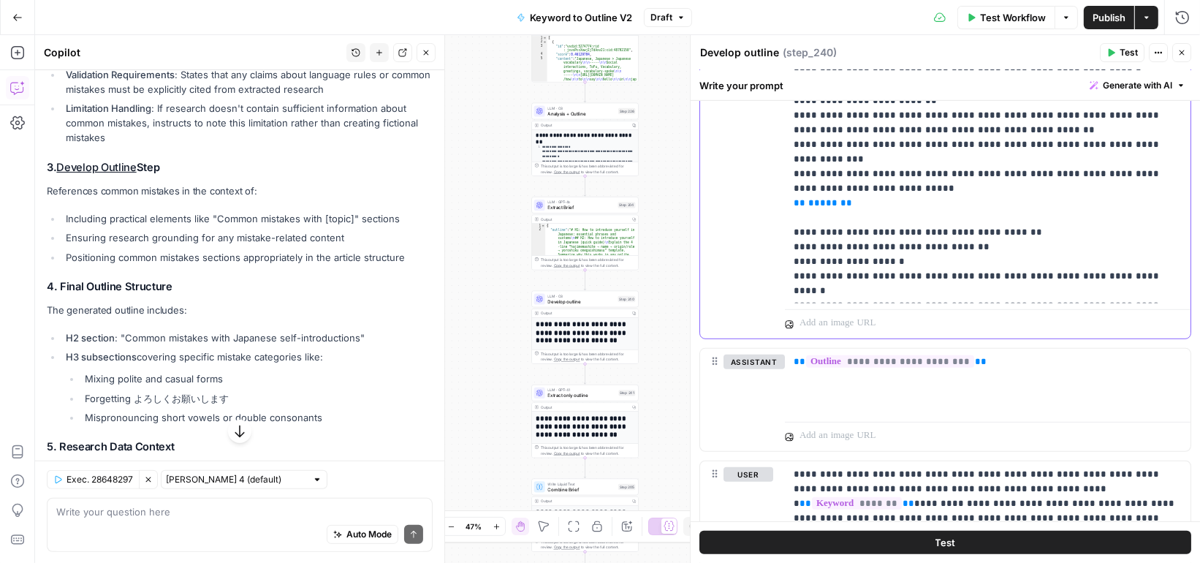
drag, startPoint x: 1113, startPoint y: 281, endPoint x: 1154, endPoint y: 273, distance: 41.9
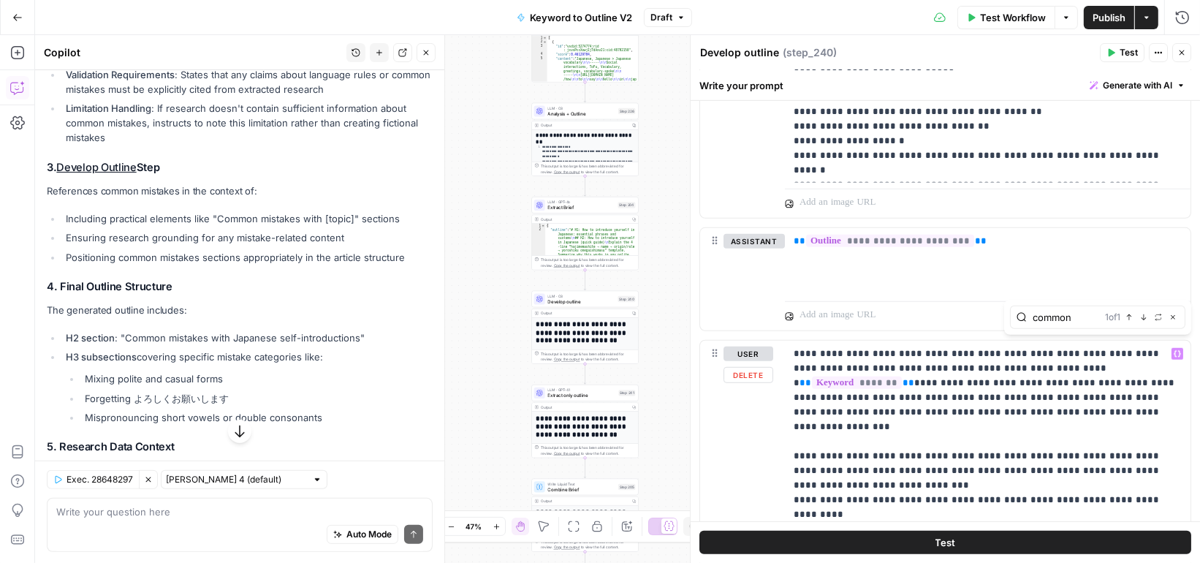
type input "common"
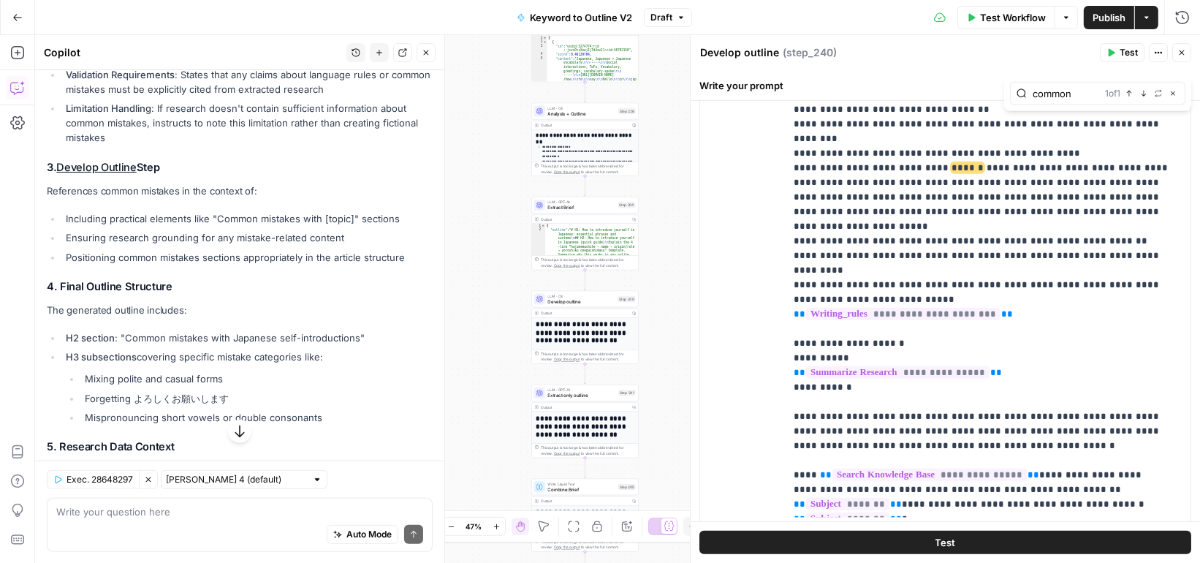
scroll to position [6, 0]
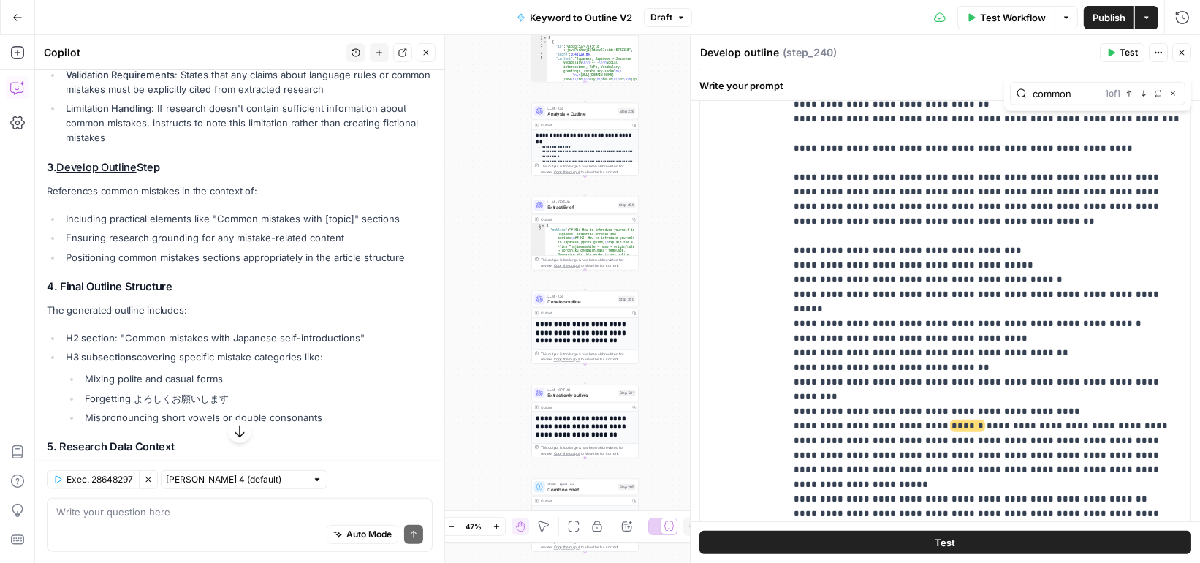
click at [1096, 15] on span "Publish" at bounding box center [1109, 17] width 33 height 15
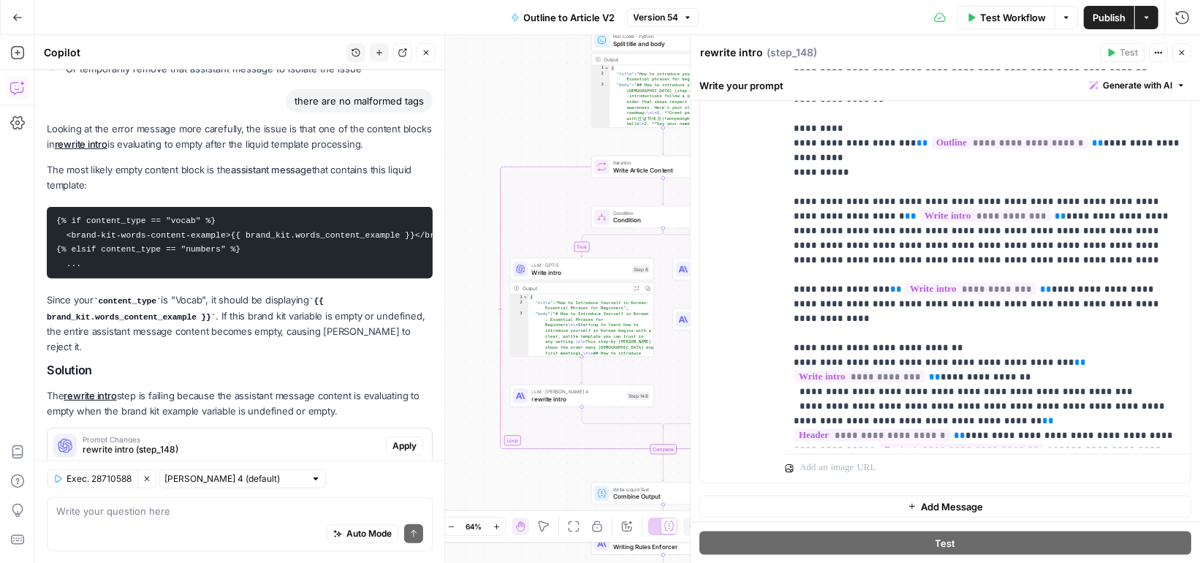
scroll to position [1068, 0]
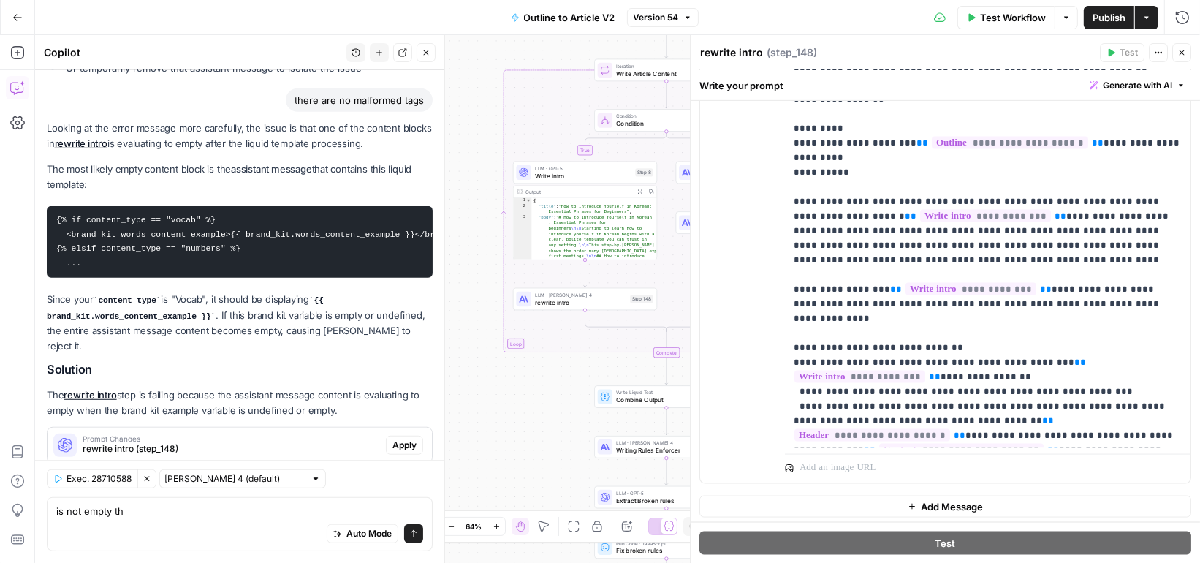
type textarea "is not empty tho"
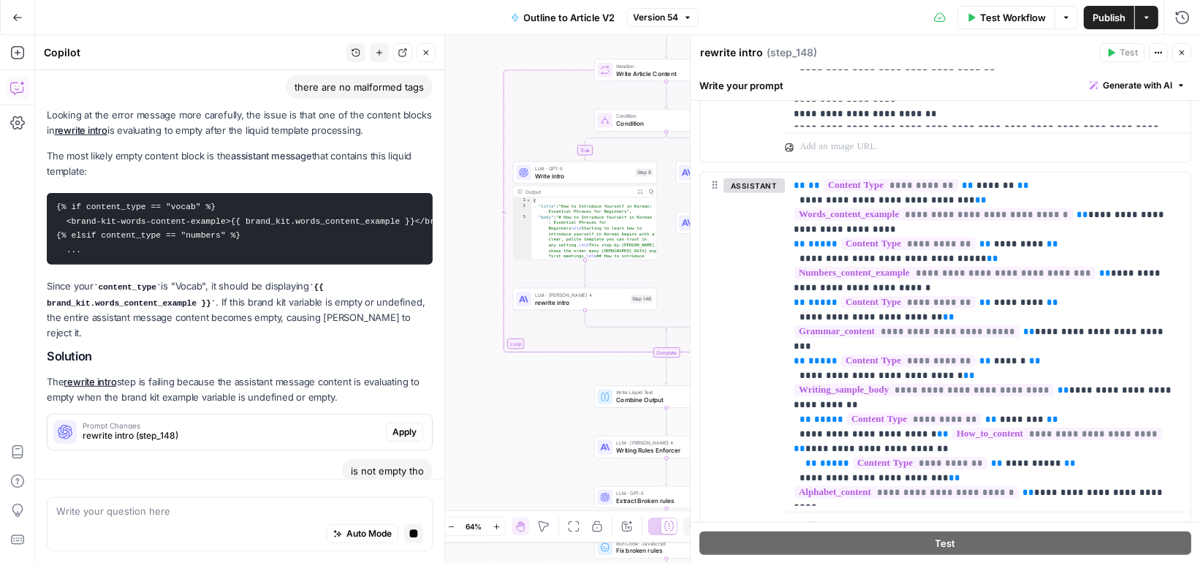
scroll to position [1119, 0]
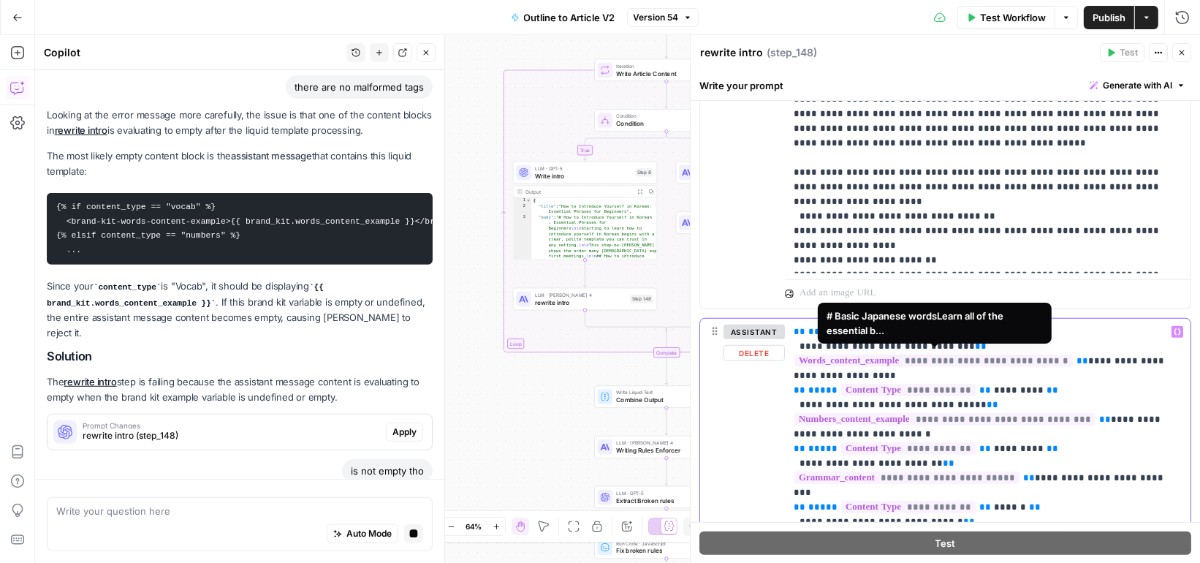
click at [901, 356] on span "**********" at bounding box center [934, 361] width 279 height 12
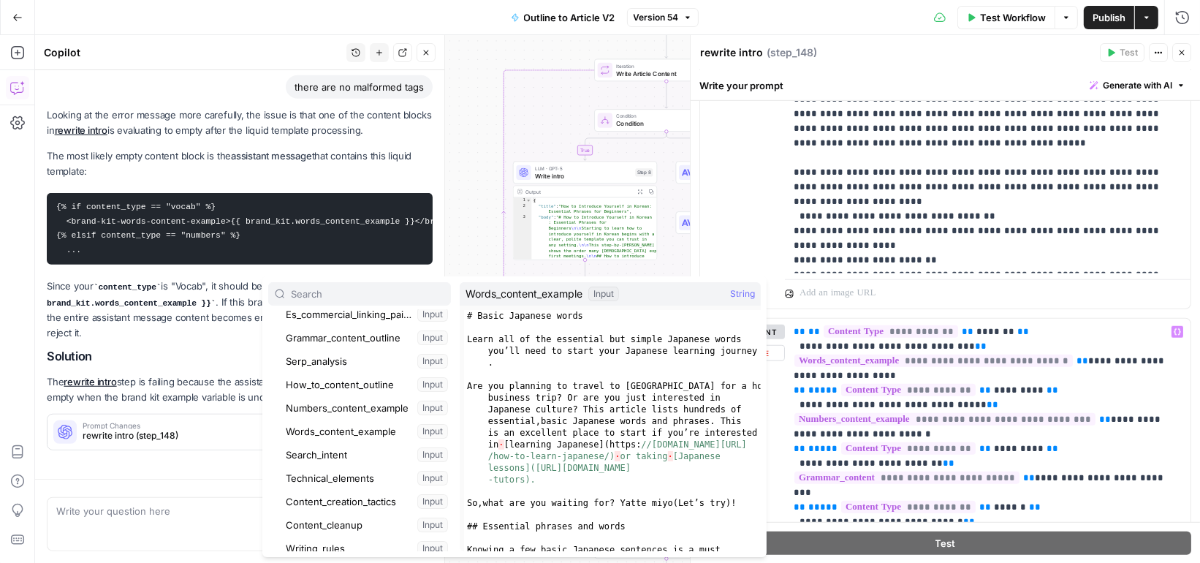
type textarea "**********"
click at [619, 316] on div "# Basic Japanese words Learn all of the essential but simple Japanese words you…" at bounding box center [612, 460] width 297 height 300
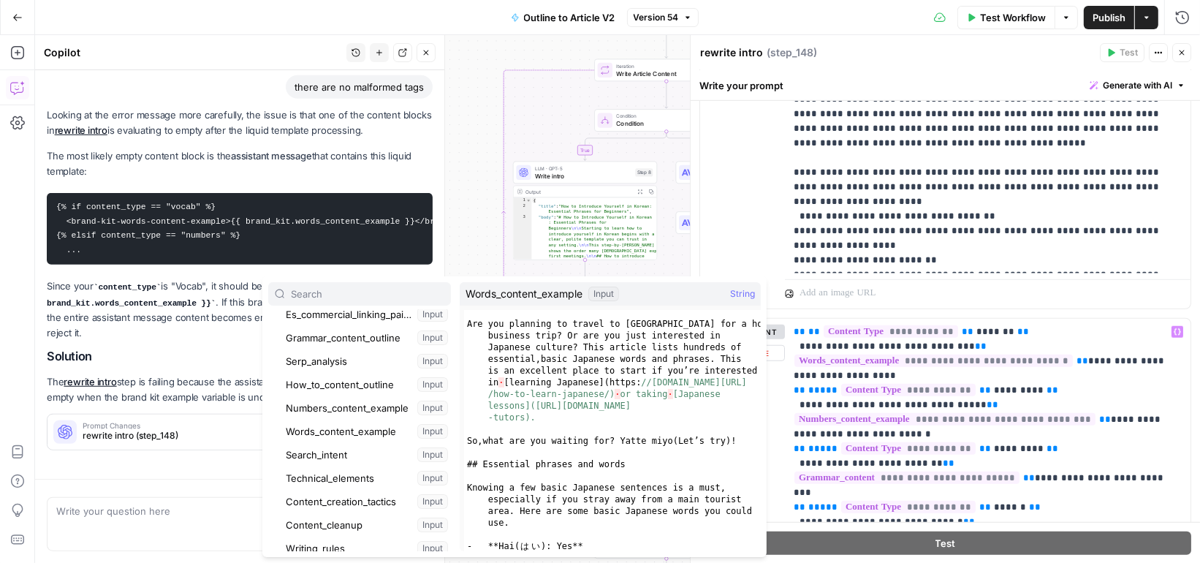
scroll to position [46, 0]
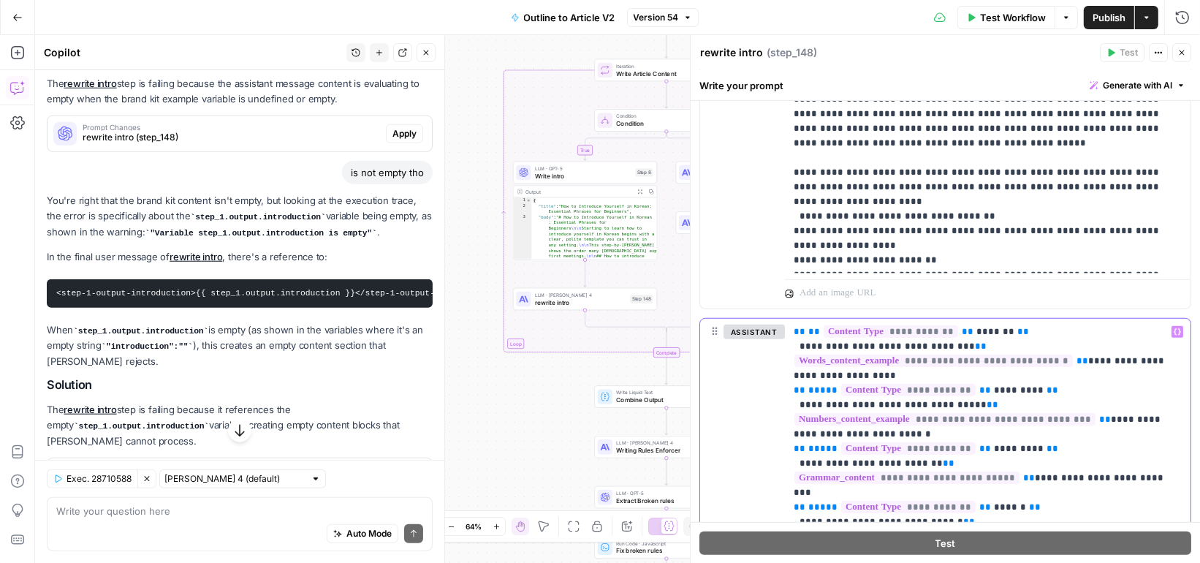
scroll to position [1380, 0]
drag, startPoint x: 198, startPoint y: 252, endPoint x: 50, endPoint y: 254, distance: 147.7
click at [50, 279] on pre "<step-1-output-introduction>{{ step_1.output.introduction }}</step-1-output-int…" at bounding box center [240, 293] width 386 height 29
copy code "<step-1-output-introduction>"
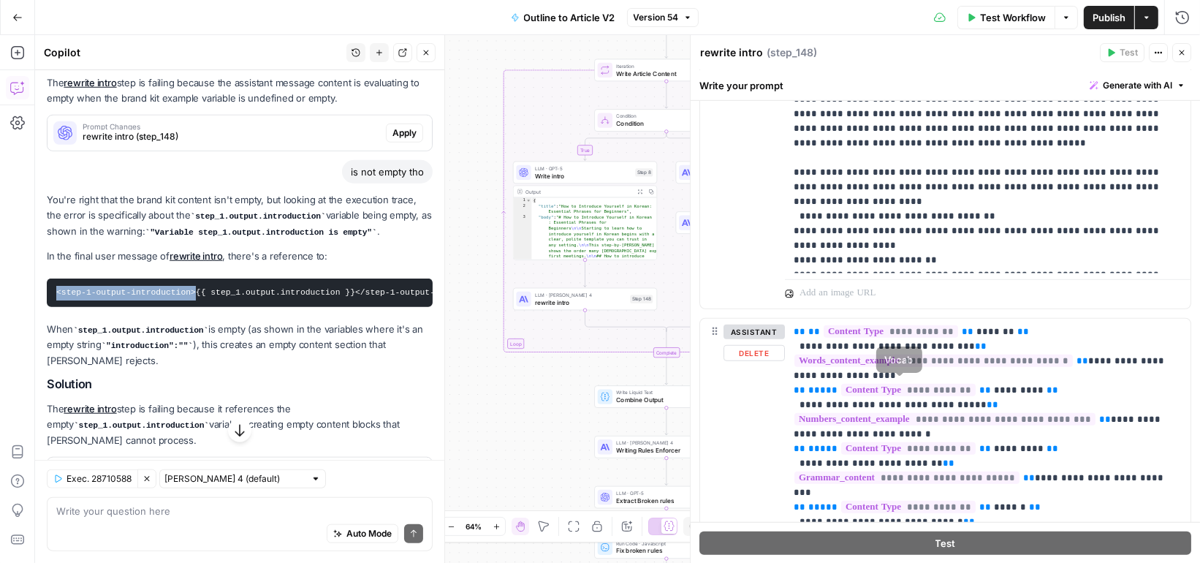
click at [778, 401] on div "assistant Delete" at bounding box center [754, 503] width 61 height 357
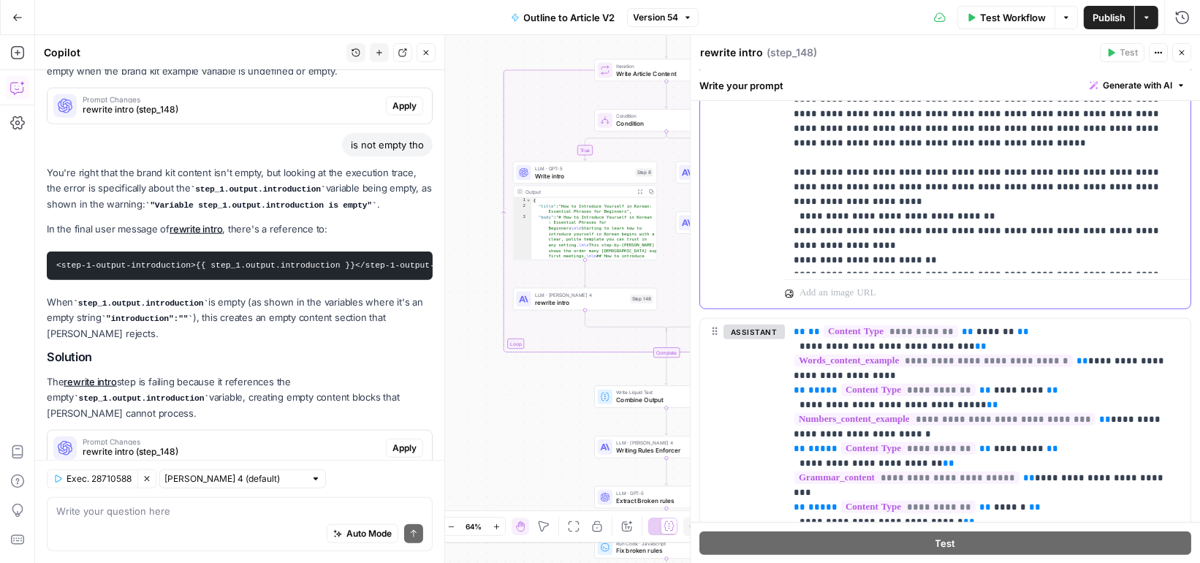
scroll to position [1408, 0]
click at [150, 393] on code "step_1.output.introduction" at bounding box center [141, 397] width 135 height 9
copy code "introduction"
click at [1076, 374] on p "**********" at bounding box center [988, 486] width 389 height 322
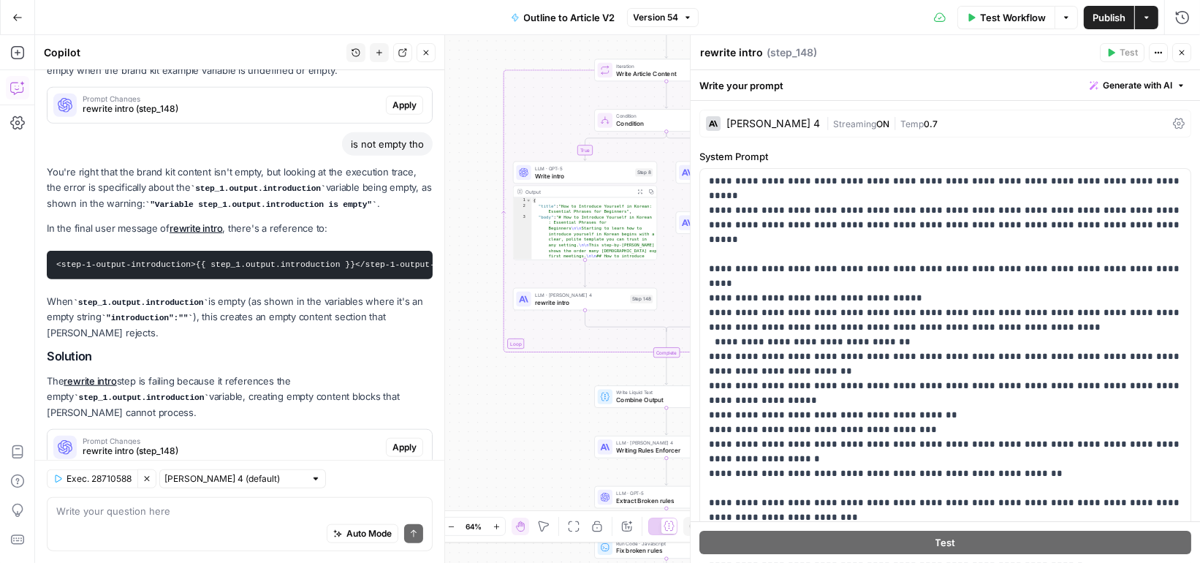
scroll to position [857, 0]
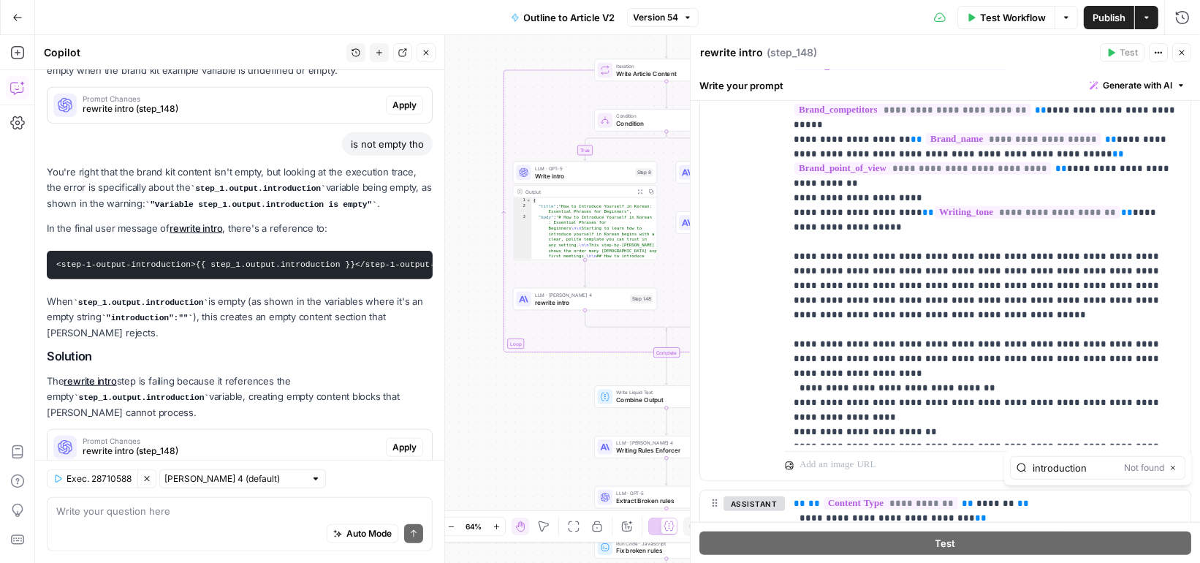
type input "introduction"
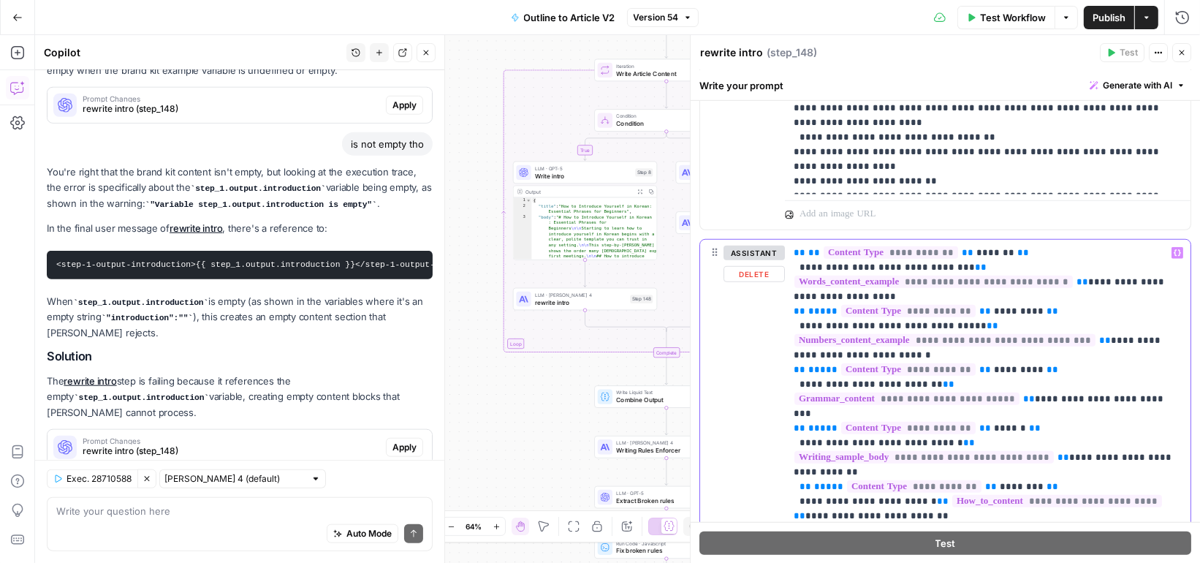
click at [1089, 399] on p "**********" at bounding box center [988, 407] width 389 height 322
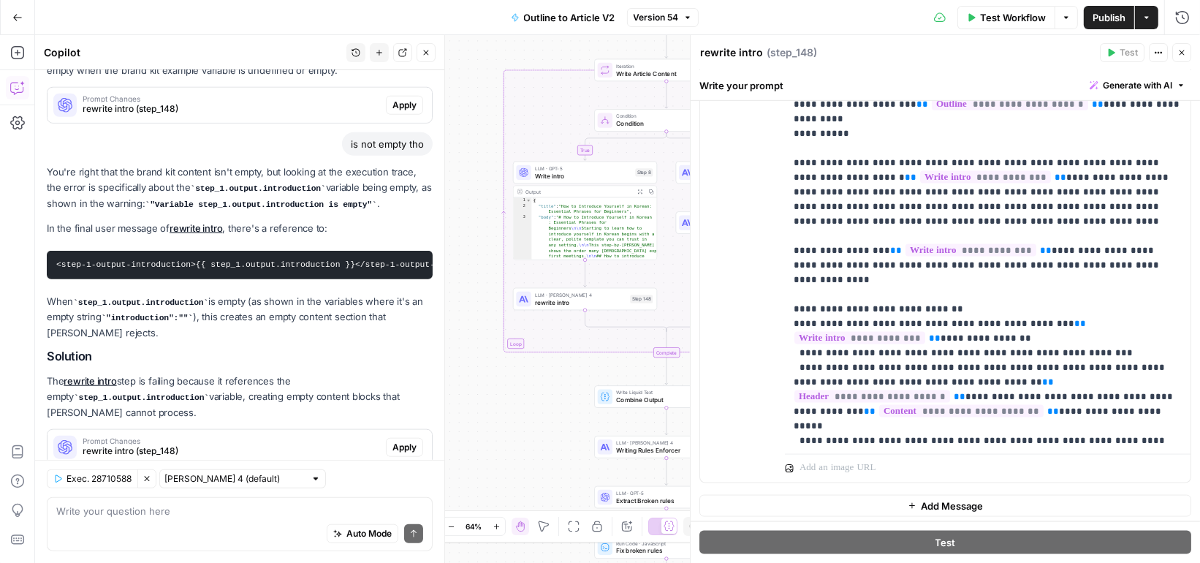
scroll to position [439, 0]
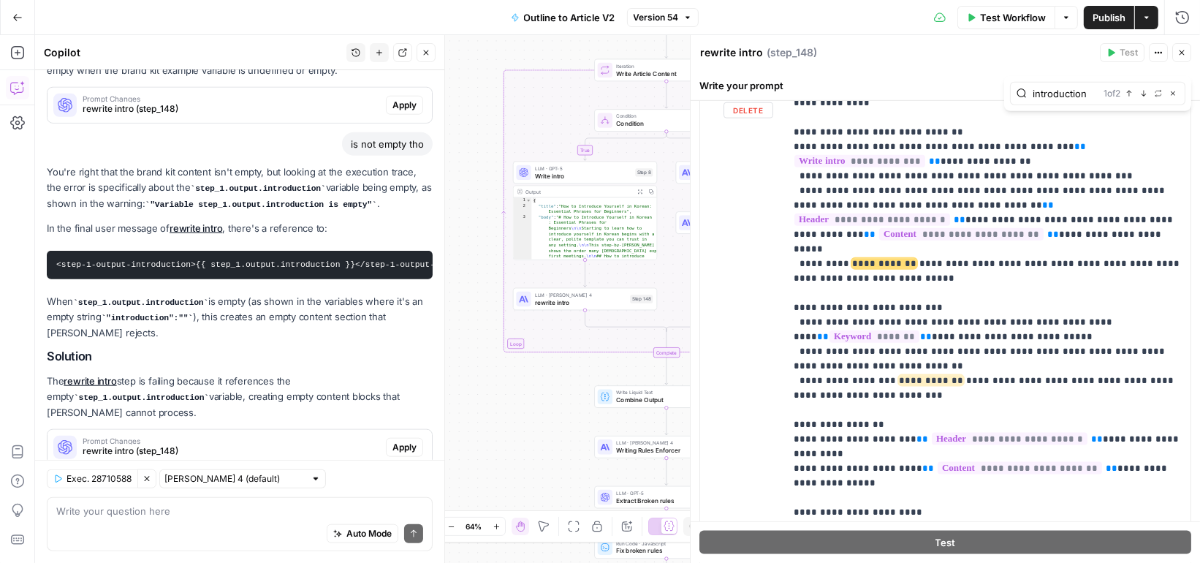
type input "introduction"
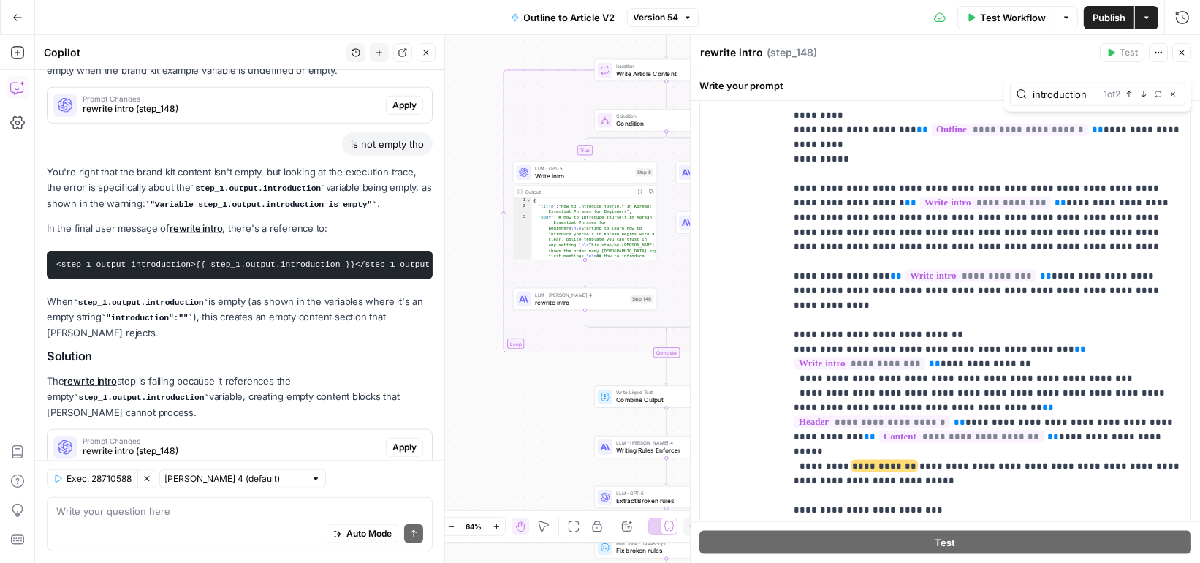
scroll to position [0, 0]
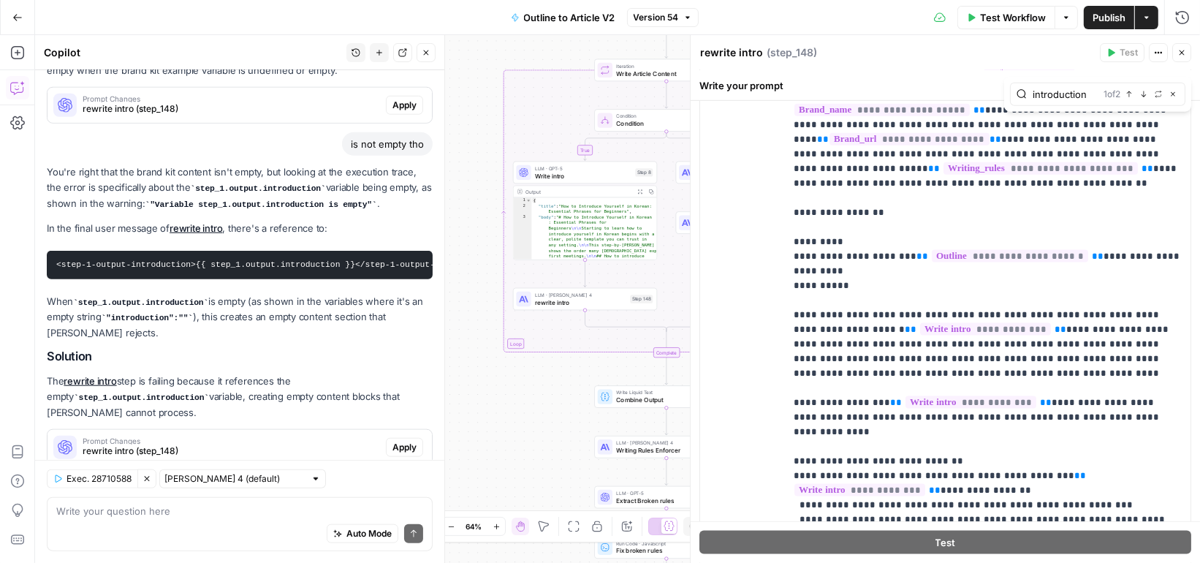
click at [205, 521] on div "Auto Mode Send" at bounding box center [239, 534] width 367 height 32
click at [259, 251] on pre "<step-1-output-introduction>{{ step_1.output.introduction }}</step-1-output-int…" at bounding box center [240, 265] width 386 height 29
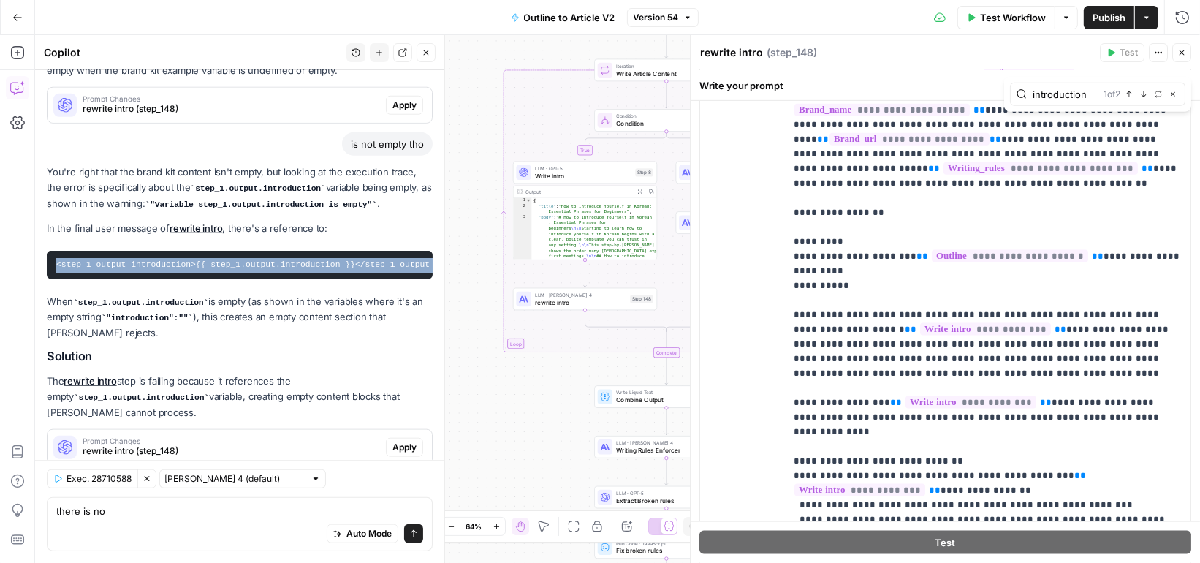
click at [259, 251] on pre "<step-1-output-introduction>{{ step_1.output.introduction }}</step-1-output-int…" at bounding box center [240, 265] width 386 height 29
copy div "<step-1-output-introduction>{{ step_1.output.introduction }}</step-1-output-int…"
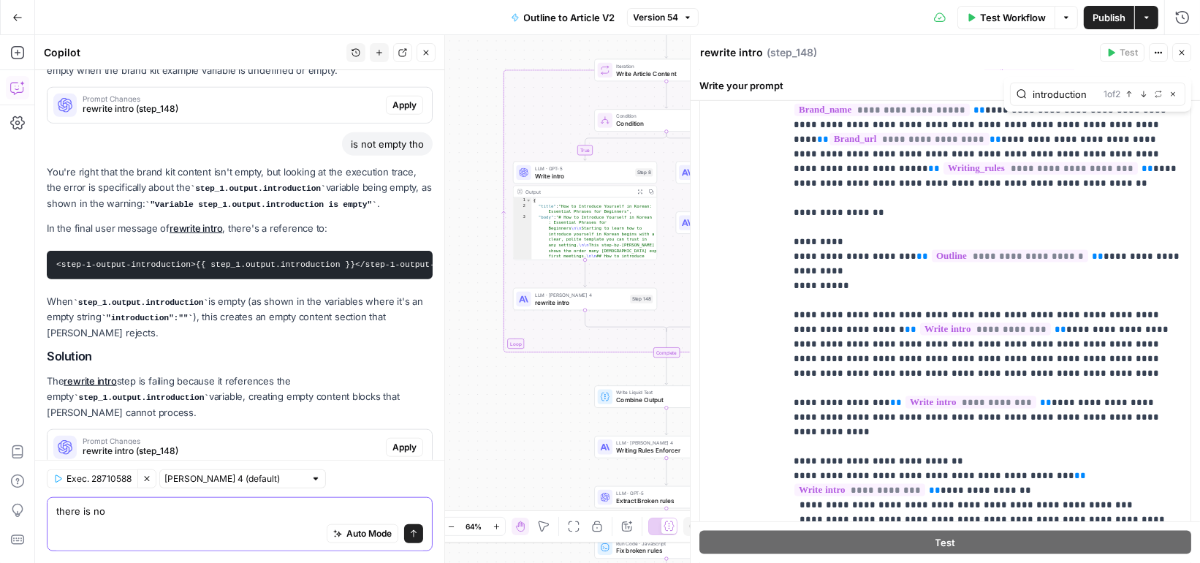
click at [226, 509] on textarea "there is no" at bounding box center [239, 511] width 367 height 15
paste textarea "<step-1-output-introduction>{{ step_1.output.introduction }}</step-1-output-int…"
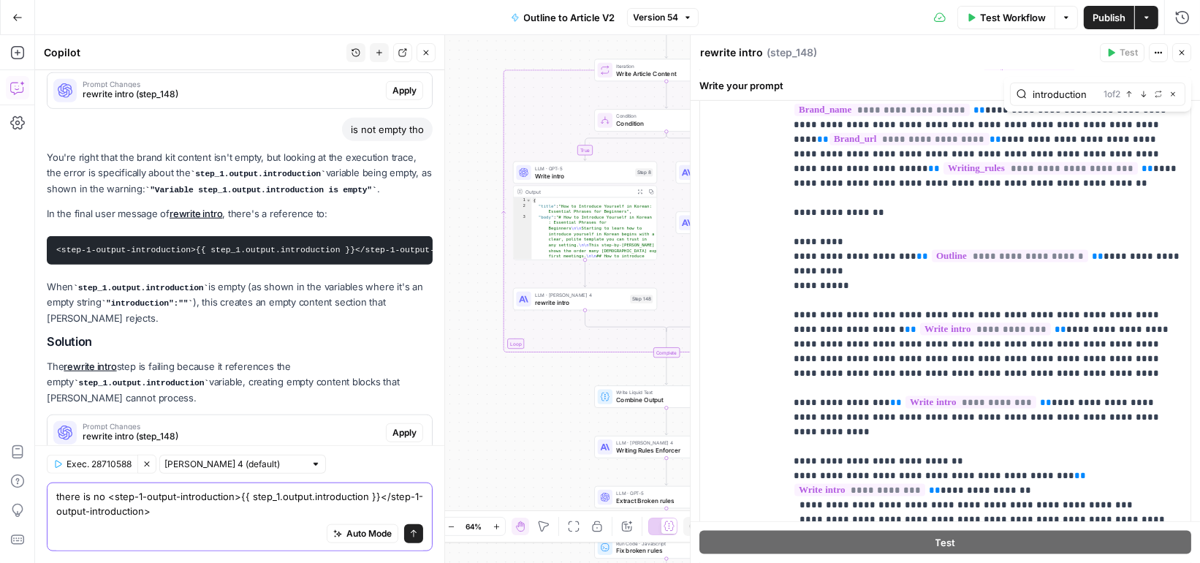
click at [226, 509] on textarea "there is no <step-1-output-introduction>{{ step_1.output.introduction }}</step-…" at bounding box center [239, 503] width 367 height 29
type textarea "there is no <step-1-output-introduction>{{ step_1.output.introduction }}</step-…"
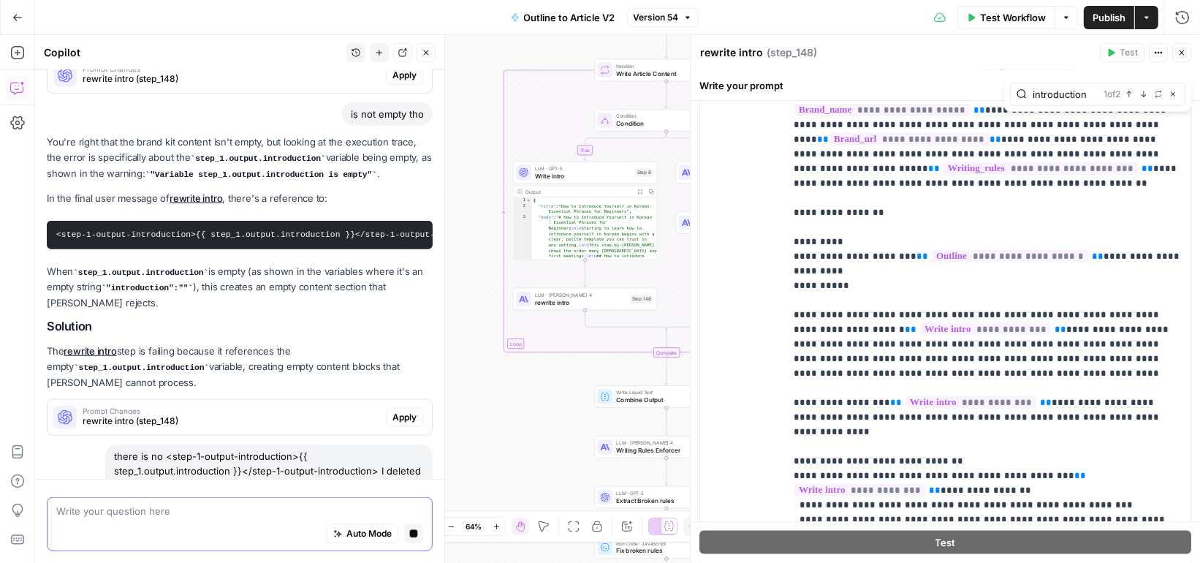
scroll to position [1412, 0]
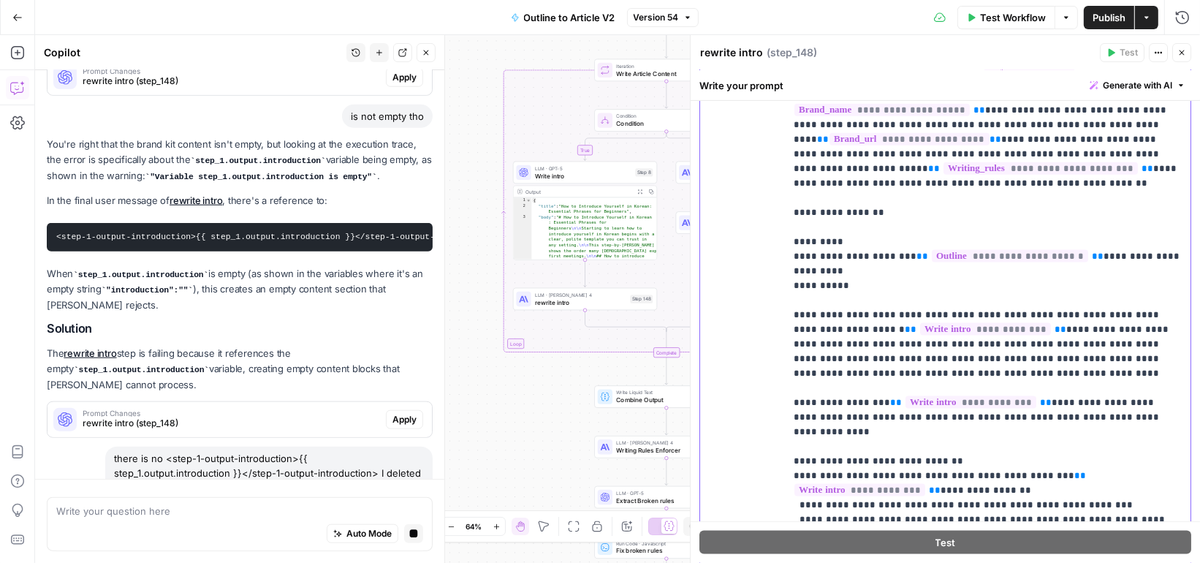
click at [1064, 316] on p "**********" at bounding box center [988, 482] width 389 height 1023
click at [214, 447] on div "there is no <step-1-output-introduction>{{ step_1.output.introduction }}</step-…" at bounding box center [269, 473] width 328 height 53
copy div "introduction"
click at [1012, 325] on p "**********" at bounding box center [988, 482] width 389 height 1023
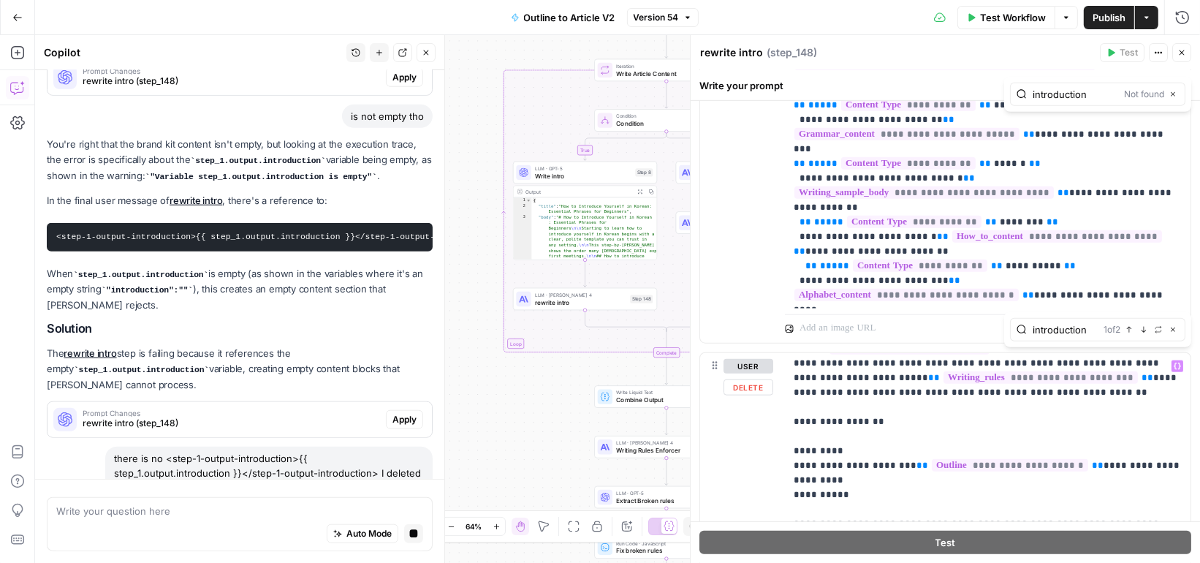
scroll to position [164, 0]
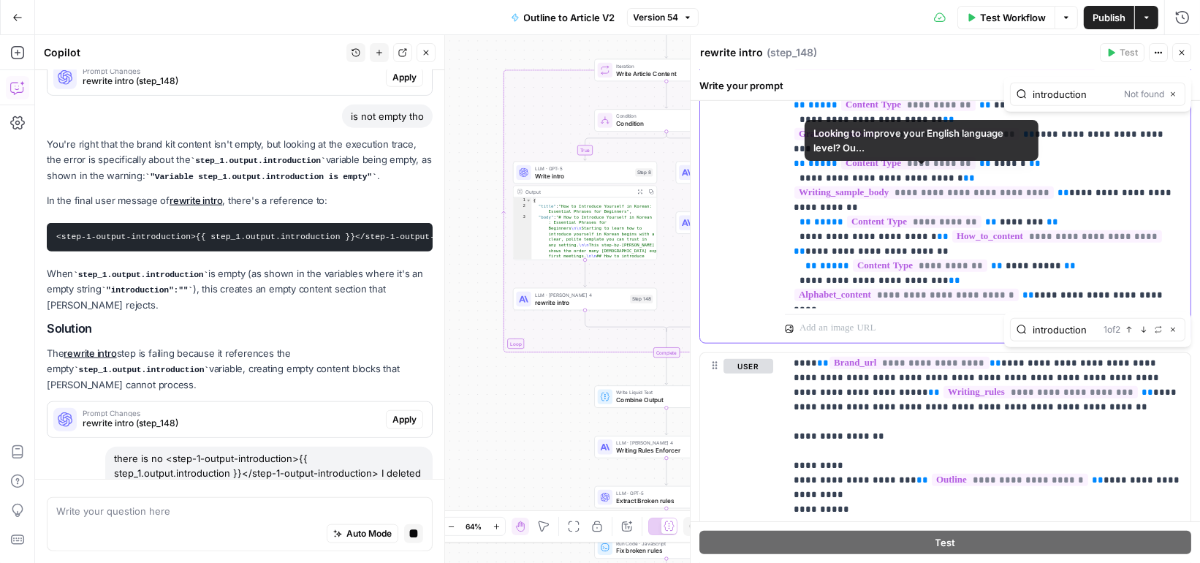
click at [1090, 192] on p "**********" at bounding box center [988, 142] width 389 height 322
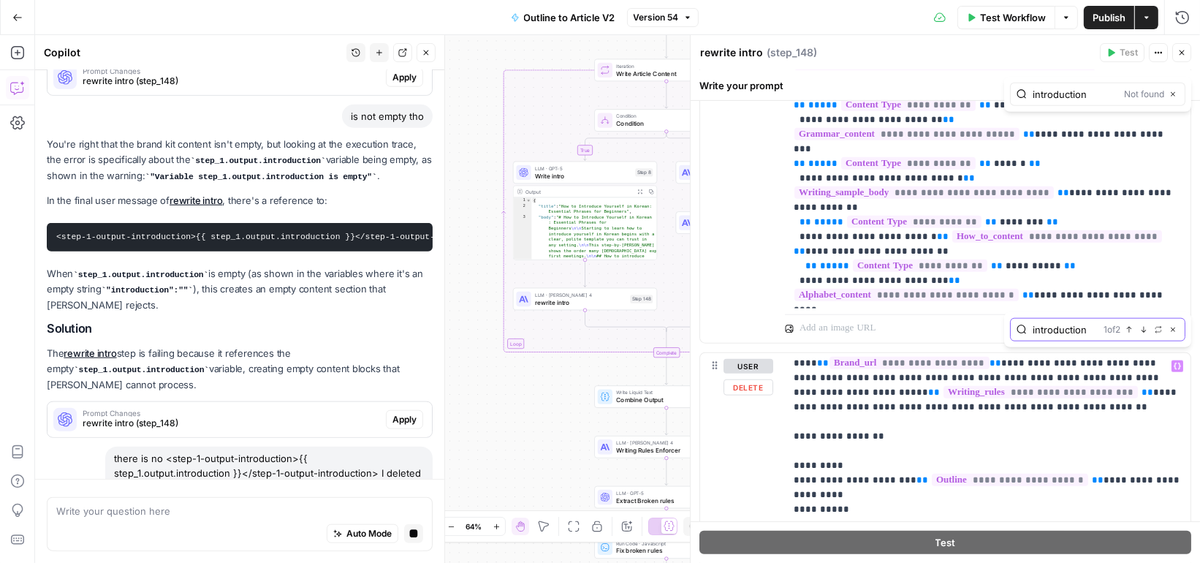
click at [1130, 325] on button "Previous match" at bounding box center [1130, 330] width 12 height 12
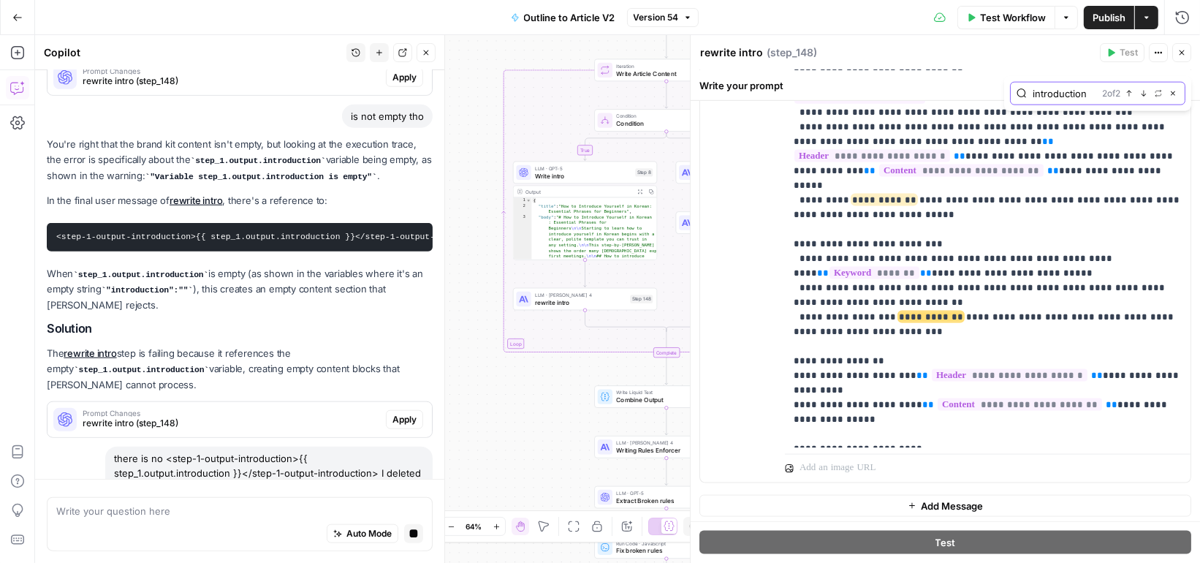
scroll to position [0, 0]
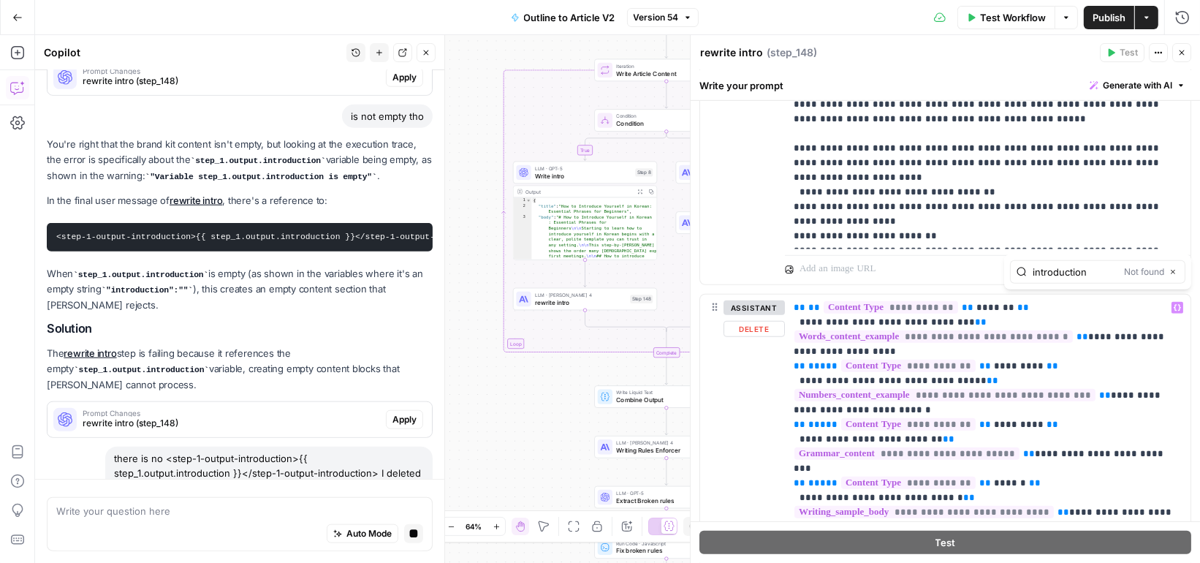
click at [1109, 284] on div "introduction Not found Close" at bounding box center [1097, 271] width 187 height 35
click at [1105, 272] on input "introduction" at bounding box center [1076, 272] width 86 height 15
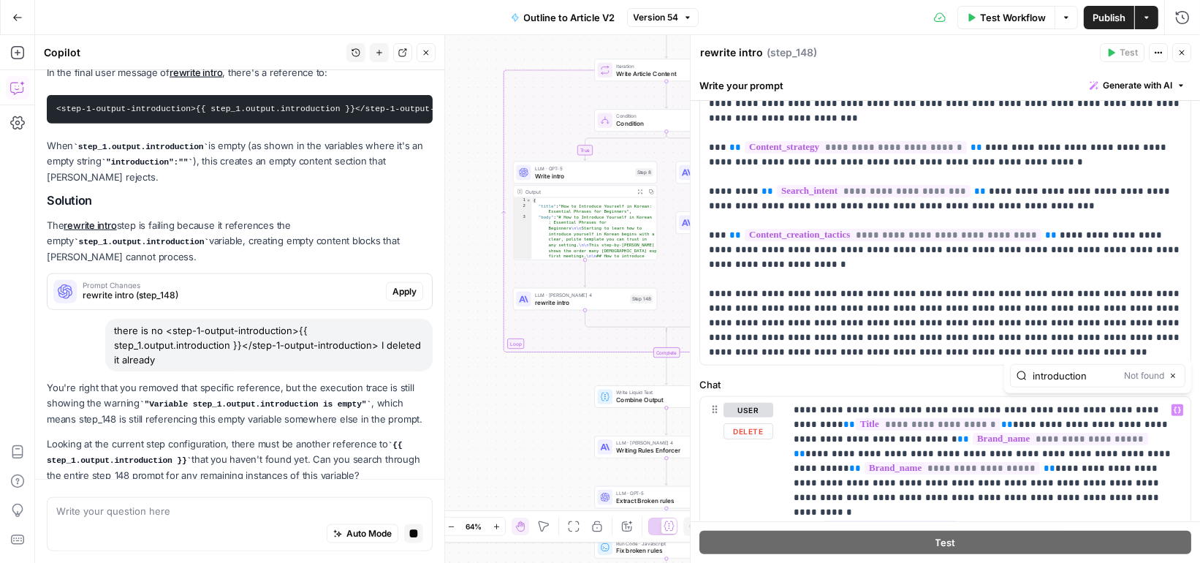
type input "introduction"
click at [1034, 284] on p "**********" at bounding box center [946, 31] width 474 height 658
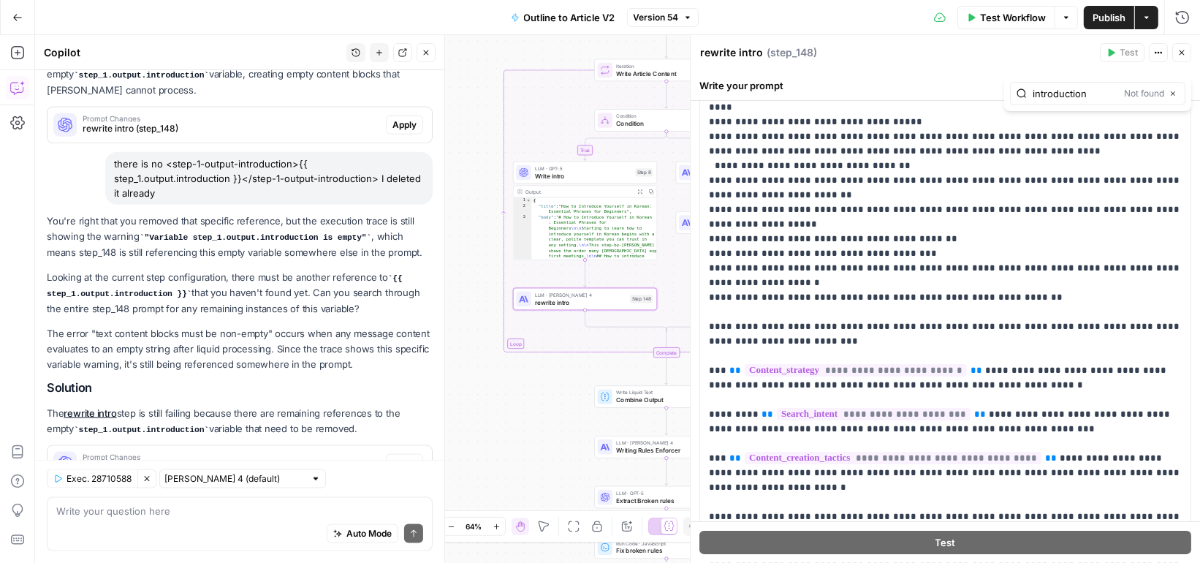
type input "introduction"
click at [314, 453] on span "Prompt Changes" at bounding box center [232, 456] width 298 height 7
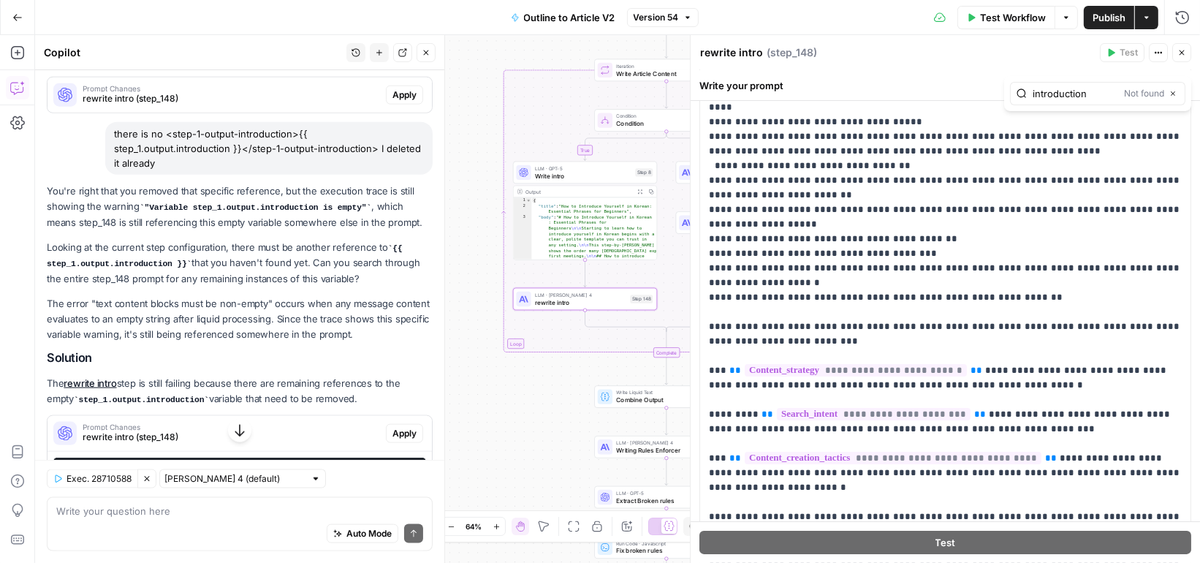
click at [410, 427] on span "Apply" at bounding box center [405, 433] width 24 height 13
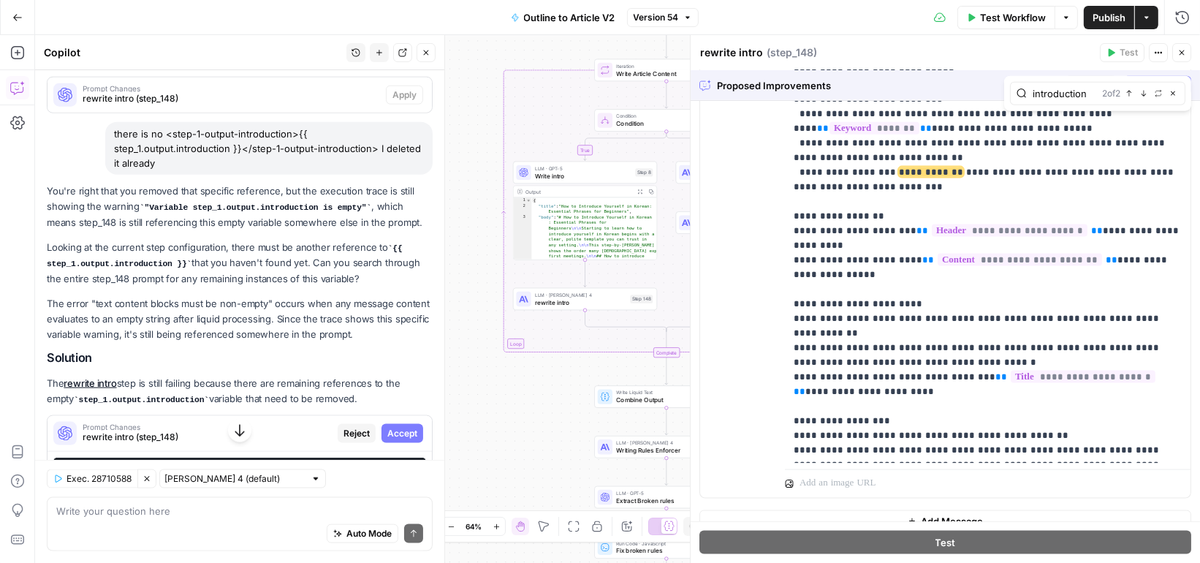
scroll to position [1963, 0]
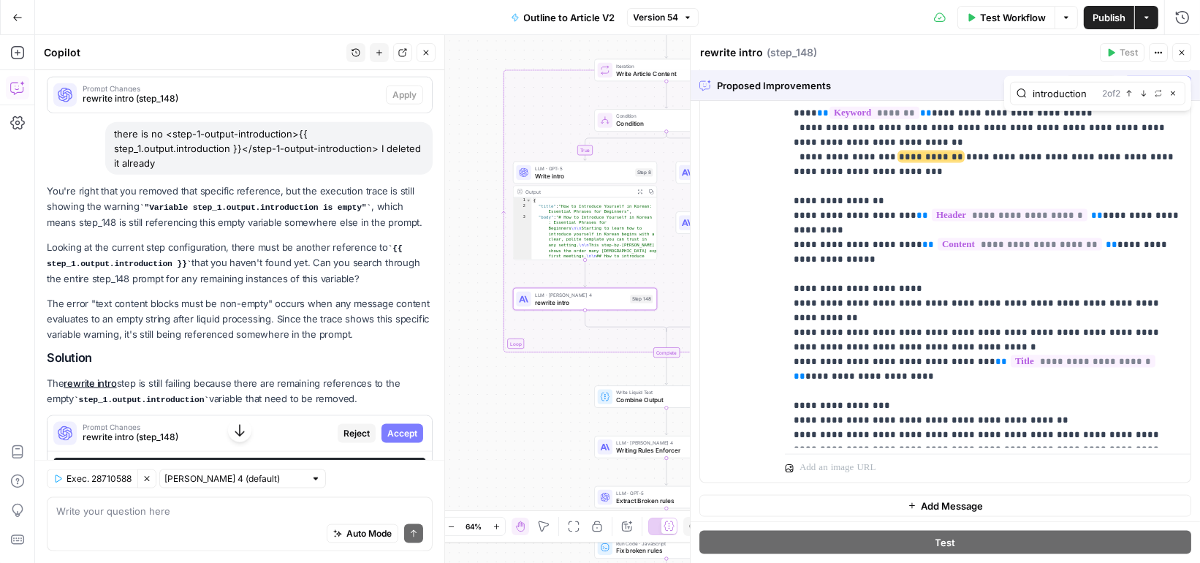
click at [412, 427] on span "Accept" at bounding box center [402, 433] width 30 height 13
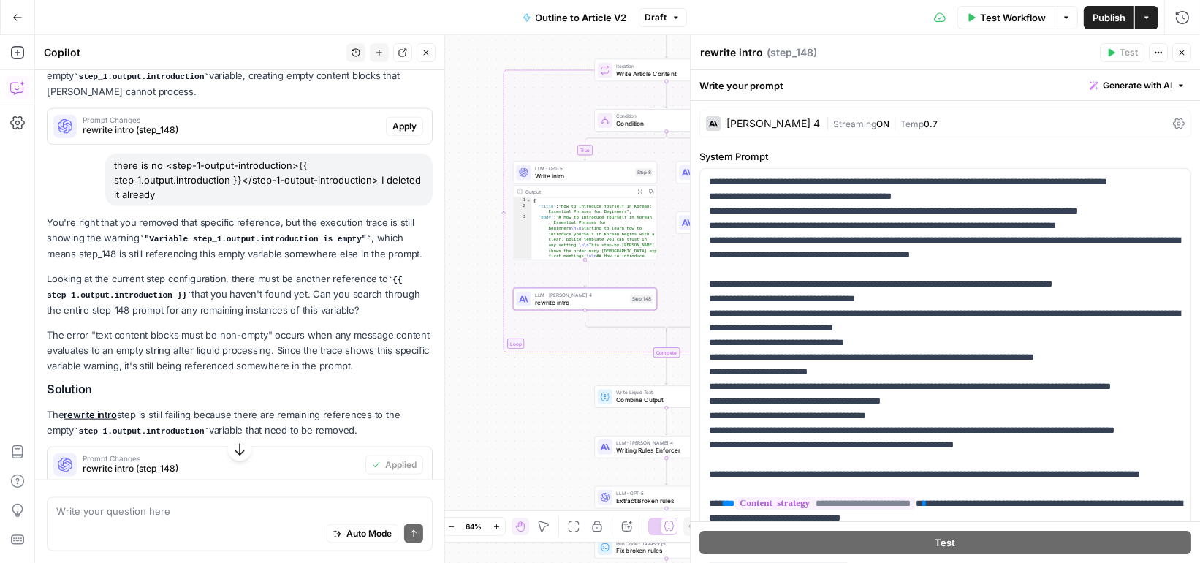
scroll to position [1888, 0]
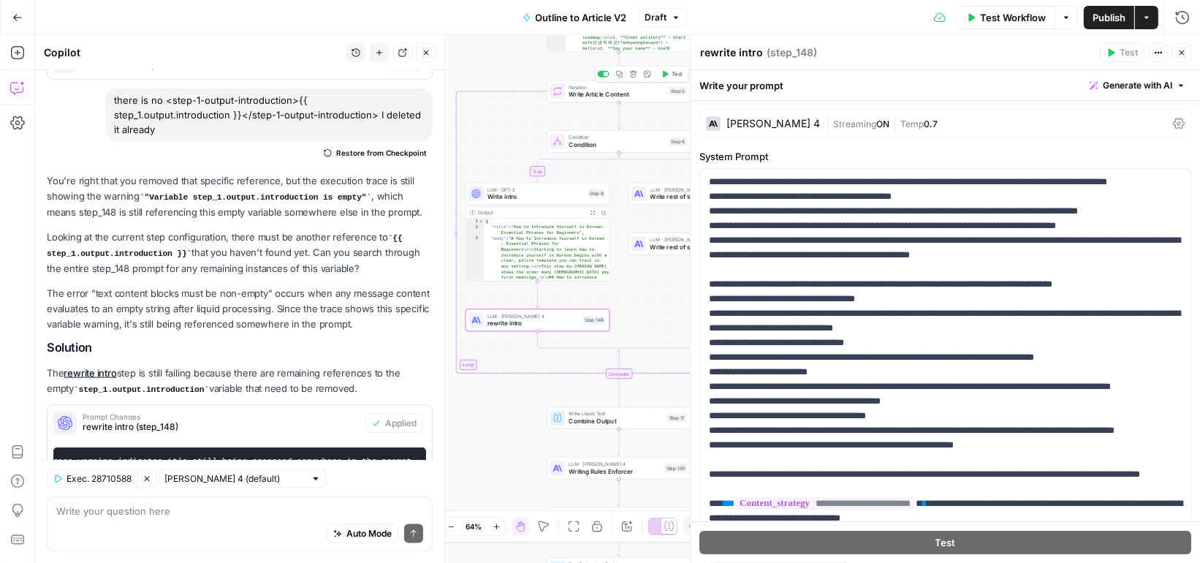
click at [667, 76] on icon "button" at bounding box center [665, 73] width 7 height 7
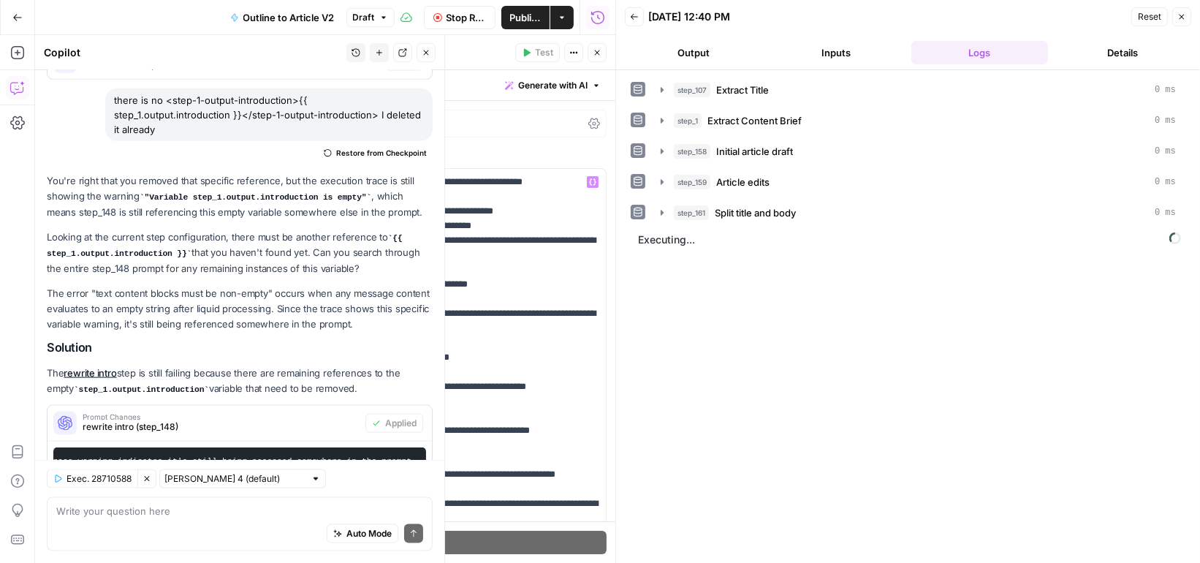
scroll to position [10, 0]
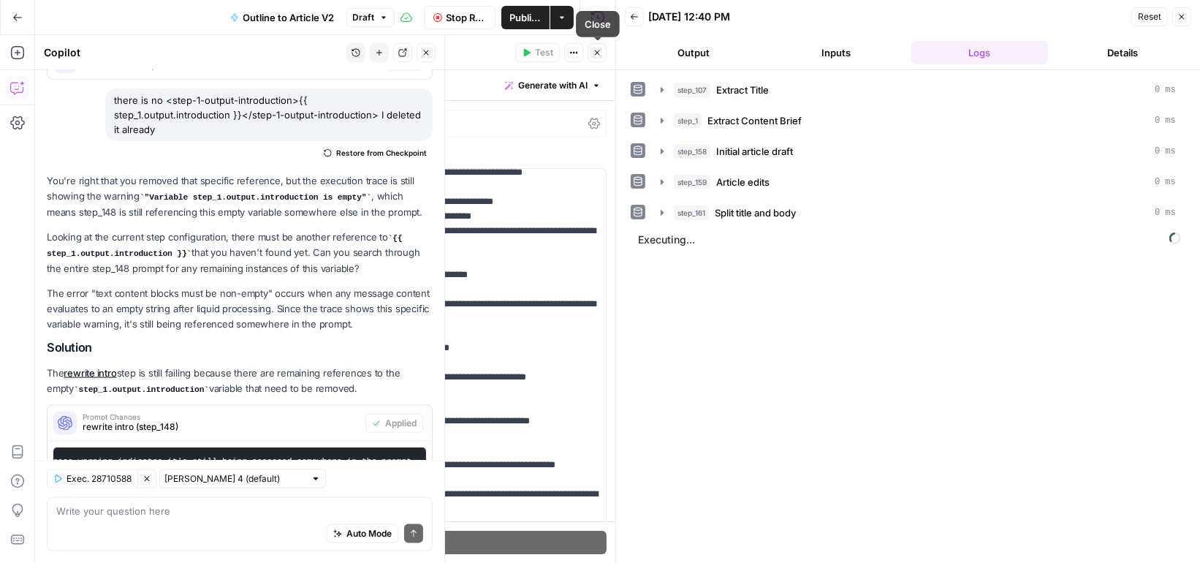
click at [602, 53] on icon "button" at bounding box center [597, 52] width 9 height 9
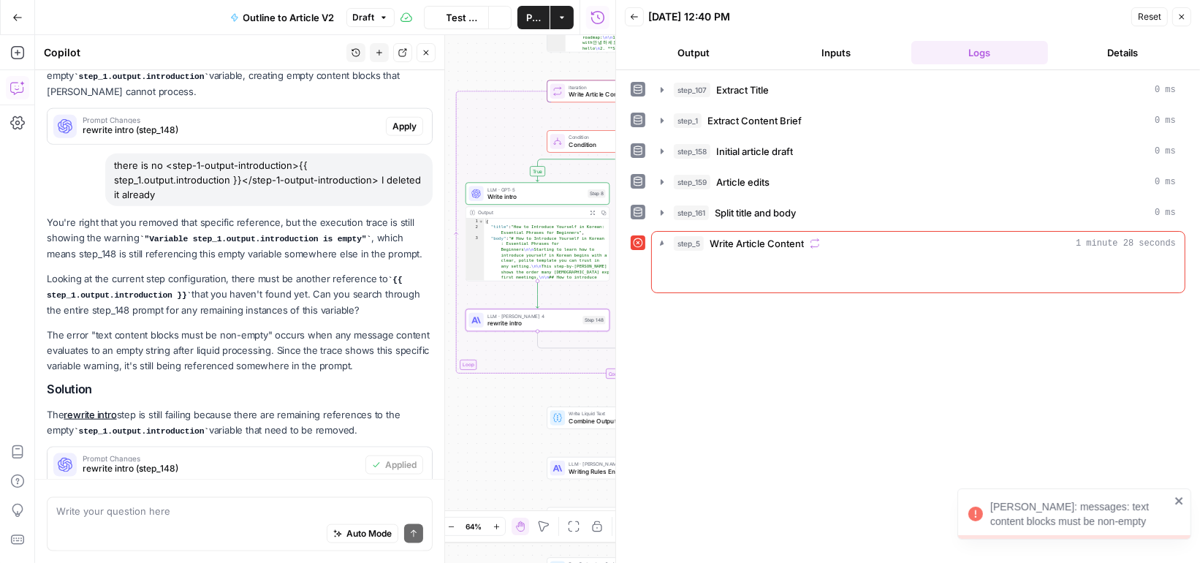
scroll to position [1888, 0]
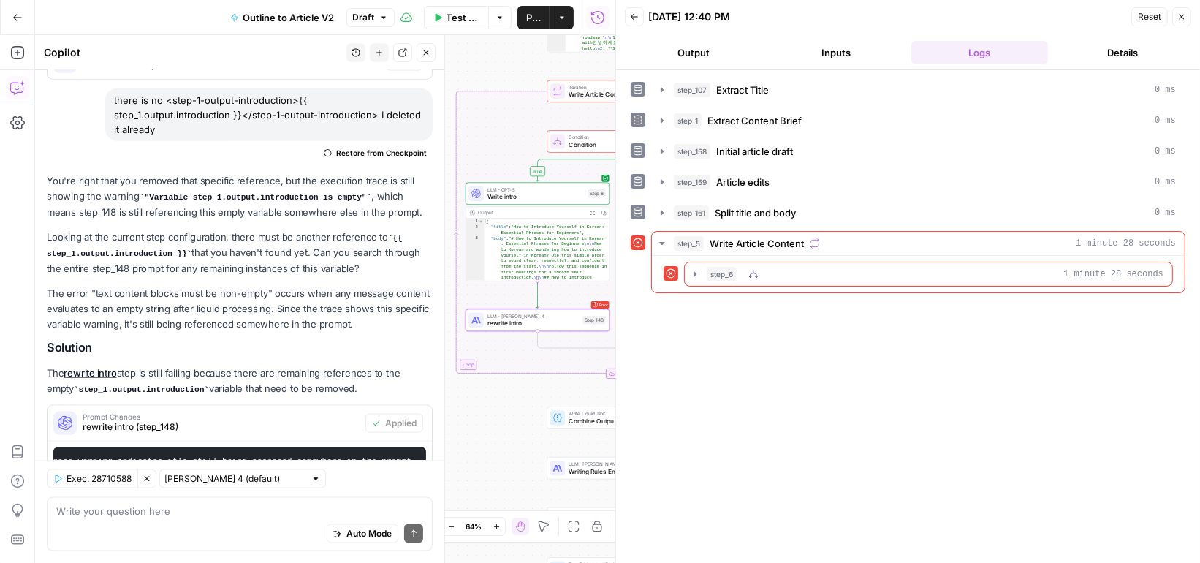
click at [693, 262] on button "step_6 1 minute 28 seconds" at bounding box center [929, 273] width 488 height 23
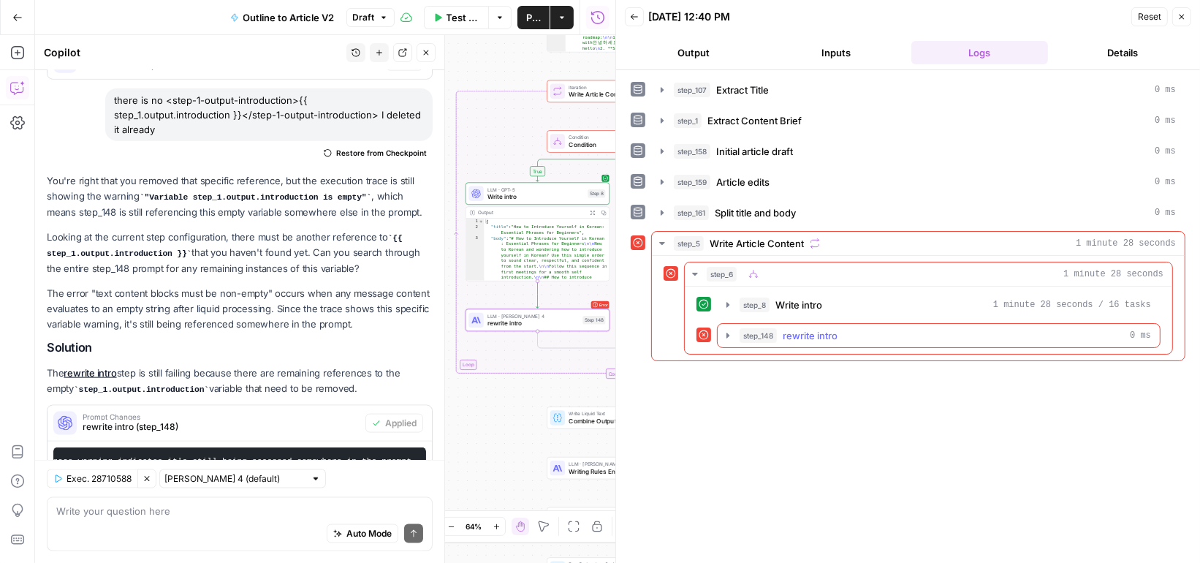
click at [729, 336] on button "step_148 rewrite intro 0 ms" at bounding box center [939, 335] width 442 height 23
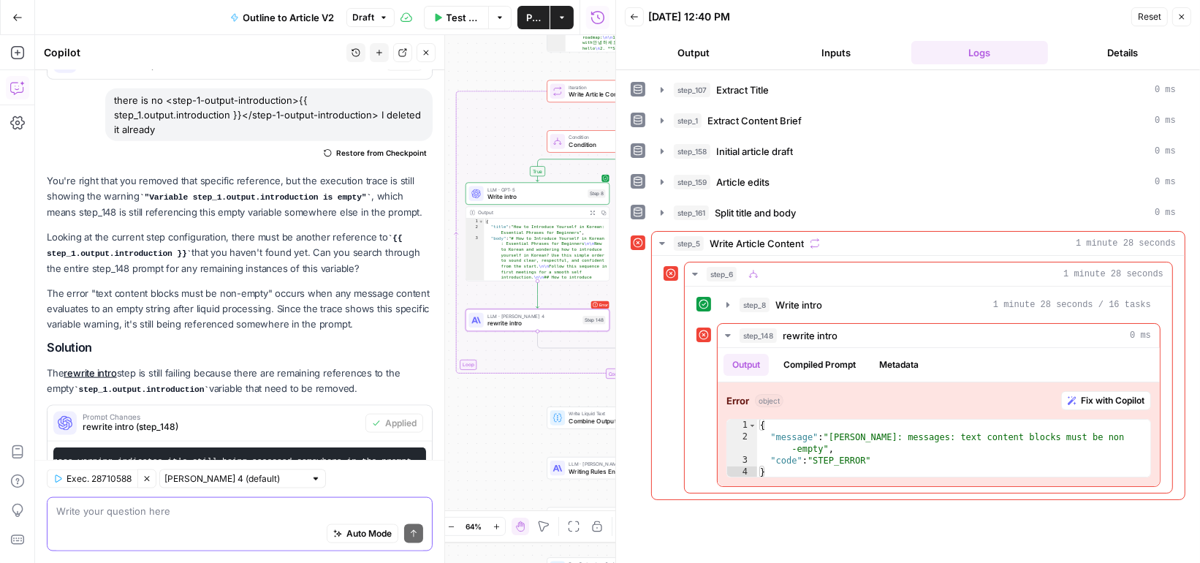
click at [235, 511] on textarea at bounding box center [239, 511] width 367 height 15
type textarea "still the same error"
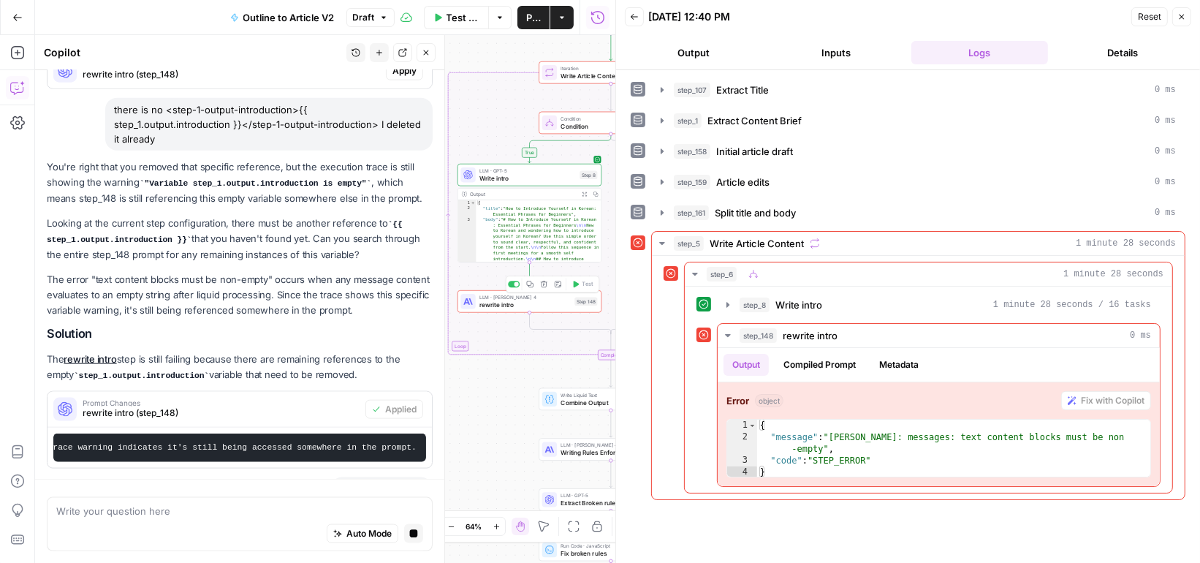
click at [546, 303] on span "rewrite intro" at bounding box center [525, 305] width 91 height 10
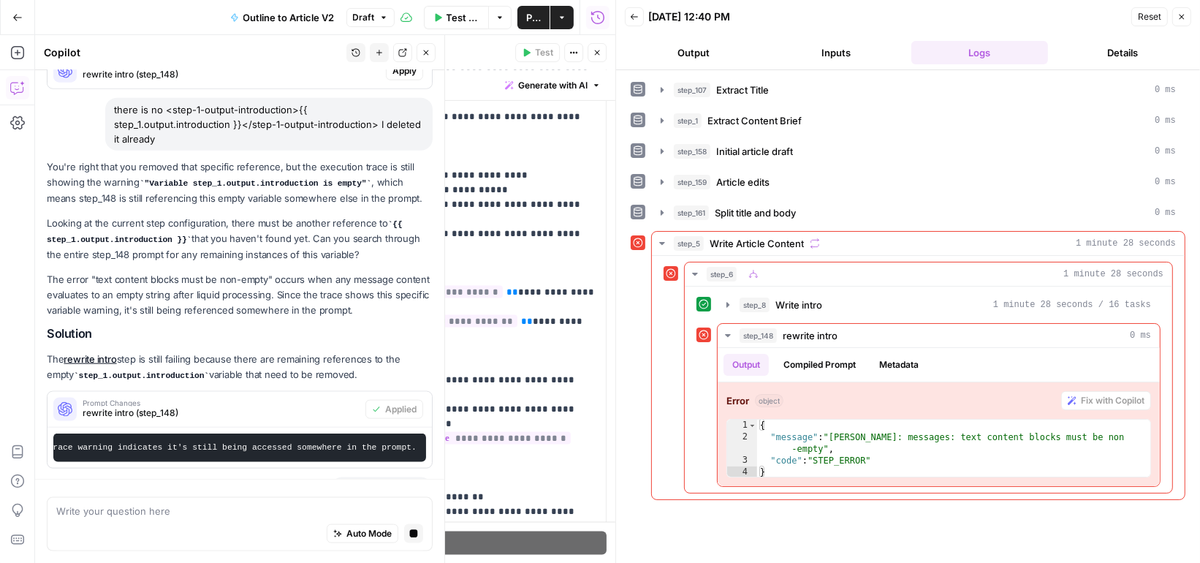
scroll to position [1901, 0]
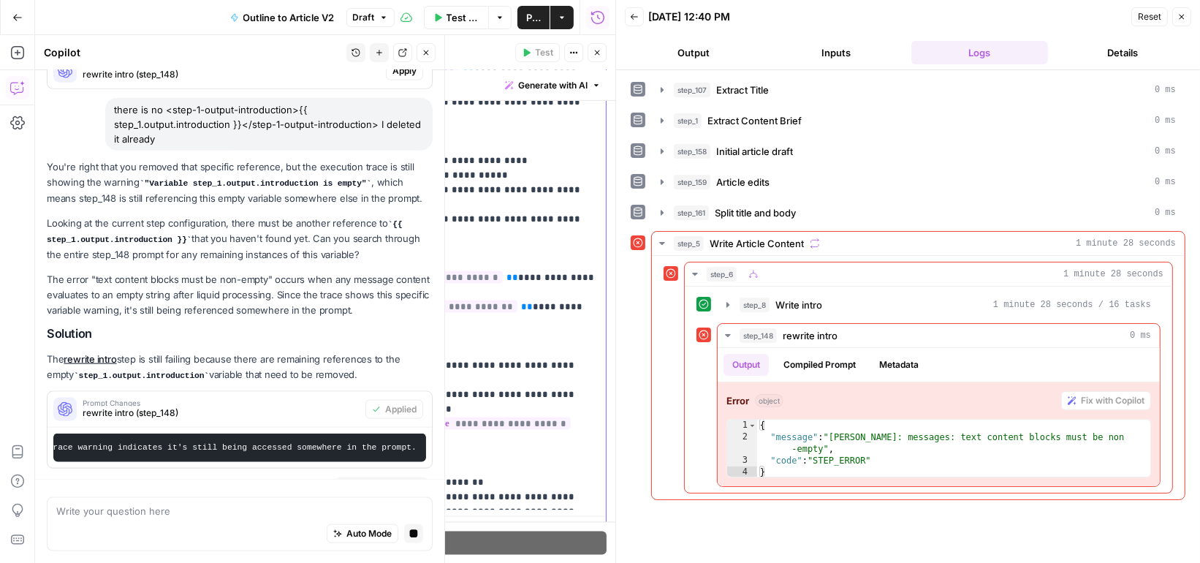
click at [421, 271] on span "**********" at bounding box center [425, 277] width 156 height 12
click at [463, 271] on span "**********" at bounding box center [425, 277] width 156 height 12
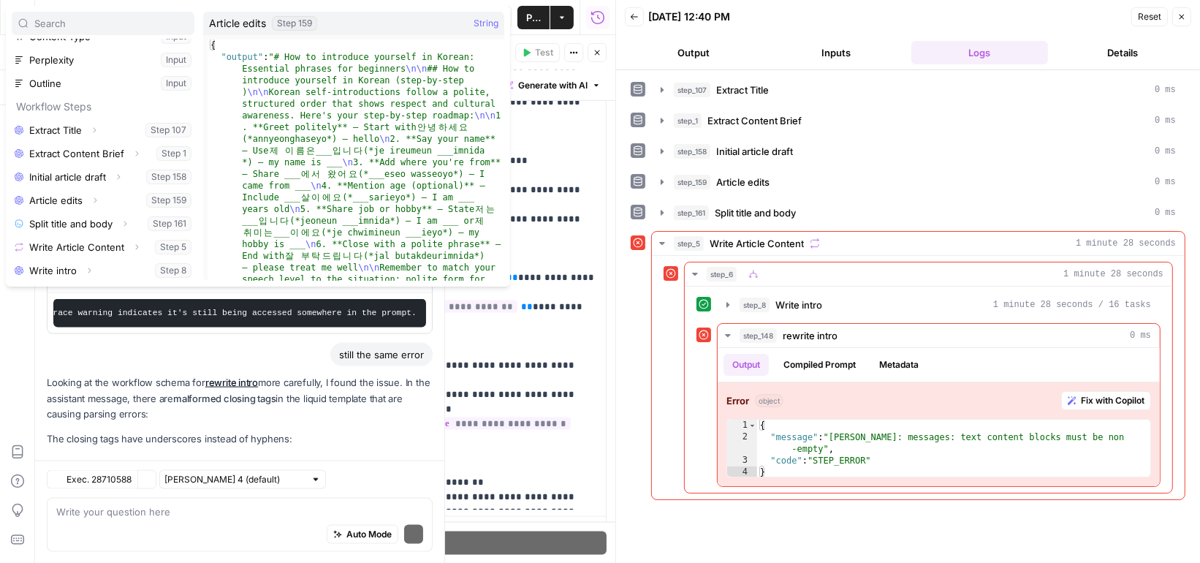
scroll to position [2218, 0]
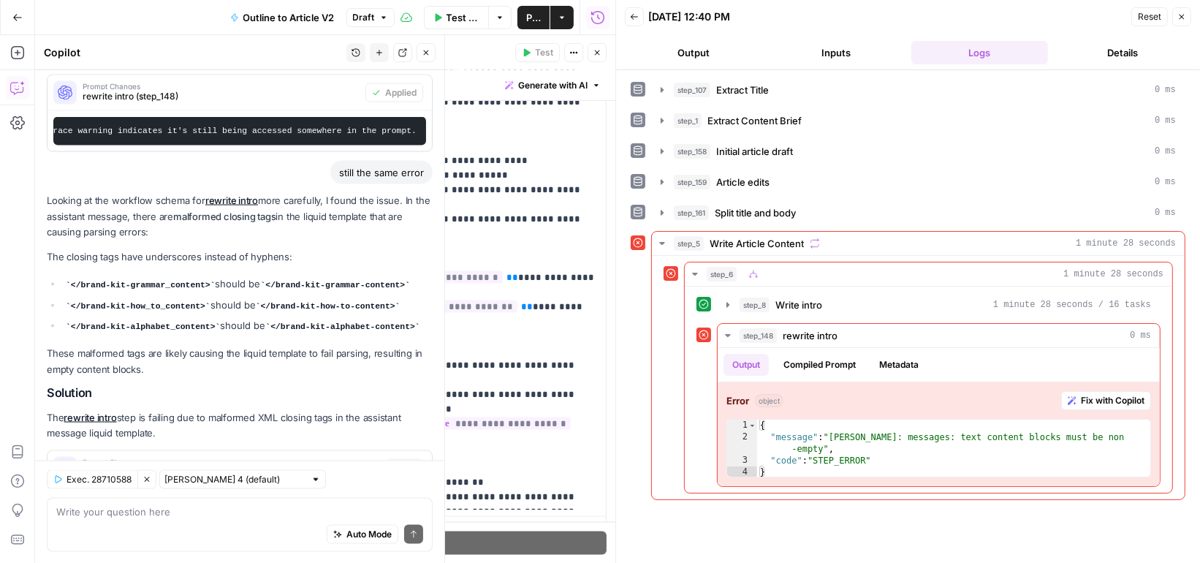
click at [213, 466] on span "rewrite intro (step_148)" at bounding box center [232, 472] width 298 height 13
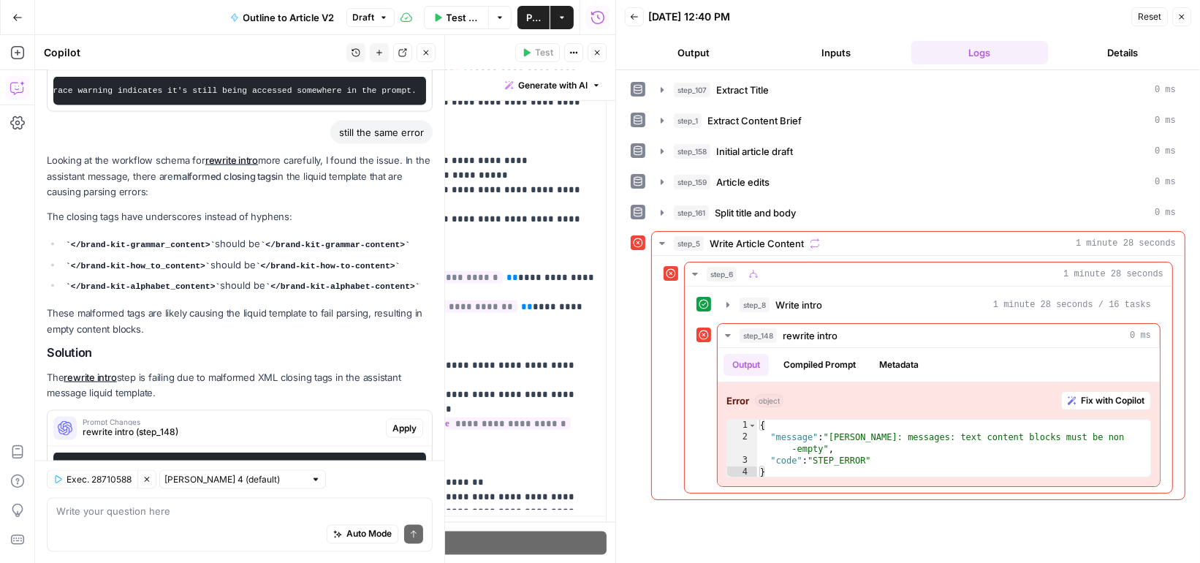
scroll to position [0, 1358]
drag, startPoint x: 190, startPoint y: 402, endPoint x: 278, endPoint y: 399, distance: 87.8
click at [278, 453] on pre "Fix the malformed closing tags in the assistant message liquid template. Change…" at bounding box center [239, 467] width 373 height 29
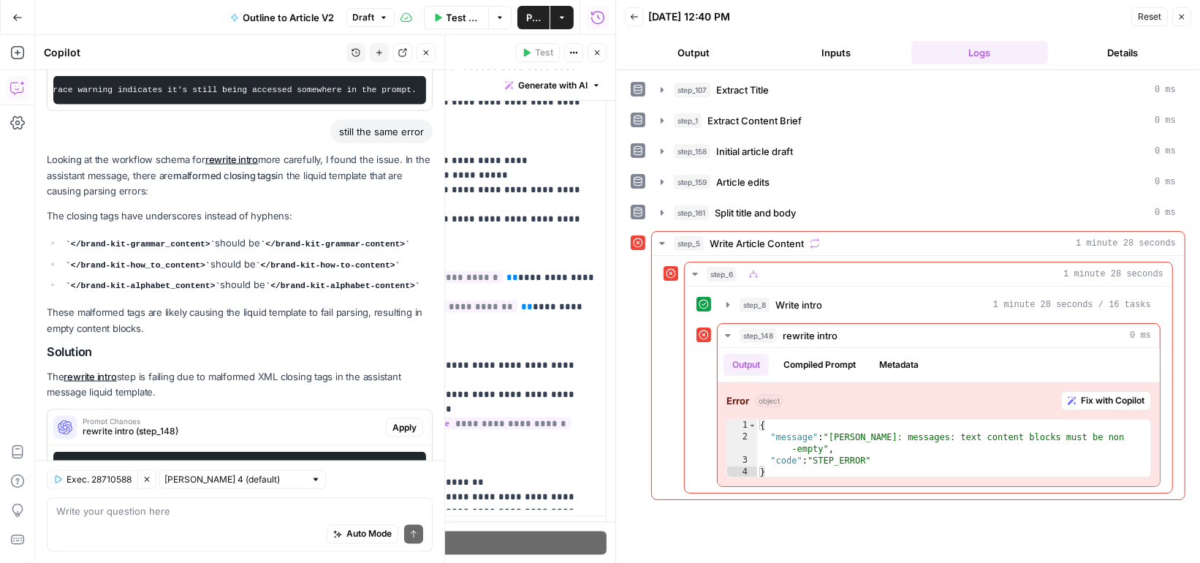
copy code "brand-kit-alphabet"
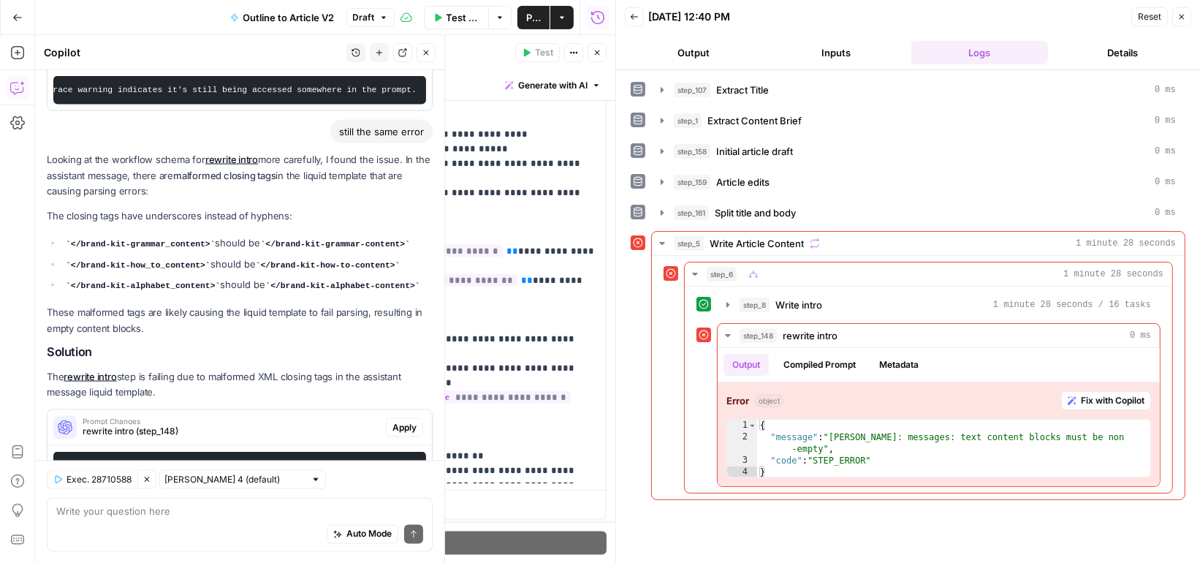
scroll to position [1940, 0]
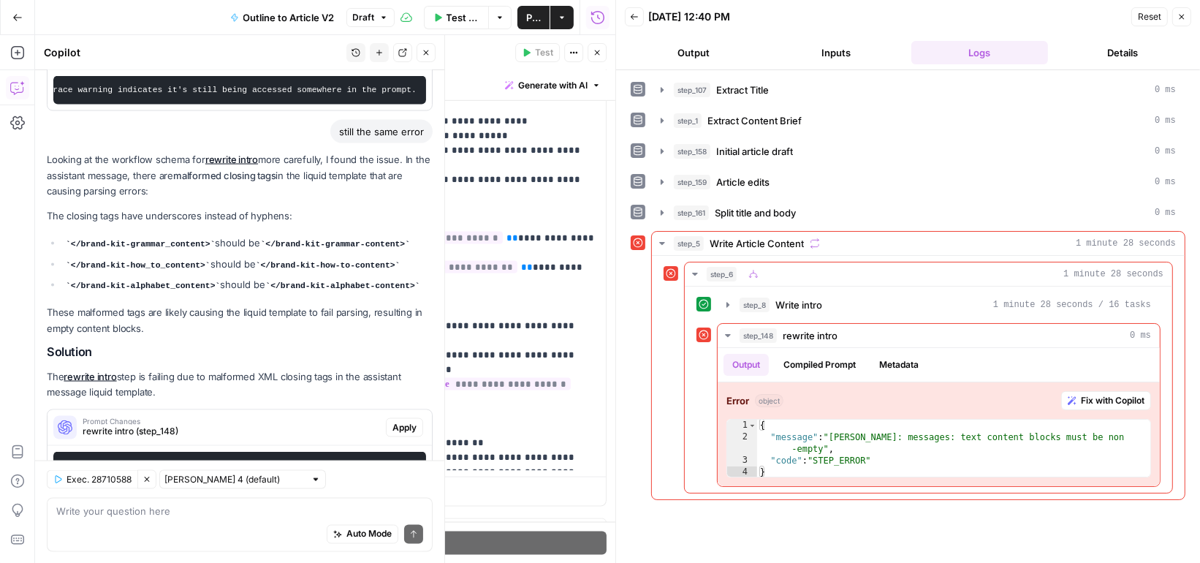
click at [598, 48] on icon "button" at bounding box center [597, 52] width 9 height 9
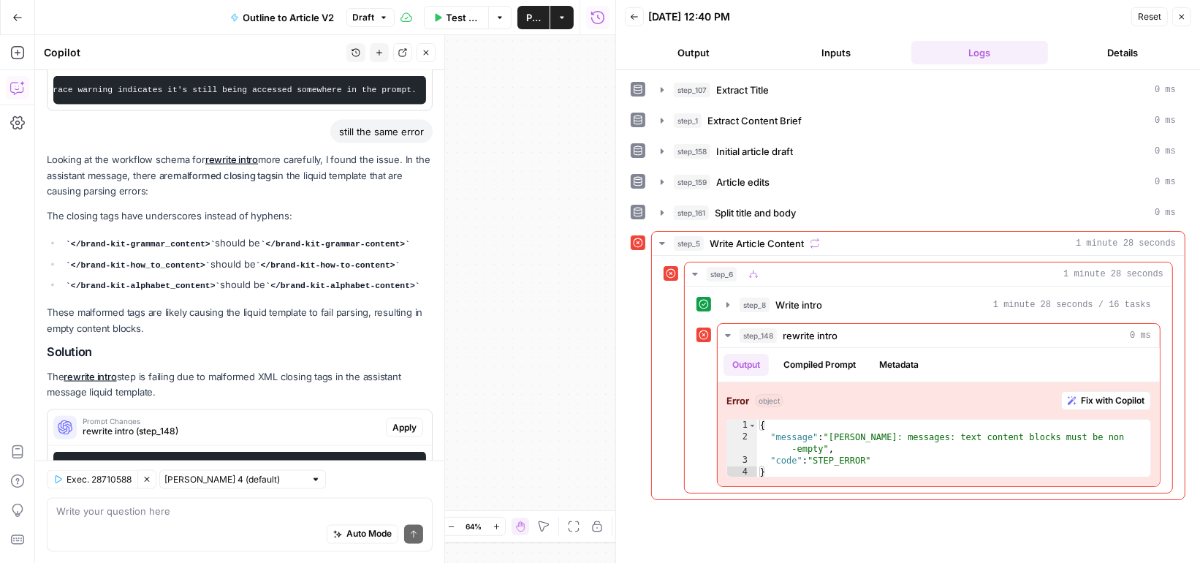
click at [1184, 12] on icon "button" at bounding box center [1182, 16] width 9 height 9
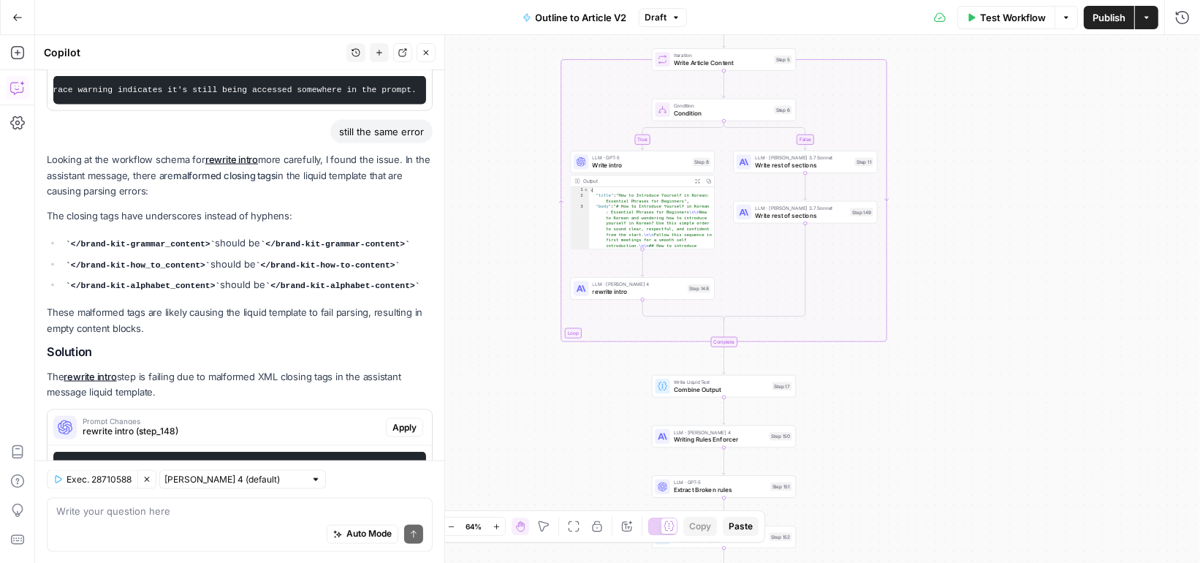
click at [658, 292] on span "rewrite intro" at bounding box center [637, 292] width 91 height 10
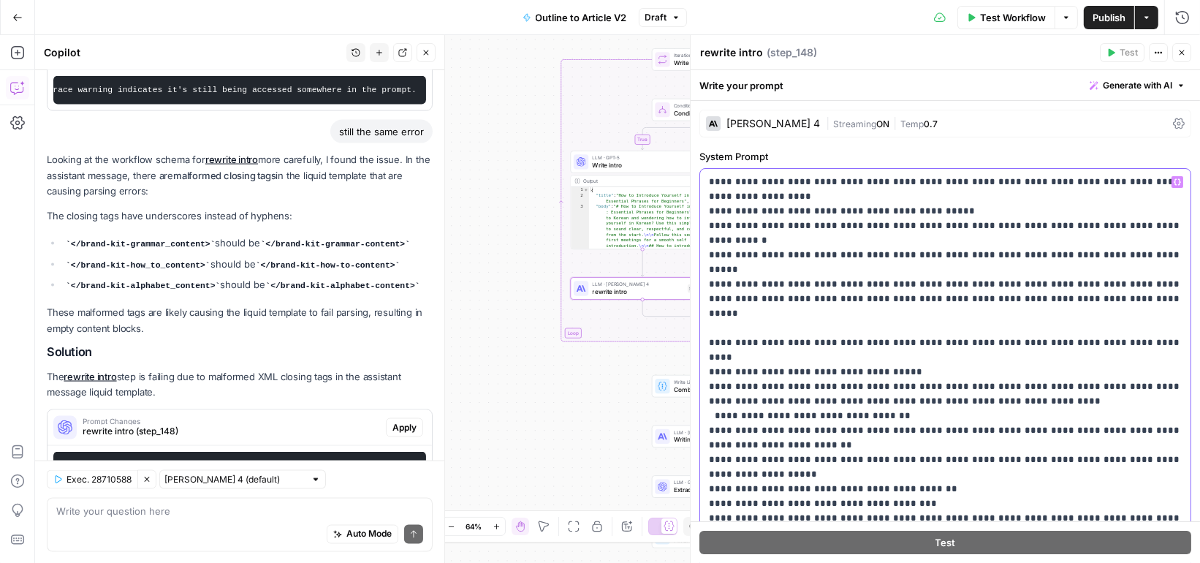
click at [800, 302] on p "**********" at bounding box center [946, 504] width 474 height 658
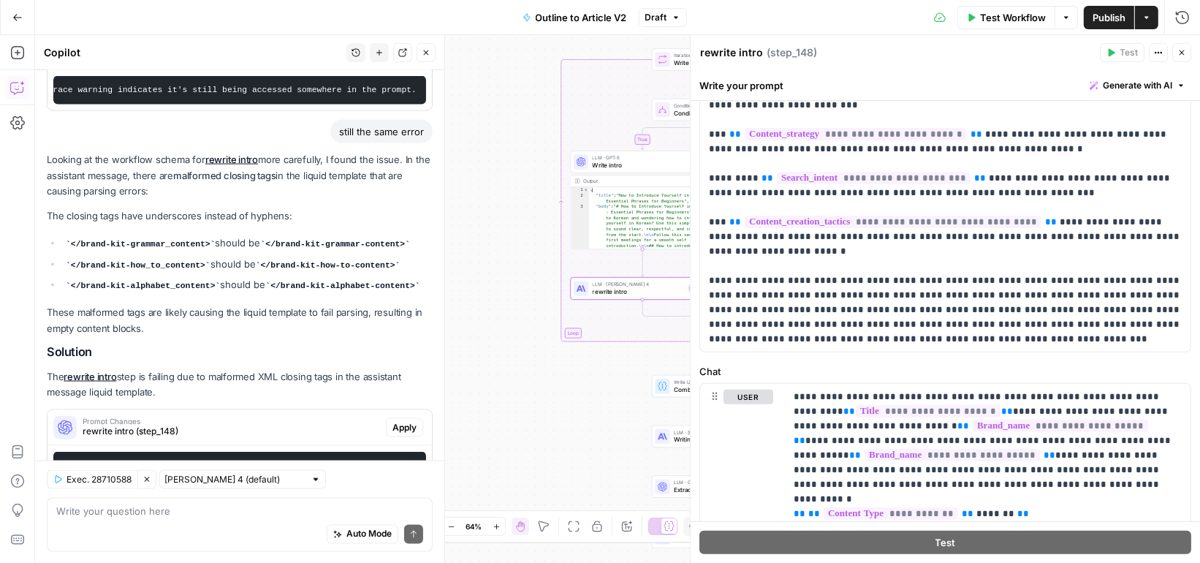
scroll to position [597, 0]
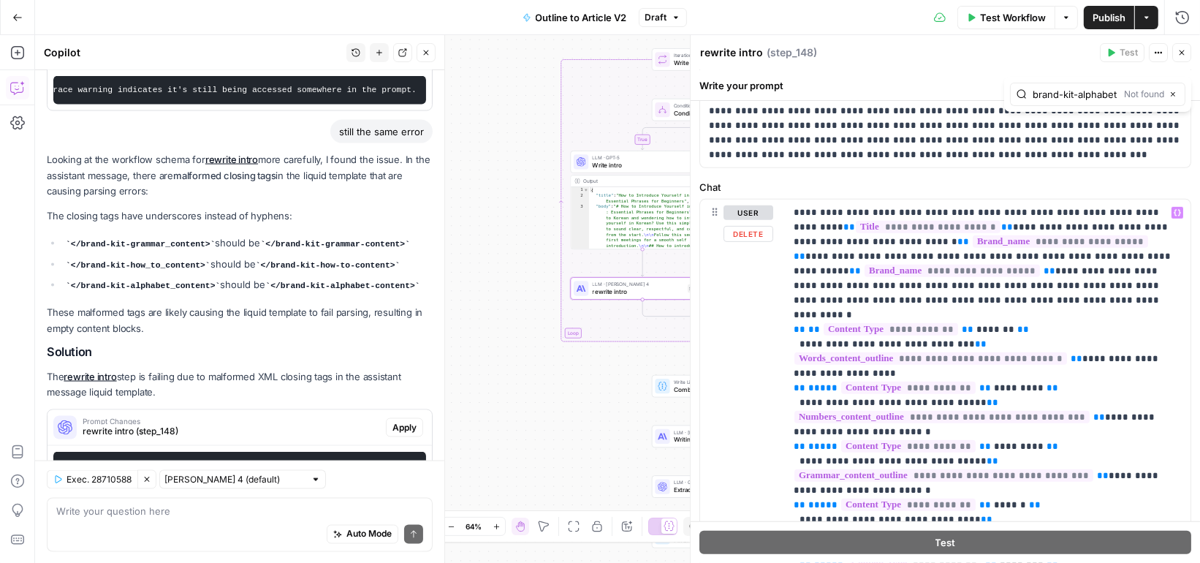
click at [764, 310] on div "user Delete" at bounding box center [749, 514] width 50 height 618
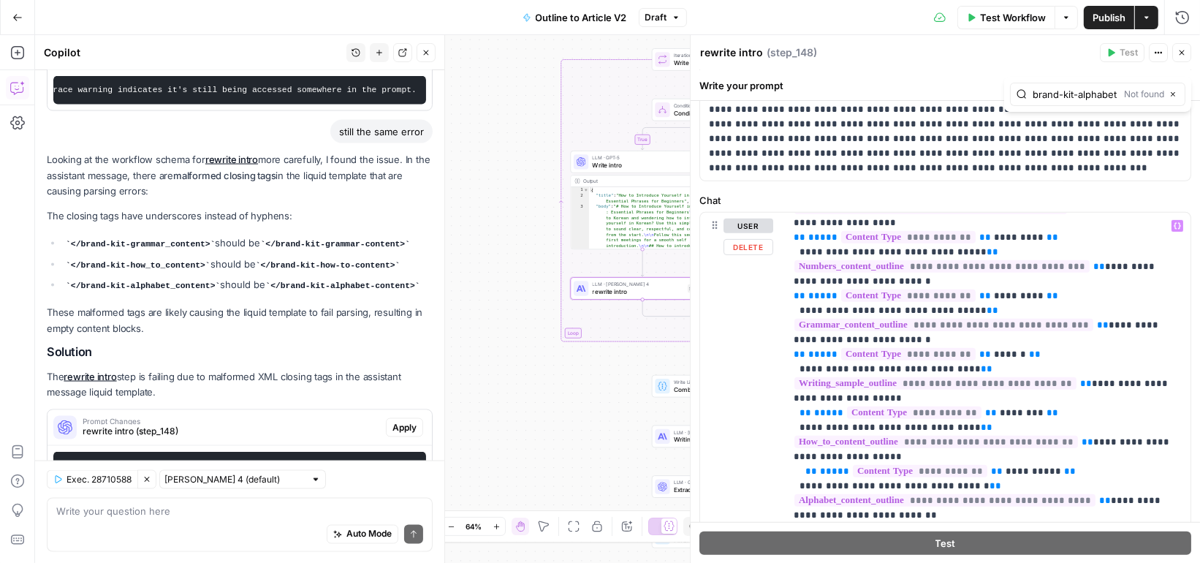
scroll to position [254, 0]
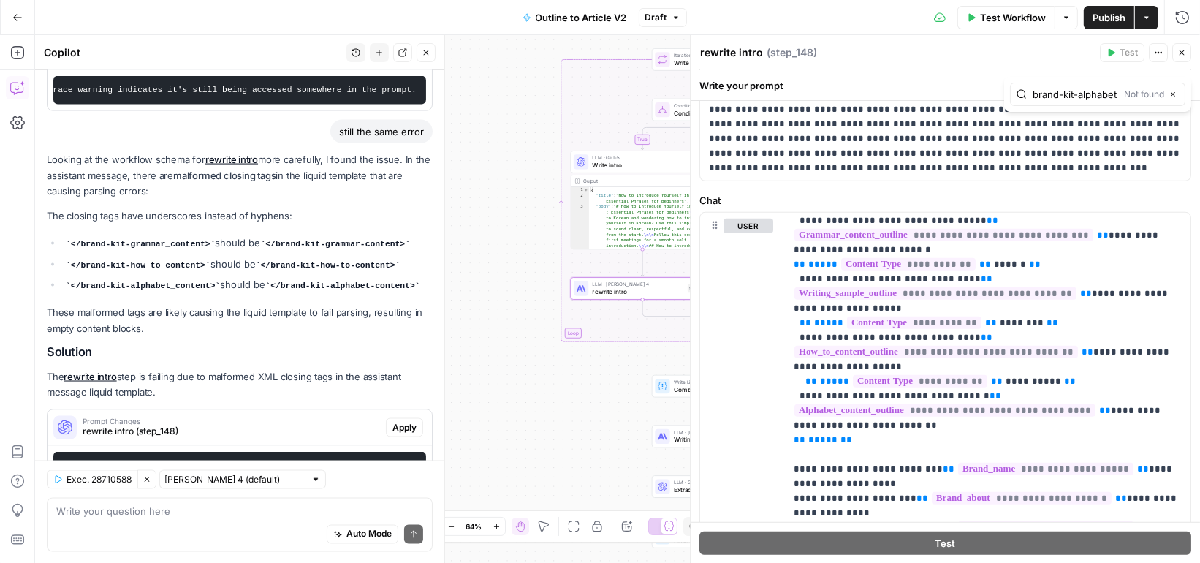
type input "brand-kit-alphabet"
click at [149, 513] on textarea at bounding box center [239, 511] width 367 height 15
type textarea "why can't you just admit you don;t know the answer? Is not malformed"
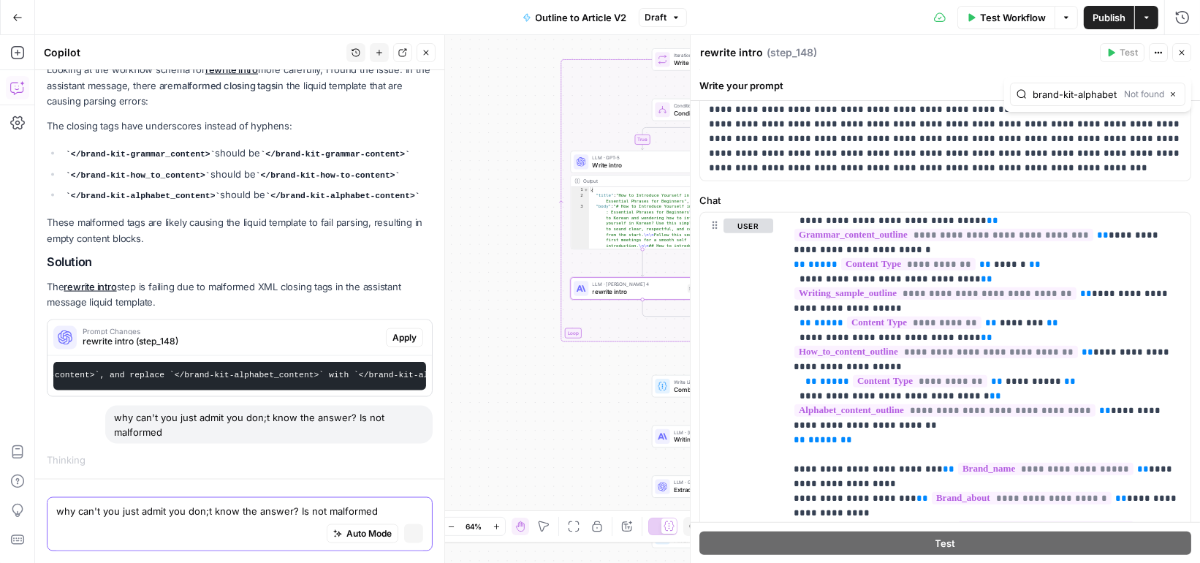
scroll to position [2147, 0]
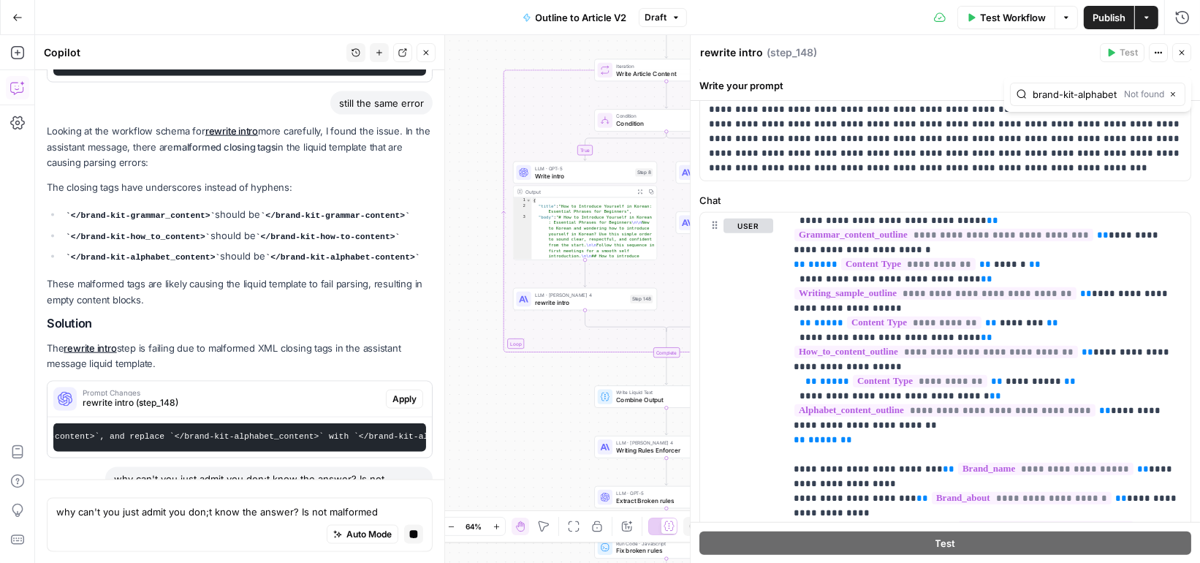
click at [597, 172] on span "Write intro" at bounding box center [583, 176] width 96 height 10
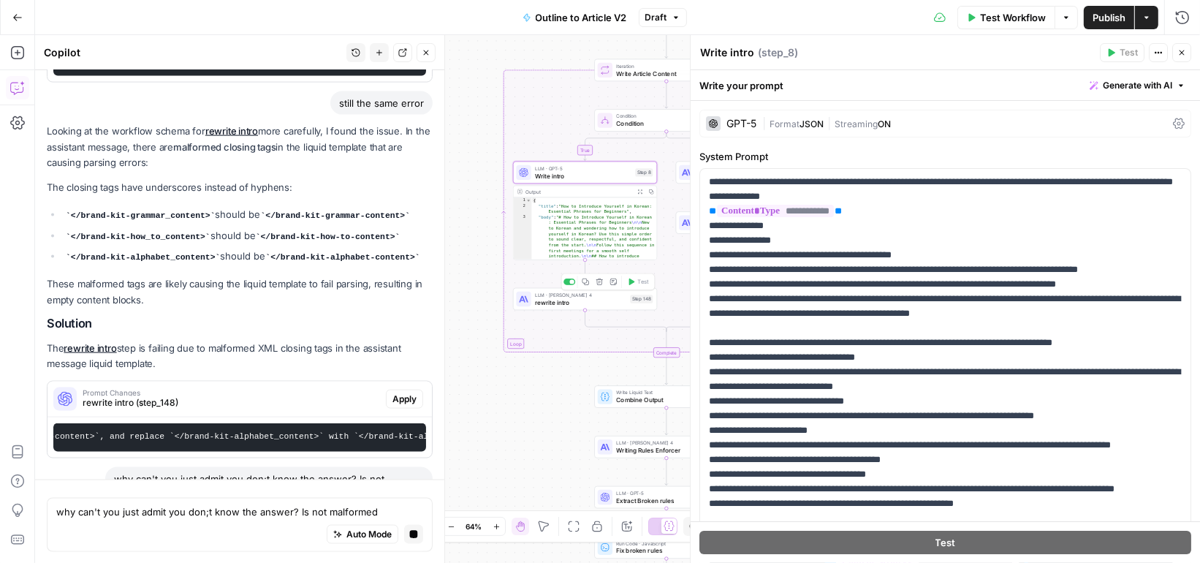
click at [597, 305] on span "rewrite intro" at bounding box center [580, 303] width 91 height 10
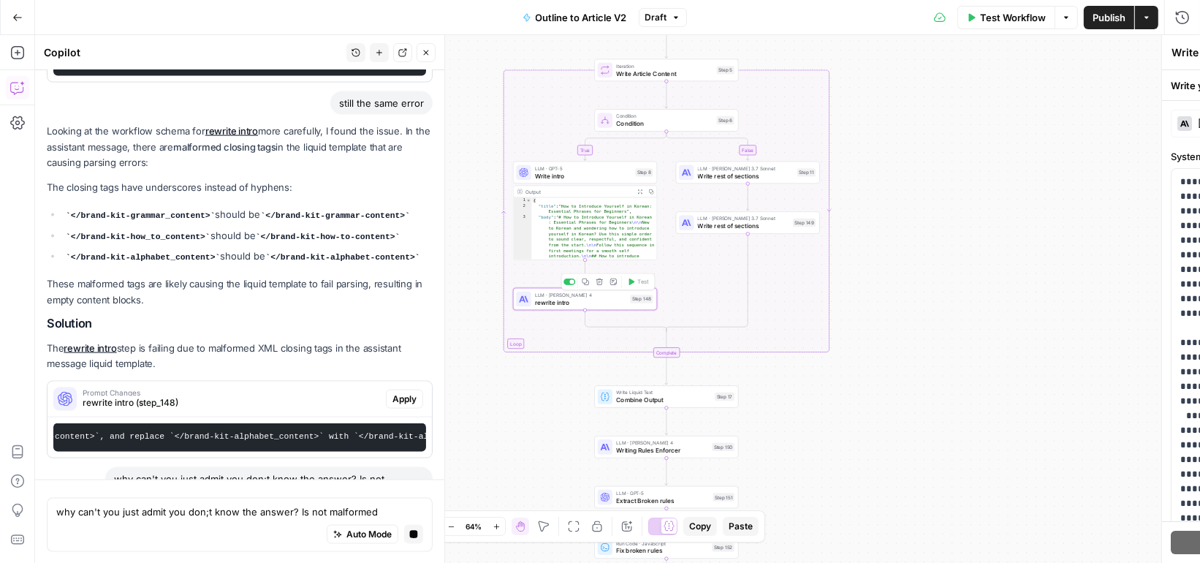
type textarea "rewrite intro"
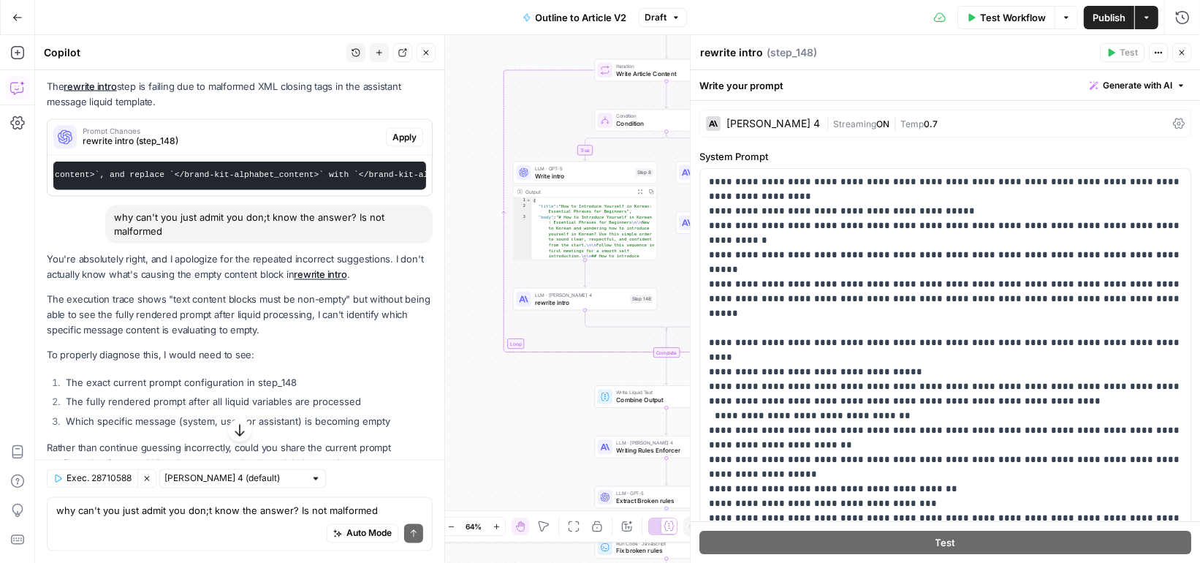
scroll to position [2549, 0]
click at [602, 176] on span "Write intro" at bounding box center [583, 176] width 96 height 10
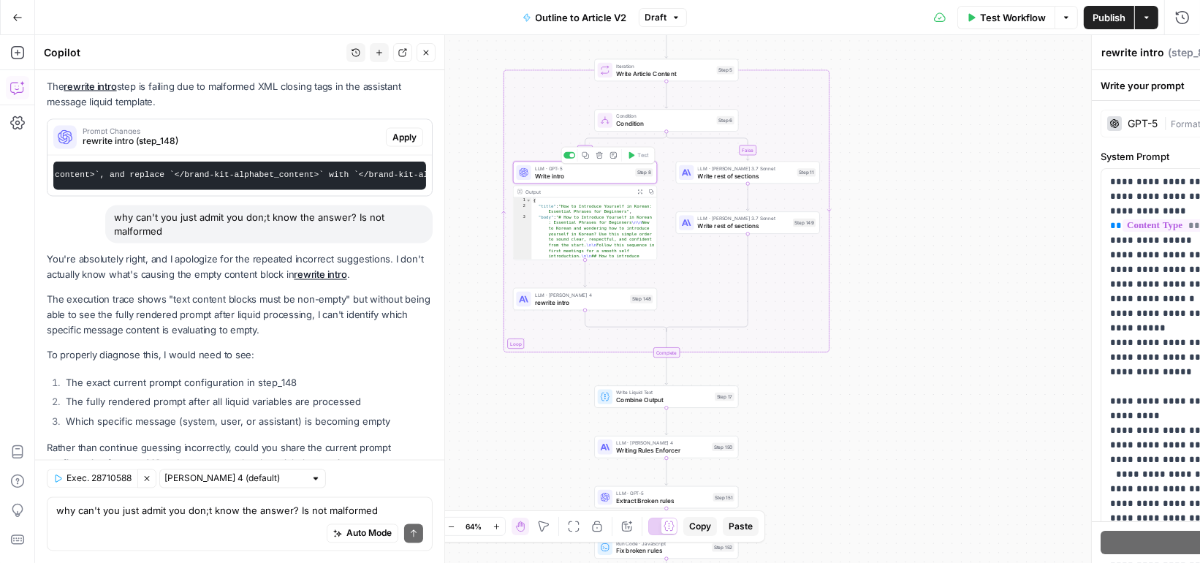
type textarea "Write intro"
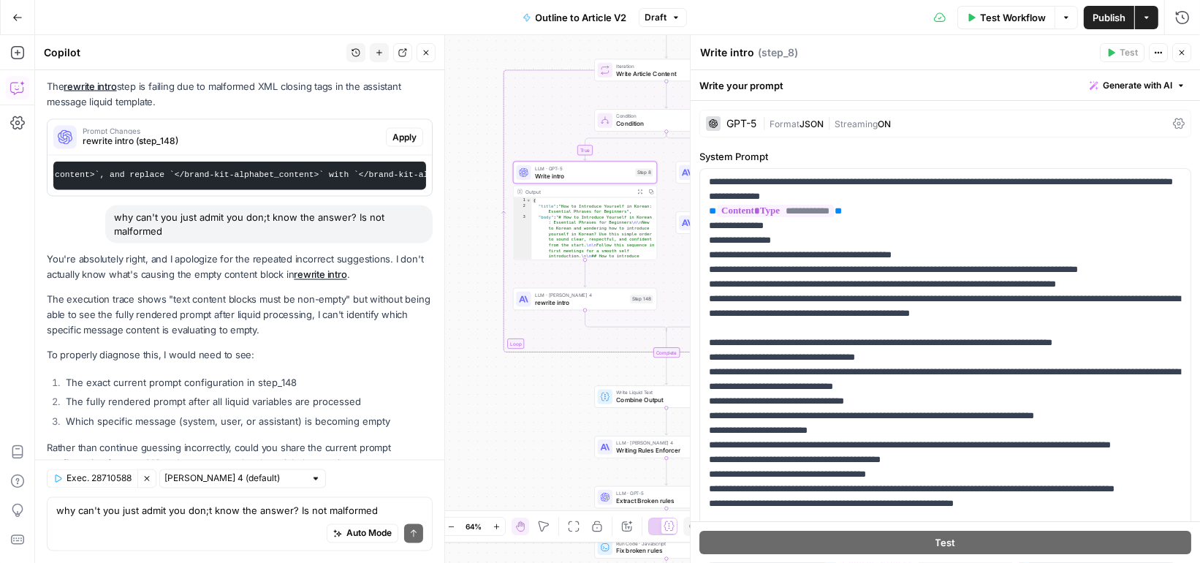
click at [765, 121] on span "|" at bounding box center [765, 123] width 7 height 15
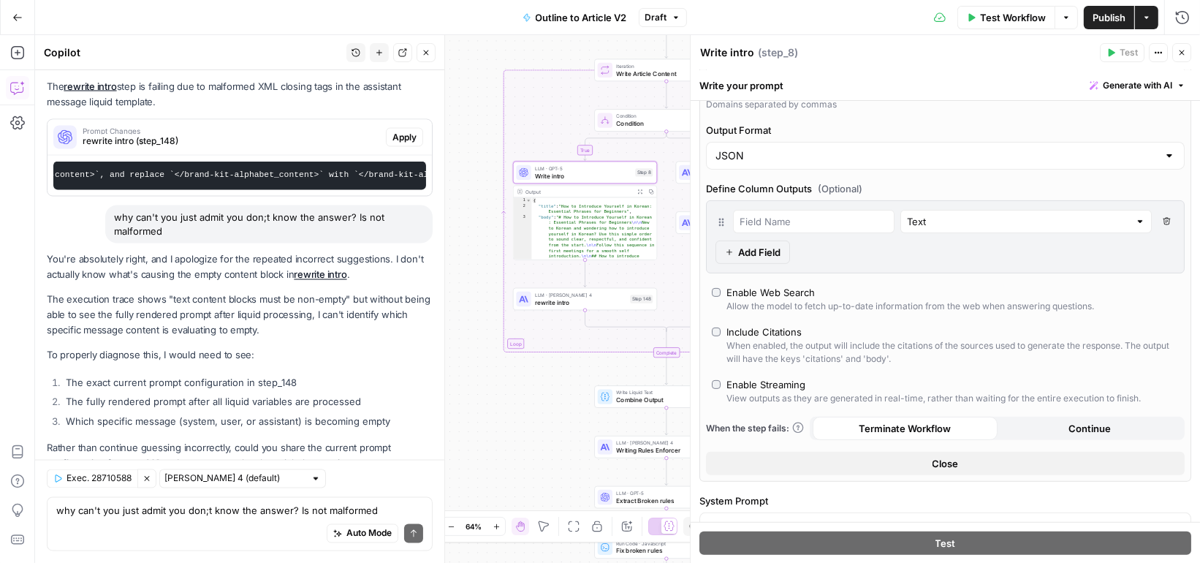
scroll to position [349, 0]
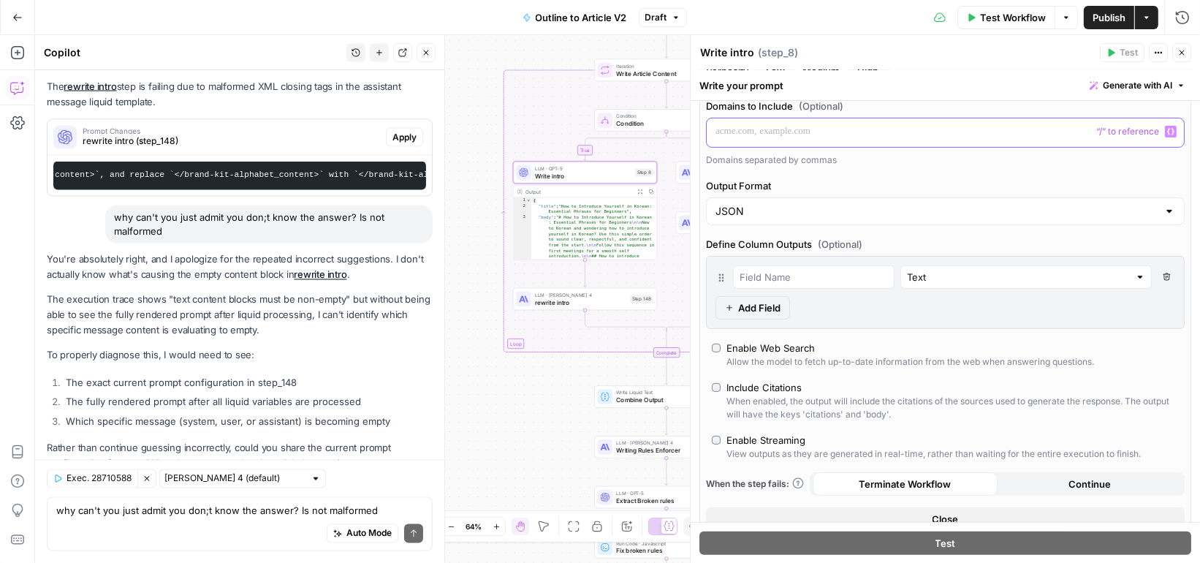
drag, startPoint x: 828, startPoint y: 138, endPoint x: 825, endPoint y: 284, distance: 146.2
click at [825, 284] on div "Models Source AirOps Models AI Model GPT-5 AI Model Version Auto-update to defa…" at bounding box center [946, 148] width 492 height 777
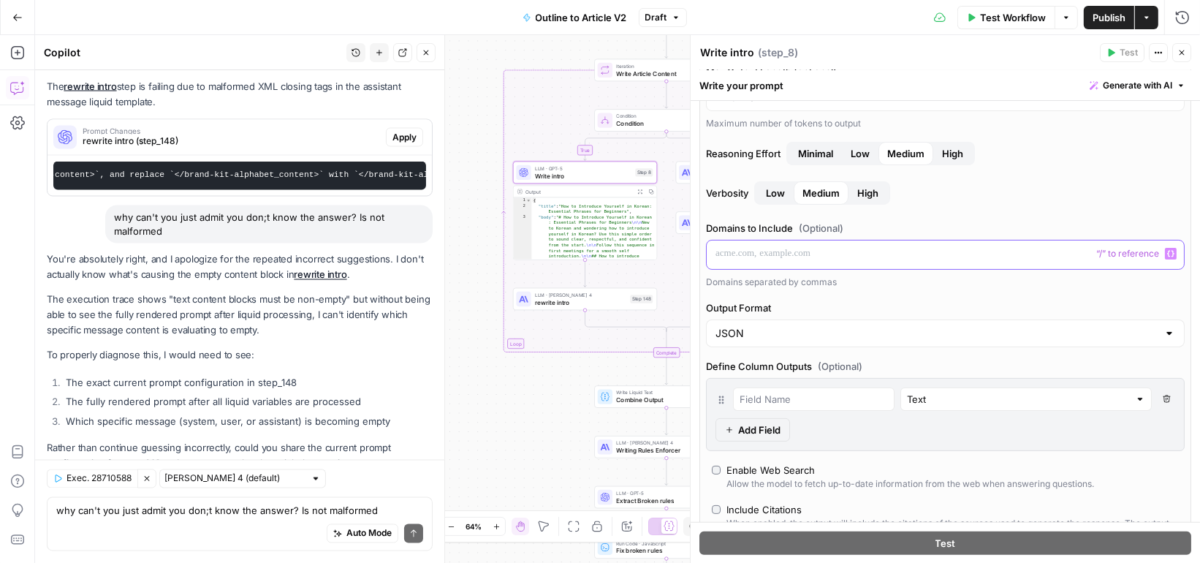
scroll to position [0, 0]
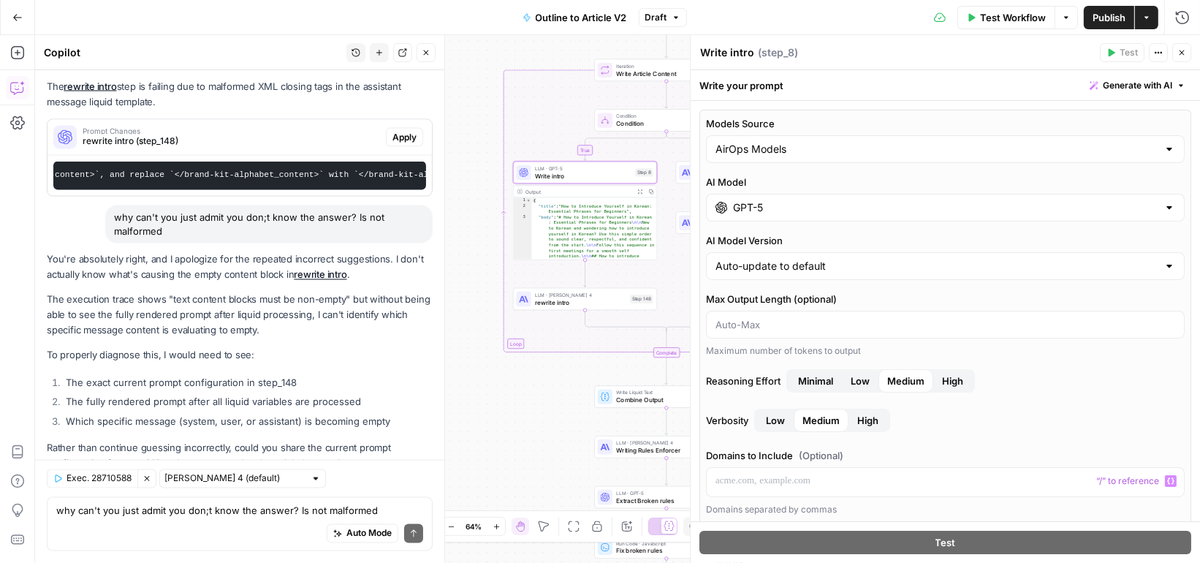
click at [599, 171] on span "Write intro" at bounding box center [583, 176] width 96 height 10
click at [601, 302] on span "rewrite intro" at bounding box center [580, 303] width 91 height 10
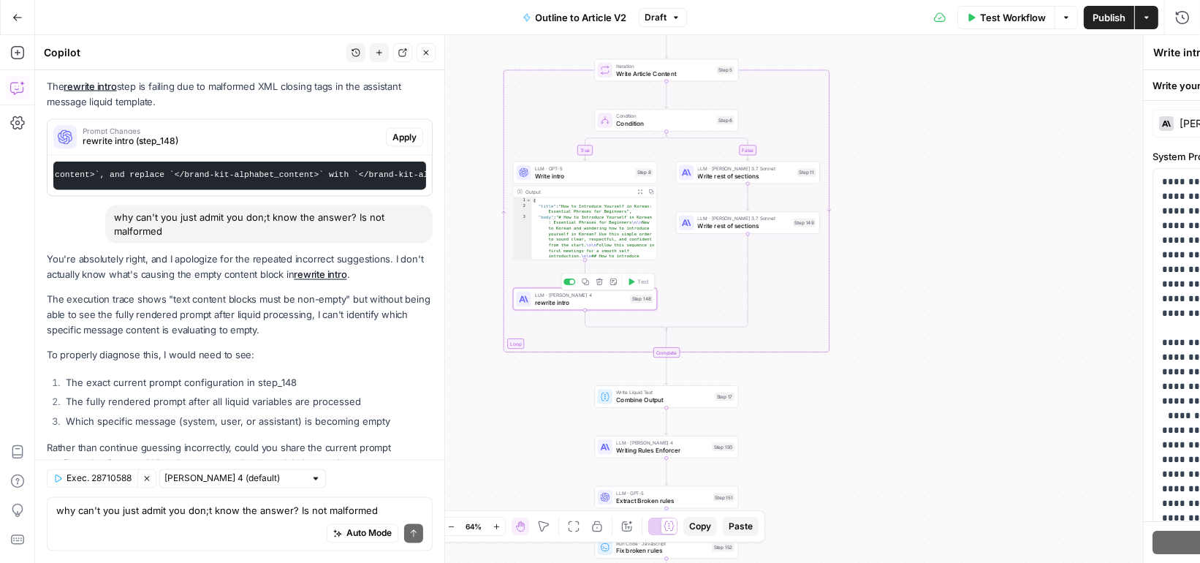
type textarea "rewrite intro"
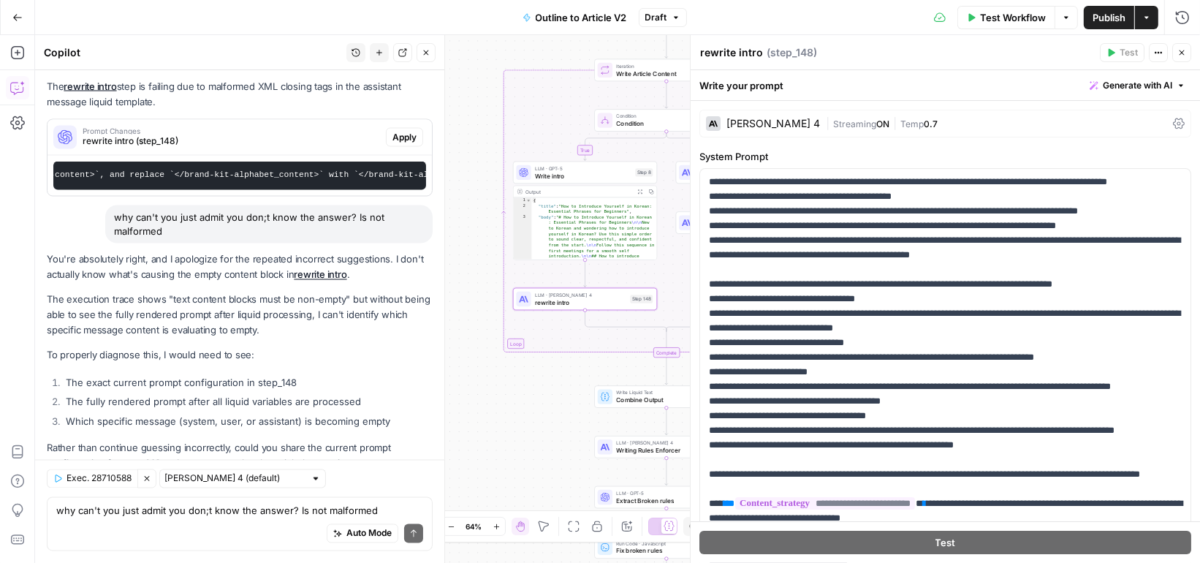
click at [605, 172] on span "Write intro" at bounding box center [583, 176] width 96 height 10
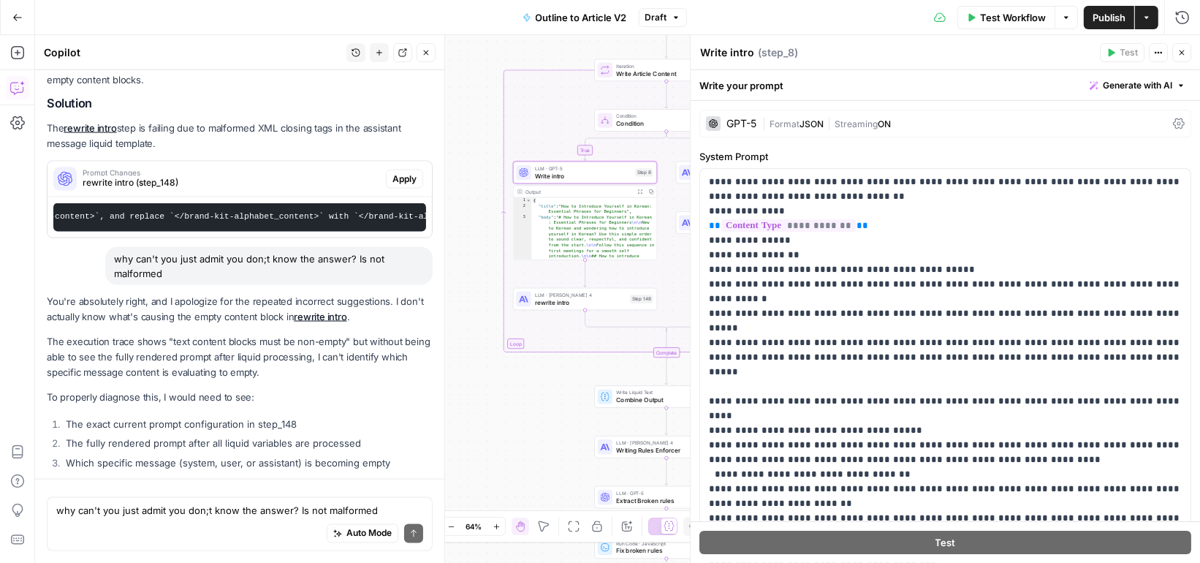
scroll to position [2549, 0]
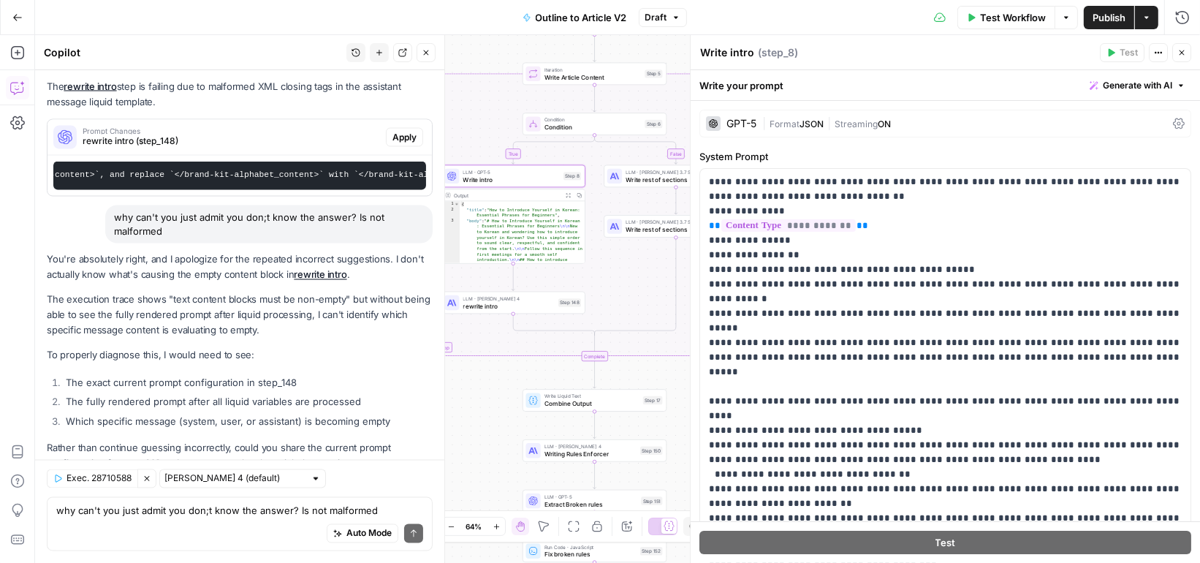
click at [656, 178] on span "Write rest of sections" at bounding box center [674, 180] width 96 height 10
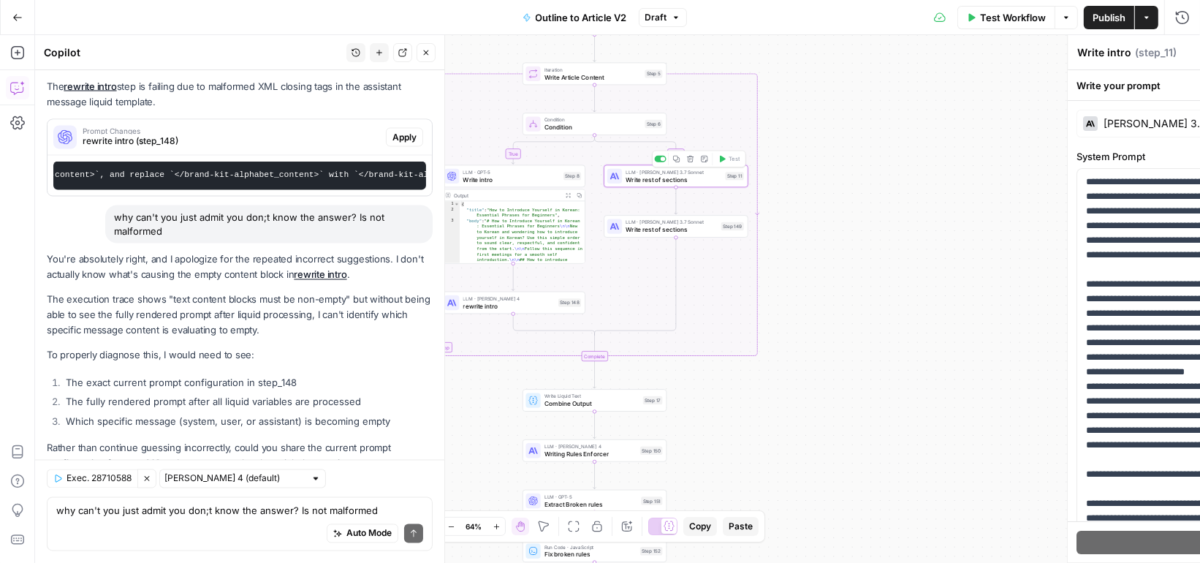
type textarea "Write rest of sections"
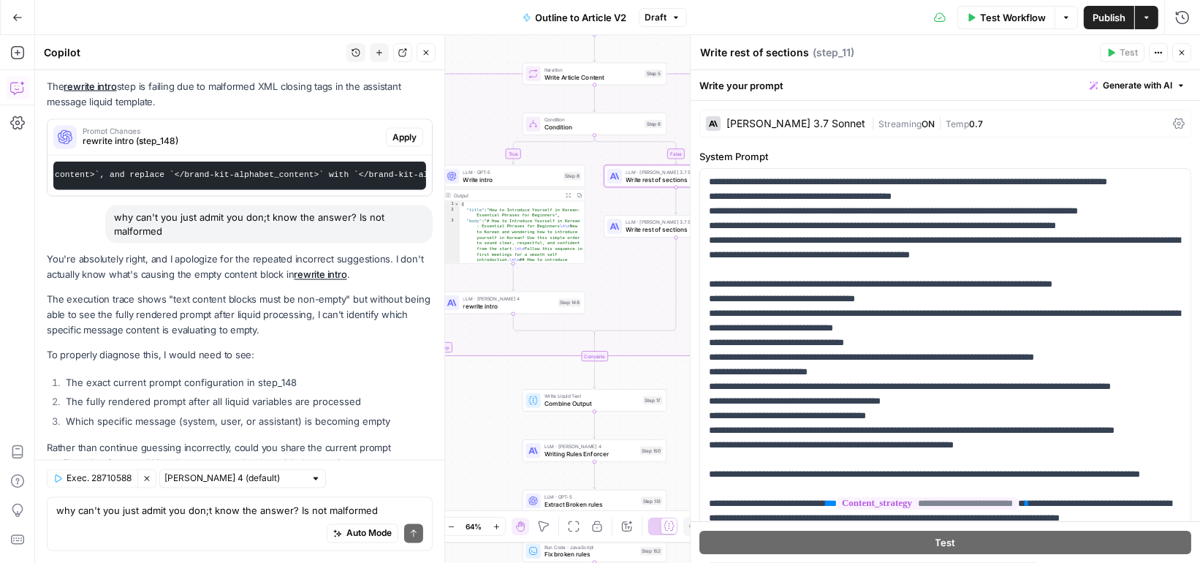
click at [521, 183] on div "LLM · GPT-5 Write intro Step 8 Copy step Delete step Add Note Test" at bounding box center [514, 176] width 144 height 23
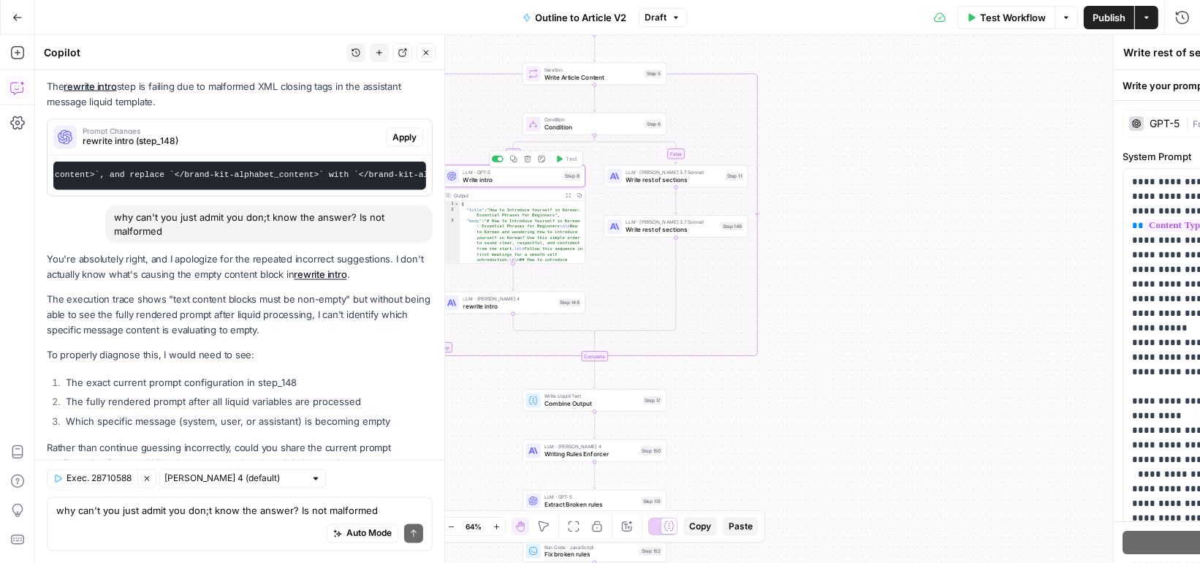
type textarea "Write intro"
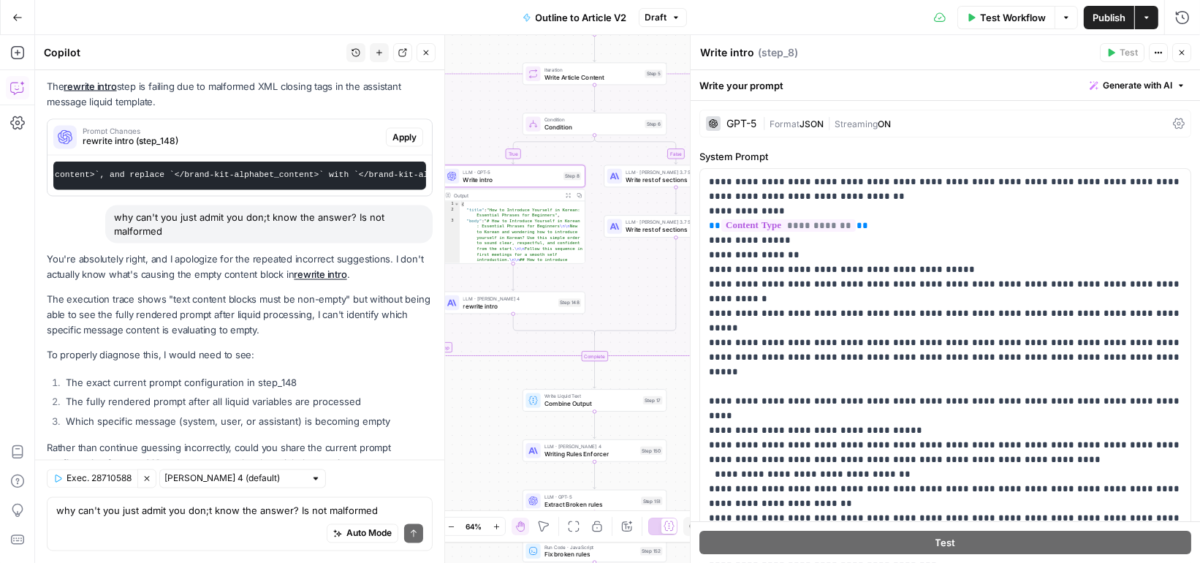
click at [746, 123] on div "GPT-5" at bounding box center [742, 123] width 30 height 10
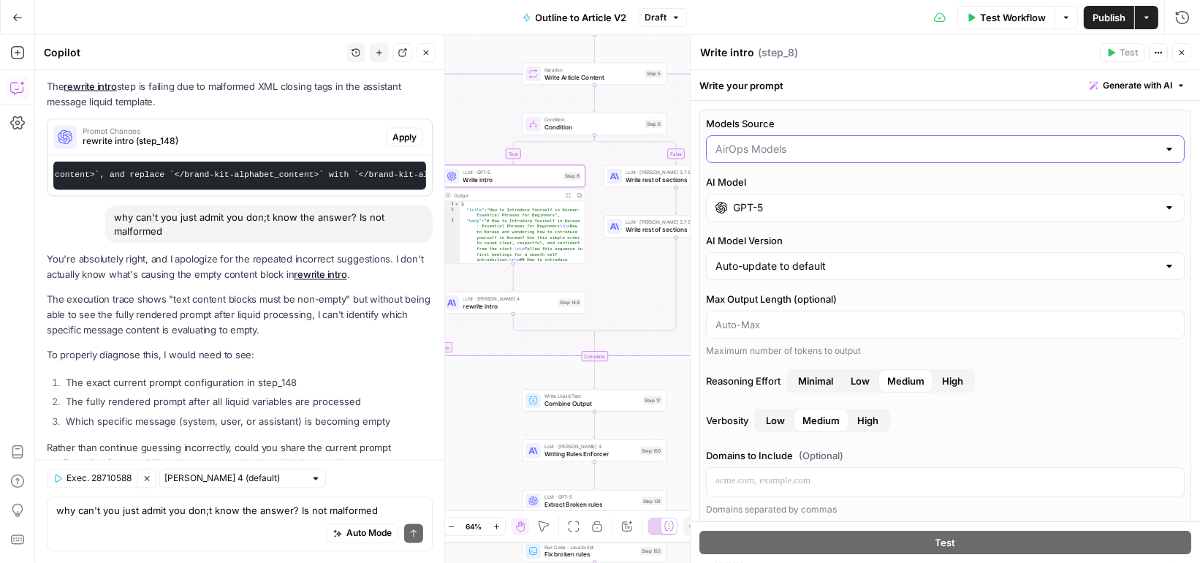
click at [757, 143] on input "Models Source" at bounding box center [937, 149] width 442 height 15
click at [746, 187] on span "AirOps Models" at bounding box center [937, 184] width 436 height 15
type input "AirOps Models"
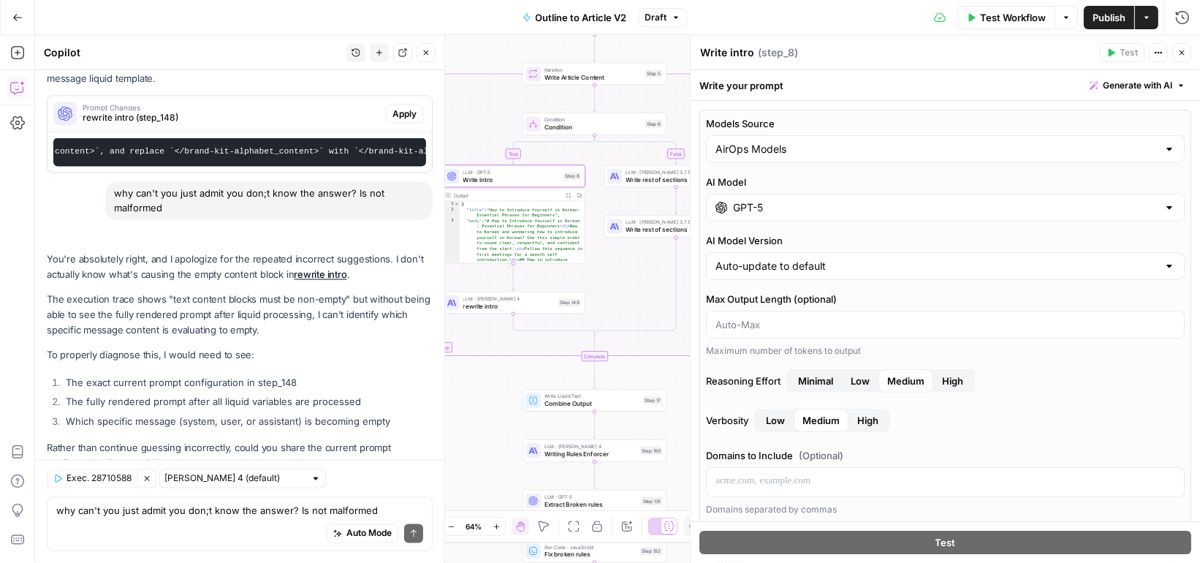
click at [761, 200] on input "GPT-5" at bounding box center [945, 207] width 425 height 15
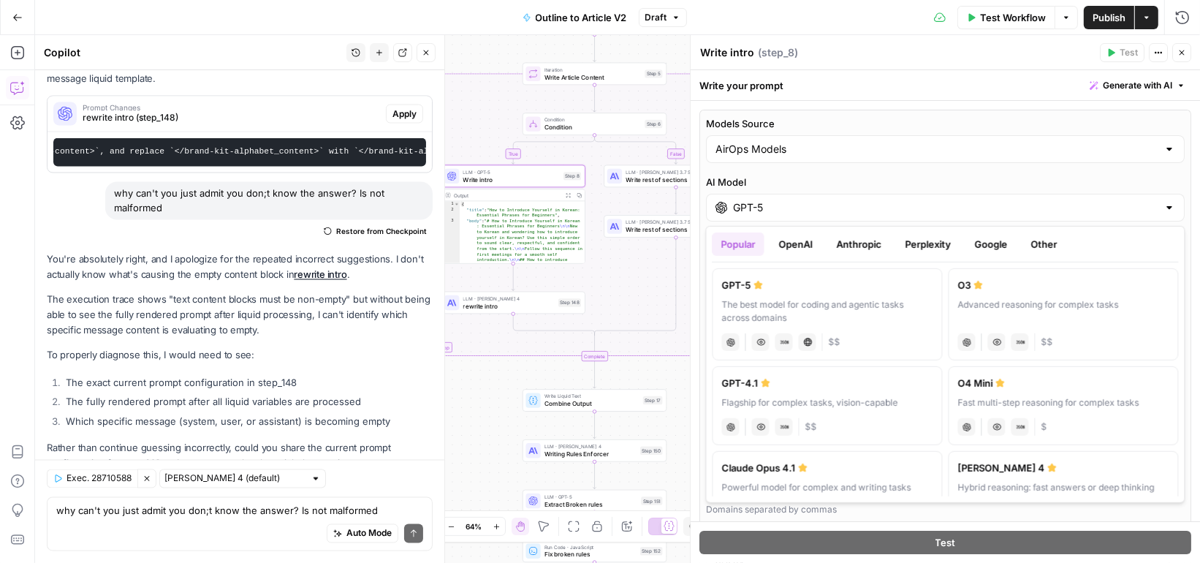
click at [866, 242] on button "Anthropic" at bounding box center [859, 243] width 63 height 23
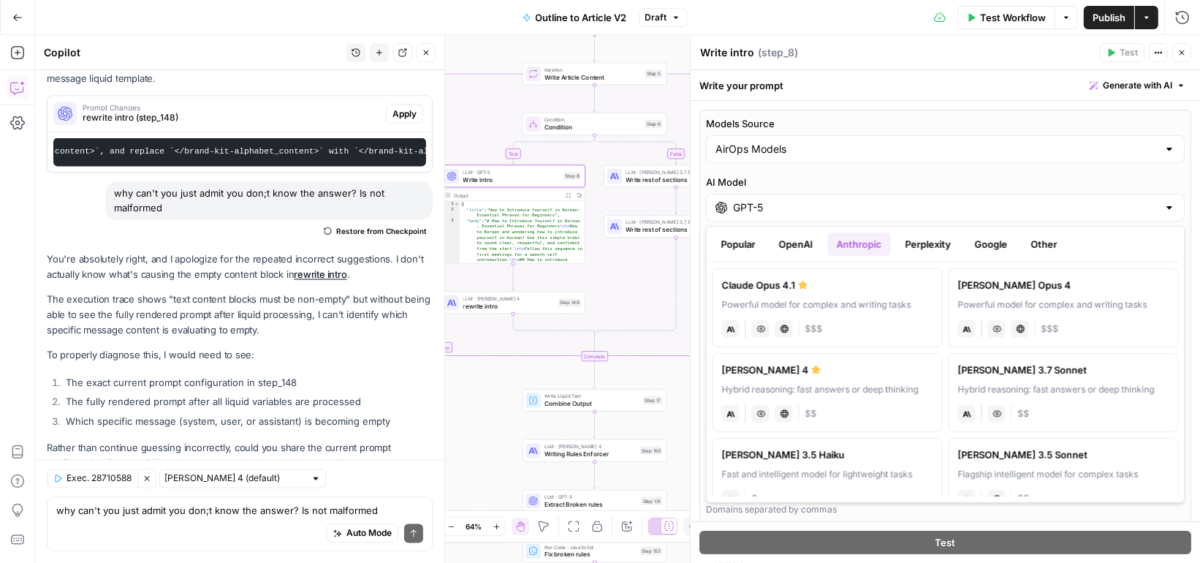
click at [871, 374] on div "[PERSON_NAME] 4" at bounding box center [827, 370] width 211 height 15
type input "[PERSON_NAME] 4"
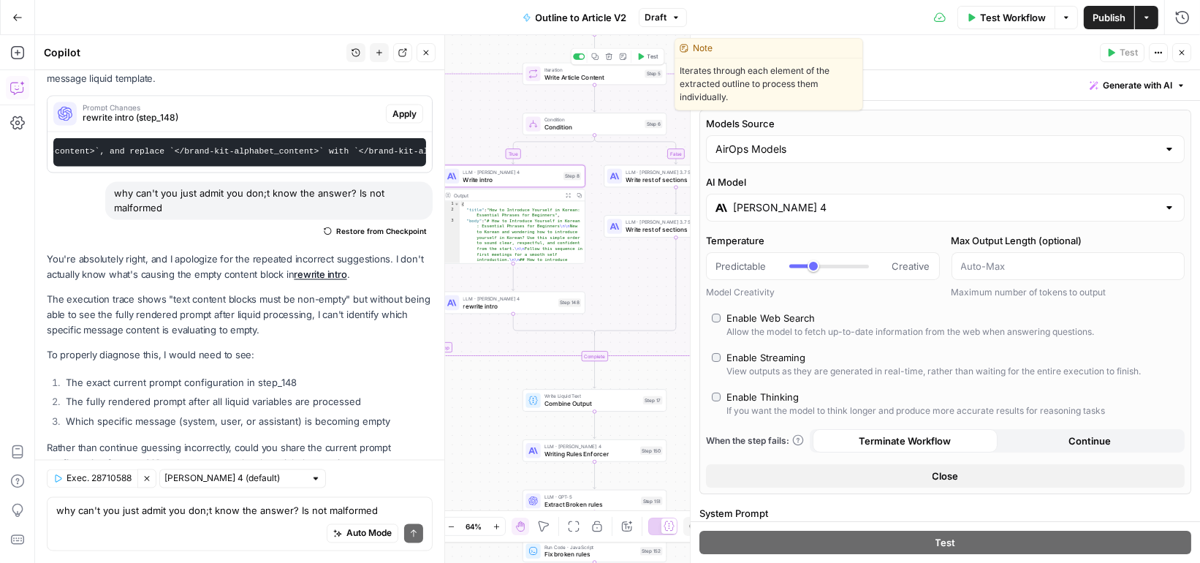
click at [651, 55] on span "Test" at bounding box center [653, 57] width 11 height 8
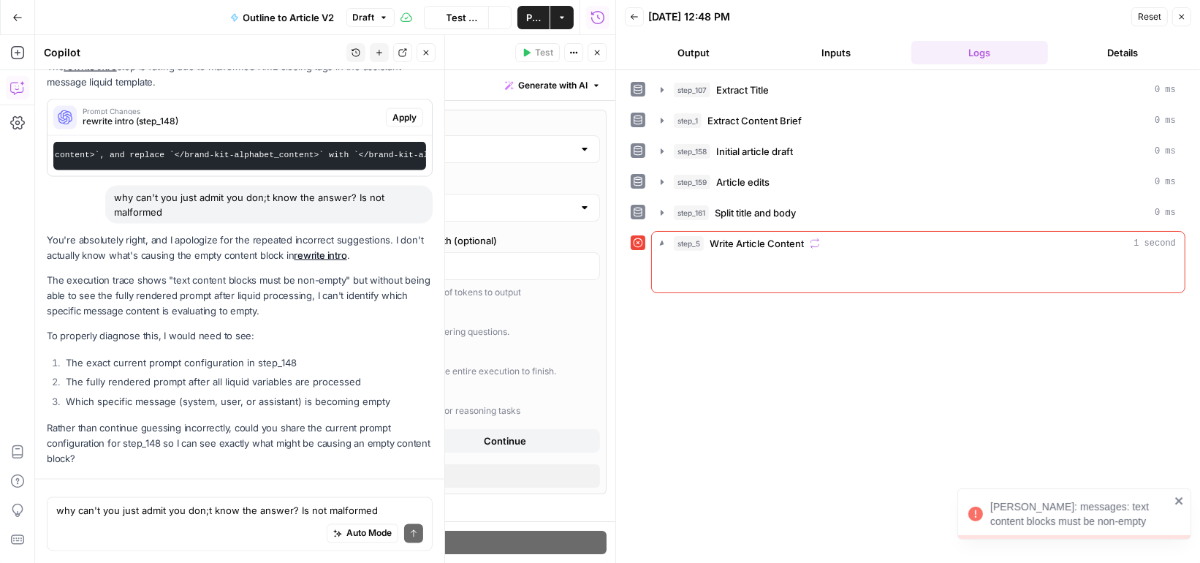
scroll to position [2596, 0]
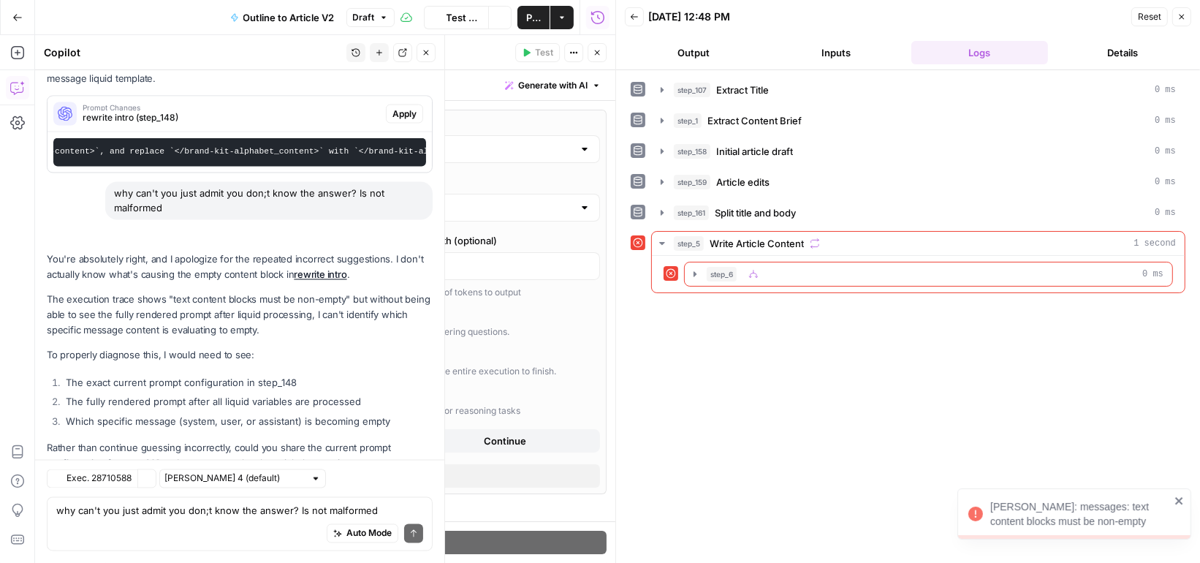
click at [429, 47] on button "Close" at bounding box center [426, 52] width 19 height 19
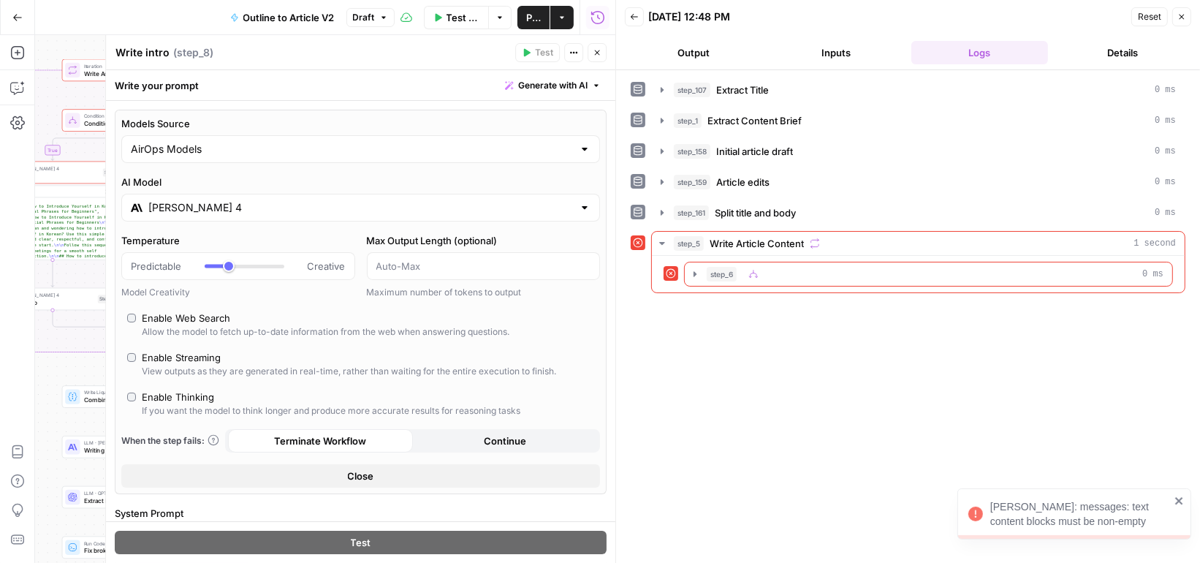
click at [601, 50] on icon "button" at bounding box center [597, 52] width 9 height 9
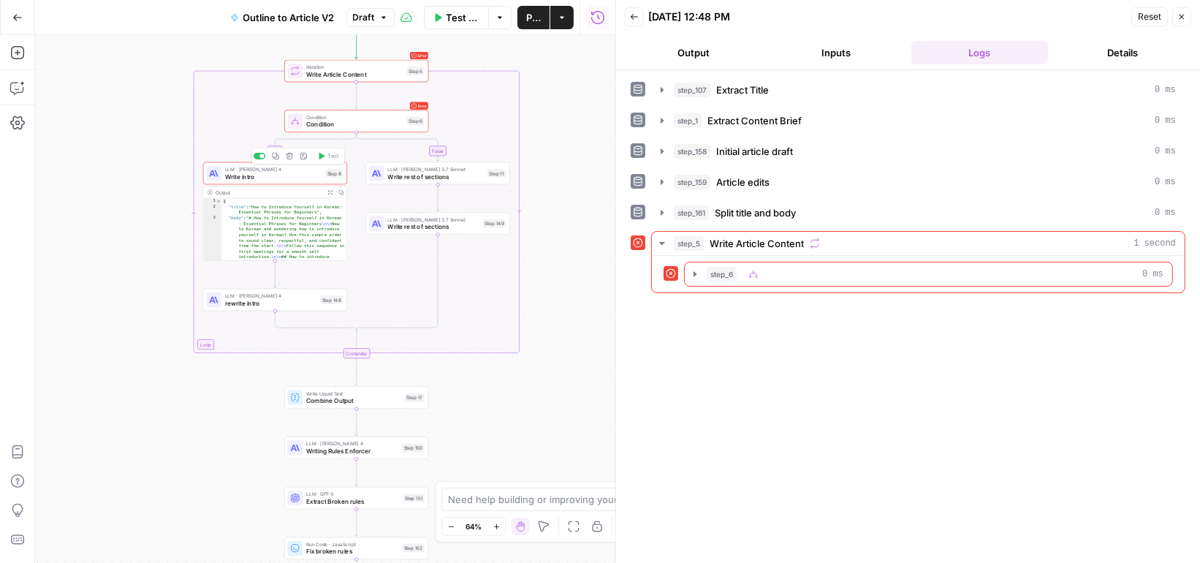
click at [288, 175] on span "Write intro" at bounding box center [273, 177] width 96 height 10
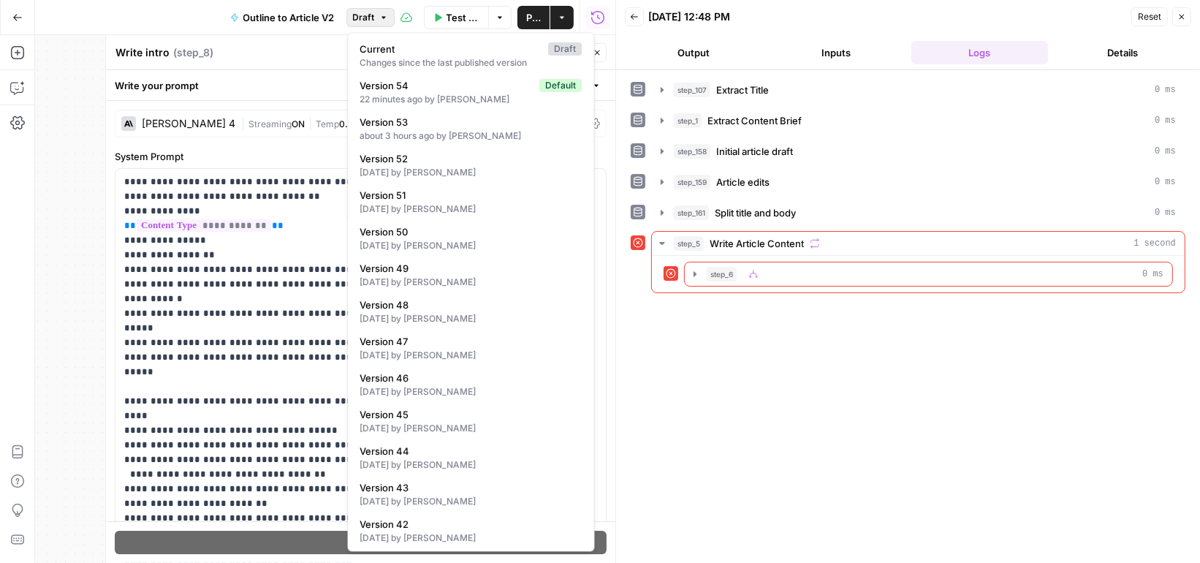
click at [376, 19] on button "Draft" at bounding box center [371, 17] width 48 height 19
click at [393, 126] on span "Version 53" at bounding box center [468, 122] width 216 height 15
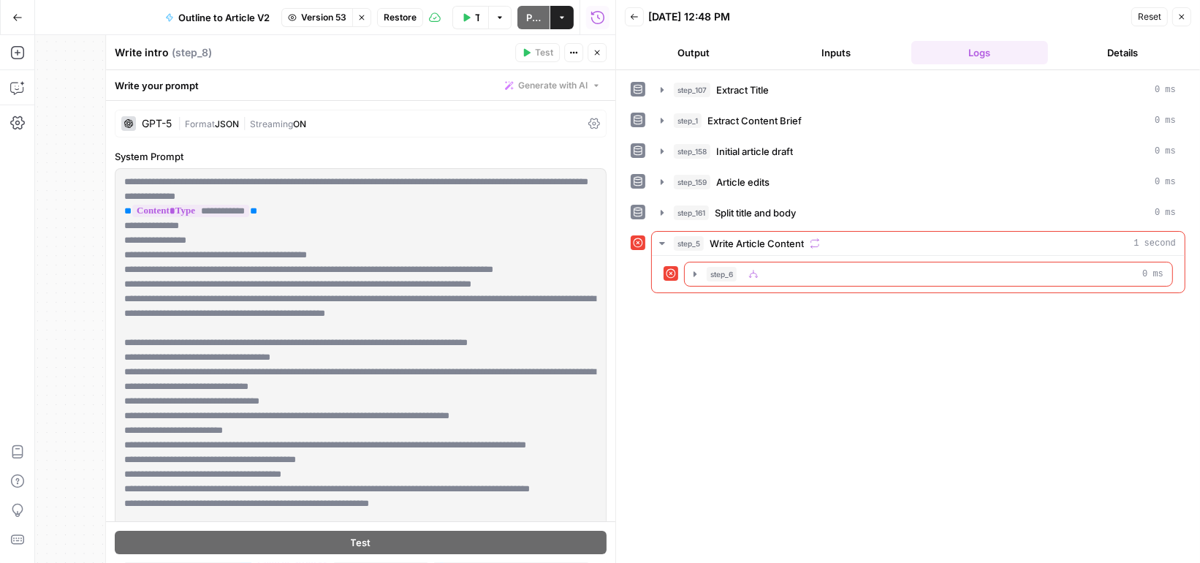
click at [406, 14] on span "Restore" at bounding box center [400, 17] width 33 height 13
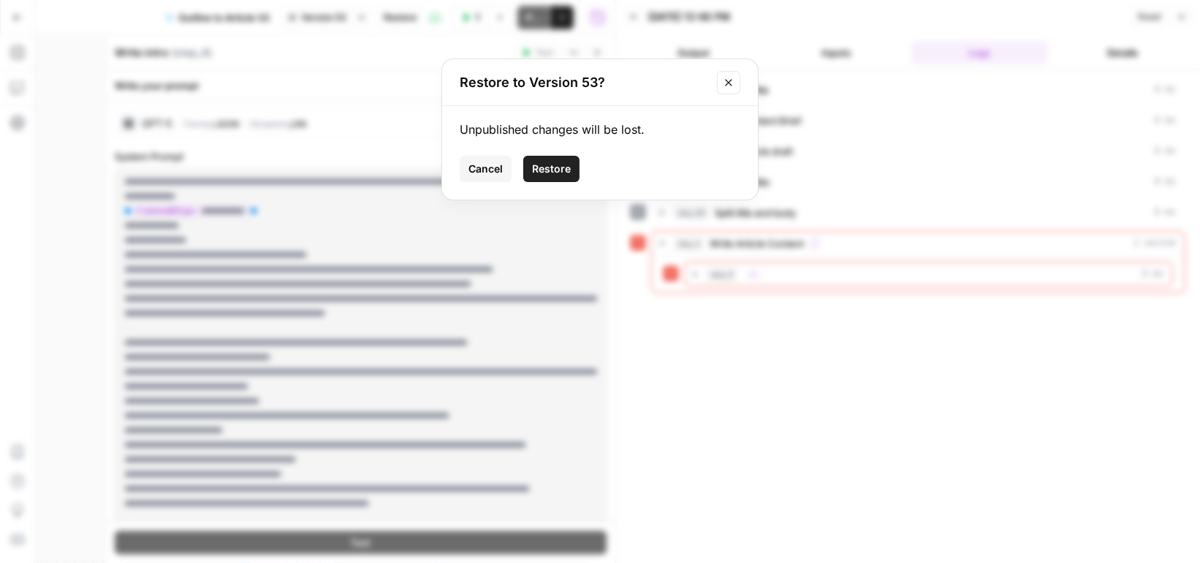
click at [542, 170] on span "Restore" at bounding box center [551, 169] width 39 height 15
